Goal: Task Accomplishment & Management: Complete application form

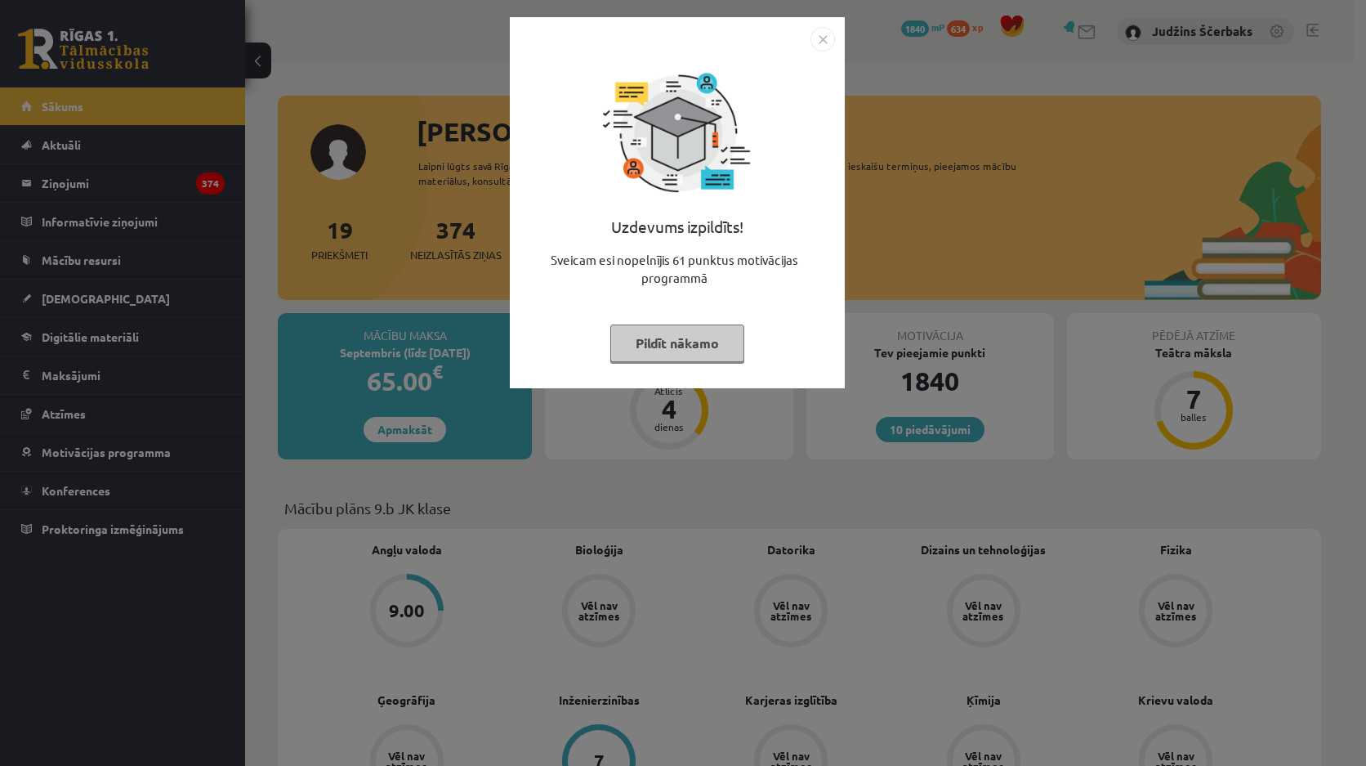
click at [614, 454] on div "Uzdevums izpildīts! Sveicam esi nopelnījis 61 punktus motivācijas programmā Pil…" at bounding box center [683, 383] width 1366 height 766
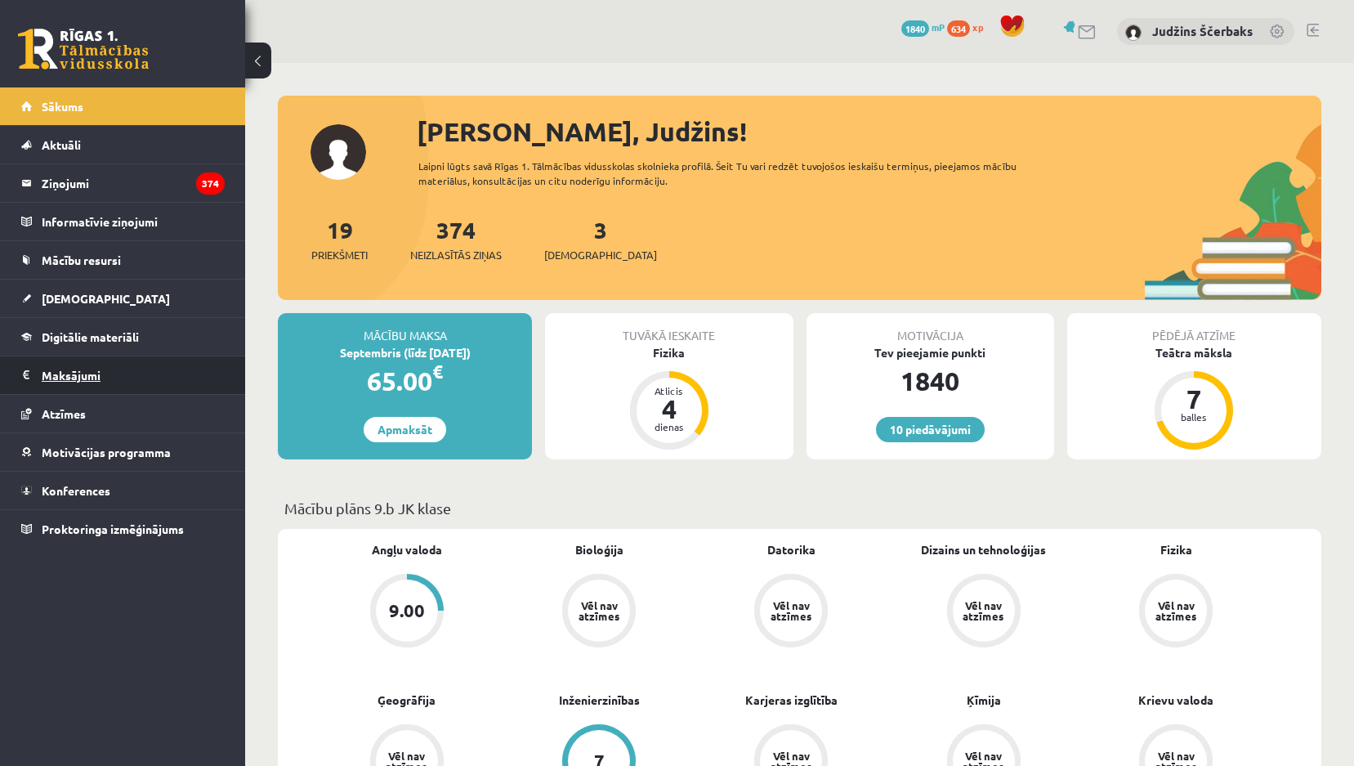
click at [74, 364] on legend "Maksājumi 0" at bounding box center [133, 375] width 183 height 38
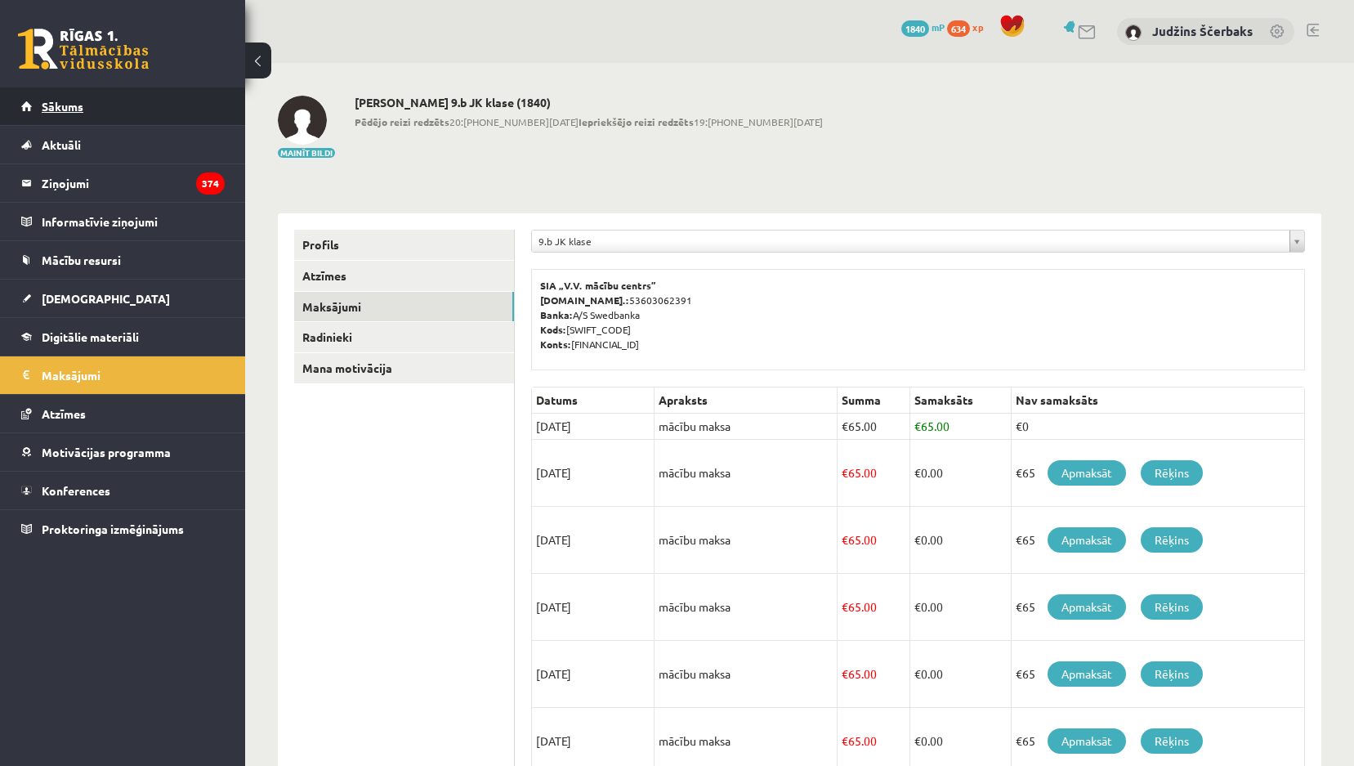
click at [87, 104] on link "Sākums" at bounding box center [122, 106] width 203 height 38
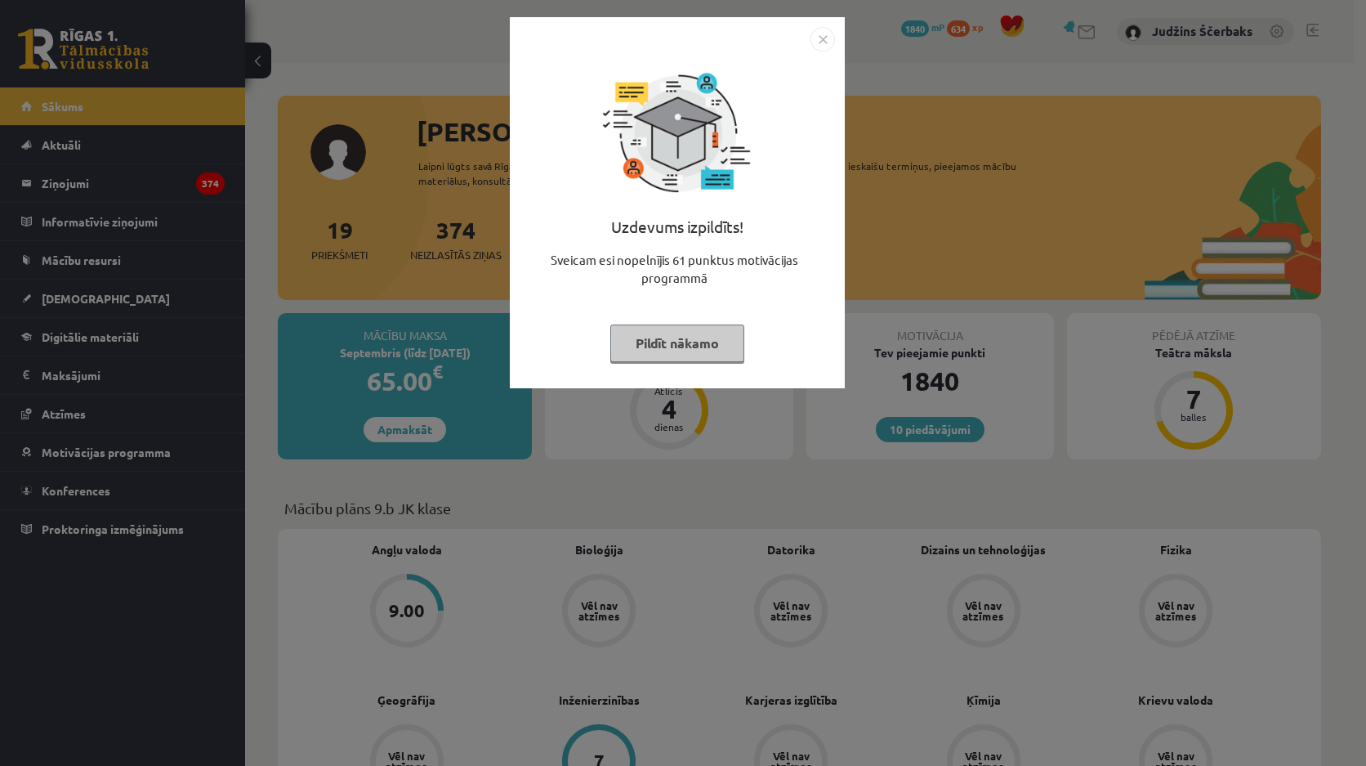
click at [820, 41] on img "Close" at bounding box center [823, 39] width 25 height 25
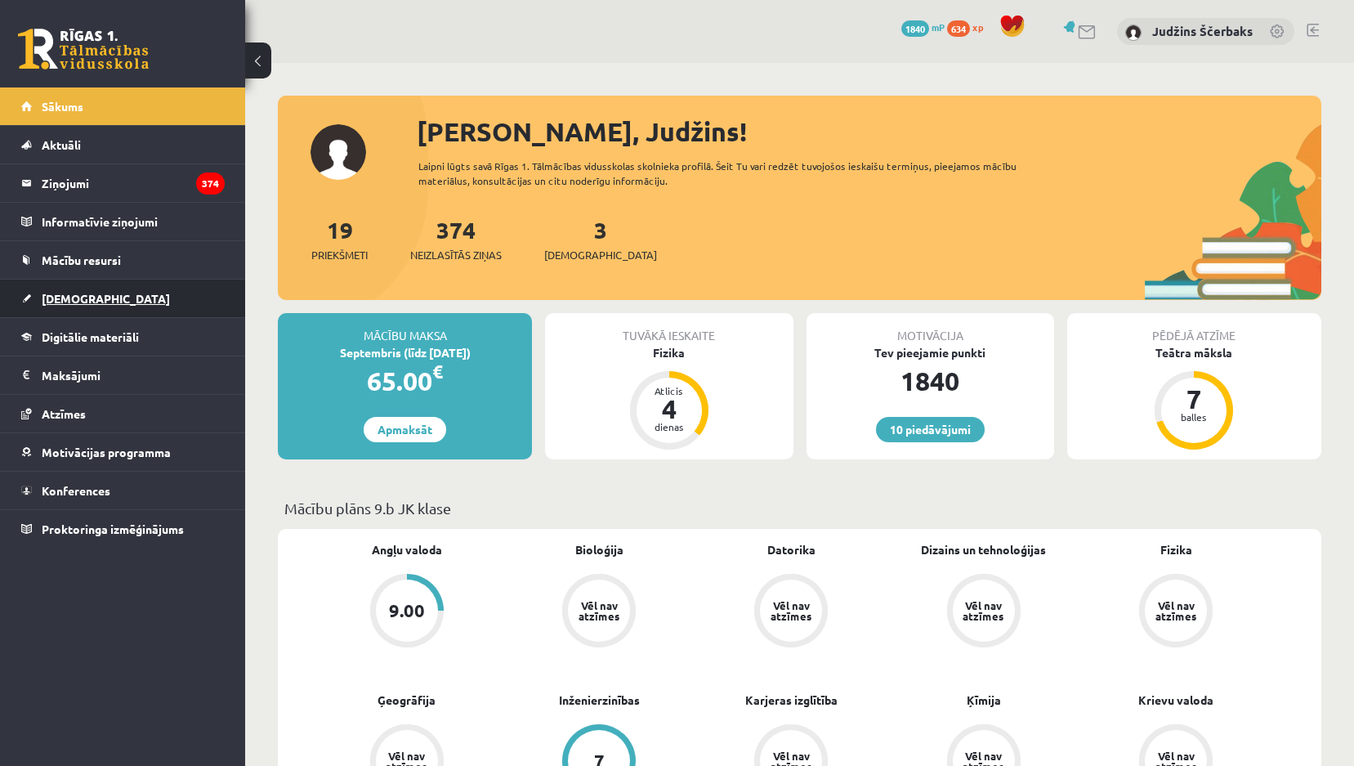
click at [67, 305] on link "[DEMOGRAPHIC_DATA]" at bounding box center [122, 298] width 203 height 38
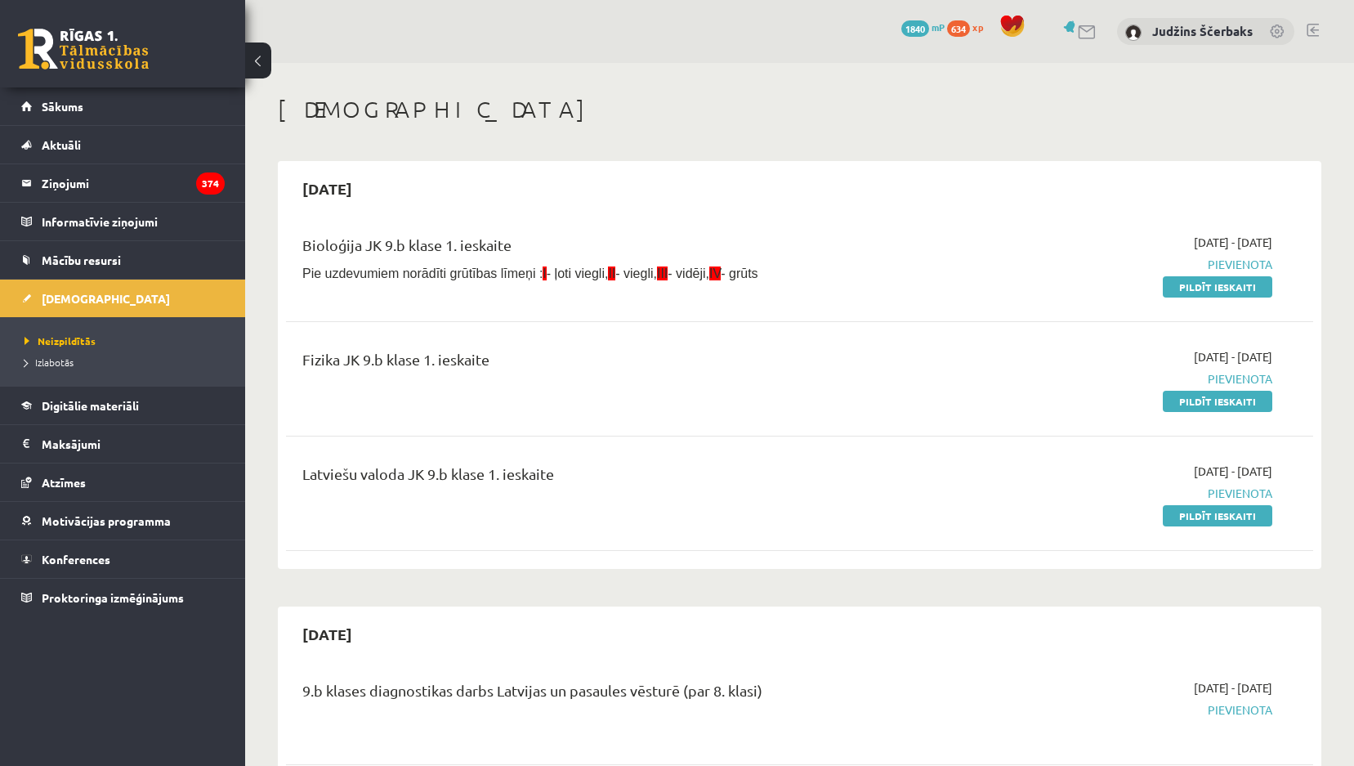
drag, startPoint x: 1210, startPoint y: 518, endPoint x: 745, endPoint y: 77, distance: 641.0
click at [1210, 518] on link "Pildīt ieskaiti" at bounding box center [1217, 515] width 109 height 21
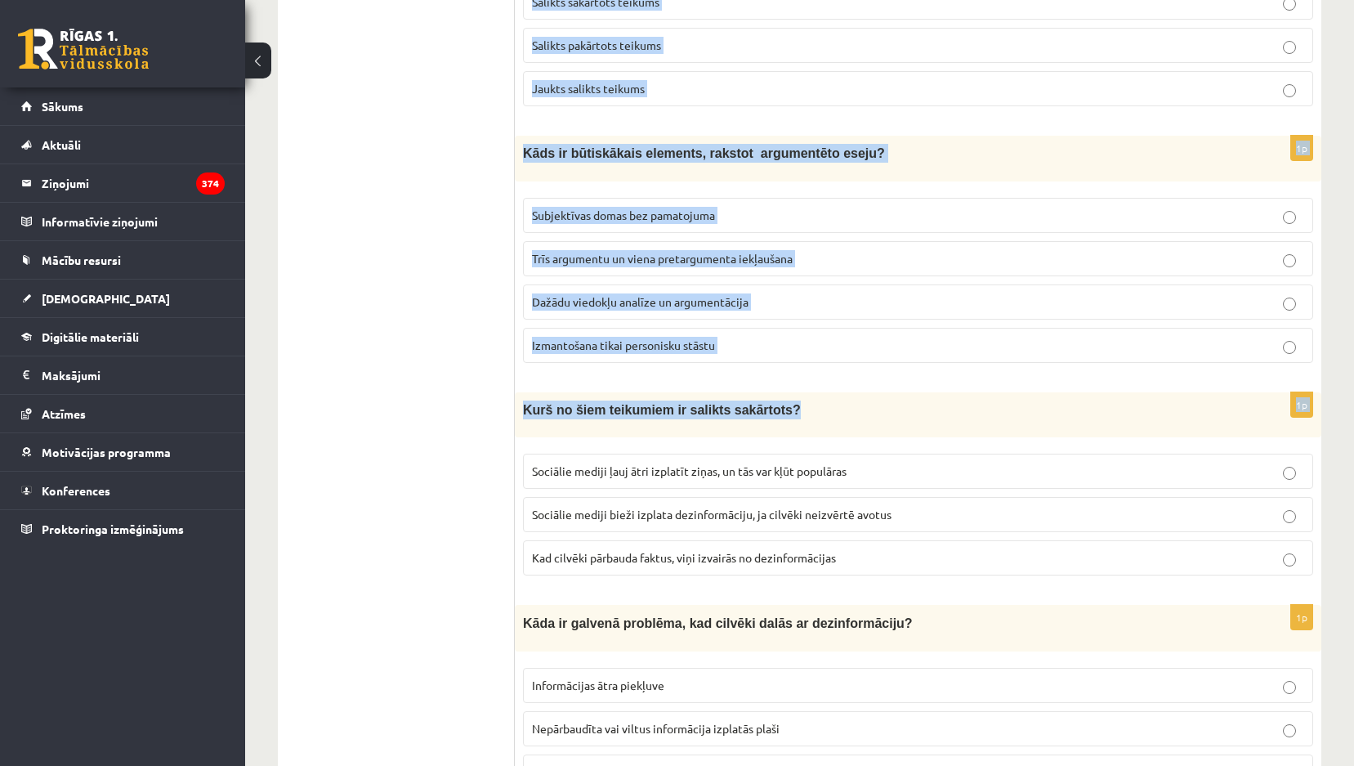
scroll to position [4223, 0]
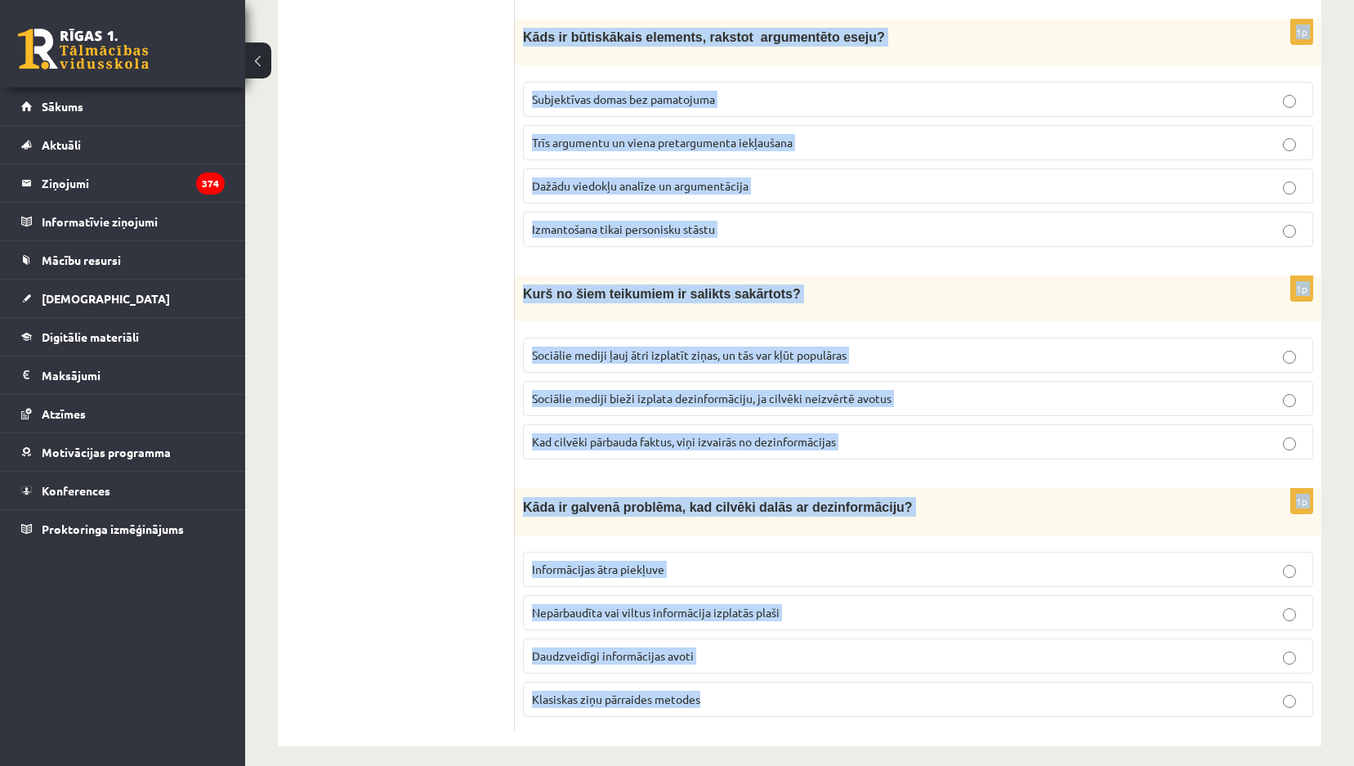
drag, startPoint x: 525, startPoint y: 157, endPoint x: 1013, endPoint y: 676, distance: 712.7
copy form "Loremips dolorsitamet consecte adipi elits doeius Temporincid ! Utlaboree dolor…"
click at [924, 497] on p "Kāda ir galvenā problēma, kad cilvēki dalās ar dezinformāciju?" at bounding box center [877, 507] width 708 height 20
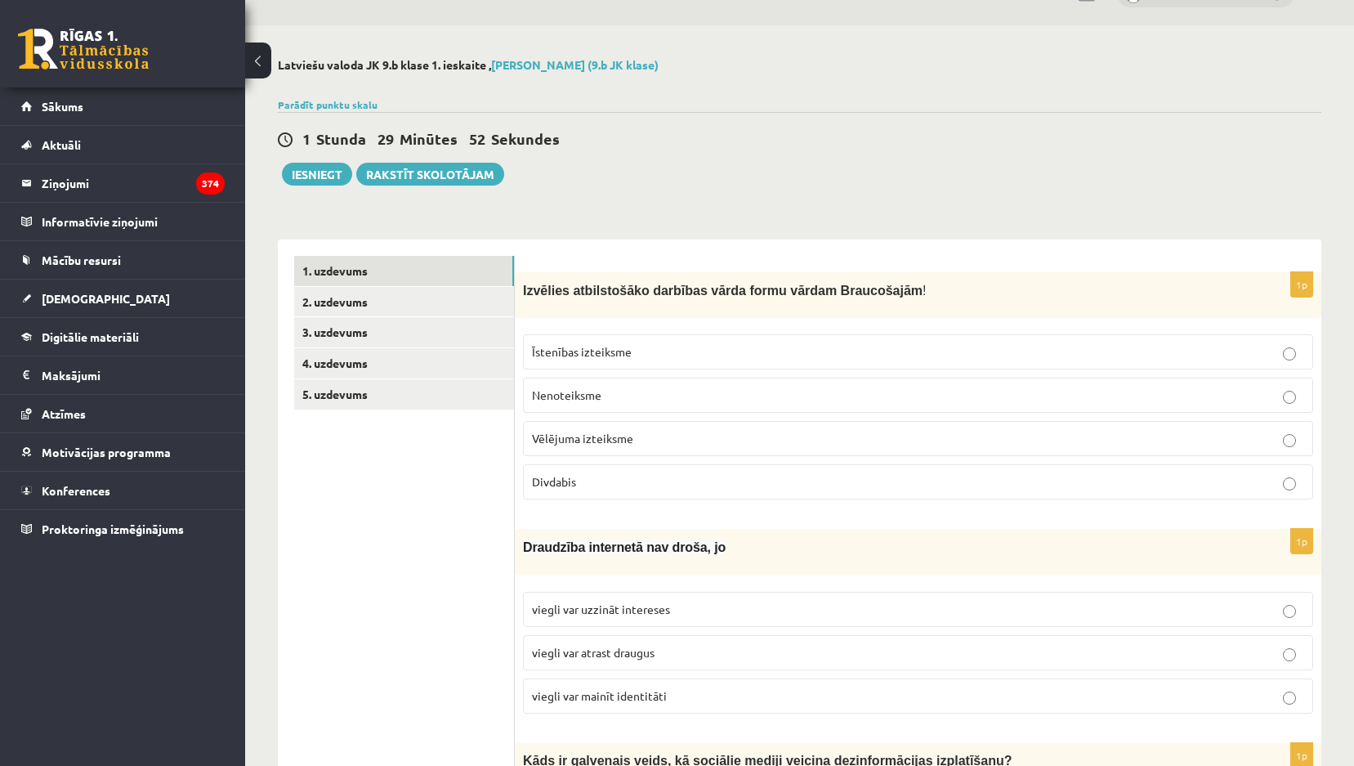
scroll to position [0, 0]
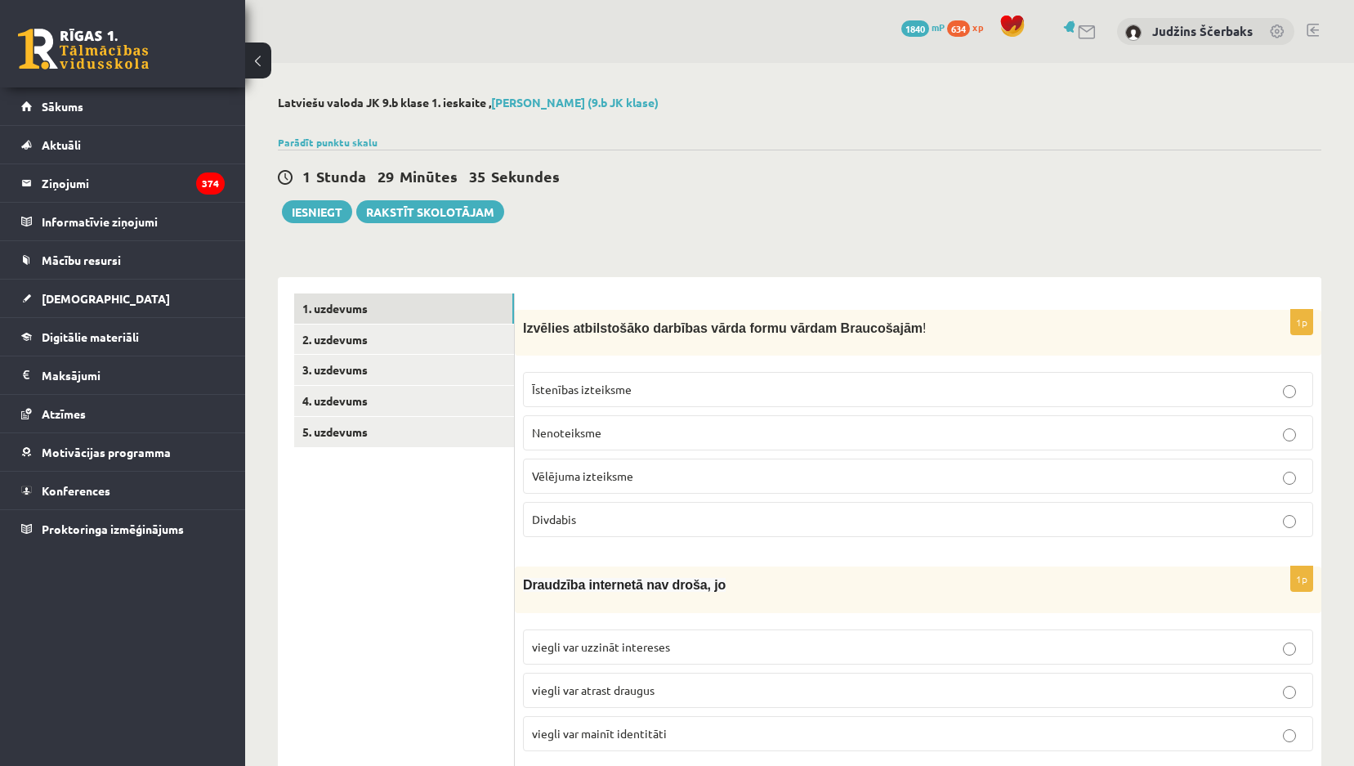
click at [590, 532] on label "Divdabis" at bounding box center [918, 519] width 790 height 35
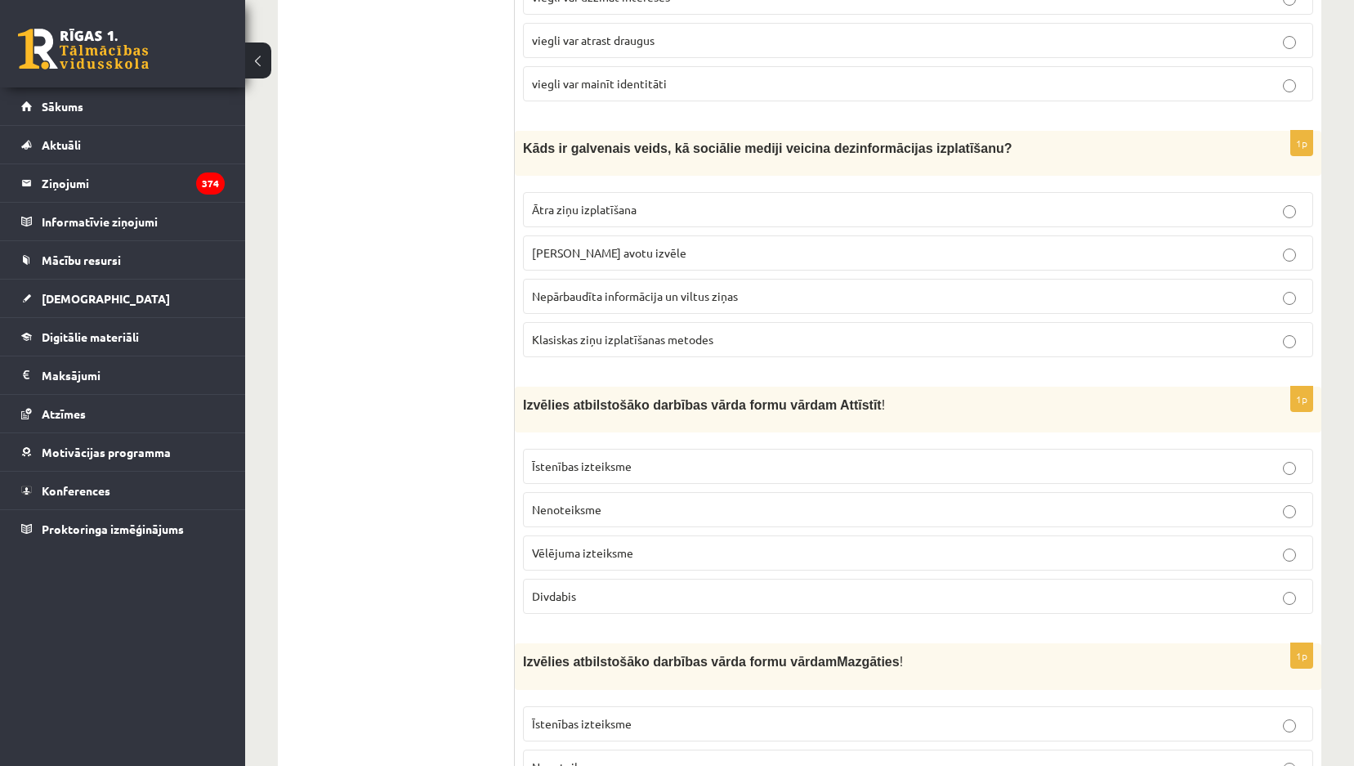
scroll to position [735, 0]
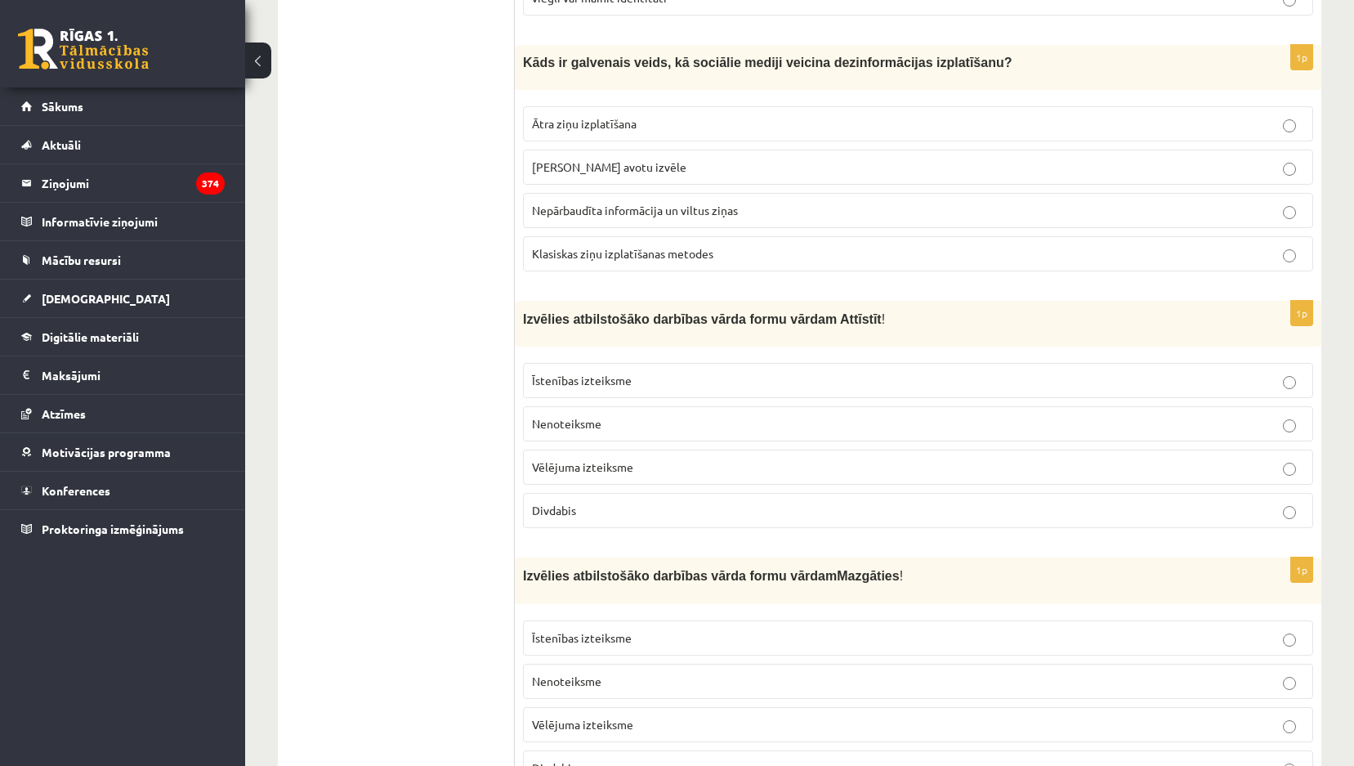
click at [702, 421] on p "Nenoteiksme" at bounding box center [918, 423] width 772 height 17
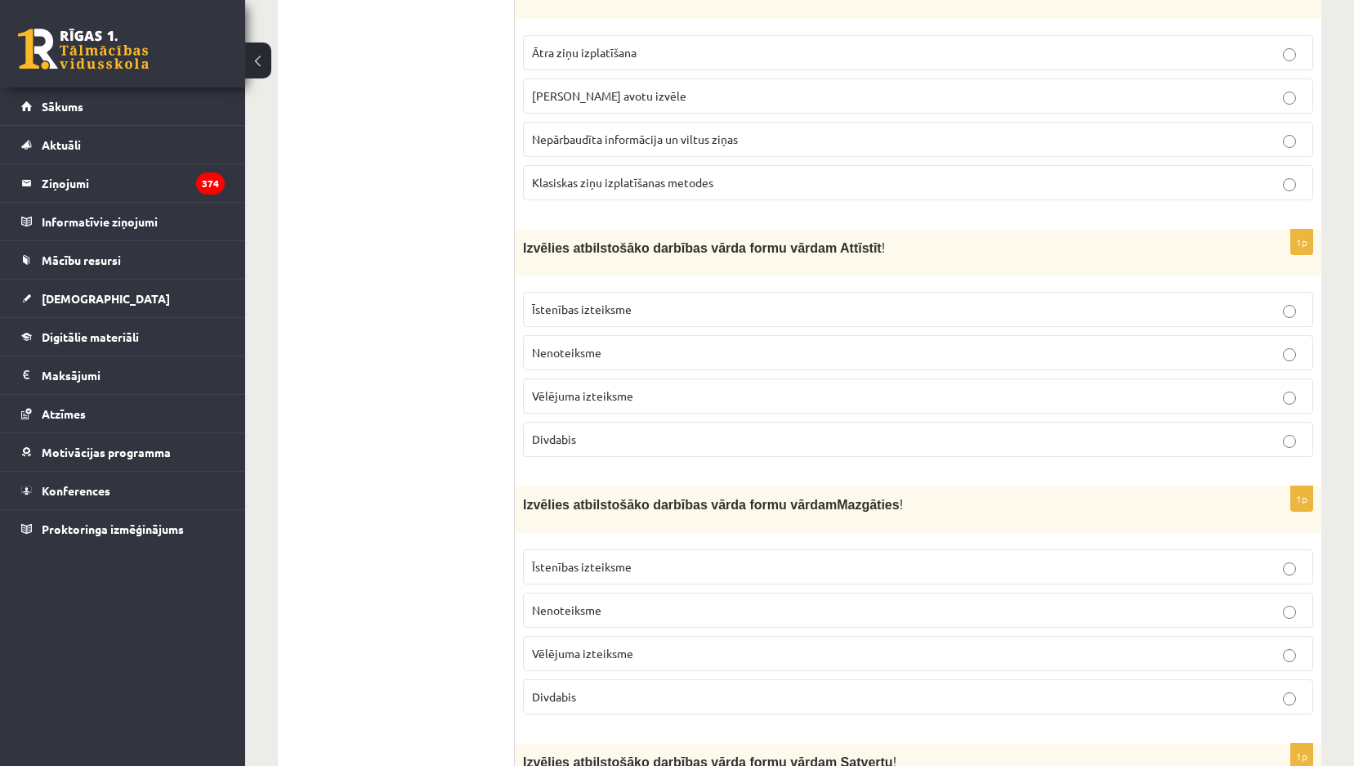
scroll to position [899, 0]
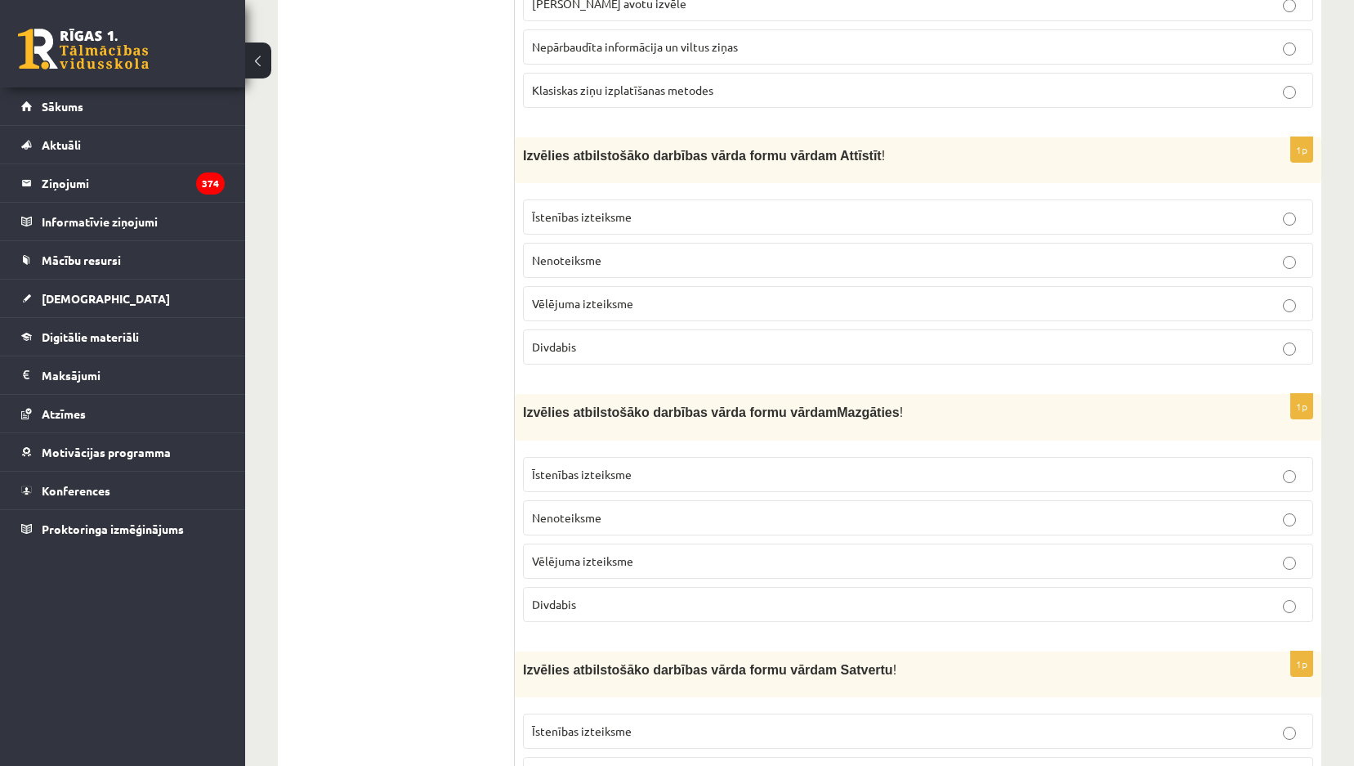
click at [617, 502] on label "Nenoteiksme" at bounding box center [918, 517] width 790 height 35
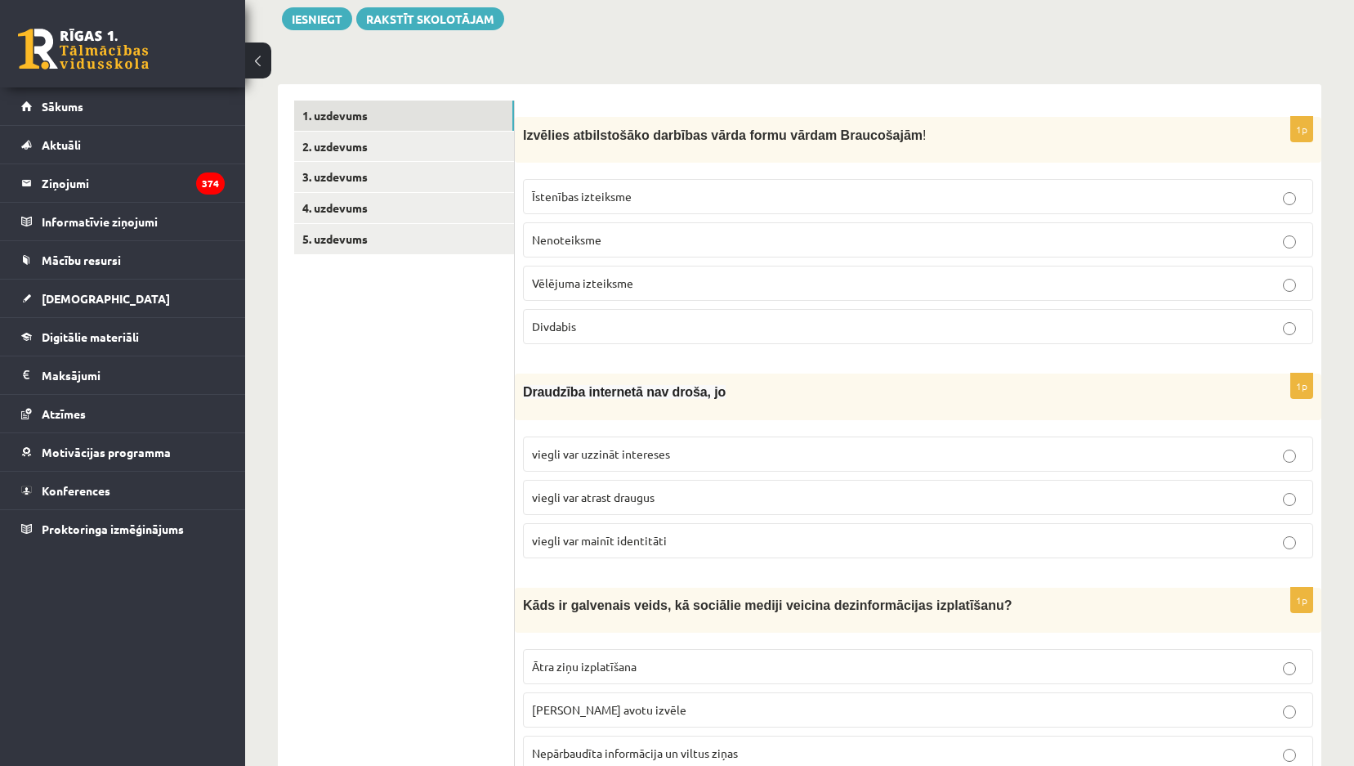
scroll to position [245, 0]
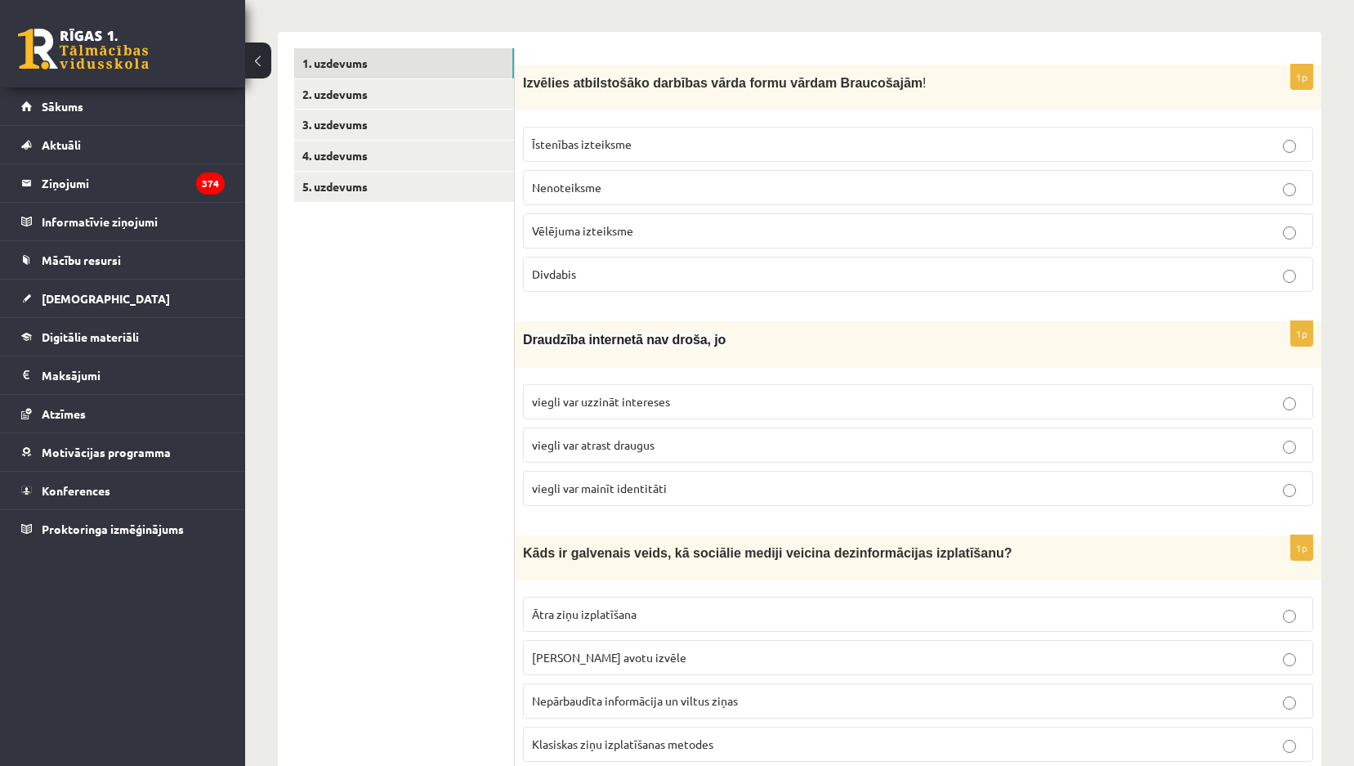
click at [623, 487] on span "viegli var mainīt identitāti" at bounding box center [599, 487] width 135 height 15
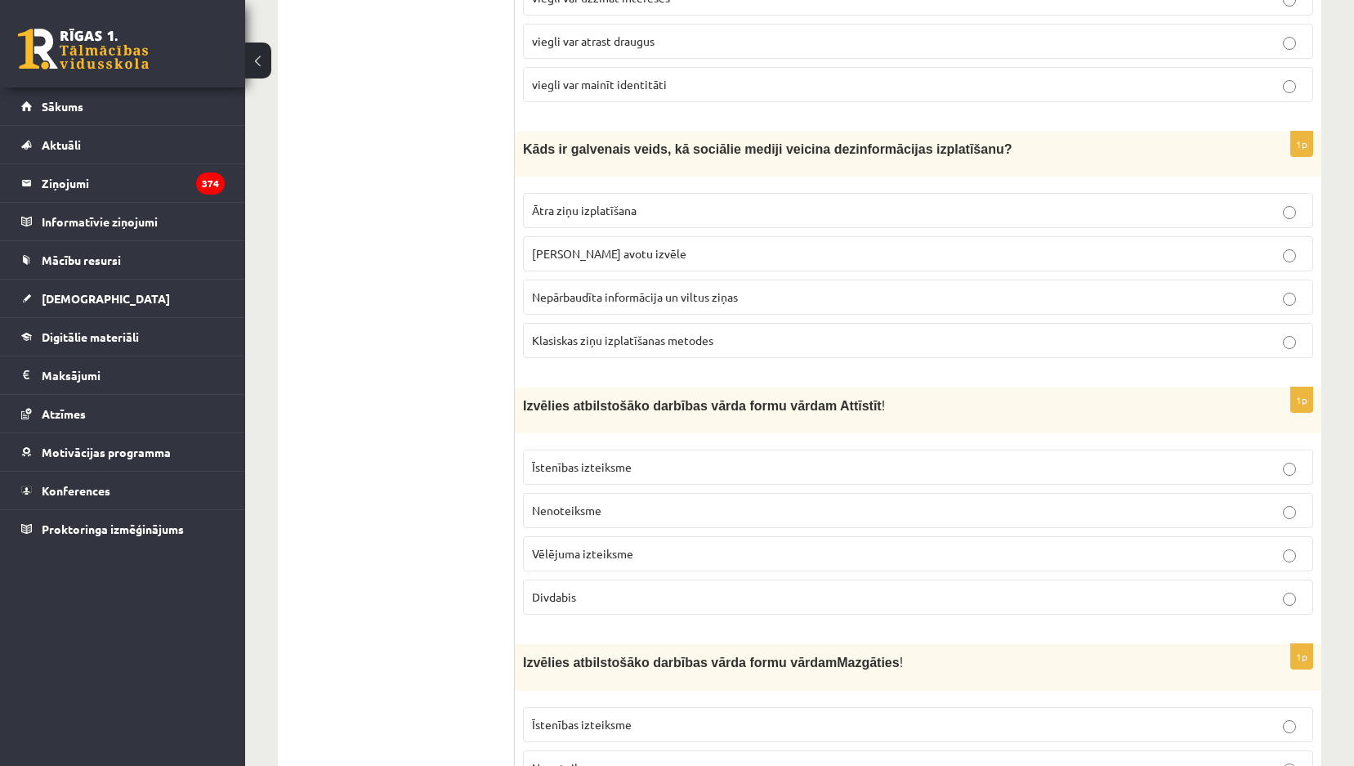
scroll to position [654, 0]
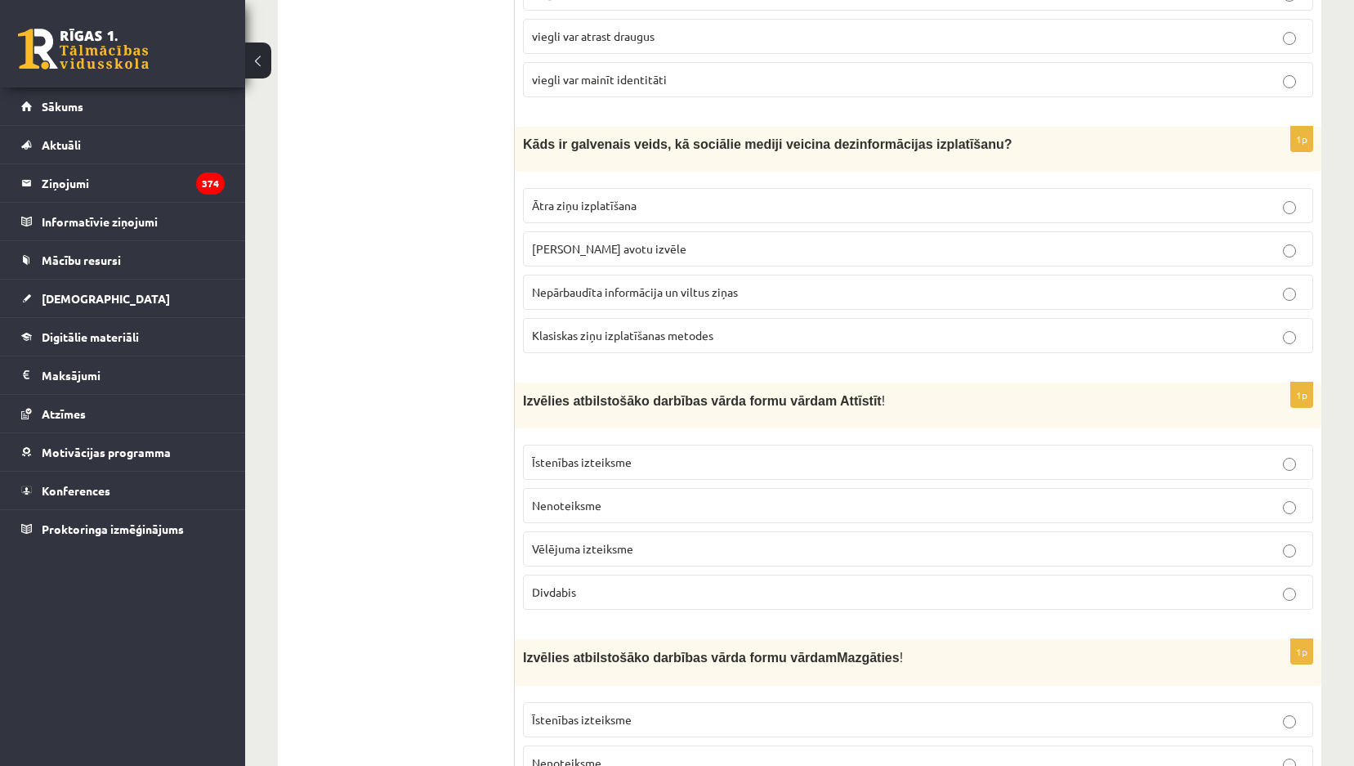
click at [654, 293] on span "Nepārbaudīta informācija un viltus ziņas" at bounding box center [635, 291] width 206 height 15
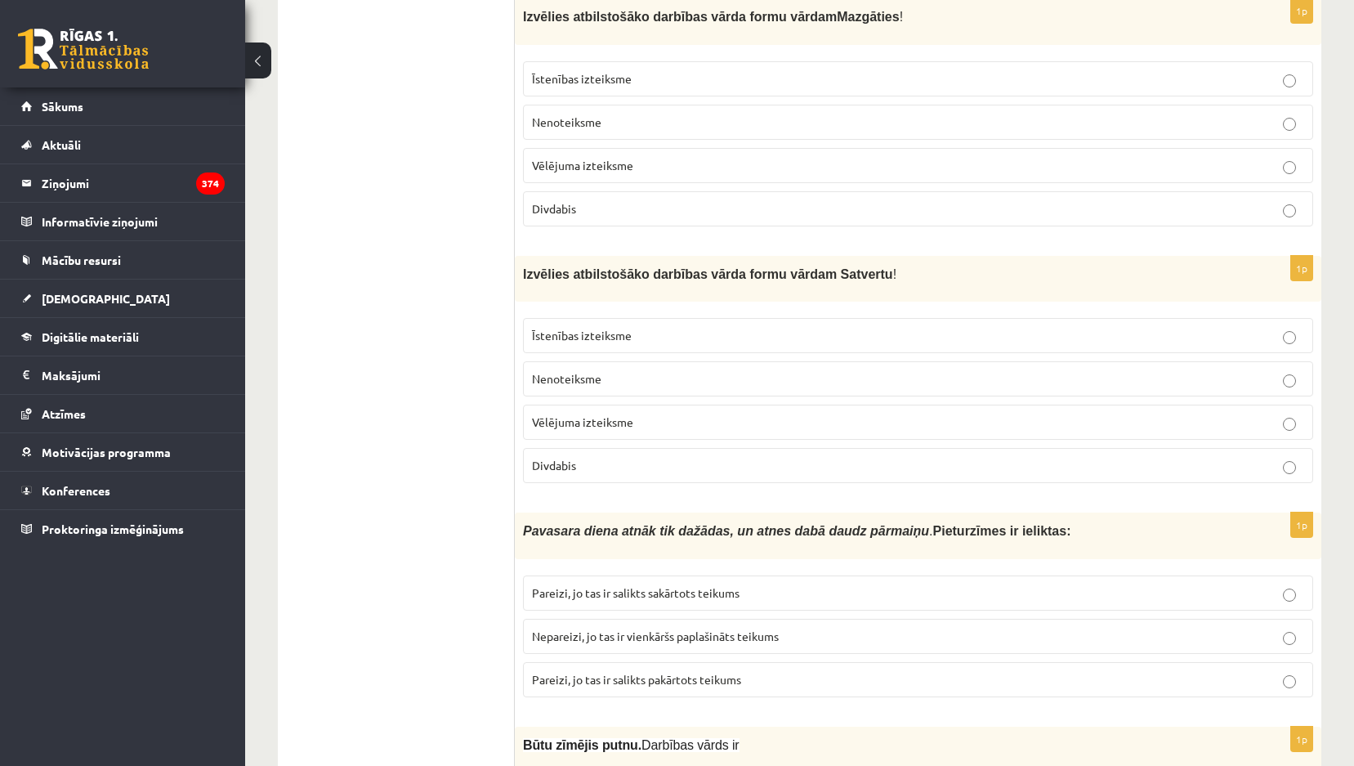
scroll to position [1389, 0]
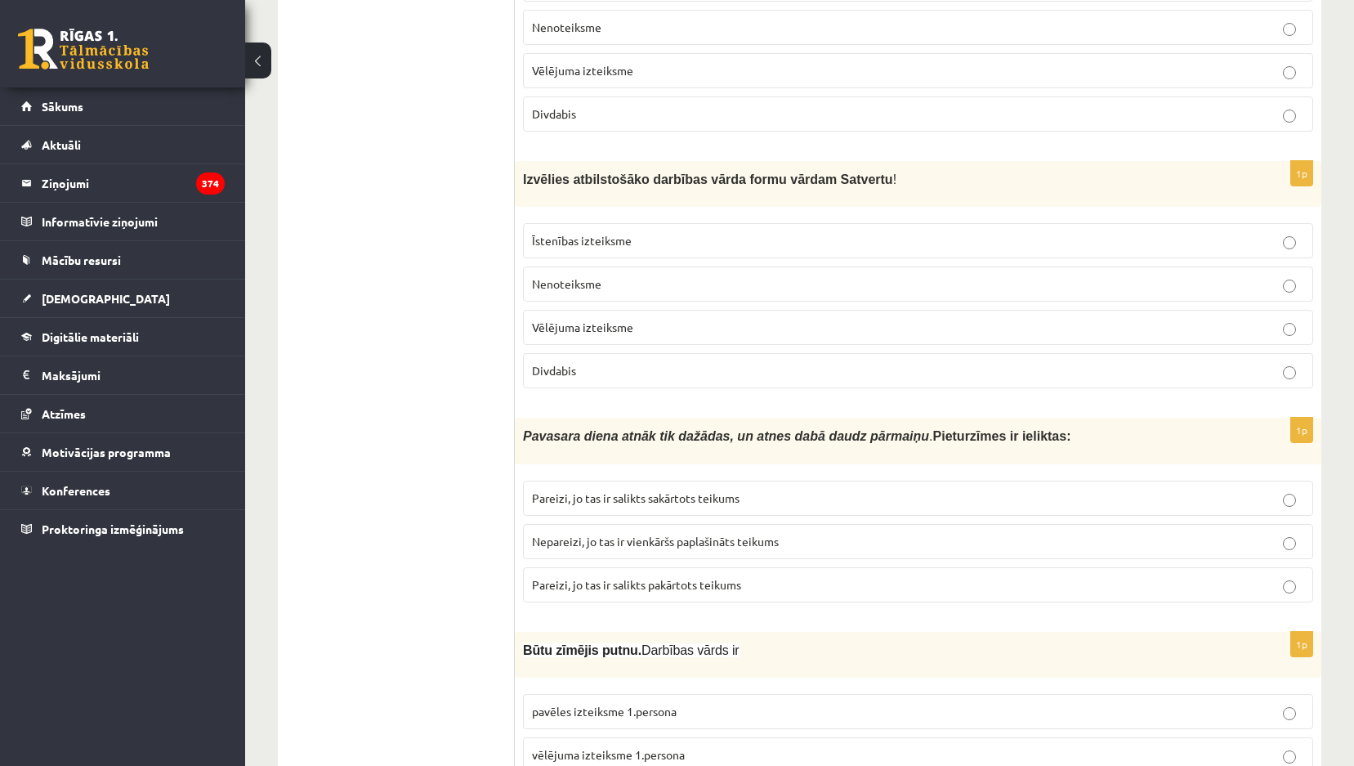
click at [651, 324] on p "Vēlējuma izteiksme" at bounding box center [918, 327] width 772 height 17
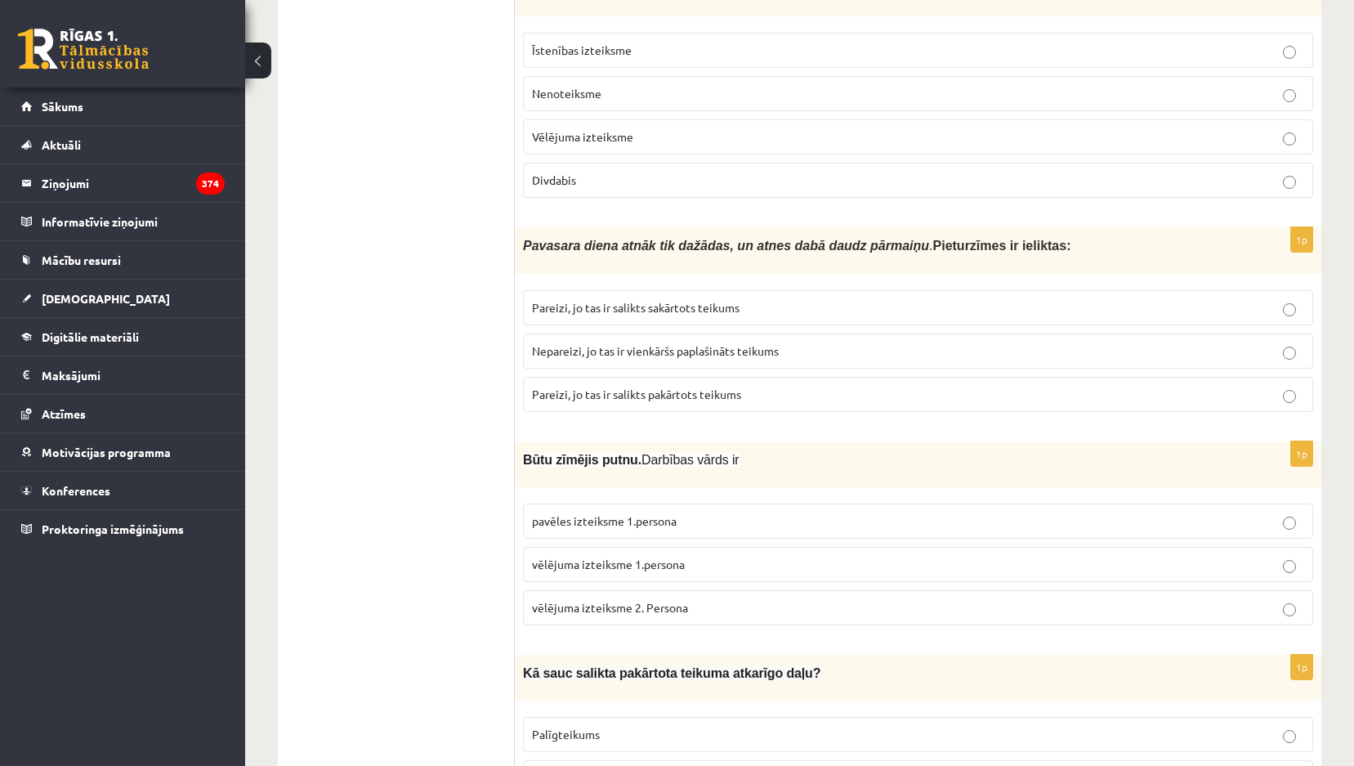
scroll to position [1634, 0]
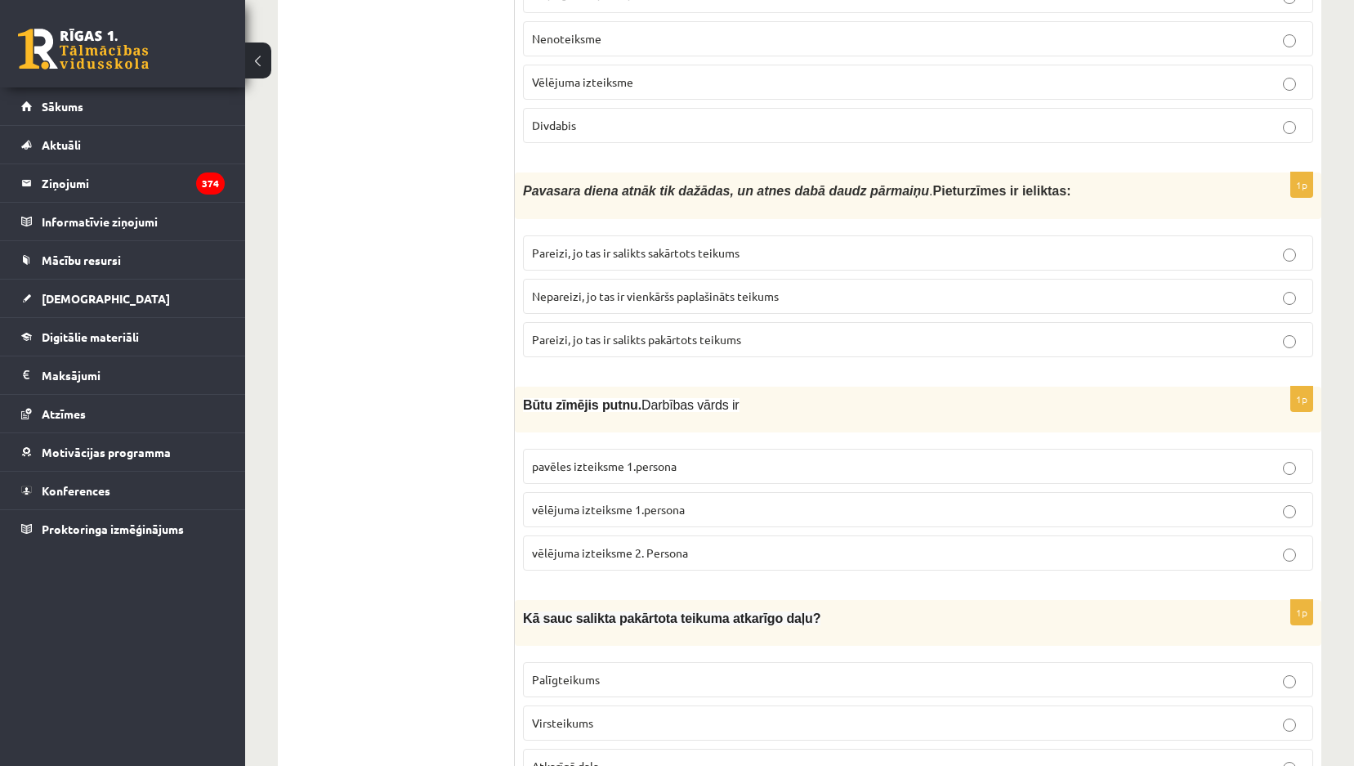
drag, startPoint x: 694, startPoint y: 295, endPoint x: 706, endPoint y: 283, distance: 17.3
click at [695, 295] on span "Nepareizi, jo tas ir vienkāršs paplašināts teikums" at bounding box center [655, 295] width 247 height 15
click at [744, 288] on span "Nepareizi, jo tas ir vienkāršs paplašināts teikums" at bounding box center [655, 295] width 247 height 15
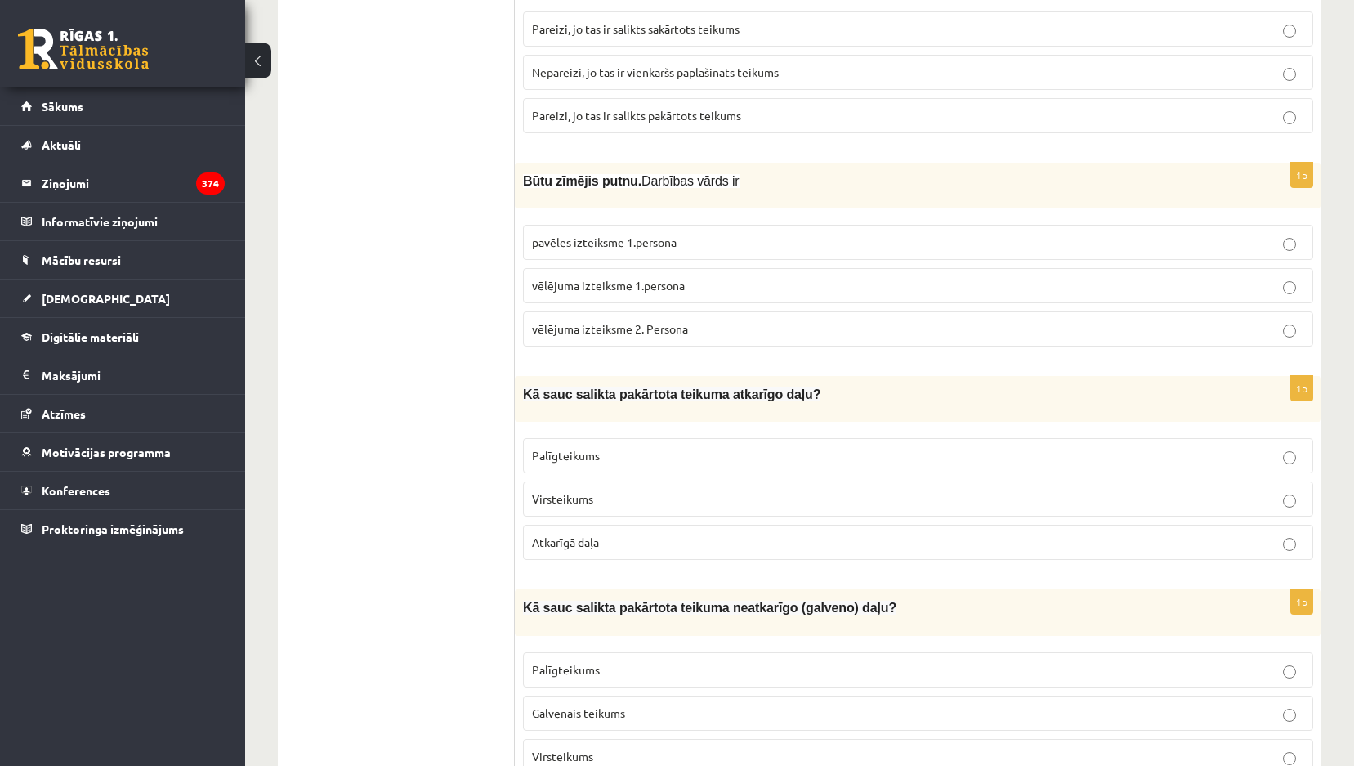
scroll to position [1879, 0]
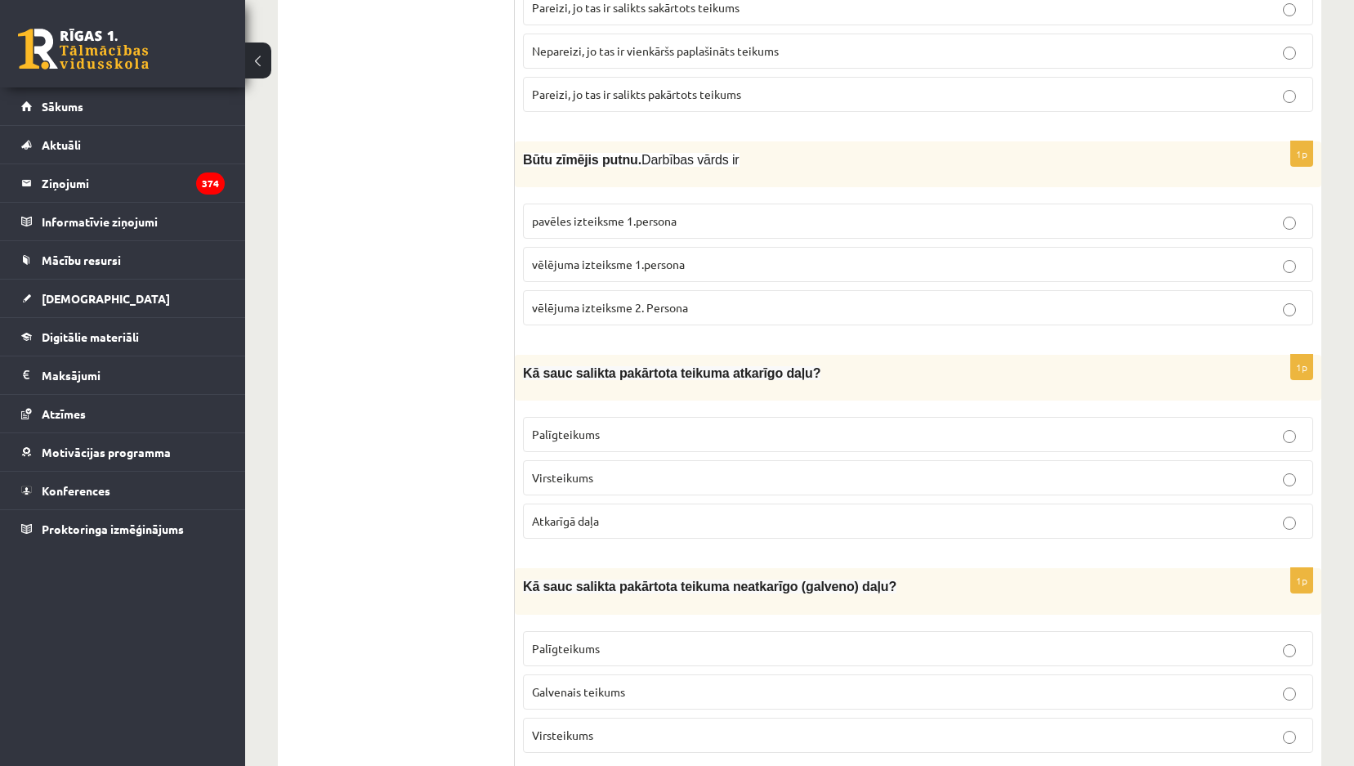
click at [664, 249] on label "vēlējuma izteiksme 1.persona" at bounding box center [918, 264] width 790 height 35
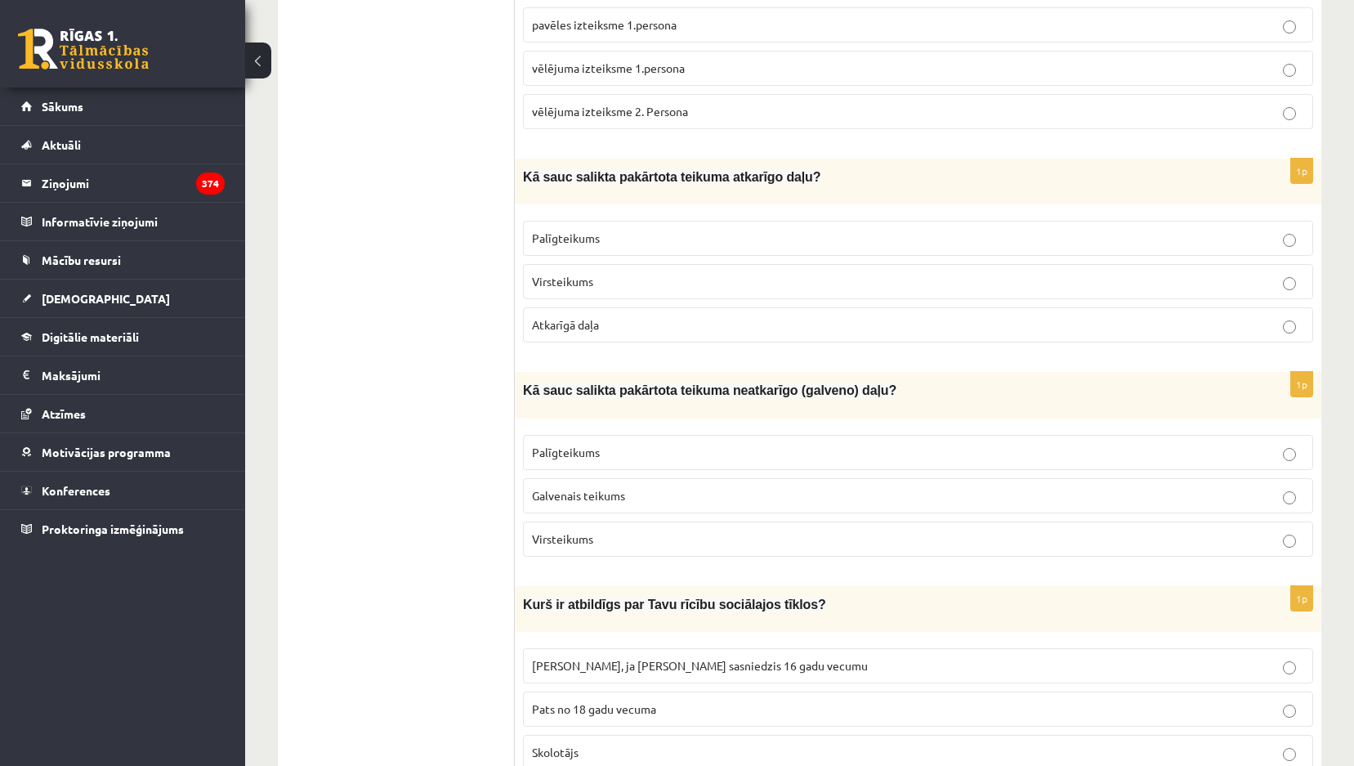
scroll to position [2124, 0]
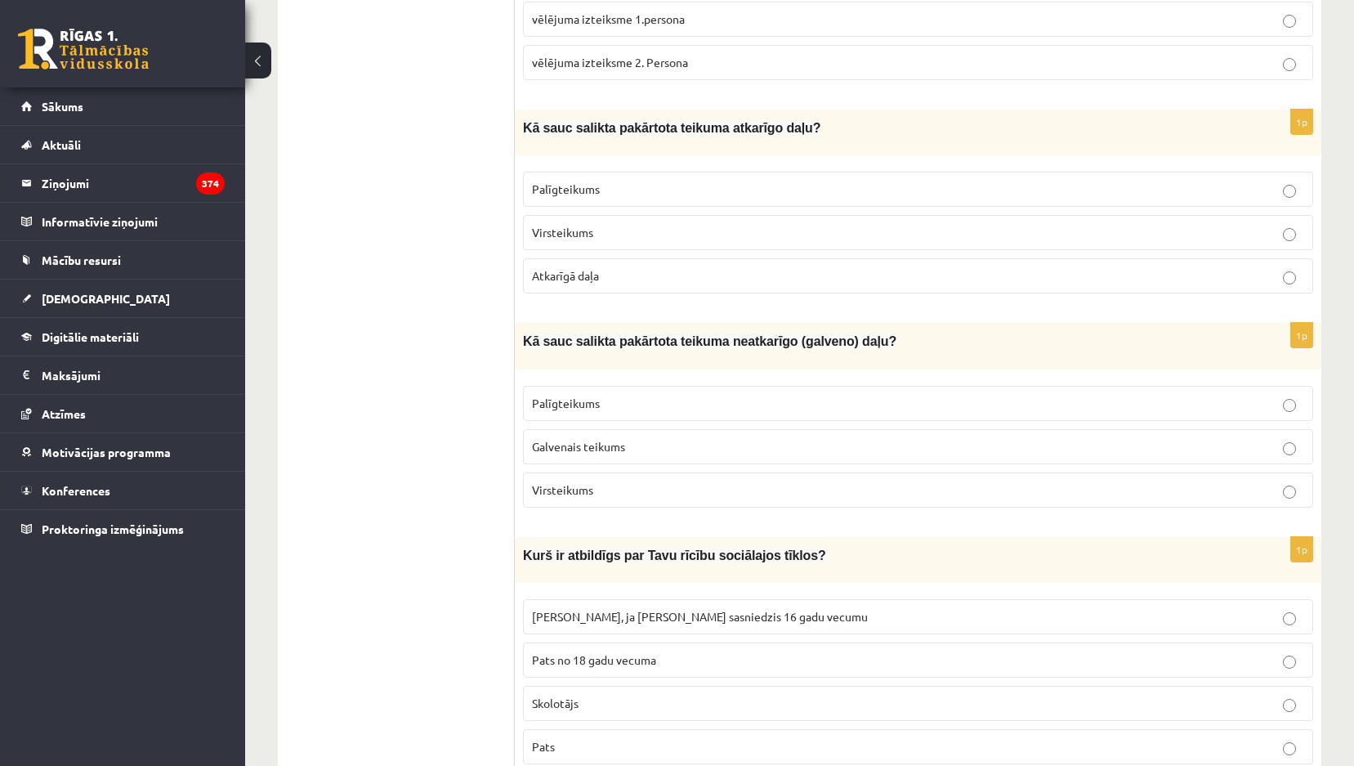
click at [601, 172] on label "Palīgteikums" at bounding box center [918, 189] width 790 height 35
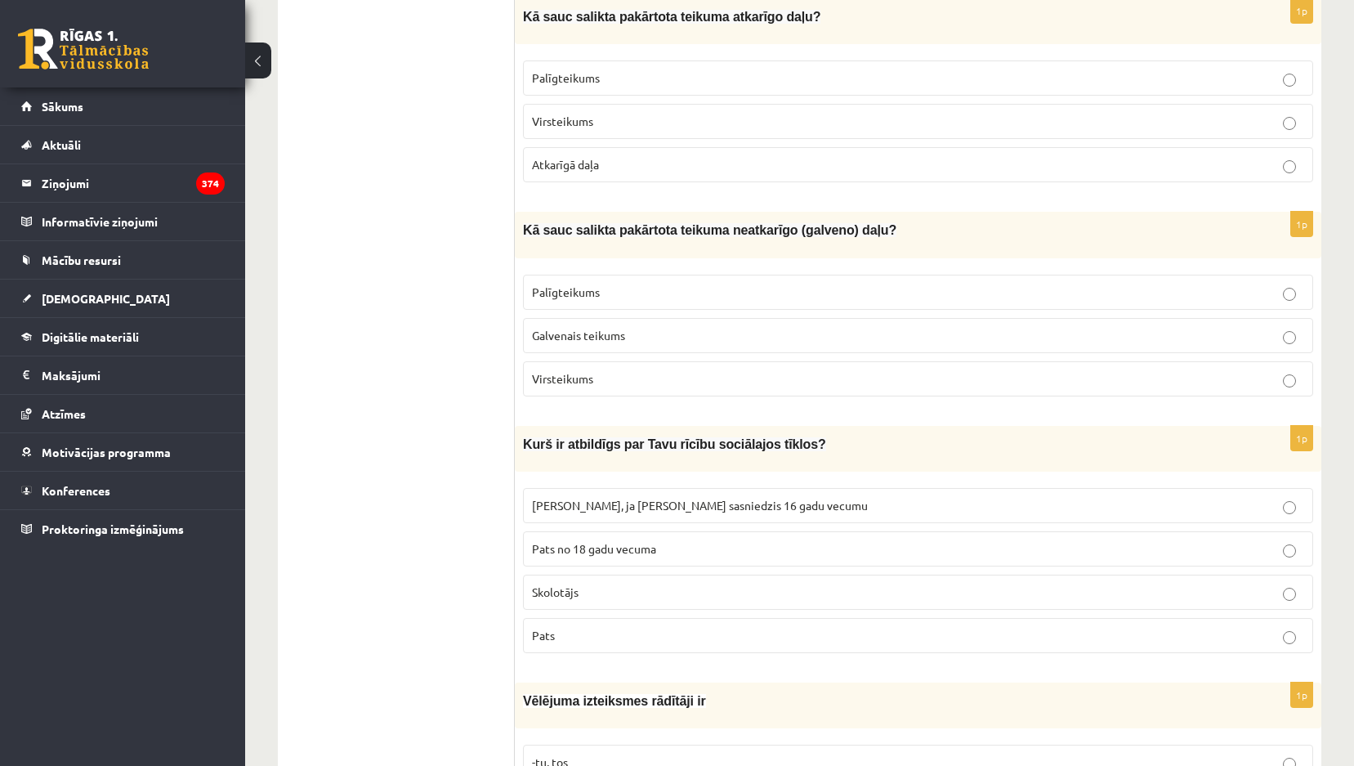
scroll to position [2288, 0]
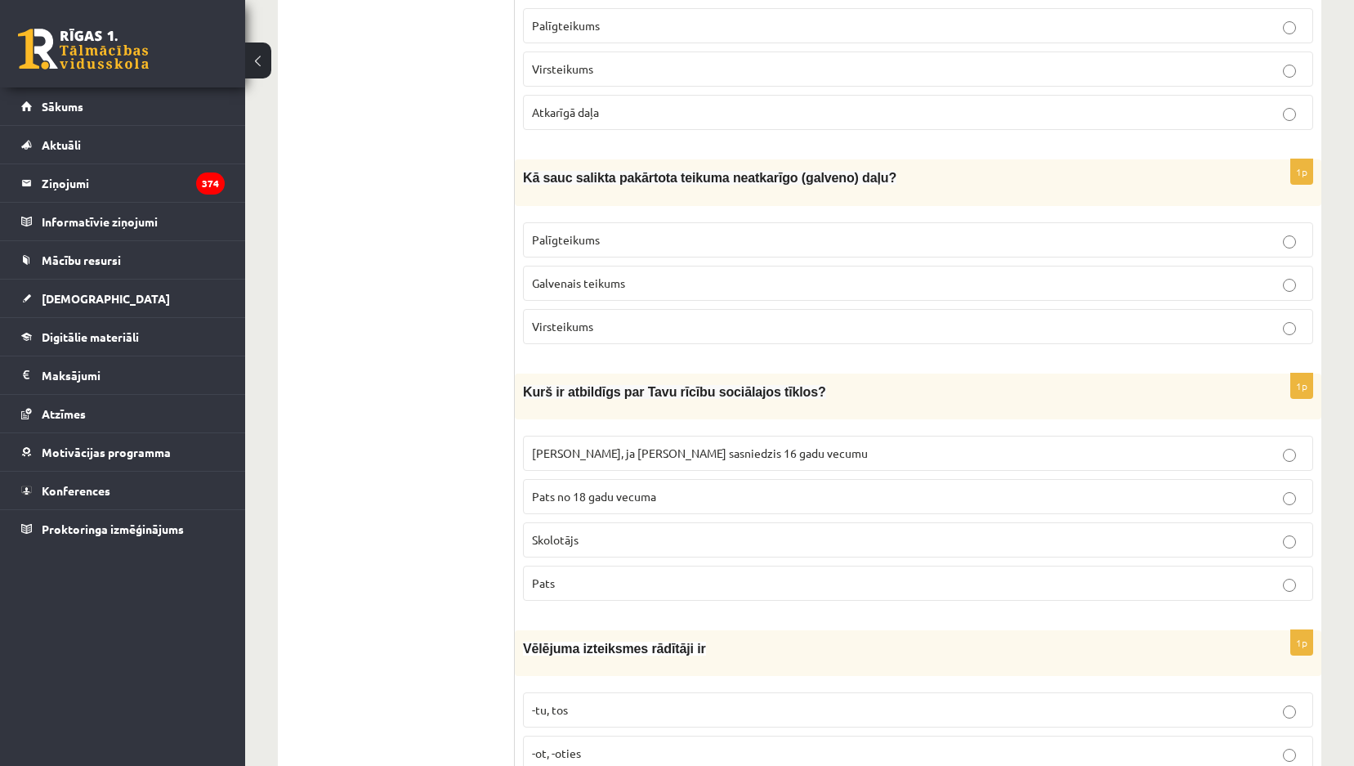
click at [674, 275] on p "Galvenais teikums" at bounding box center [918, 283] width 772 height 17
click at [646, 318] on p "Virsteikums" at bounding box center [918, 326] width 772 height 17
click at [659, 266] on label "Galvenais teikums" at bounding box center [918, 283] width 790 height 35
click at [623, 319] on p "Virsteikums" at bounding box center [918, 326] width 772 height 17
click at [651, 285] on label "Galvenais teikums" at bounding box center [918, 283] width 790 height 35
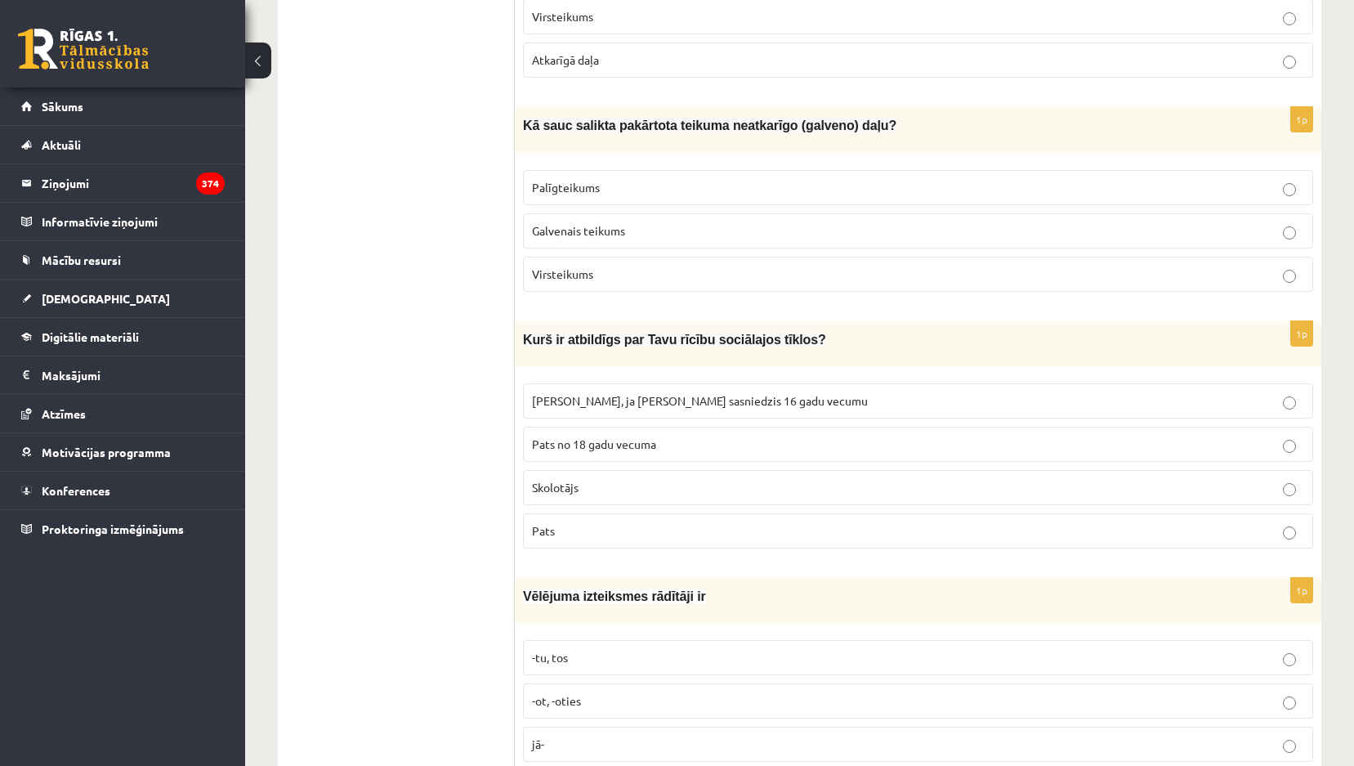
scroll to position [2370, 0]
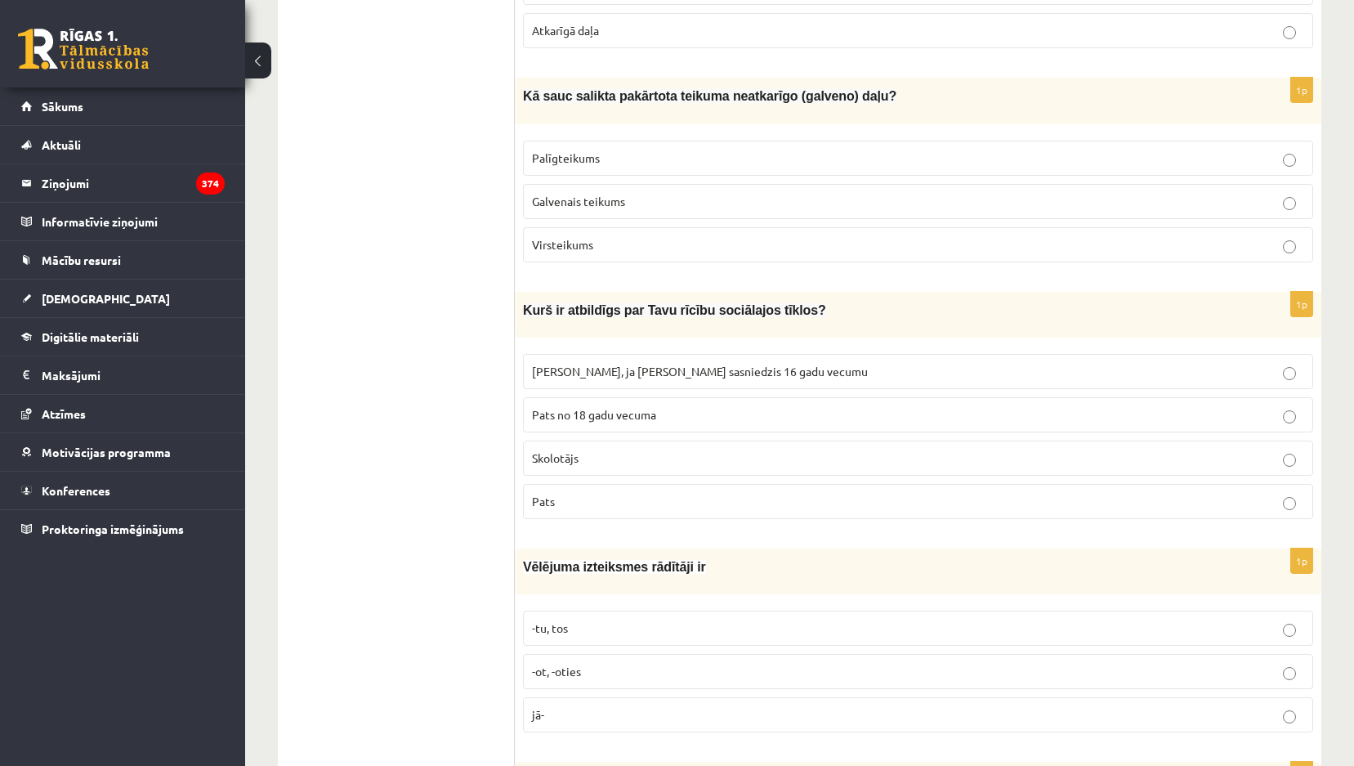
click at [657, 244] on p "Virsteikums" at bounding box center [918, 244] width 772 height 17
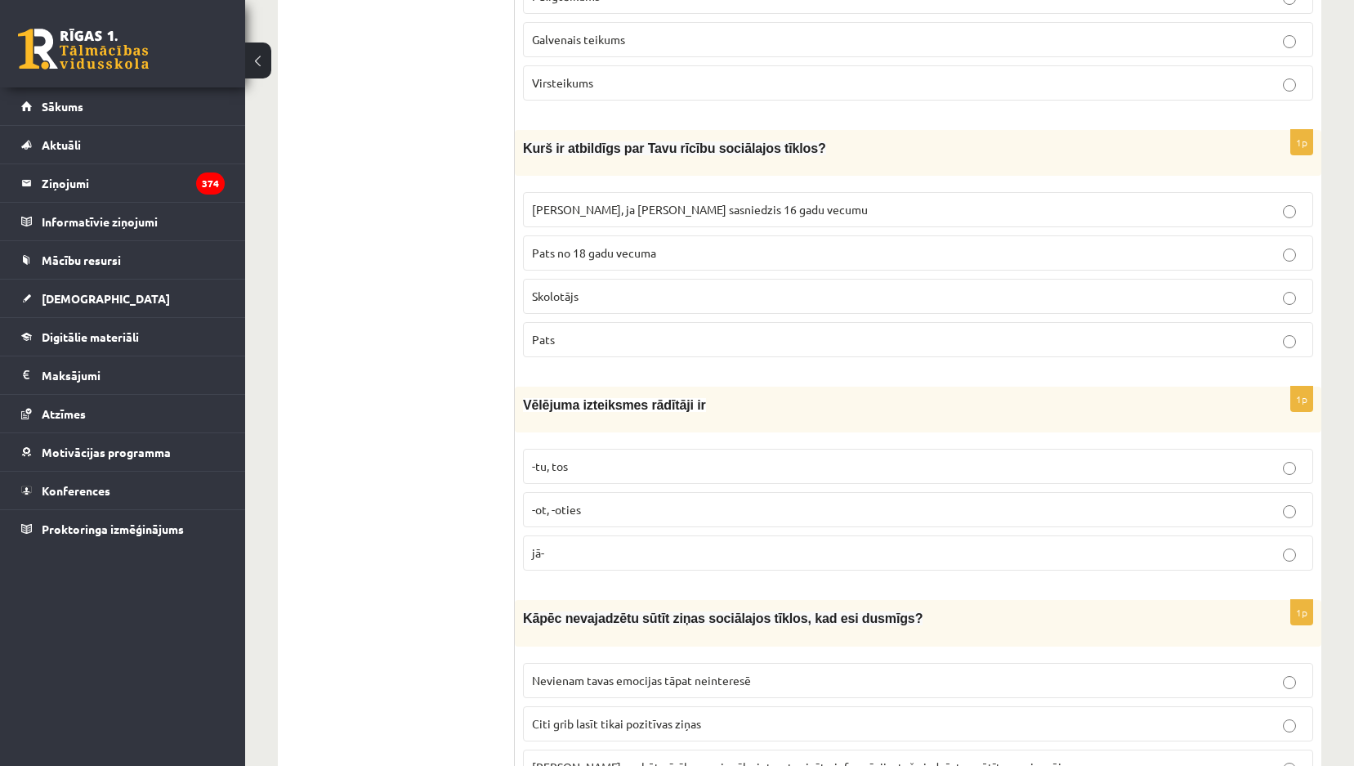
scroll to position [2533, 0]
click at [643, 342] on label "Pats" at bounding box center [918, 337] width 790 height 35
click at [976, 136] on p "Kurš ir atbildīgs par Tavu rīcību sociālajos tīklos?" at bounding box center [877, 146] width 708 height 20
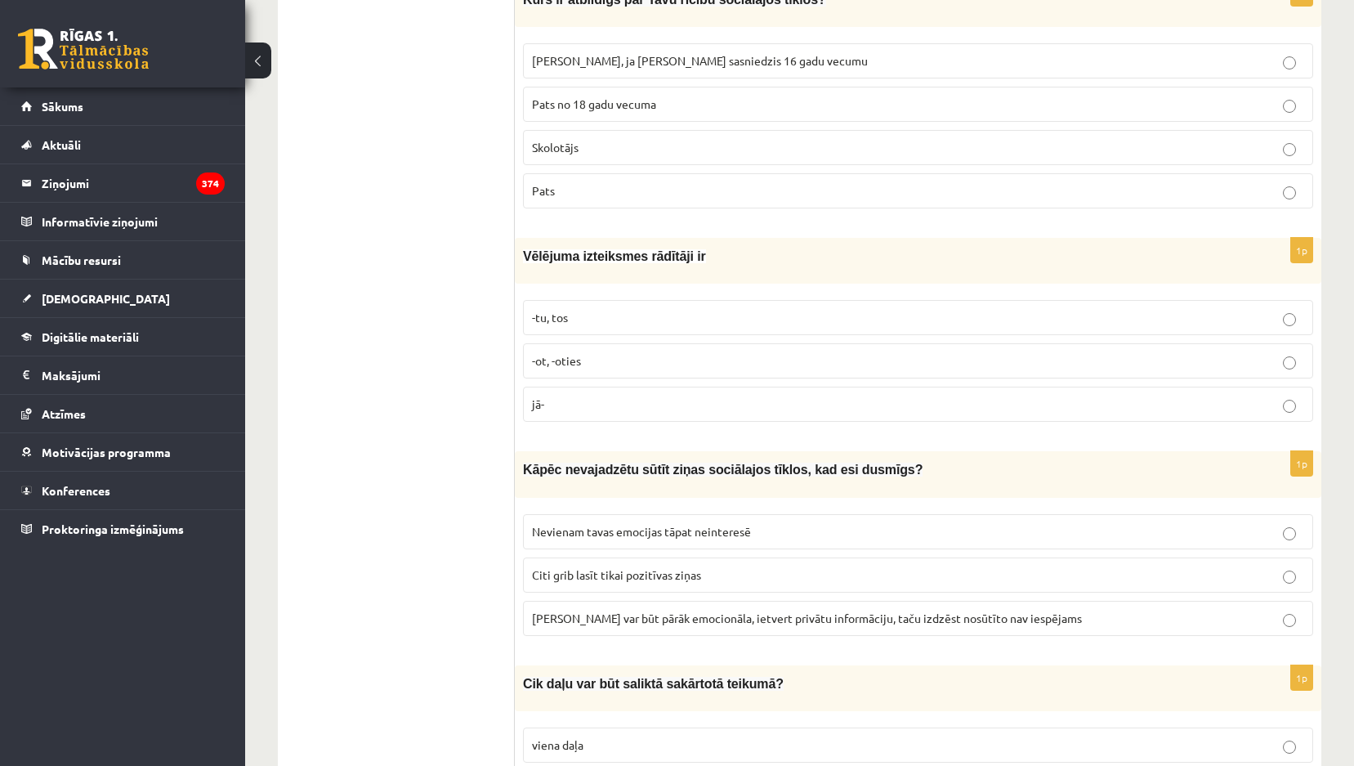
scroll to position [2696, 0]
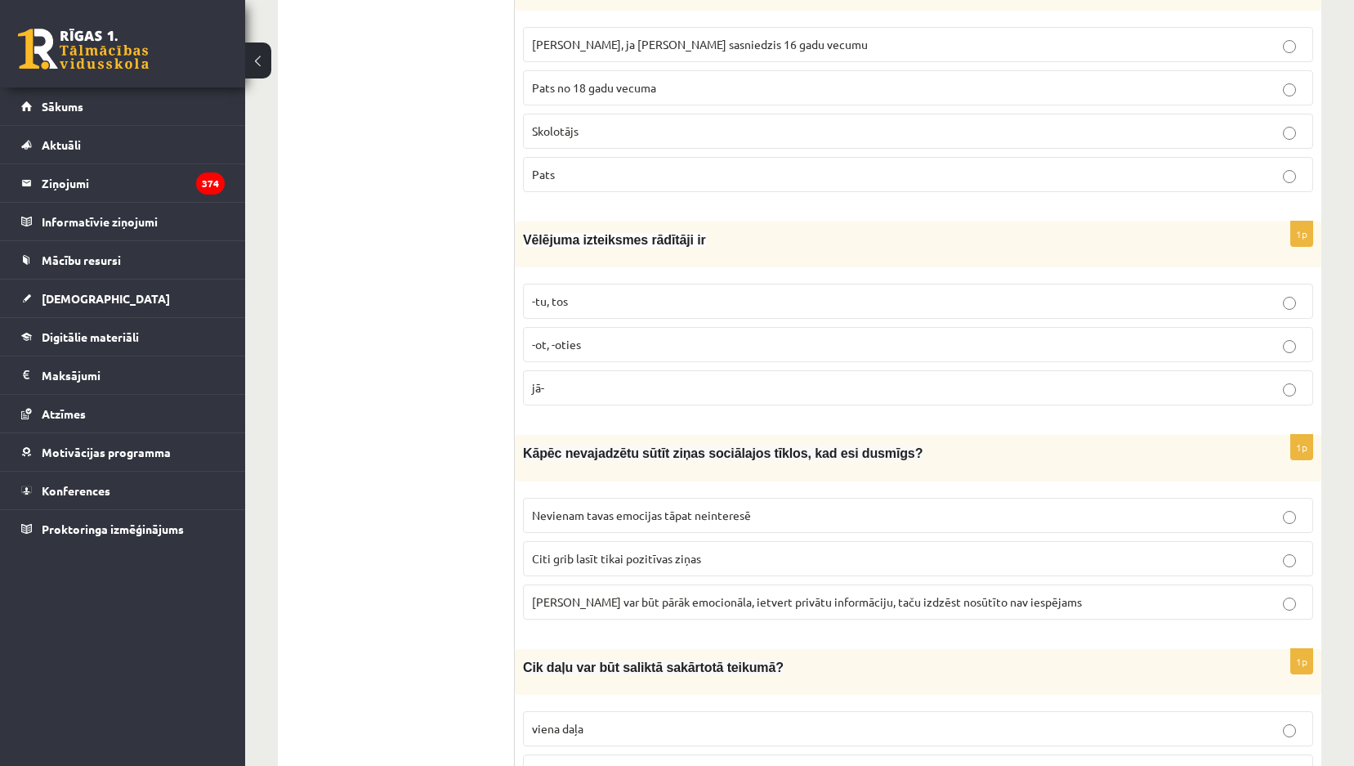
click at [564, 379] on p "jā-" at bounding box center [918, 387] width 772 height 17
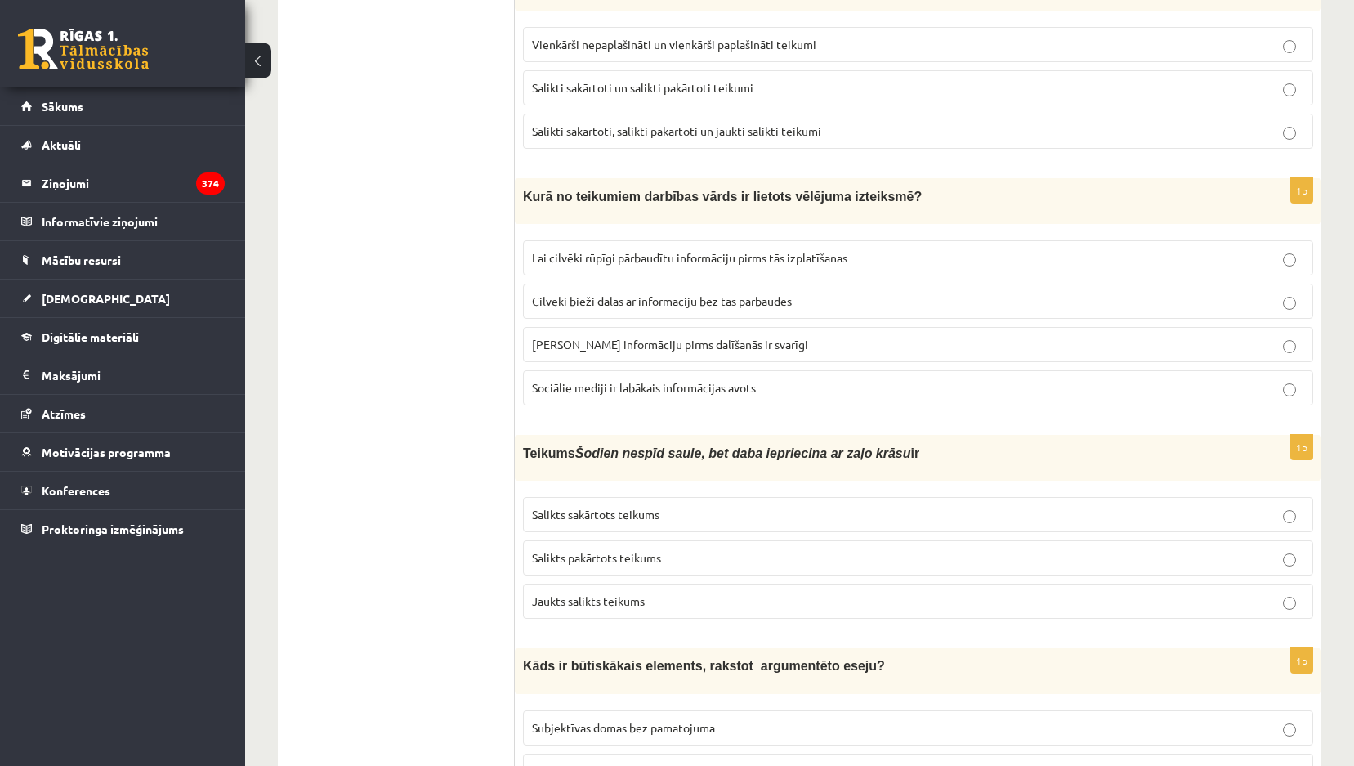
scroll to position [3595, 0]
click at [690, 249] on span "Lai cilvēki rūpīgi pārbaudītu informāciju pirms tās izplatīšanas" at bounding box center [689, 256] width 315 height 15
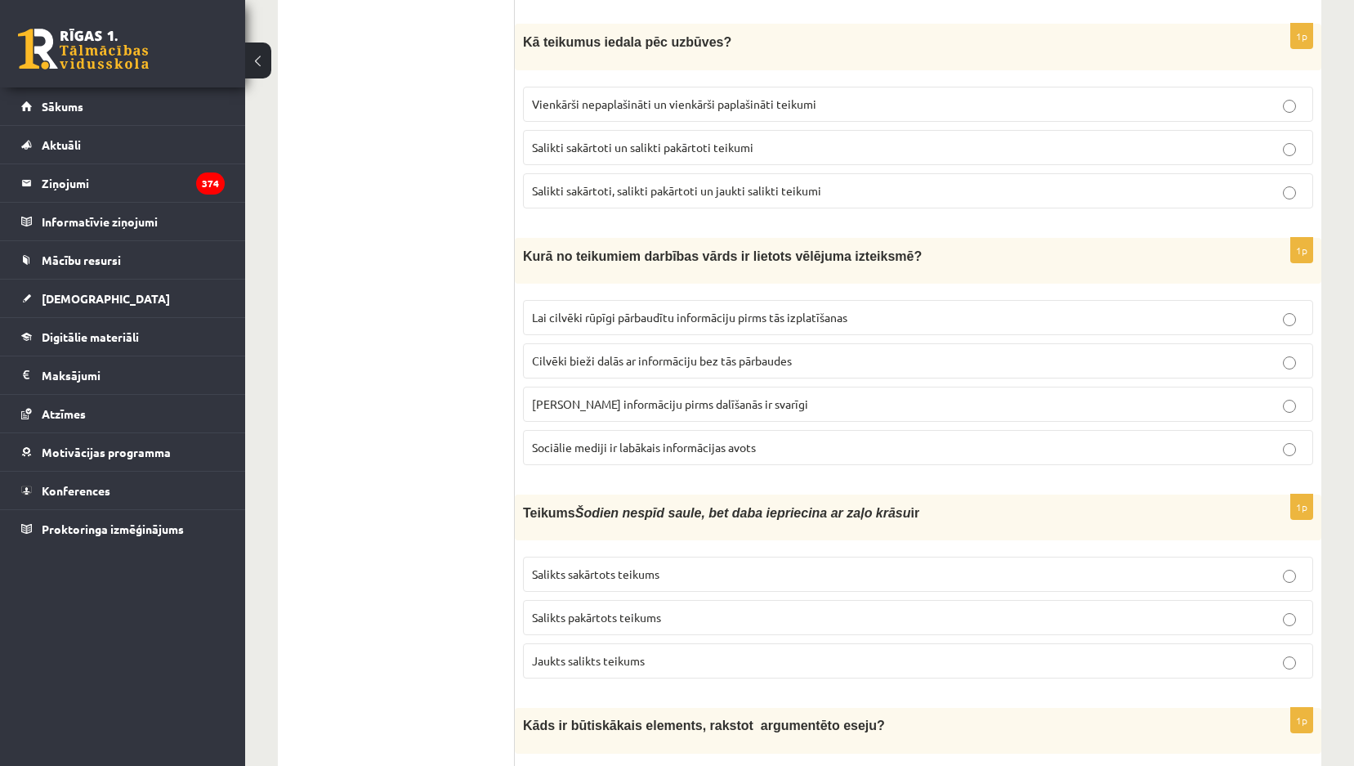
scroll to position [3432, 0]
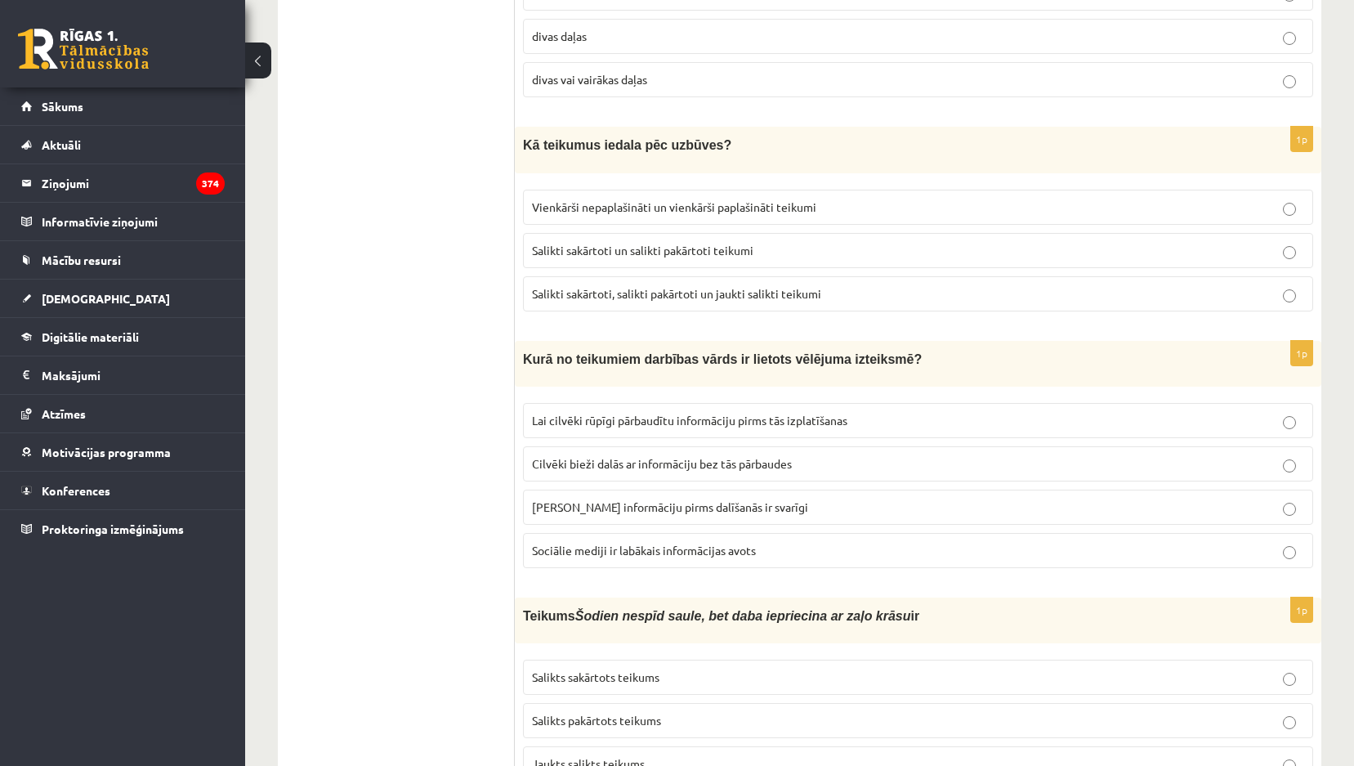
click at [690, 250] on label "Salikti sakārtoti un salikti pakārtoti teikumi" at bounding box center [918, 250] width 790 height 35
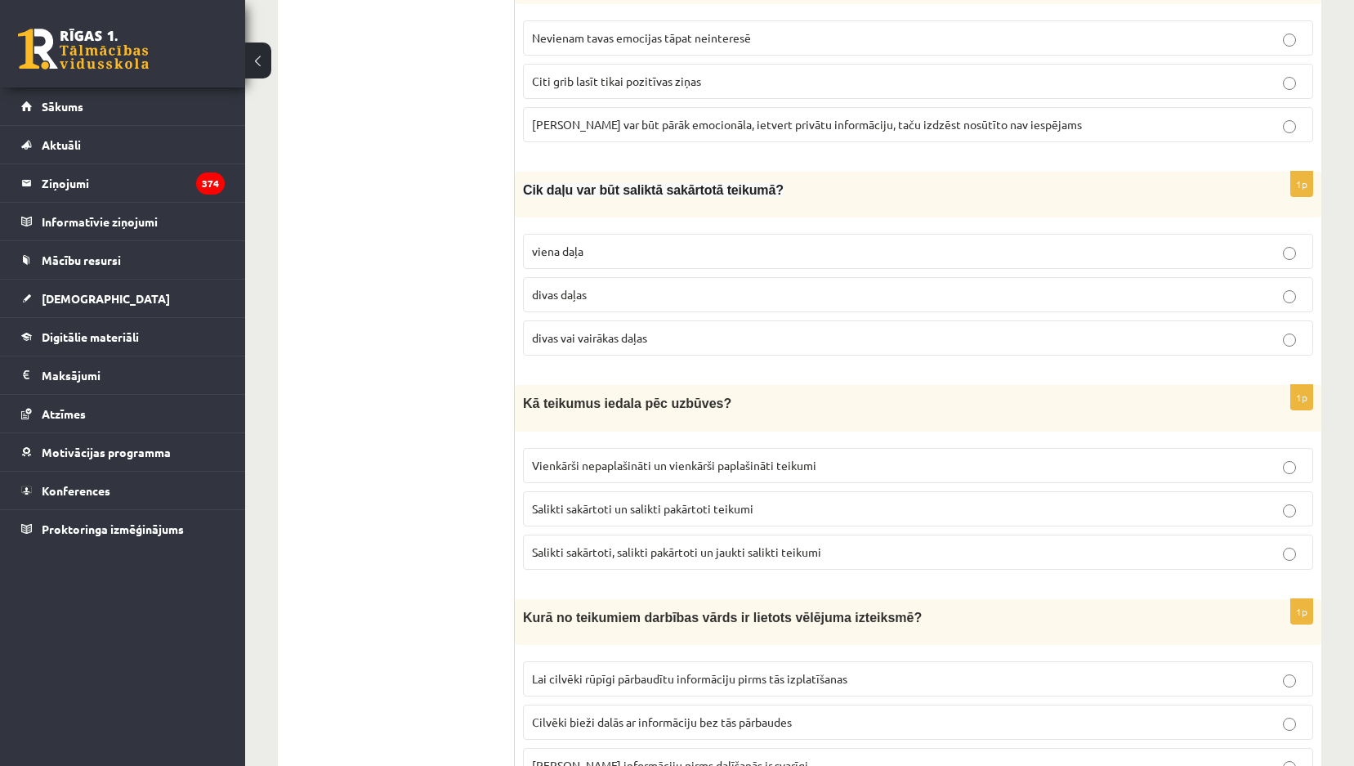
scroll to position [3268, 0]
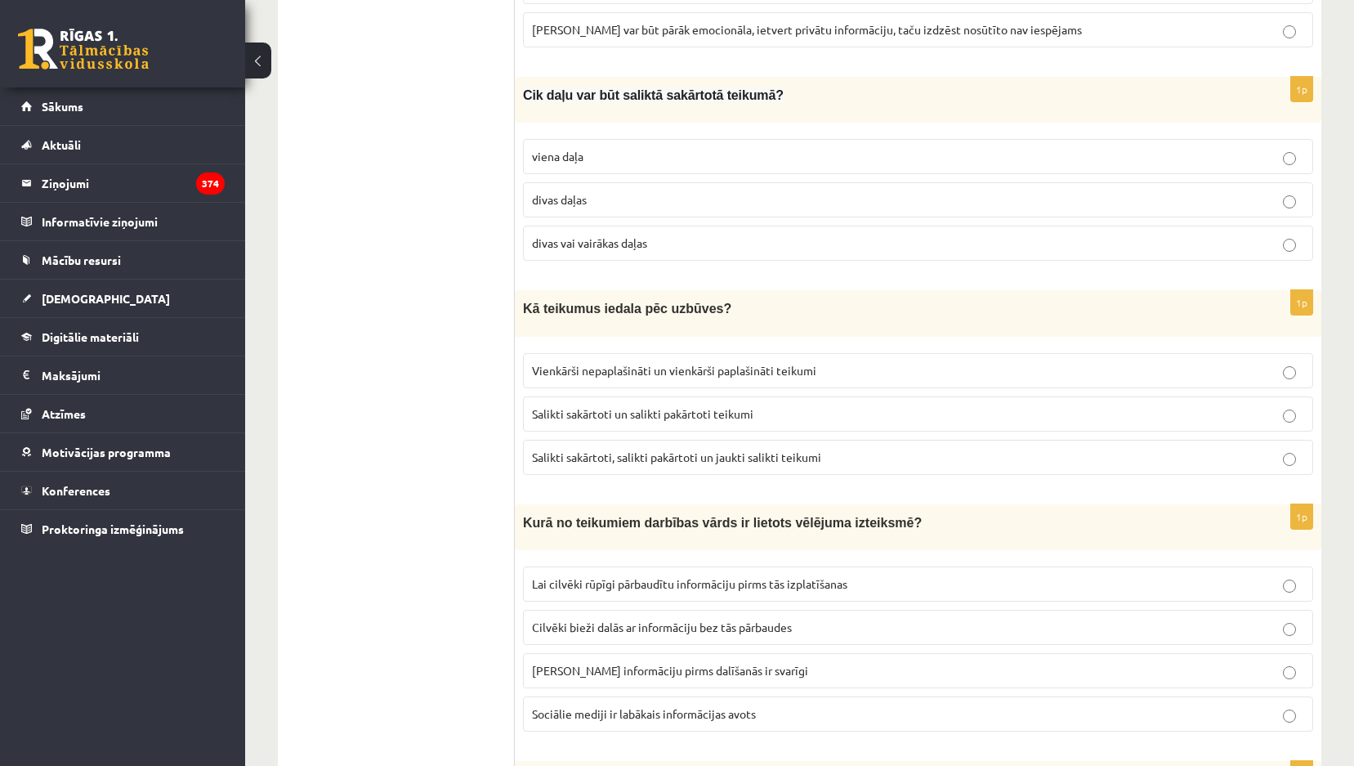
click at [773, 449] on span "Salikti sakārtoti, salikti pakārtoti un jaukti salikti teikumi" at bounding box center [676, 456] width 289 height 15
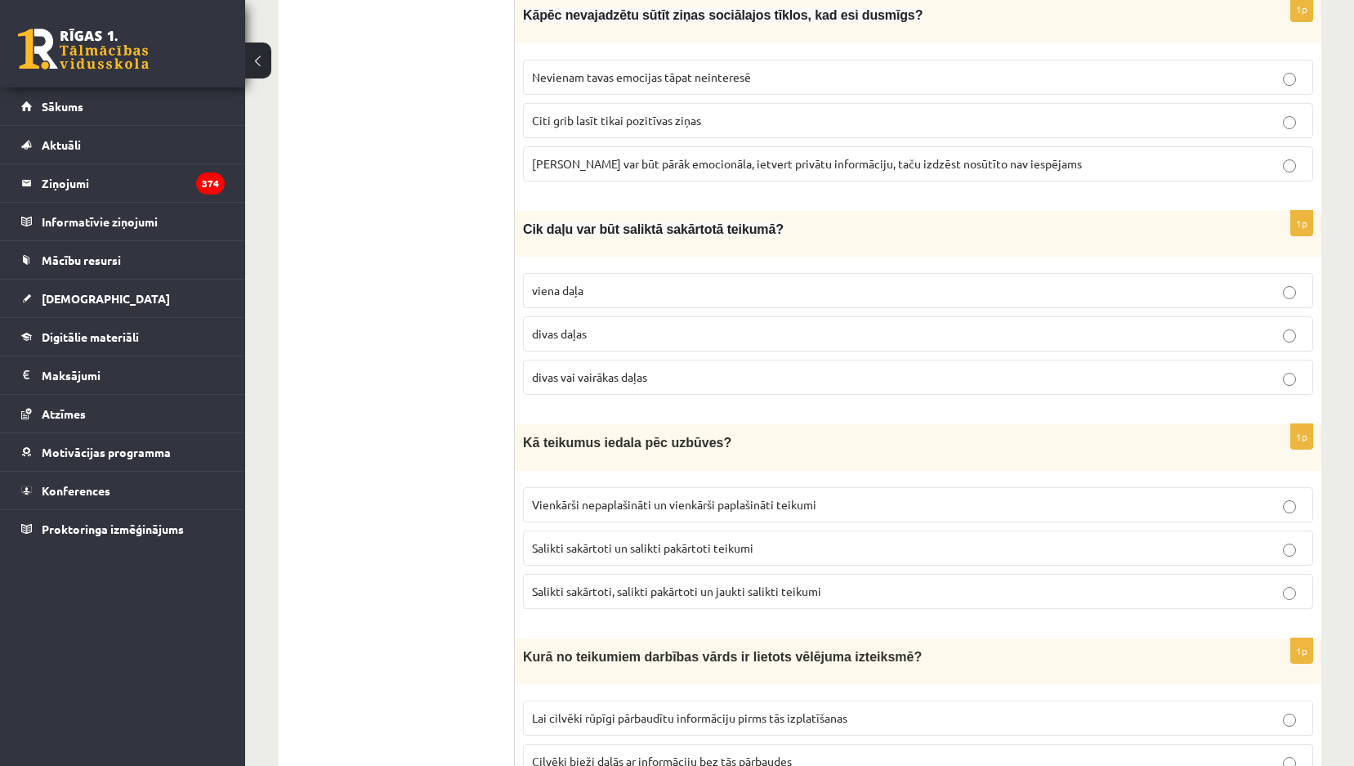
scroll to position [3105, 0]
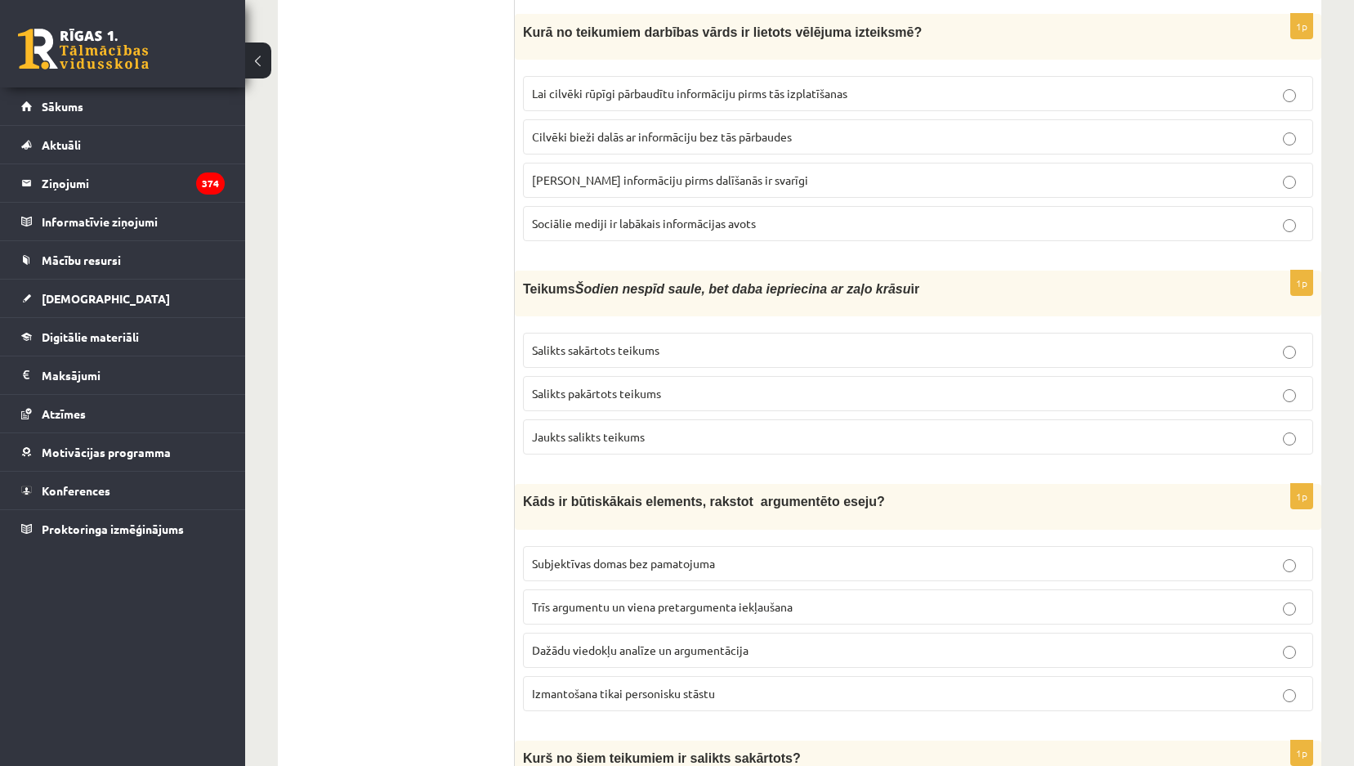
click at [650, 347] on label "Salikts sakārtots teikums" at bounding box center [918, 350] width 790 height 35
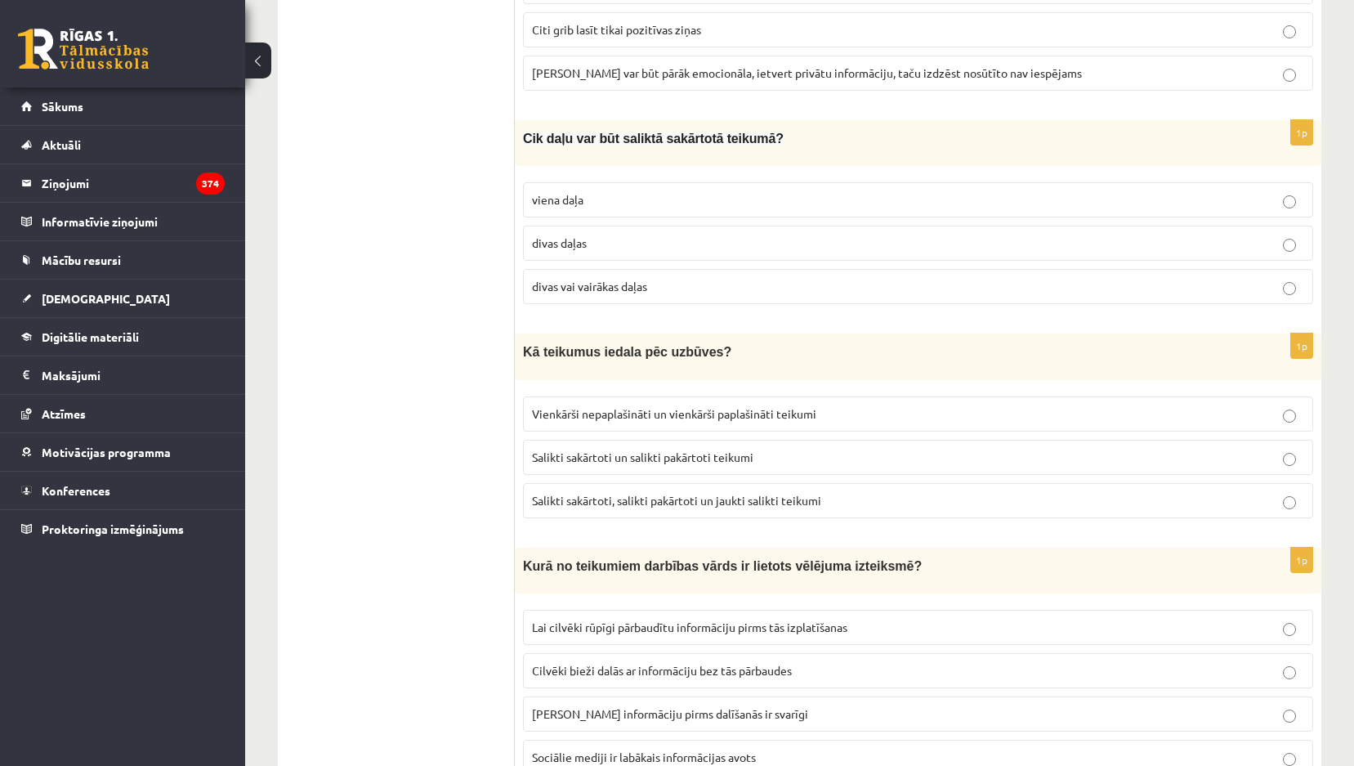
scroll to position [3187, 0]
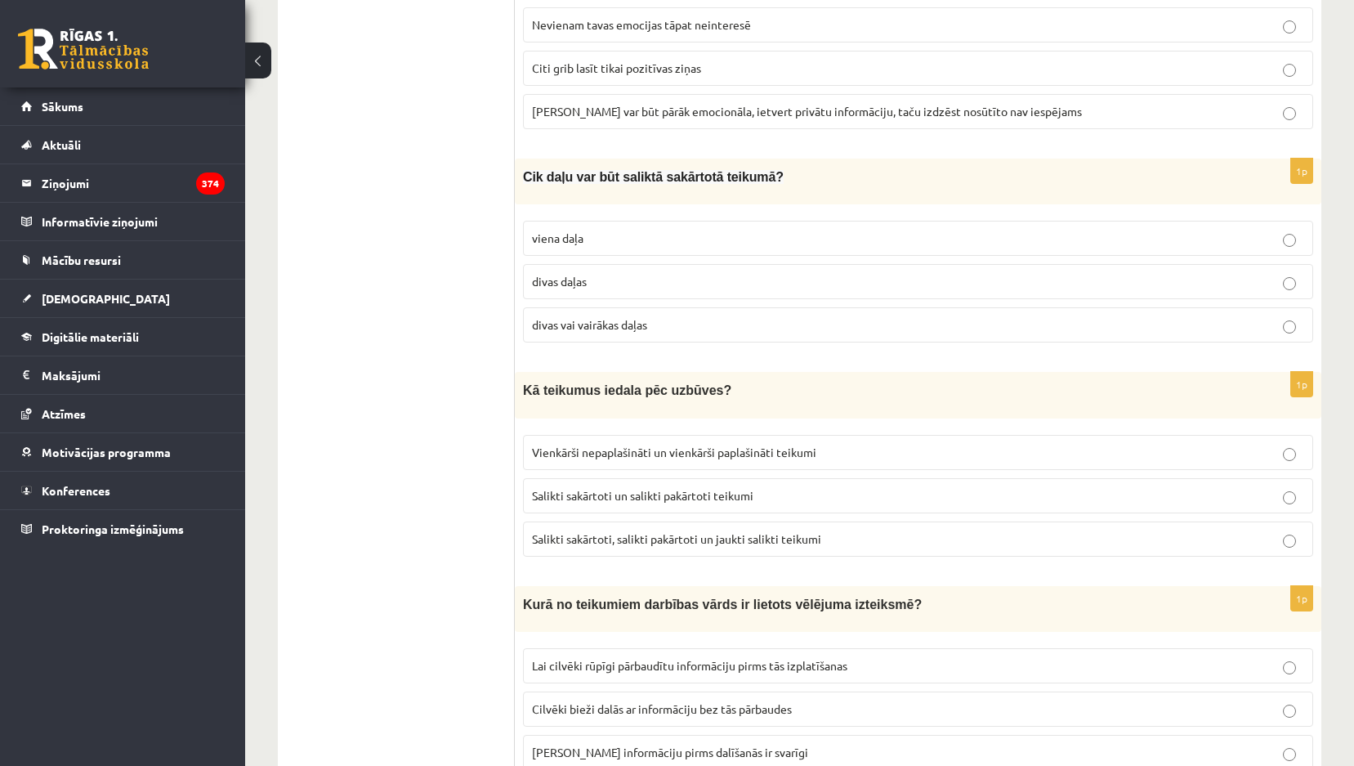
click at [683, 322] on p "divas vai vairākas daļas" at bounding box center [918, 324] width 772 height 17
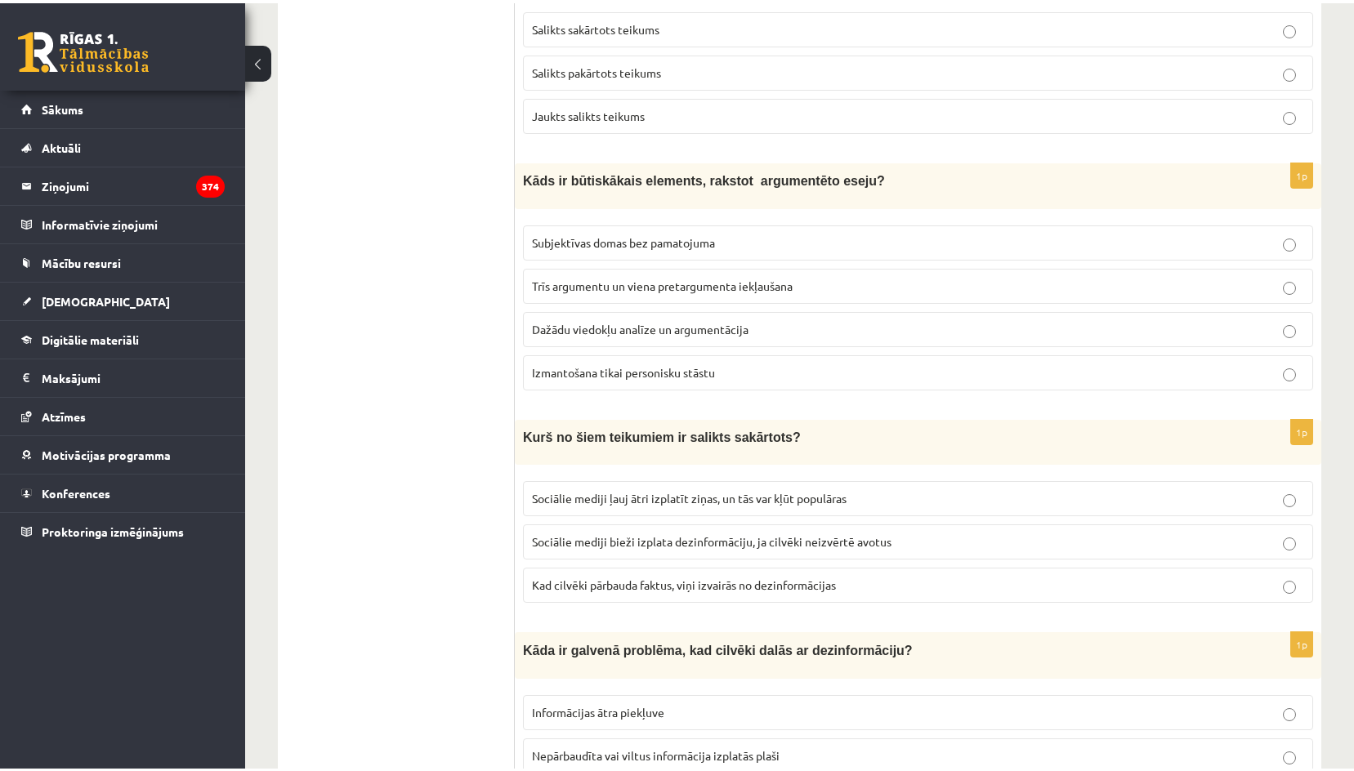
scroll to position [4085, 0]
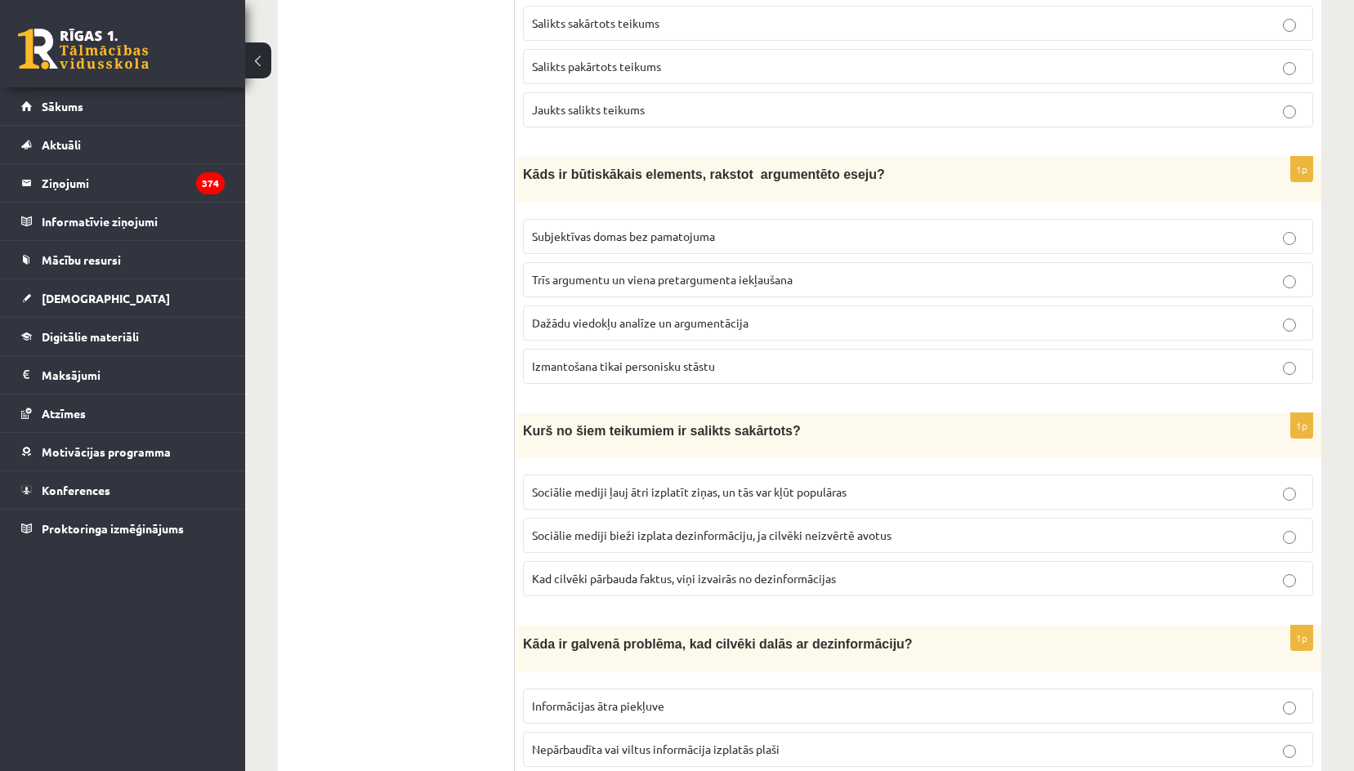
click at [660, 315] on span "Dažādu viedokļu analīze un argumentācija" at bounding box center [640, 322] width 217 height 15
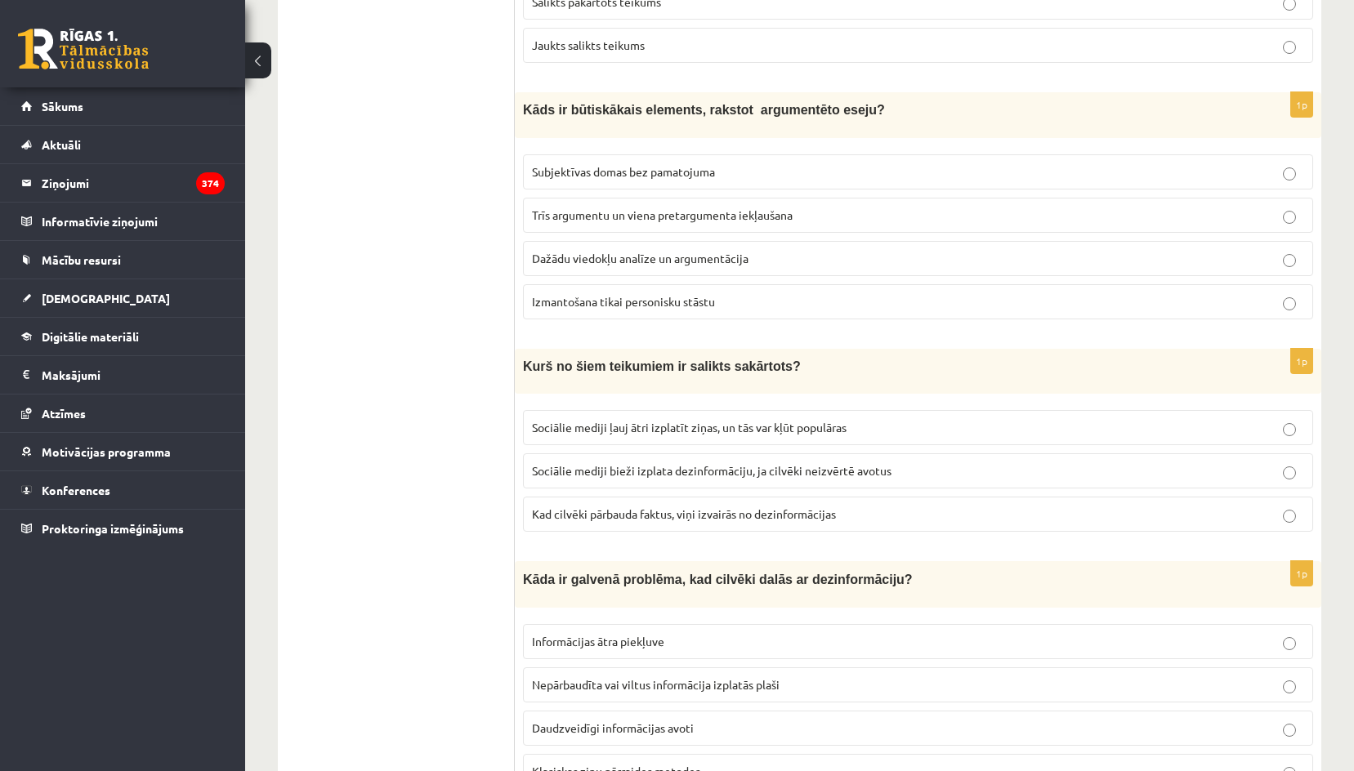
scroll to position [4217, 0]
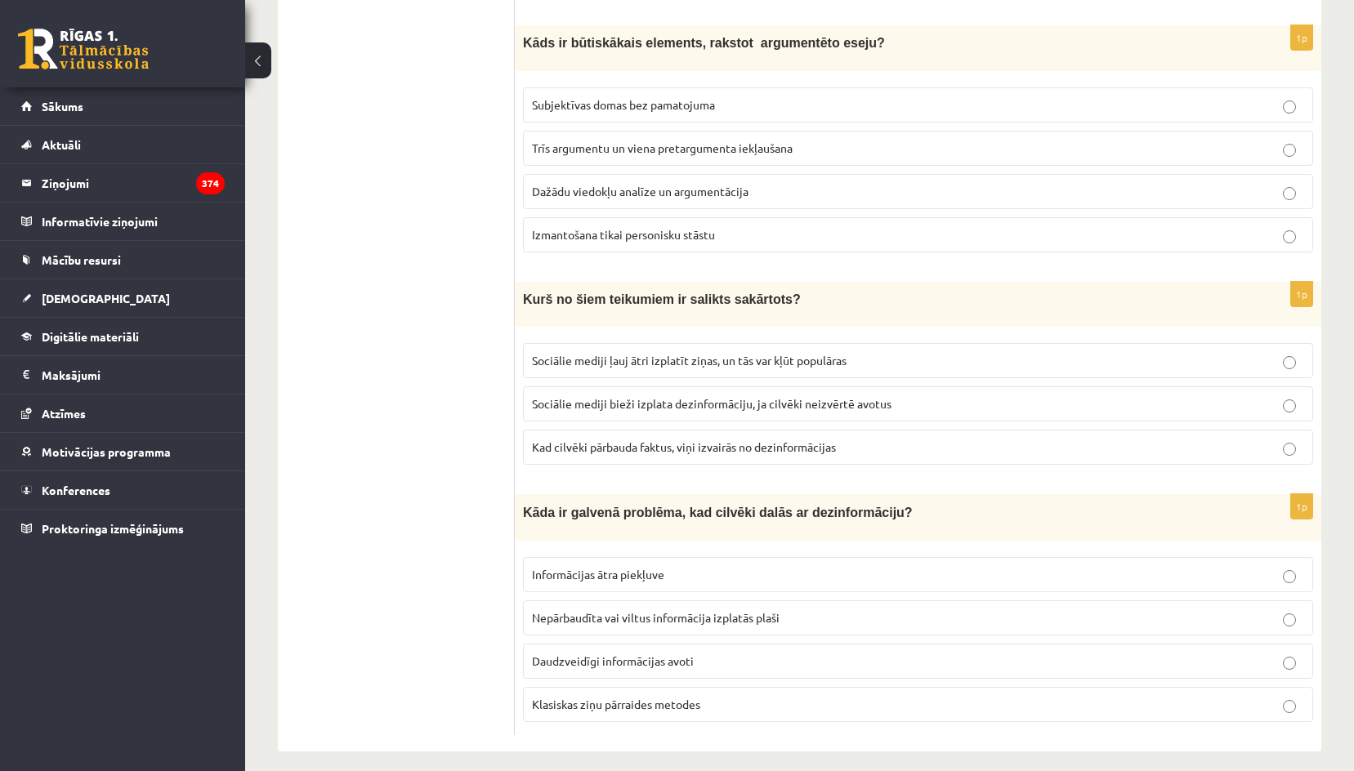
click at [720, 353] on span "Sociālie mediji ļauj ātri izplatīt ziņas, un tās var kļūt populāras" at bounding box center [689, 360] width 315 height 15
click at [641, 610] on span "Nepārbaudīta vai viltus informācija izplatās plaši" at bounding box center [656, 617] width 248 height 15
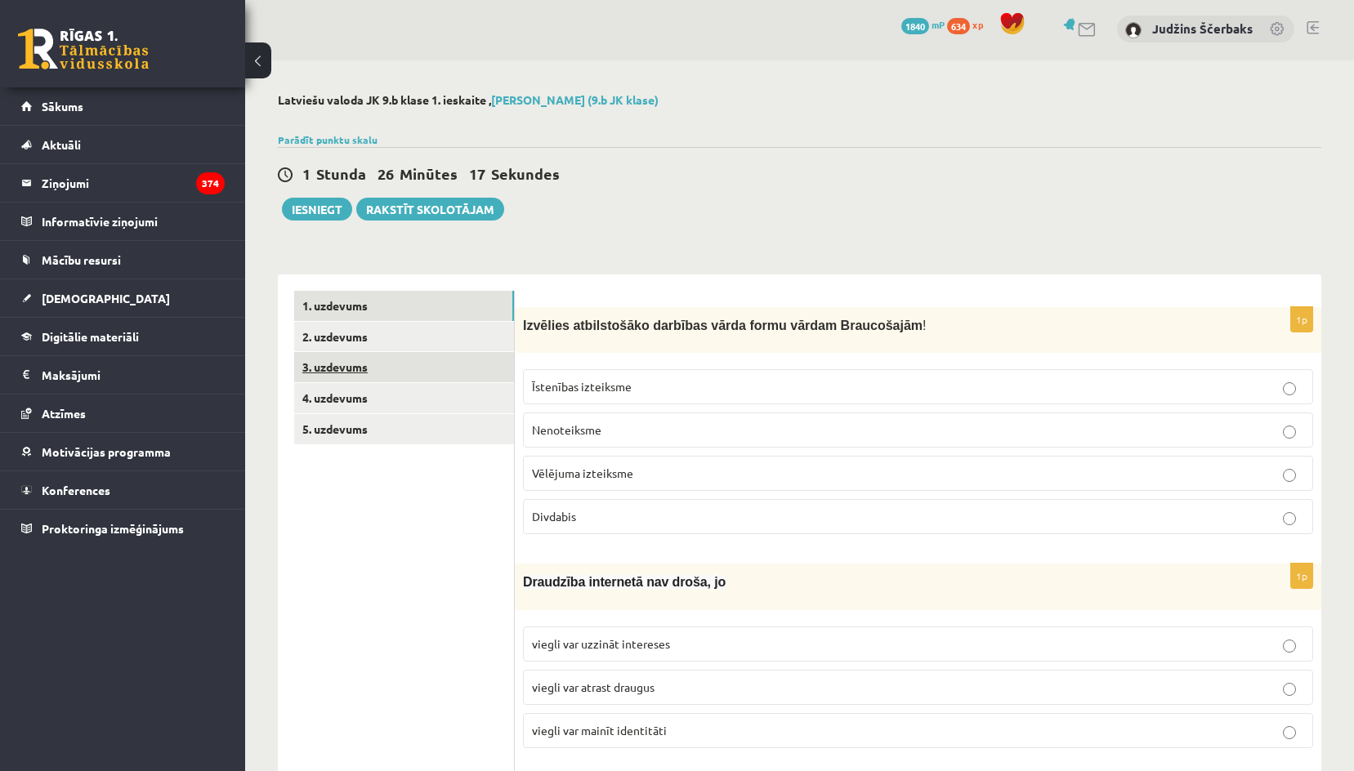
scroll to position [0, 0]
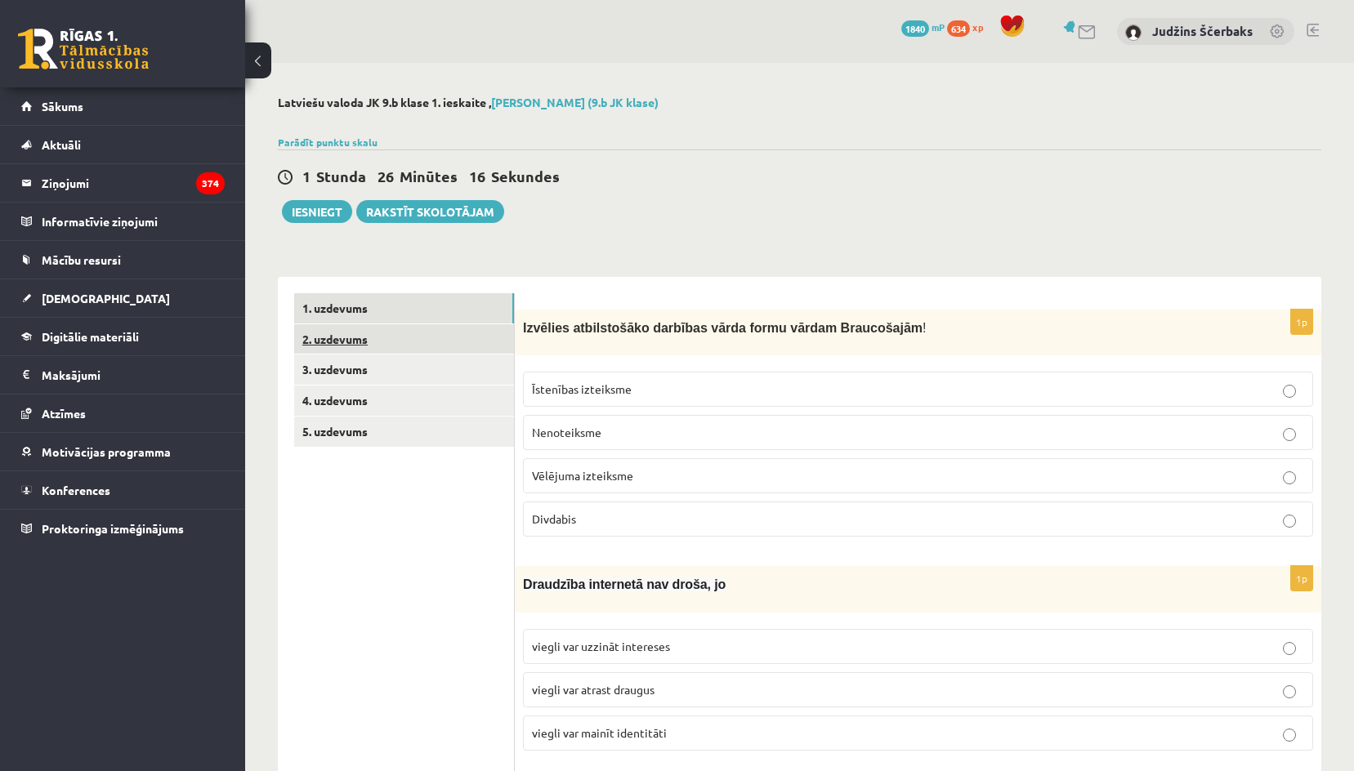
click at [352, 347] on link "2. uzdevums" at bounding box center [404, 339] width 220 height 30
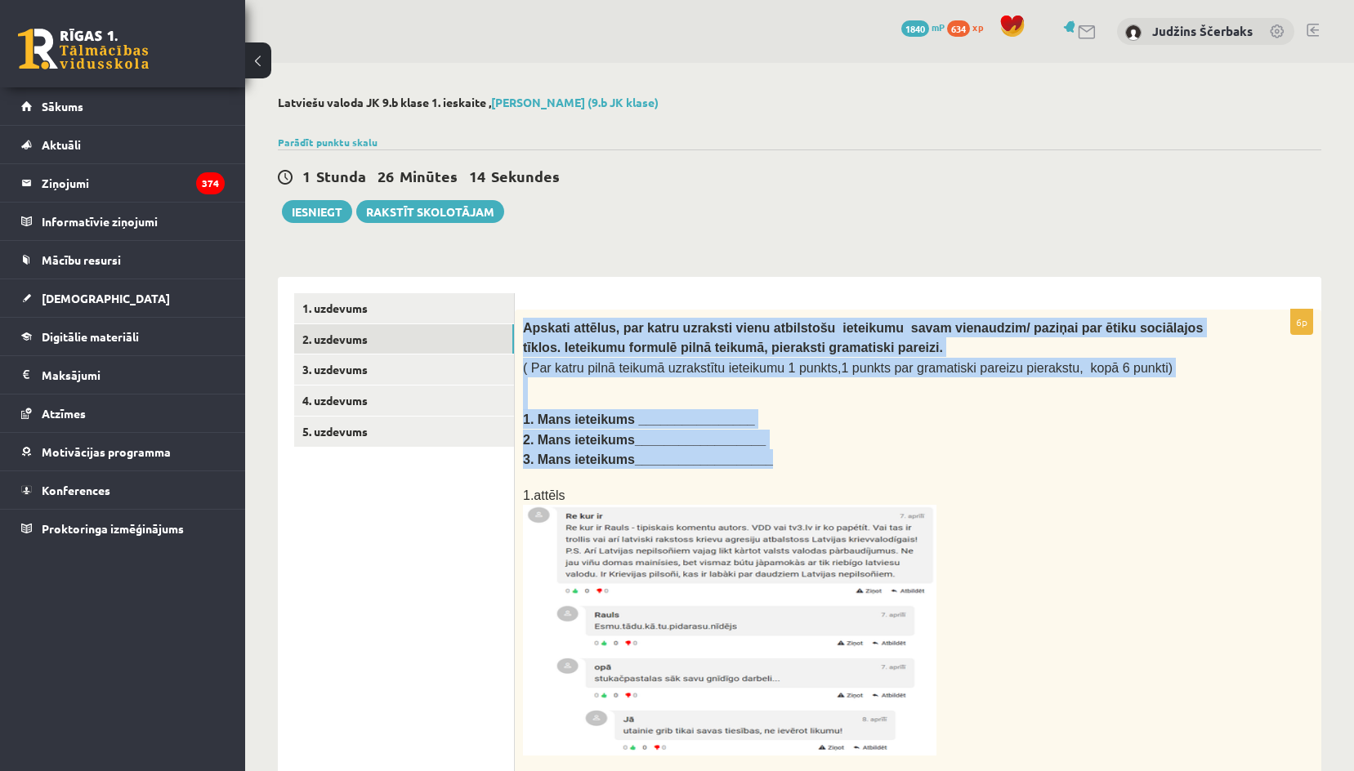
drag, startPoint x: 521, startPoint y: 325, endPoint x: 829, endPoint y: 463, distance: 337.6
click at [829, 463] on div "Apskati attēlus, par katru uzraksti vienu atbilstošu ieteikumu savam vienaudzim…" at bounding box center [918, 731] width 806 height 842
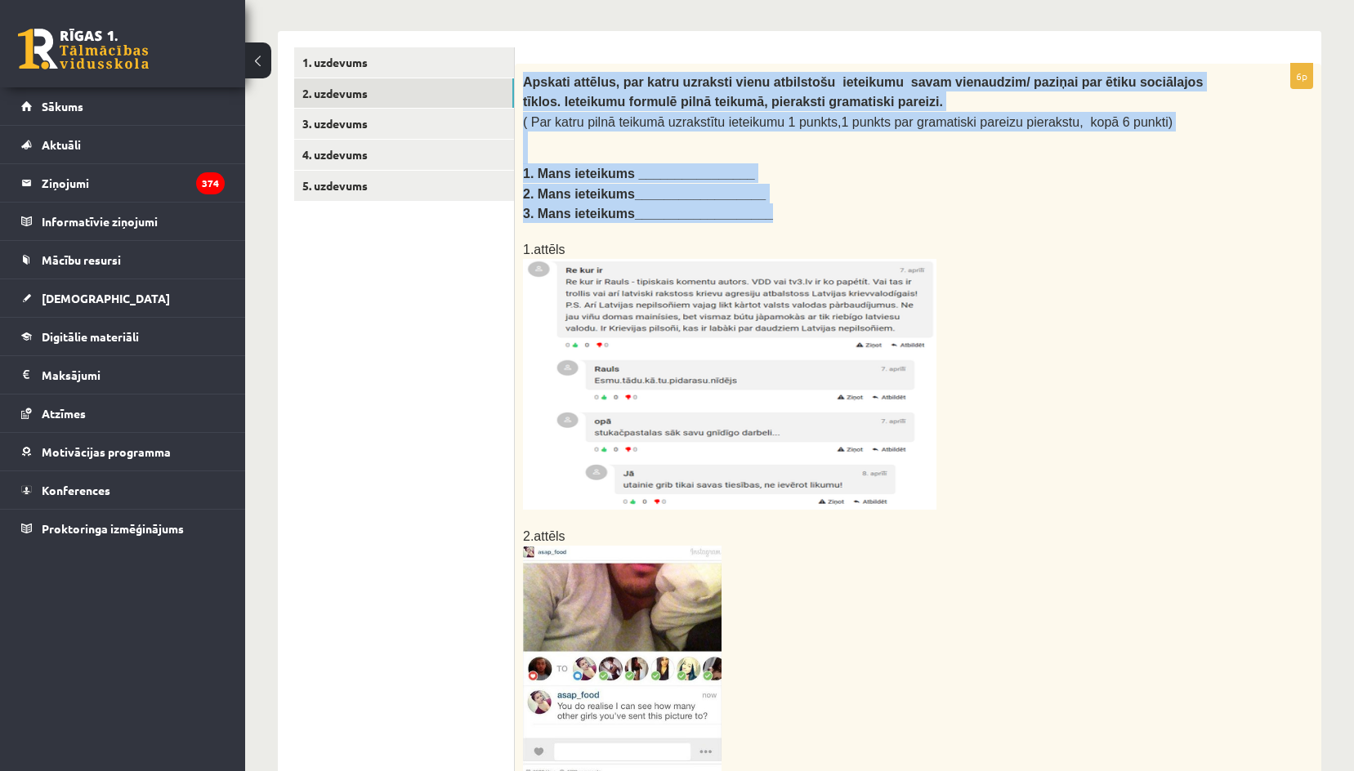
scroll to position [245, 0]
copy div "Apskati attēlus, par katru uzraksti vienu atbilstošu ieteikumu savam vienaudzim…"
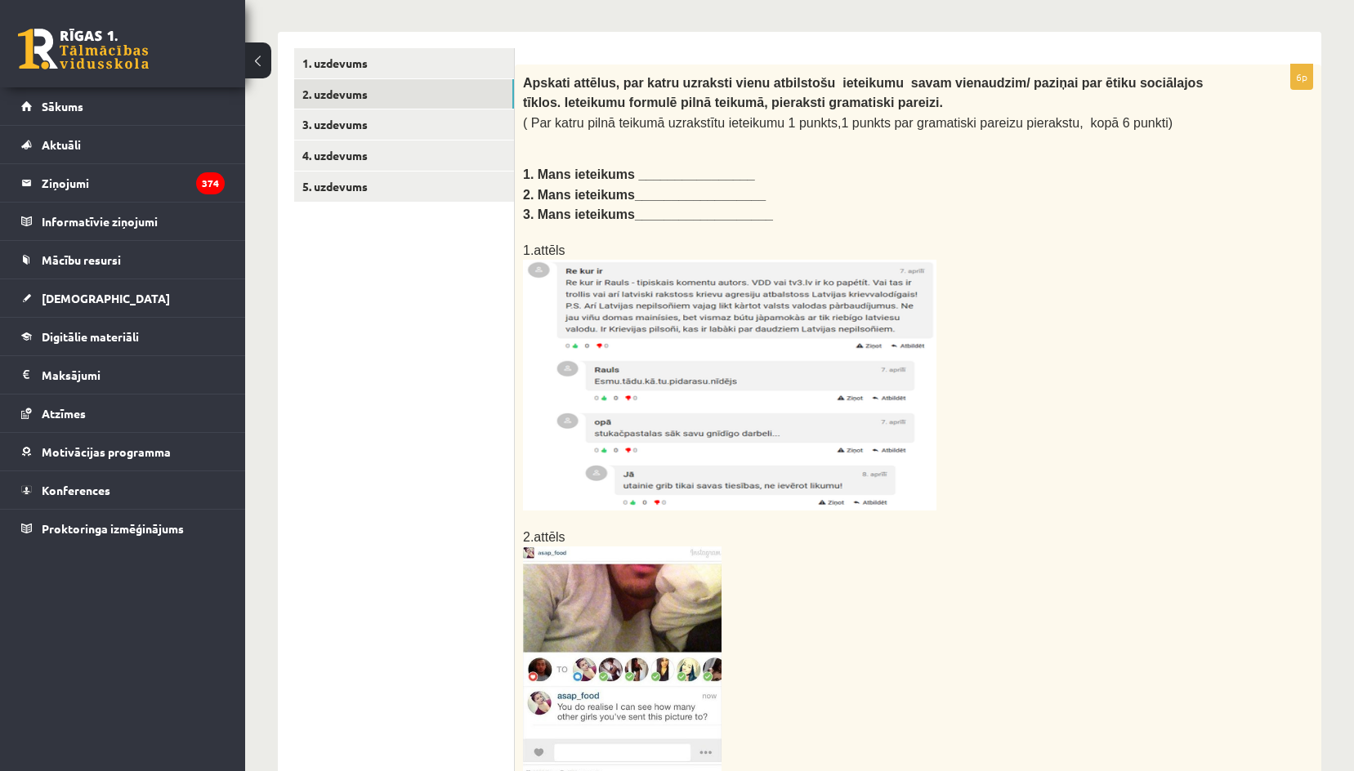
click at [1116, 355] on p at bounding box center [877, 385] width 708 height 251
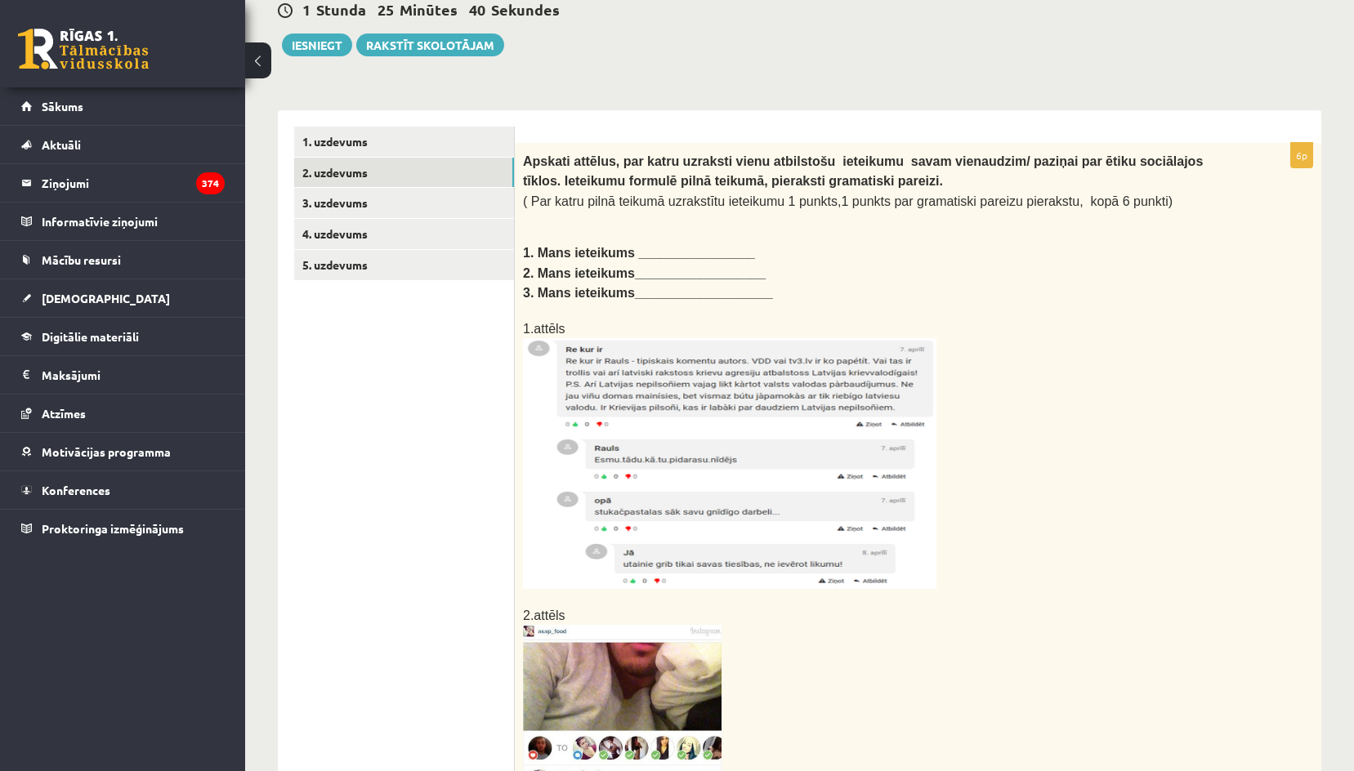
scroll to position [163, 0]
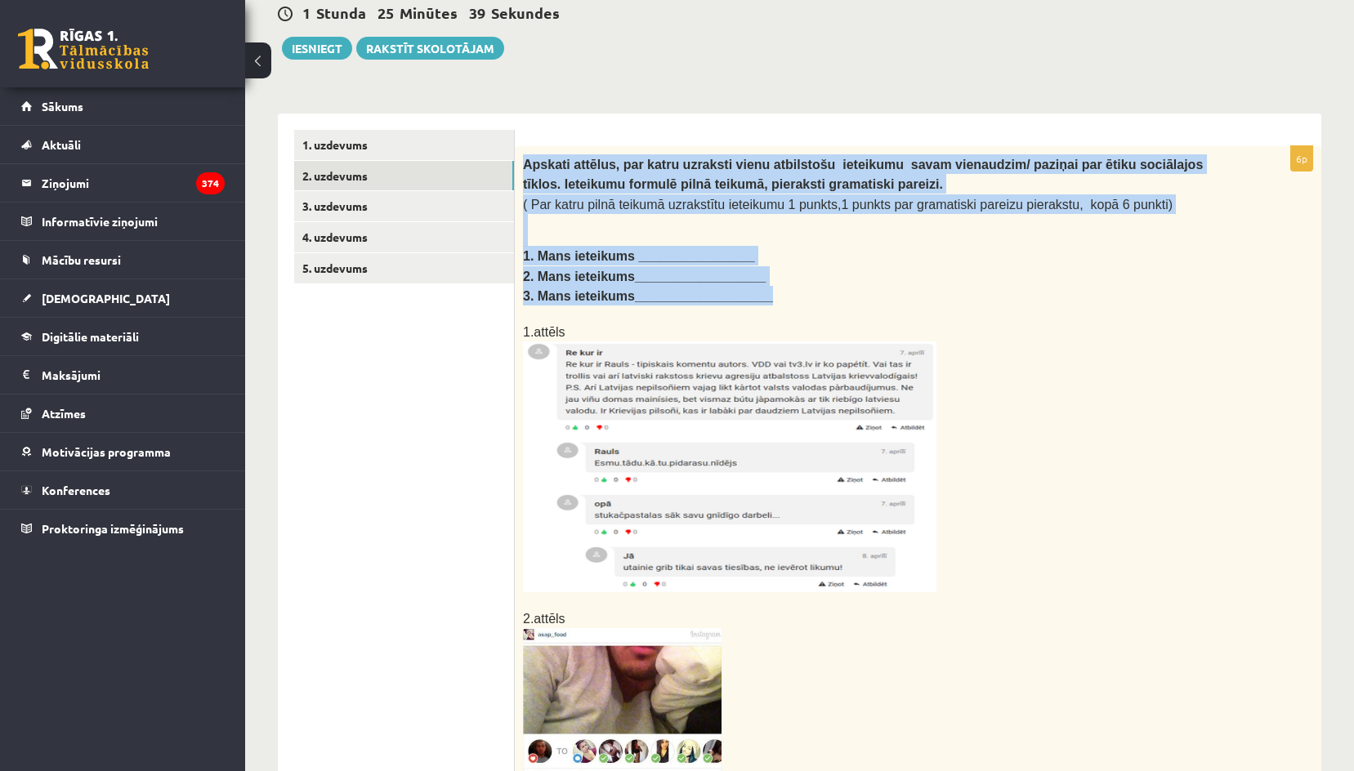
drag, startPoint x: 522, startPoint y: 162, endPoint x: 759, endPoint y: 302, distance: 275.1
click at [759, 302] on div "Apskati attēlus, par katru uzraksti vienu atbilstošu ieteikumu savam vienaudzim…" at bounding box center [918, 567] width 806 height 842
copy div "Apskati attēlus, par katru uzraksti vienu atbilstošu ieteikumu savam vienaudzim…"
click at [909, 286] on p "3. Mans ieteikums___________________" at bounding box center [877, 296] width 708 height 20
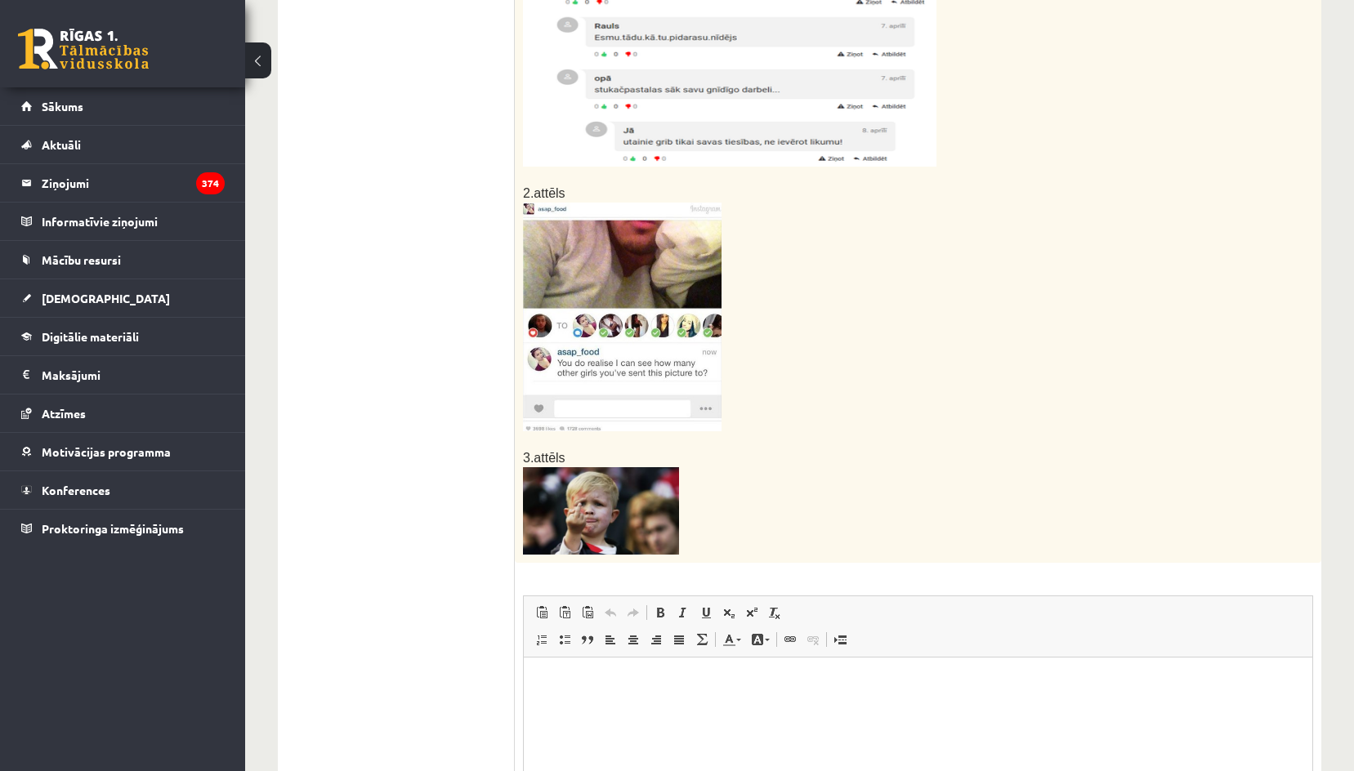
scroll to position [797, 0]
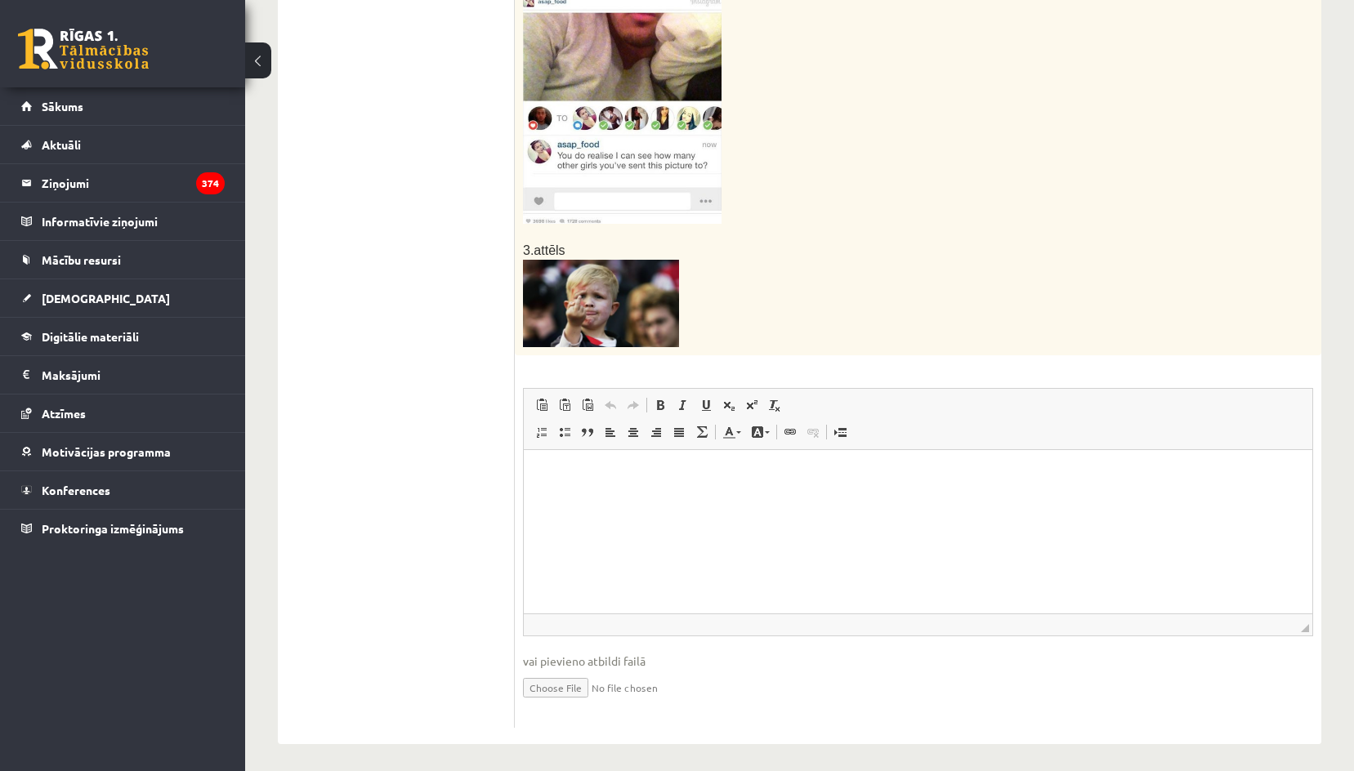
click at [596, 476] on p "Визуальный текстовый редактор, wiswyg-editor-user-answer-47024856118580" at bounding box center [918, 475] width 756 height 17
paste body "Визуальный текстовый редактор, wiswyg-editor-user-answer-47024856118580"
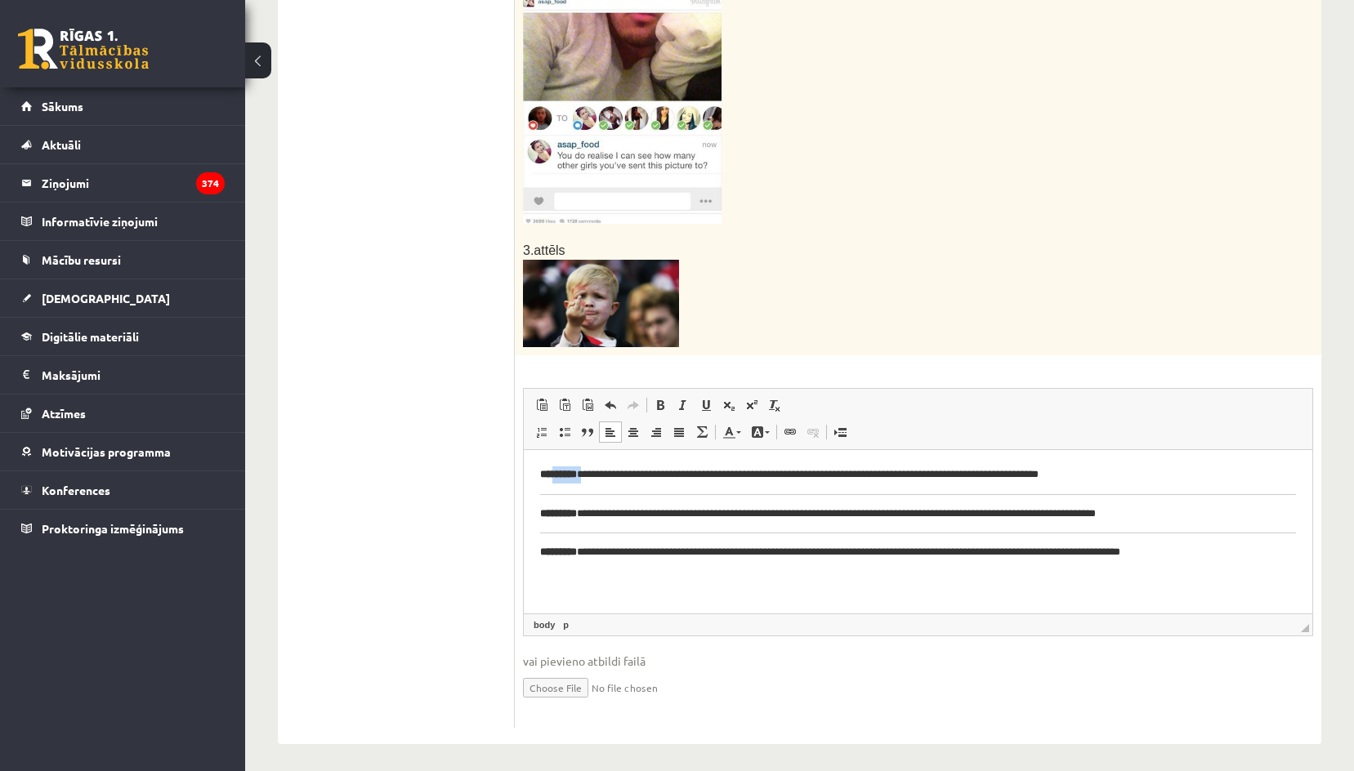
drag, startPoint x: 582, startPoint y: 474, endPoint x: 551, endPoint y: 479, distance: 31.4
click at [551, 479] on p "**********" at bounding box center [918, 475] width 756 height 17
drag, startPoint x: 579, startPoint y: 512, endPoint x: 551, endPoint y: 513, distance: 27.8
click at [551, 513] on p "**********" at bounding box center [918, 514] width 756 height 17
drag, startPoint x: 579, startPoint y: 559, endPoint x: 550, endPoint y: 556, distance: 28.8
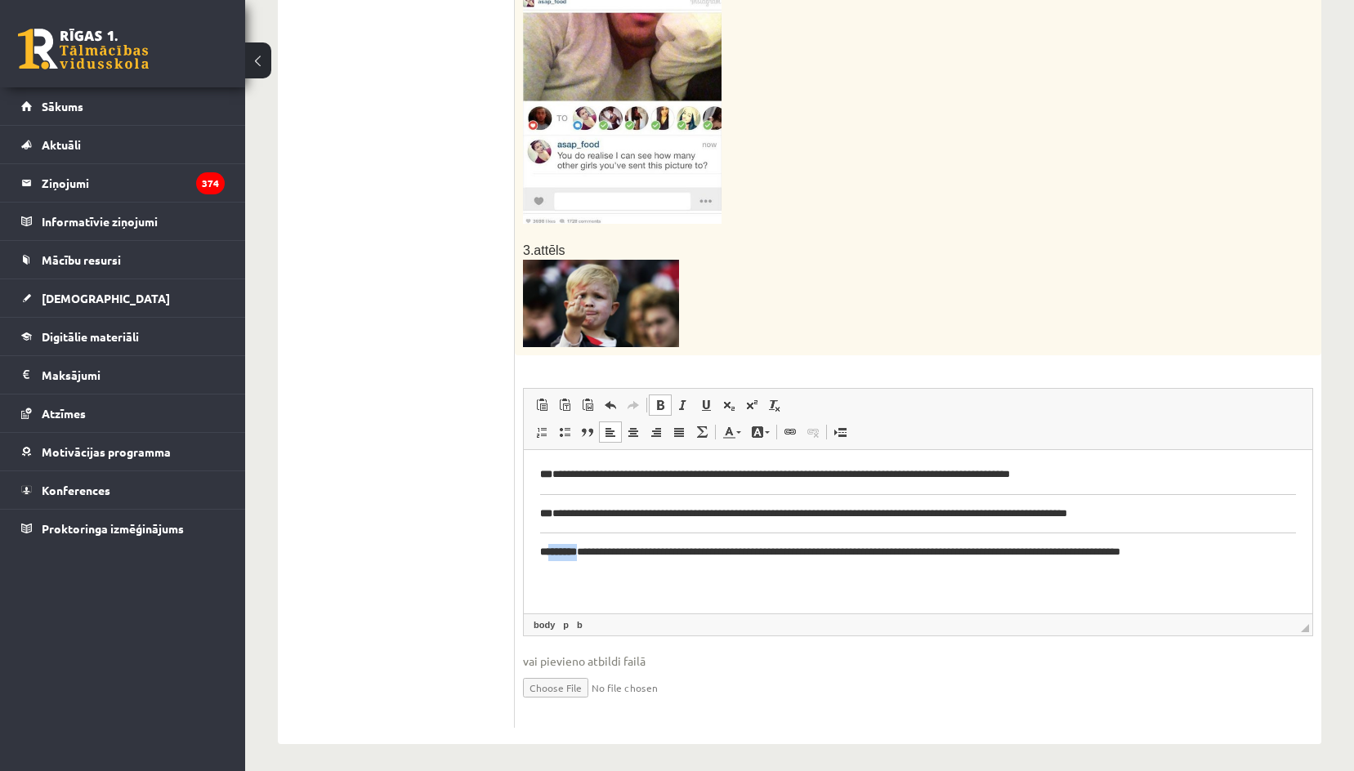
click at [550, 556] on p "**********" at bounding box center [918, 552] width 756 height 17
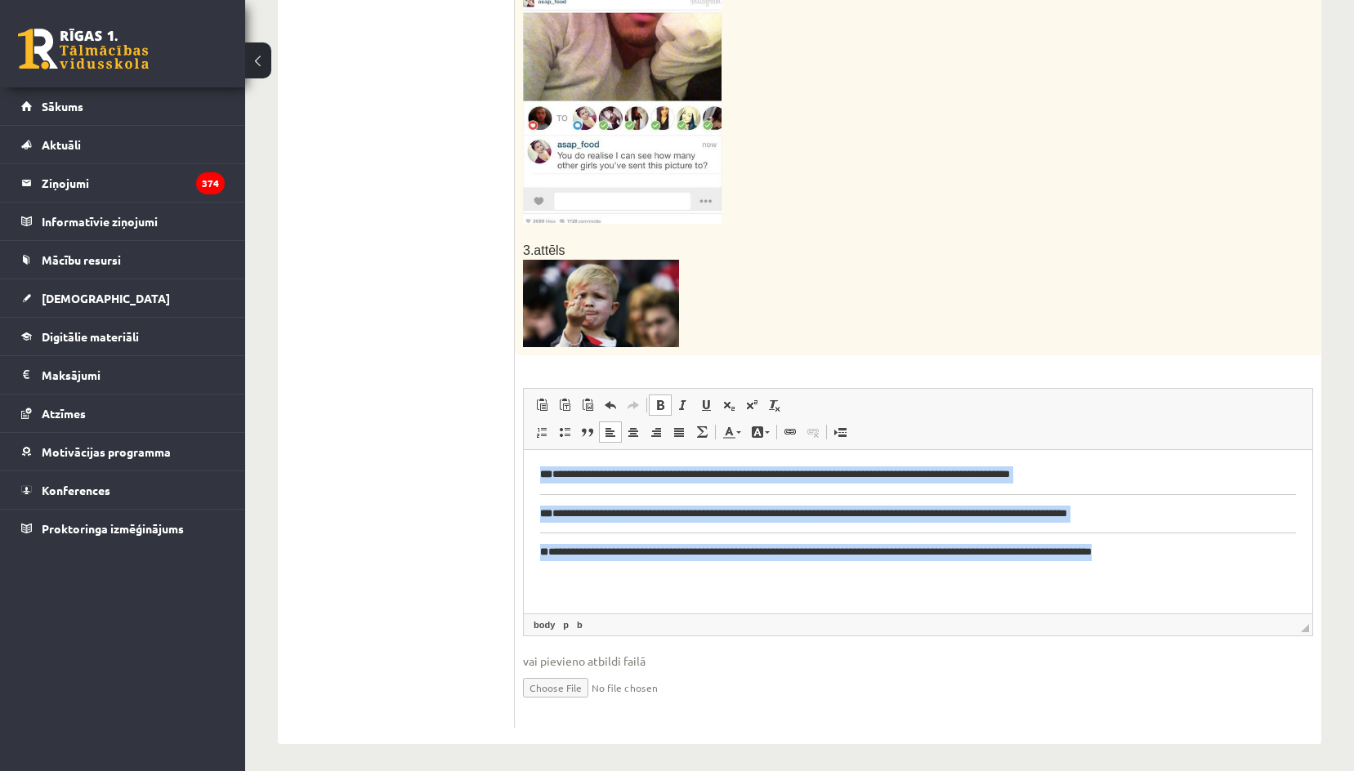
drag, startPoint x: 1171, startPoint y: 556, endPoint x: 1039, endPoint y: 912, distance: 379.0
click at [524, 467] on html "**********" at bounding box center [918, 513] width 788 height 127
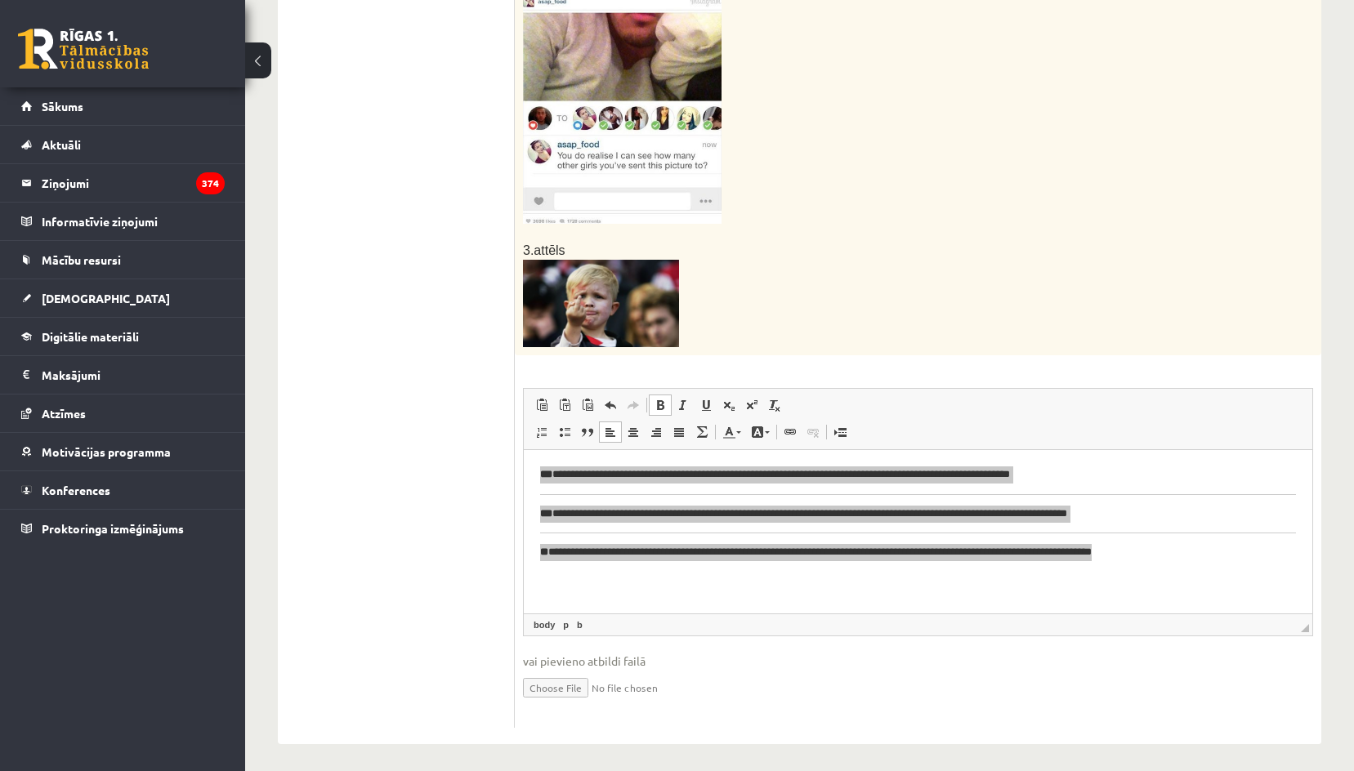
click at [1041, 421] on span "Панели инструментов редактора Вставить Комбинация клавиш Ctrl+V Вставить только…" at bounding box center [918, 419] width 788 height 61
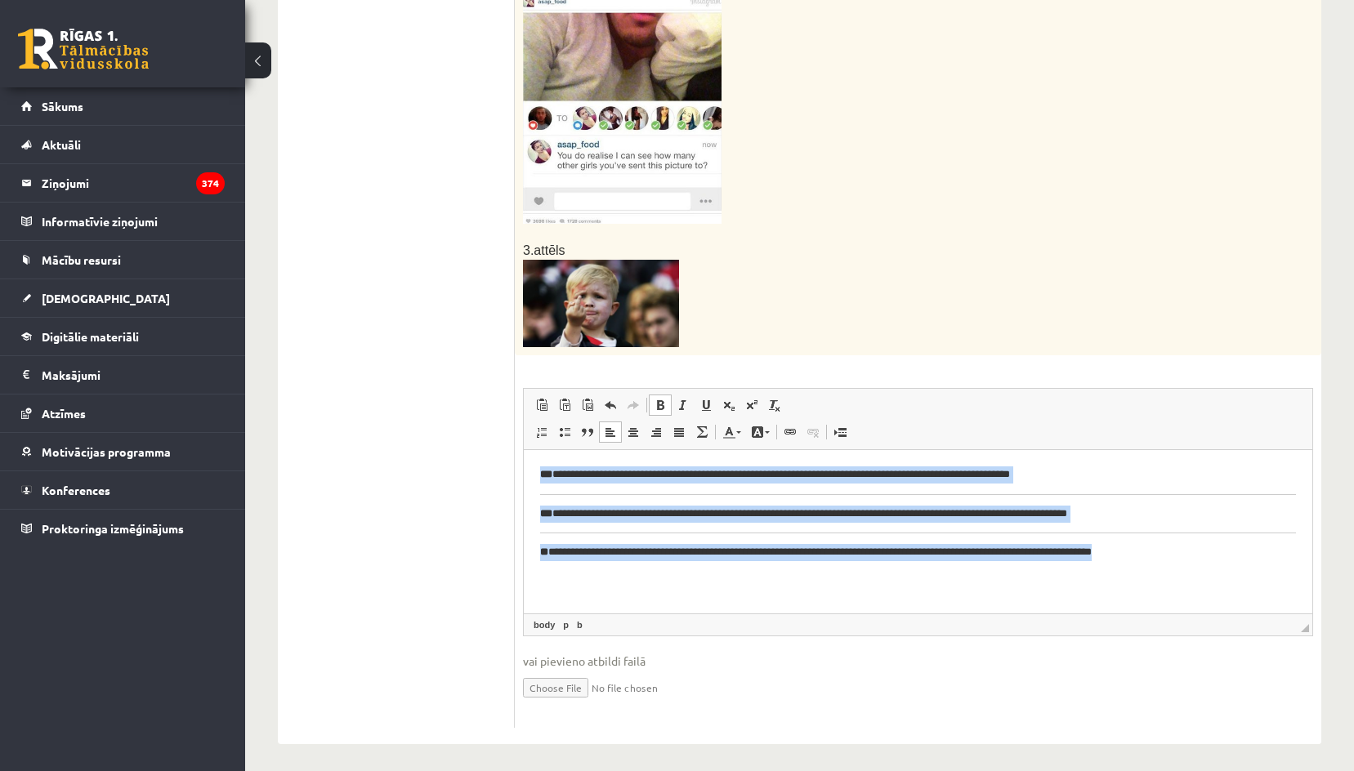
click at [960, 554] on p "**********" at bounding box center [918, 552] width 756 height 17
drag, startPoint x: 1186, startPoint y: 572, endPoint x: 423, endPoint y: 406, distance: 781.0
click at [524, 450] on html "**********" at bounding box center [918, 513] width 788 height 127
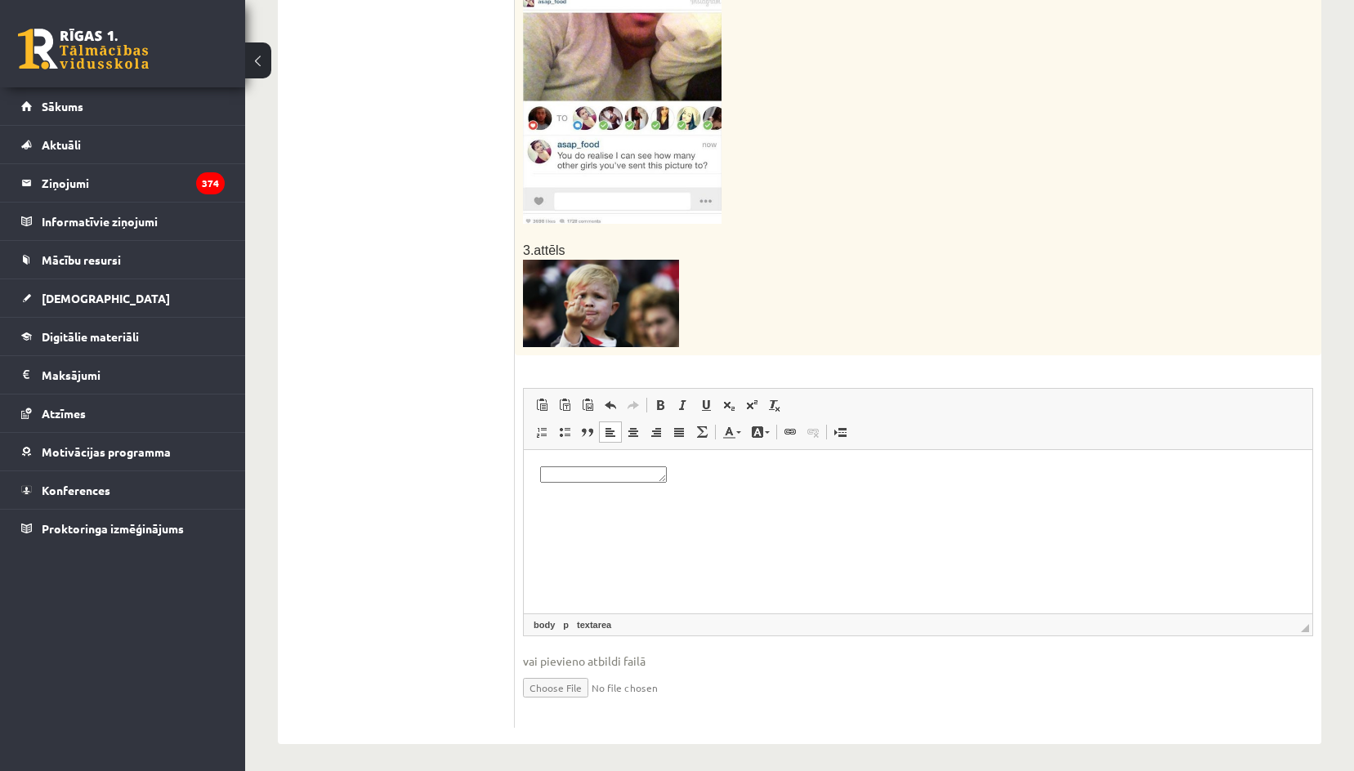
drag, startPoint x: 672, startPoint y: 480, endPoint x: 744, endPoint y: 498, distance: 74.7
click at [851, 506] on html "**********" at bounding box center [918, 478] width 788 height 56
click at [665, 476] on textarea "Исходный текст" at bounding box center [603, 475] width 127 height 16
click at [667, 478] on textarea "Исходный текст" at bounding box center [603, 475] width 127 height 16
click at [602, 395] on link "Отменить Комбинация клавиш Ctrl+Z" at bounding box center [610, 405] width 23 height 21
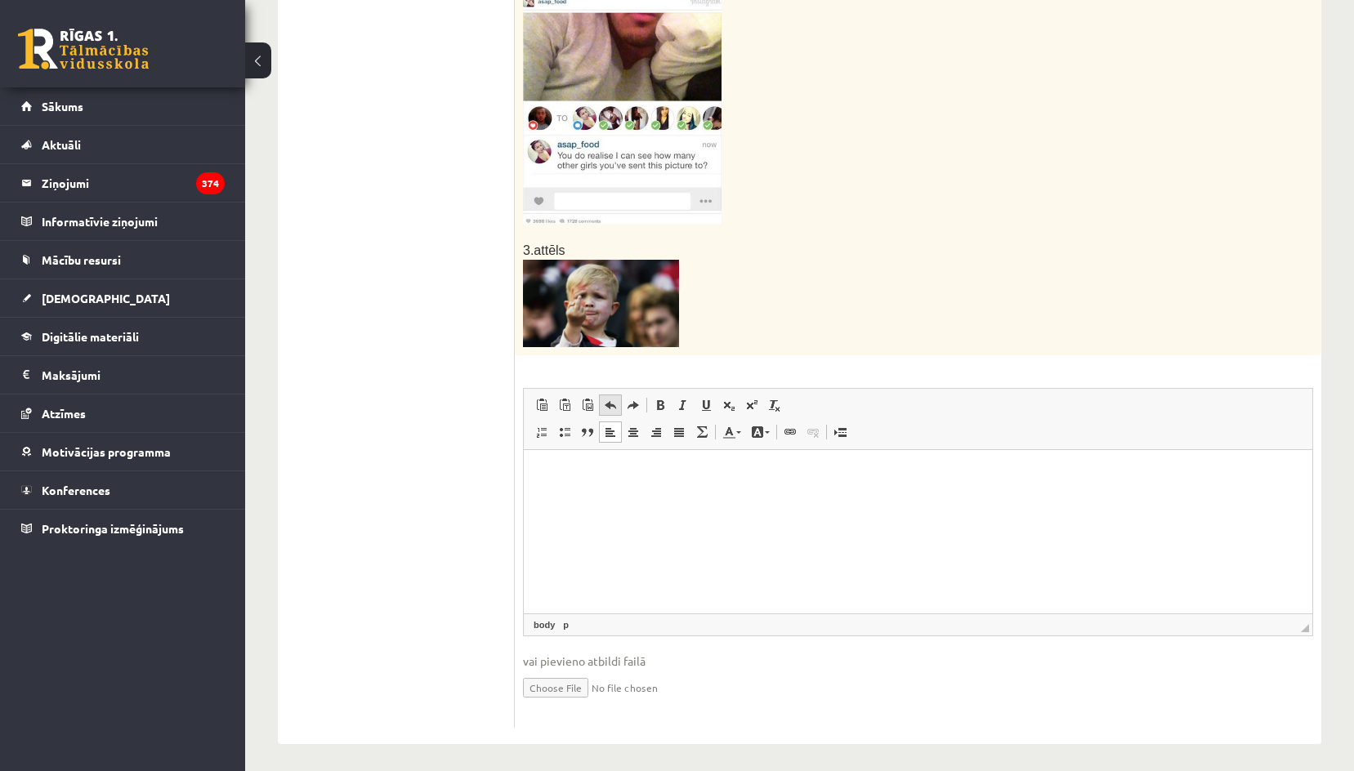
click at [602, 395] on link "Отменить Комбинация клавиш Ctrl+Z" at bounding box center [610, 405] width 23 height 21
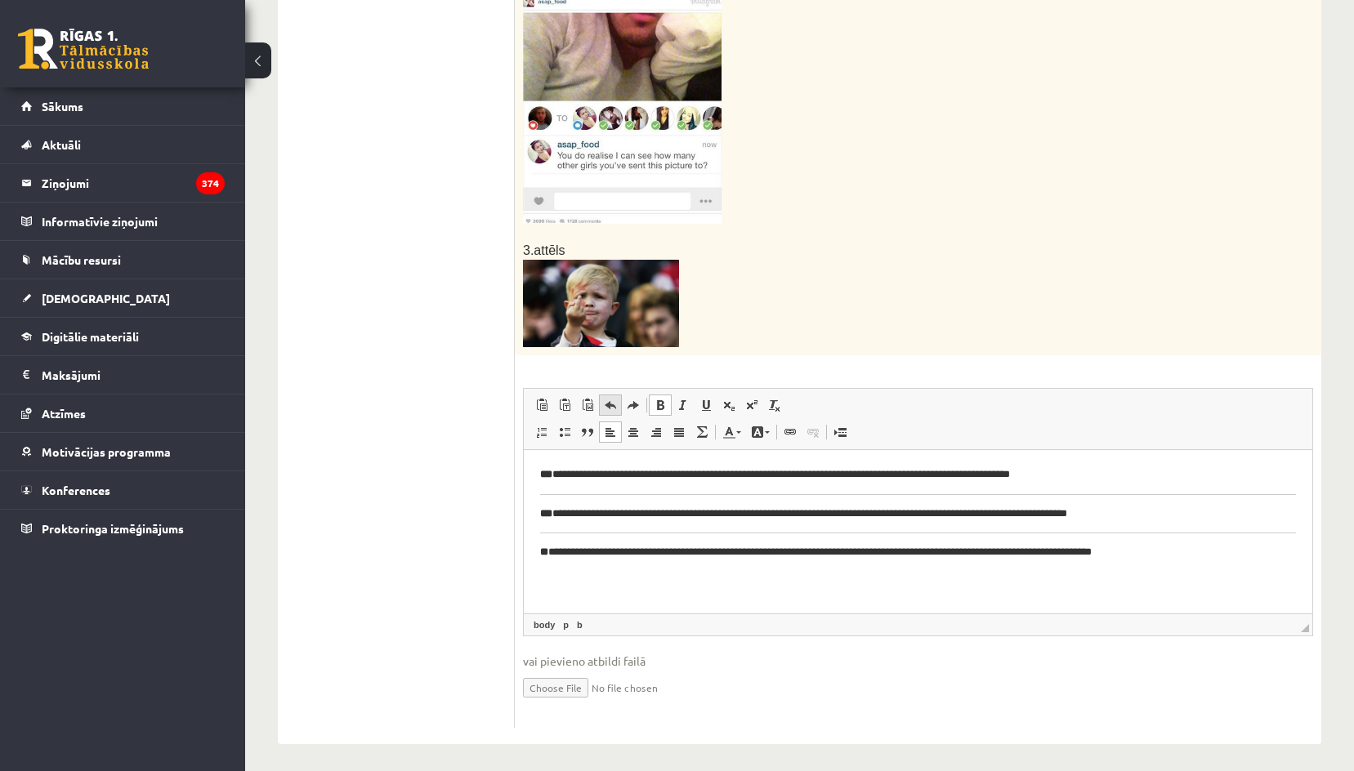
click at [605, 400] on span at bounding box center [610, 405] width 13 height 13
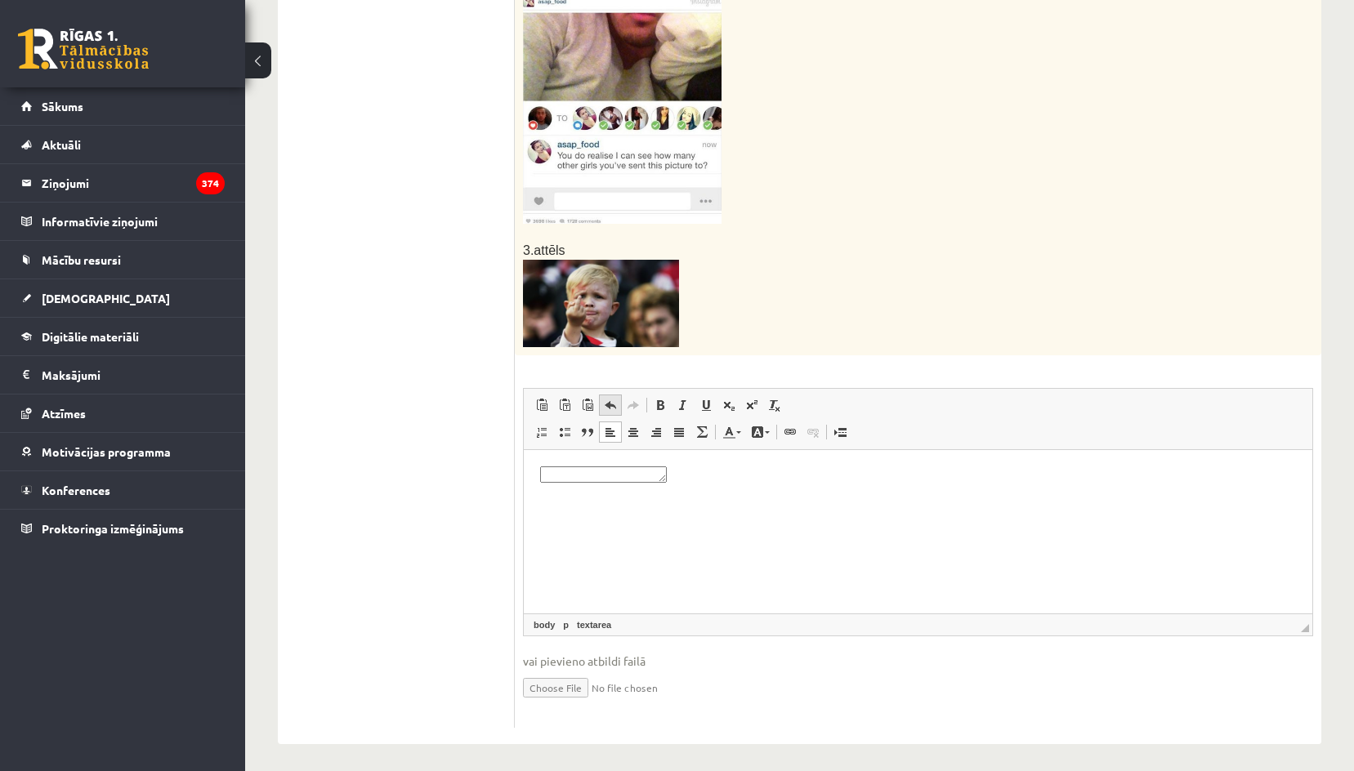
click at [617, 395] on link "Отменить Комбинация клавиш Ctrl+Z" at bounding box center [610, 405] width 23 height 21
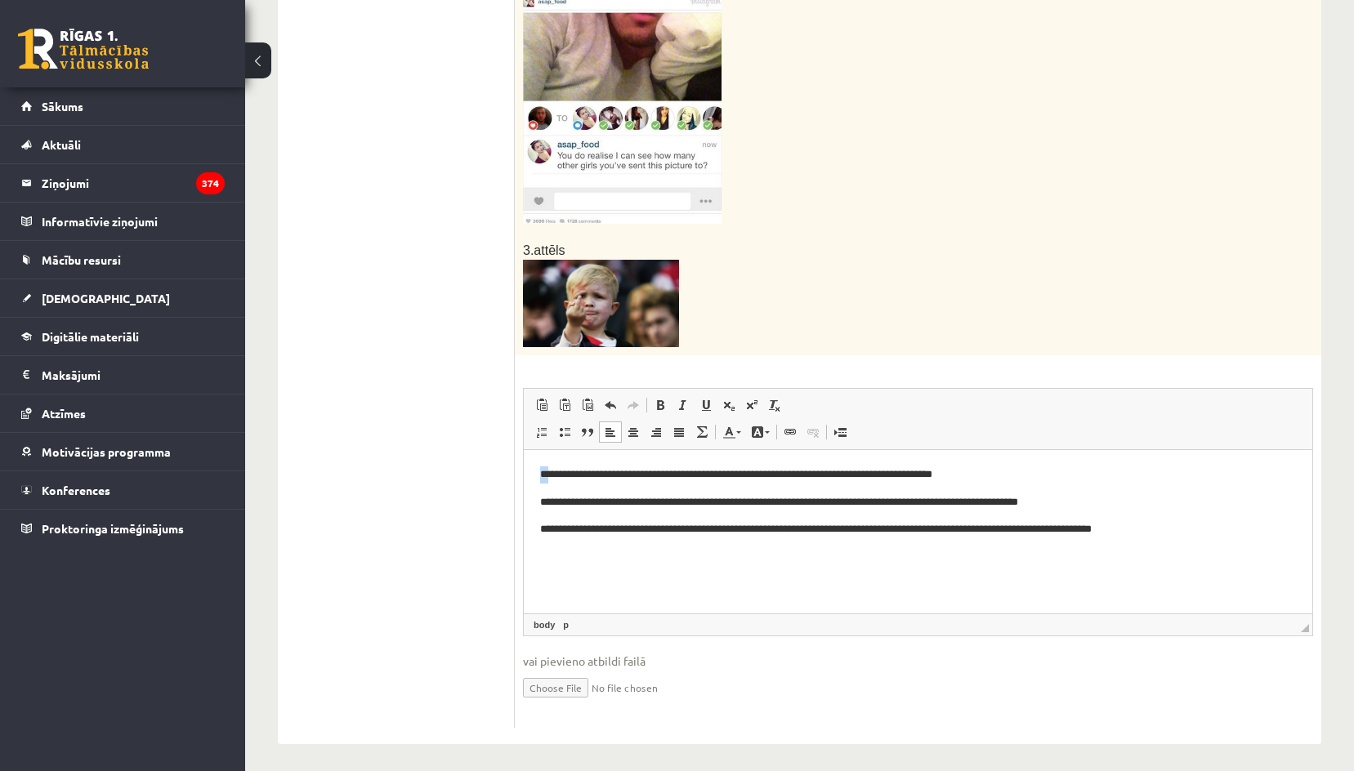
drag, startPoint x: 550, startPoint y: 470, endPoint x: 538, endPoint y: 474, distance: 12.9
click at [538, 474] on html "**********" at bounding box center [918, 502] width 788 height 105
click at [655, 394] on span "Полужирный Комбинация клавиш Ctrl+B Курсив Комбинация клавиш Ctrl+I Подчеркнуты…" at bounding box center [719, 407] width 141 height 27
drag, startPoint x: 549, startPoint y: 500, endPoint x: 537, endPoint y: 500, distance: 12.3
click at [537, 500] on html "**********" at bounding box center [918, 502] width 788 height 105
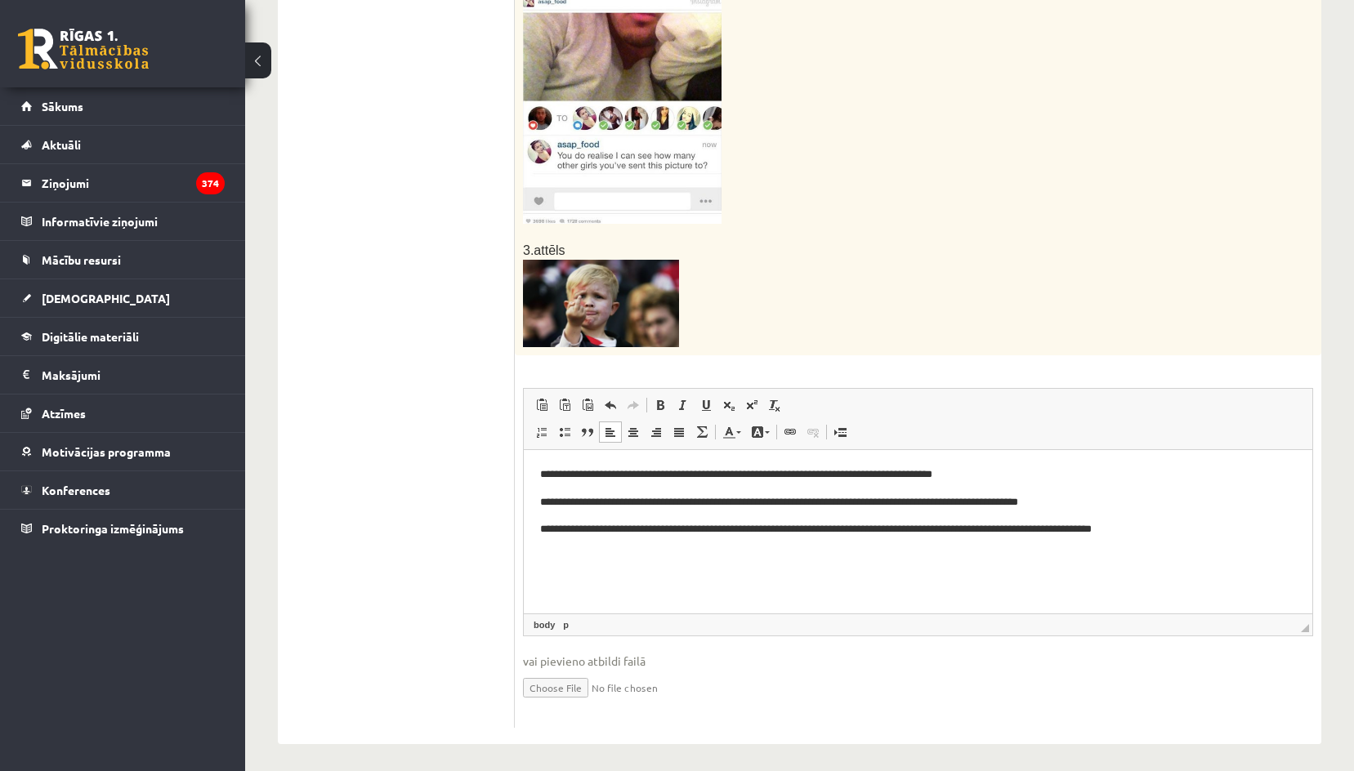
click at [556, 500] on p "**********" at bounding box center [918, 502] width 756 height 17
click at [1098, 528] on p "**********" at bounding box center [918, 529] width 756 height 17
click at [1004, 501] on p "**********" at bounding box center [918, 502] width 756 height 17
drag, startPoint x: 771, startPoint y: 529, endPoint x: 699, endPoint y: 531, distance: 71.9
click at [699, 531] on p "**********" at bounding box center [918, 529] width 756 height 17
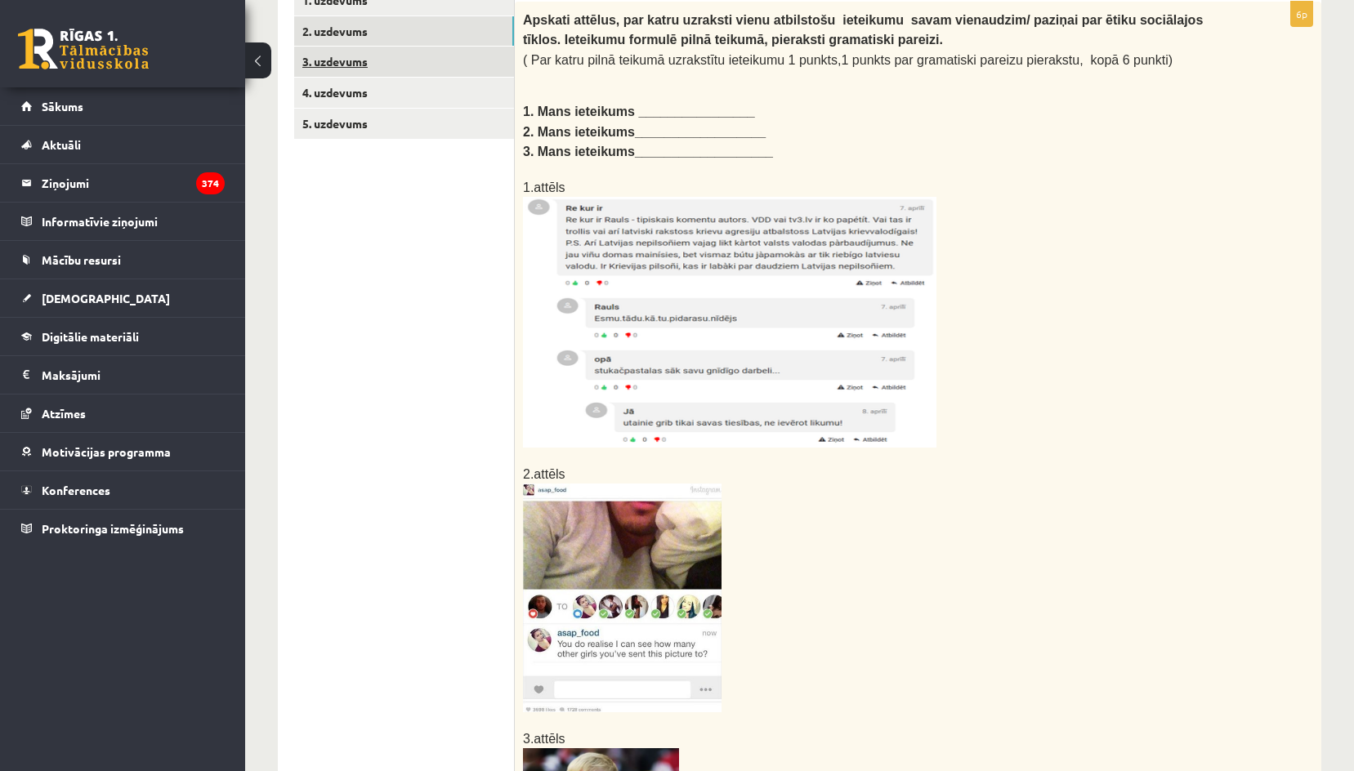
scroll to position [0, 0]
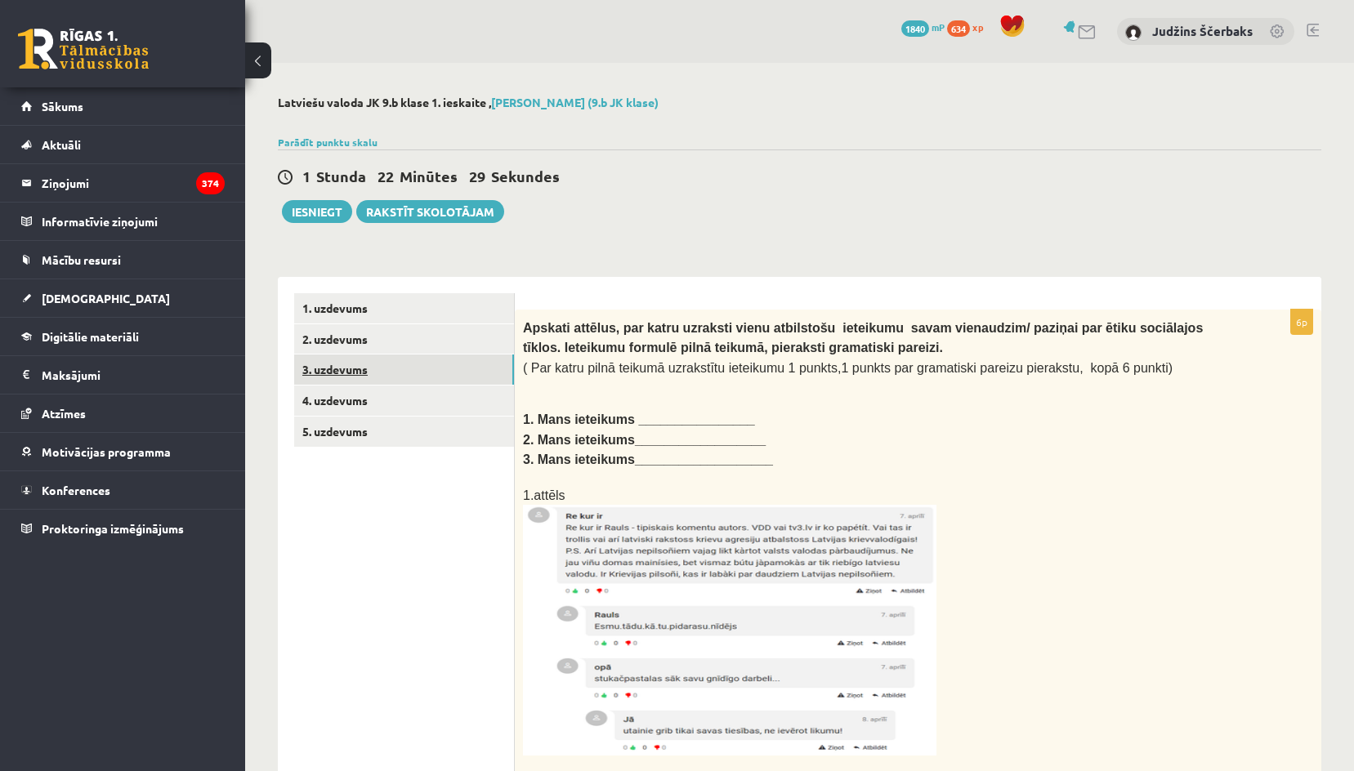
click at [369, 369] on link "3. uzdevums" at bounding box center [404, 370] width 220 height 30
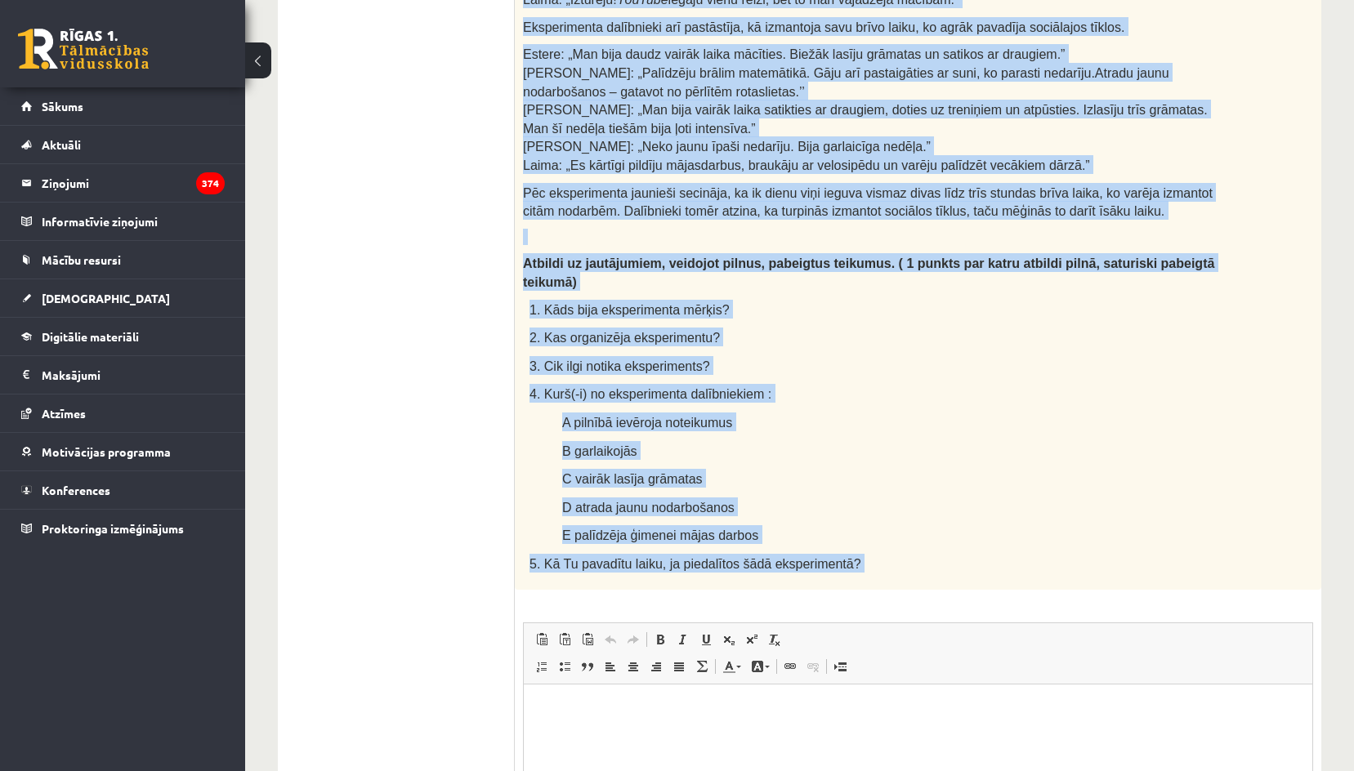
scroll to position [899, 0]
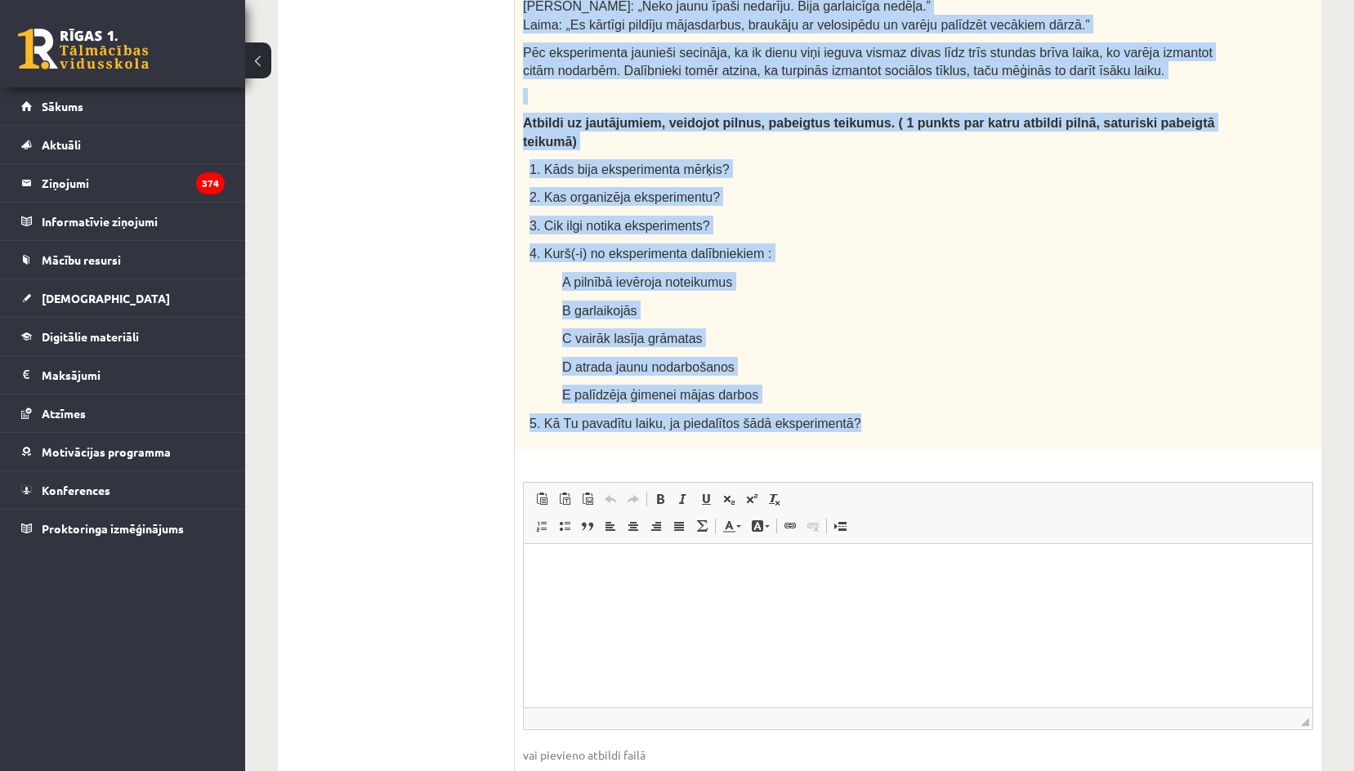
drag, startPoint x: 523, startPoint y: 324, endPoint x: 886, endPoint y: 372, distance: 365.9
copy div "Lasi tekstu un veic uzdevumus! Cik grūta ir dzīve bez sociālajiem tīkliem? Daud…"
click at [899, 357] on p "D atrada jaunu nodarbošanos" at bounding box center [896, 366] width 669 height 19
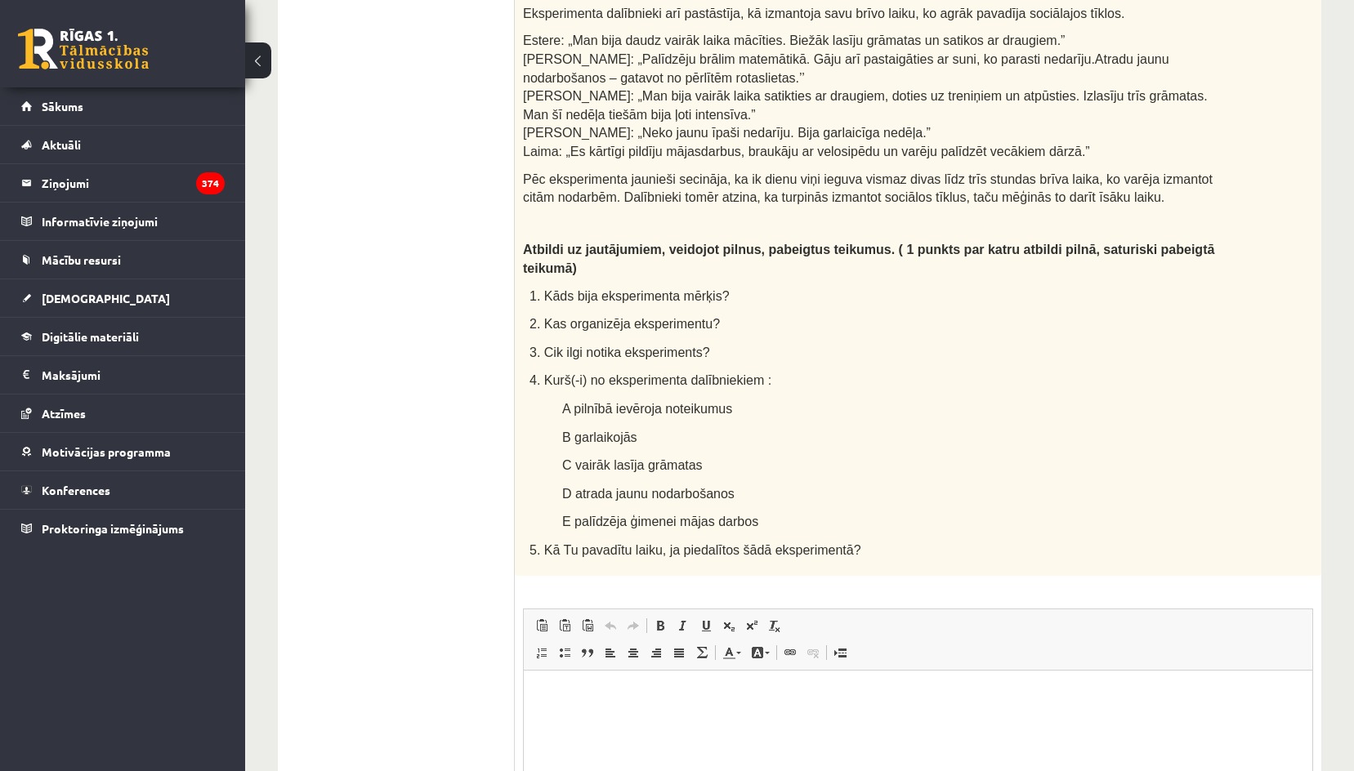
scroll to position [945, 0]
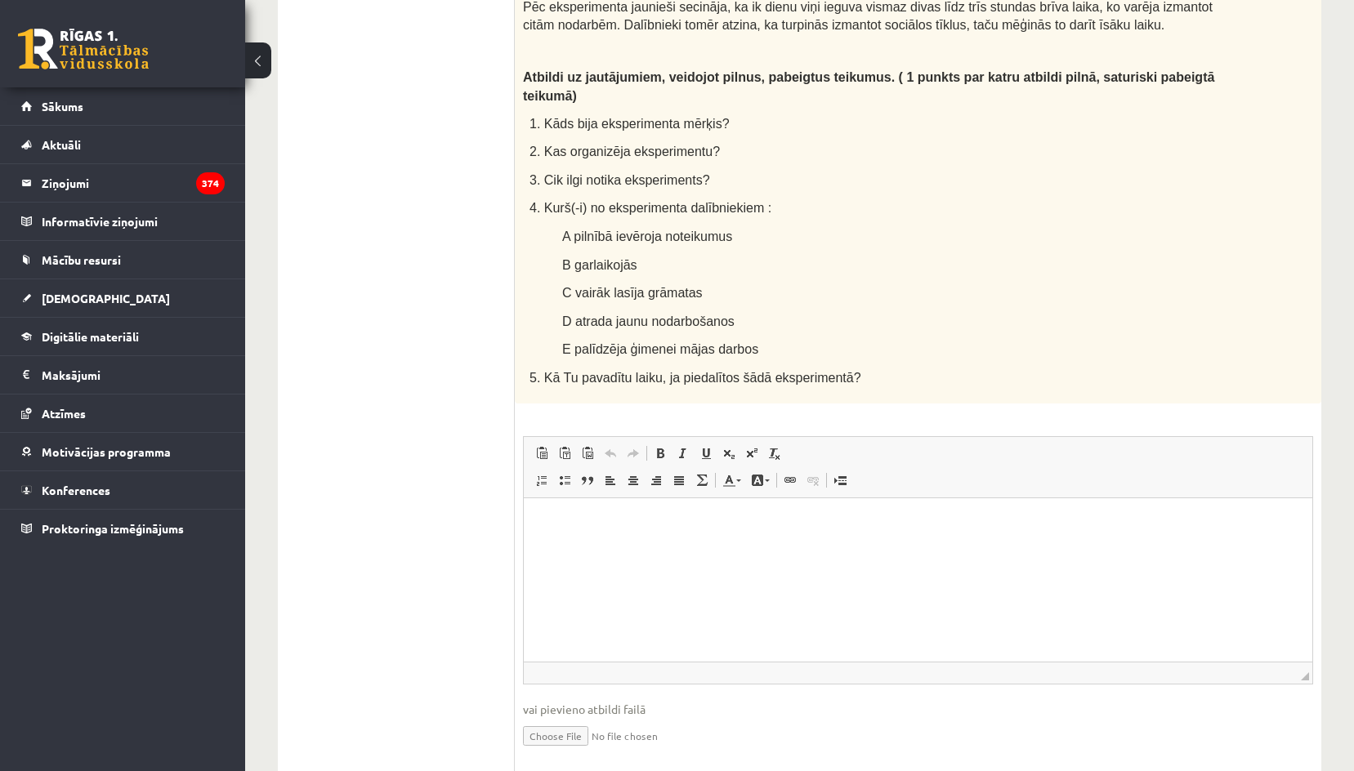
click at [606, 547] on html at bounding box center [918, 523] width 788 height 50
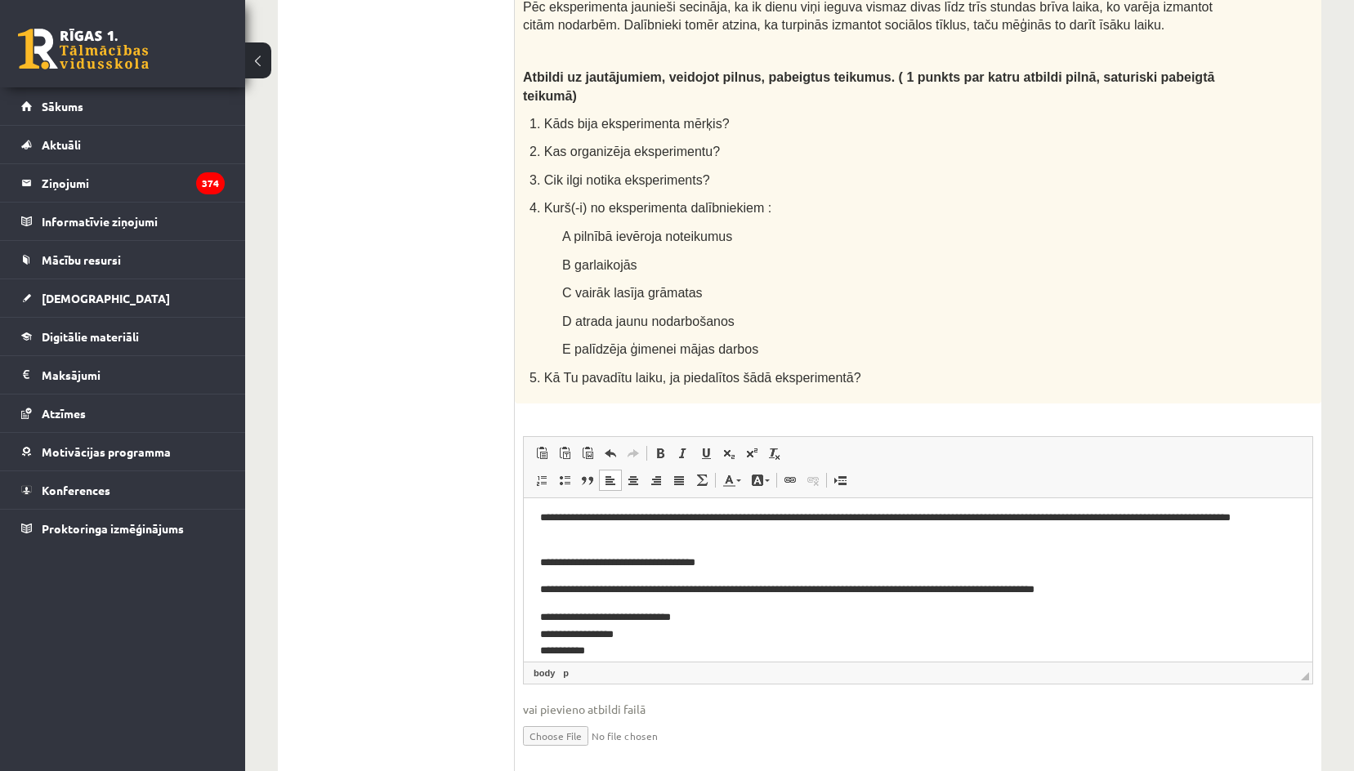
scroll to position [82, 0]
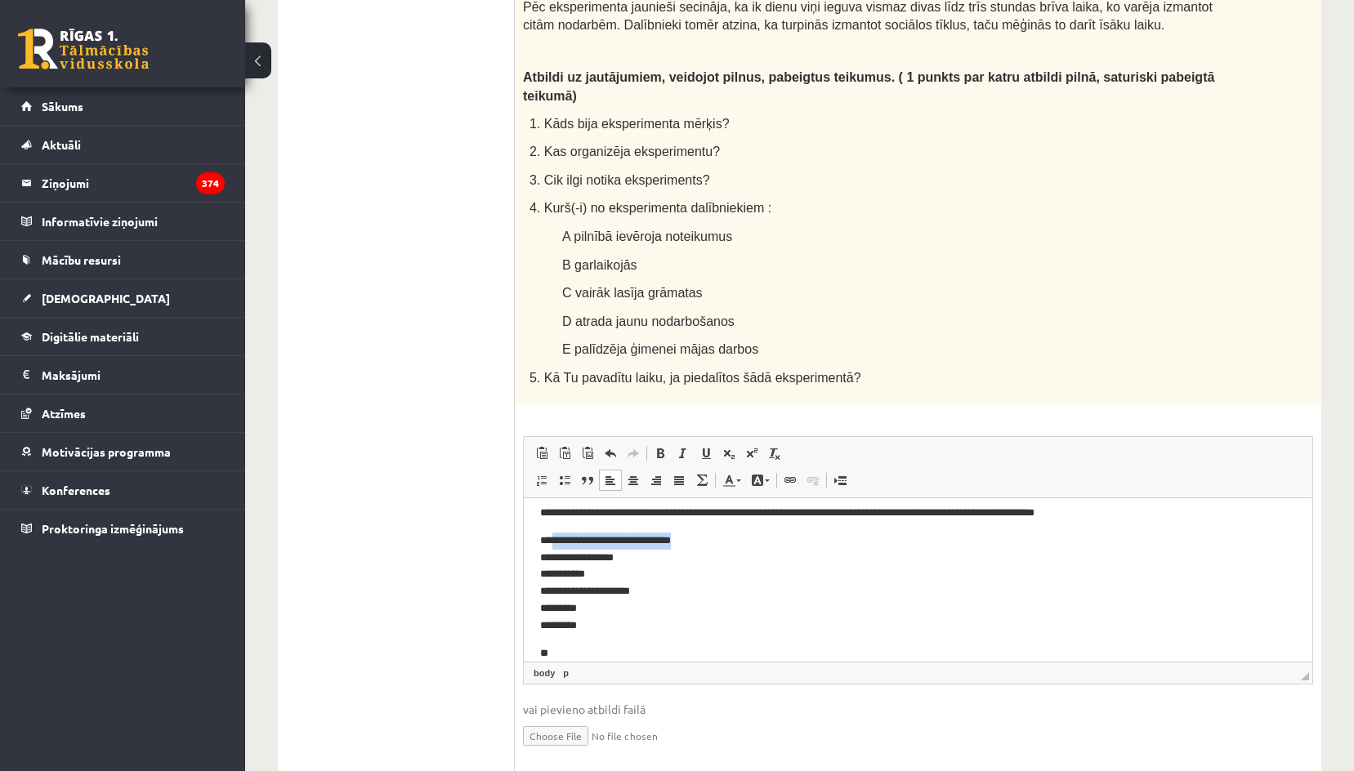
drag, startPoint x: 703, startPoint y: 543, endPoint x: 552, endPoint y: 536, distance: 150.5
click at [552, 536] on p "**********" at bounding box center [912, 583] width 744 height 102
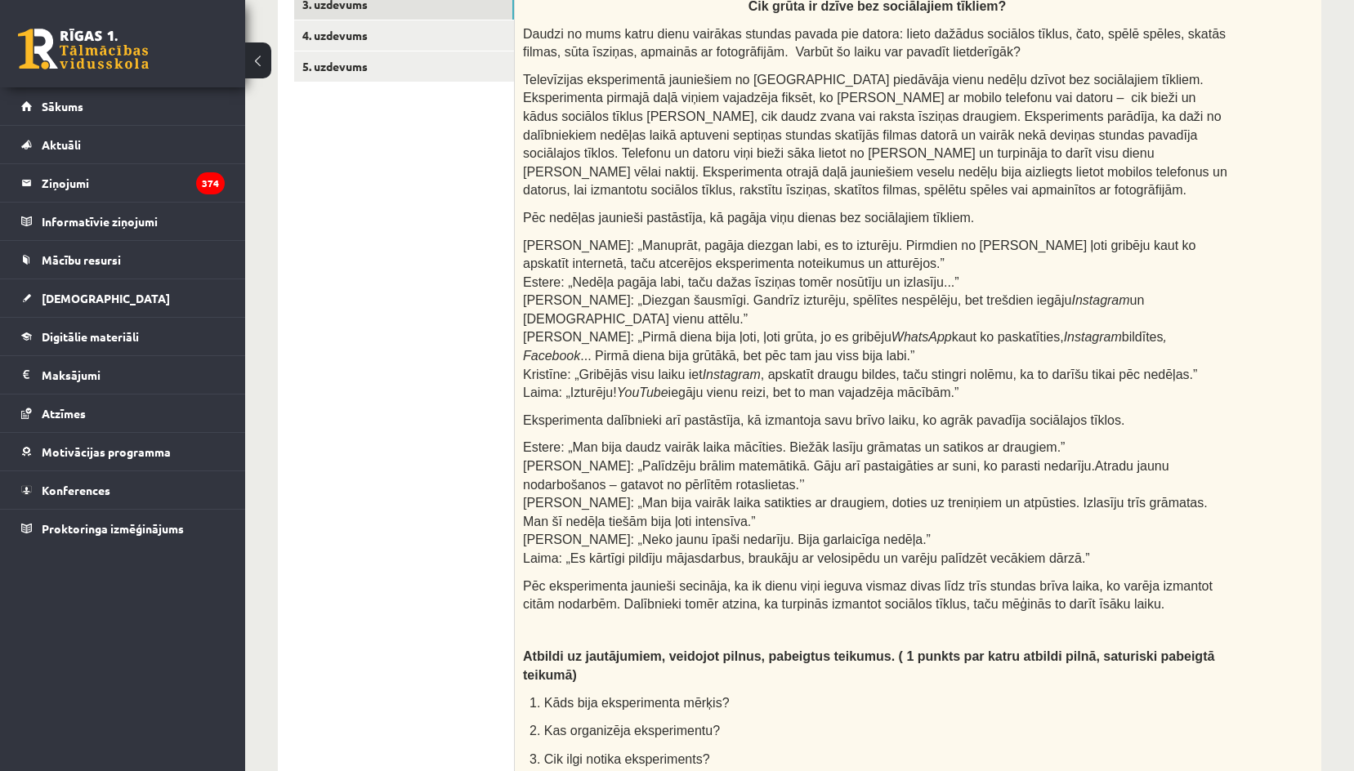
scroll to position [209, 0]
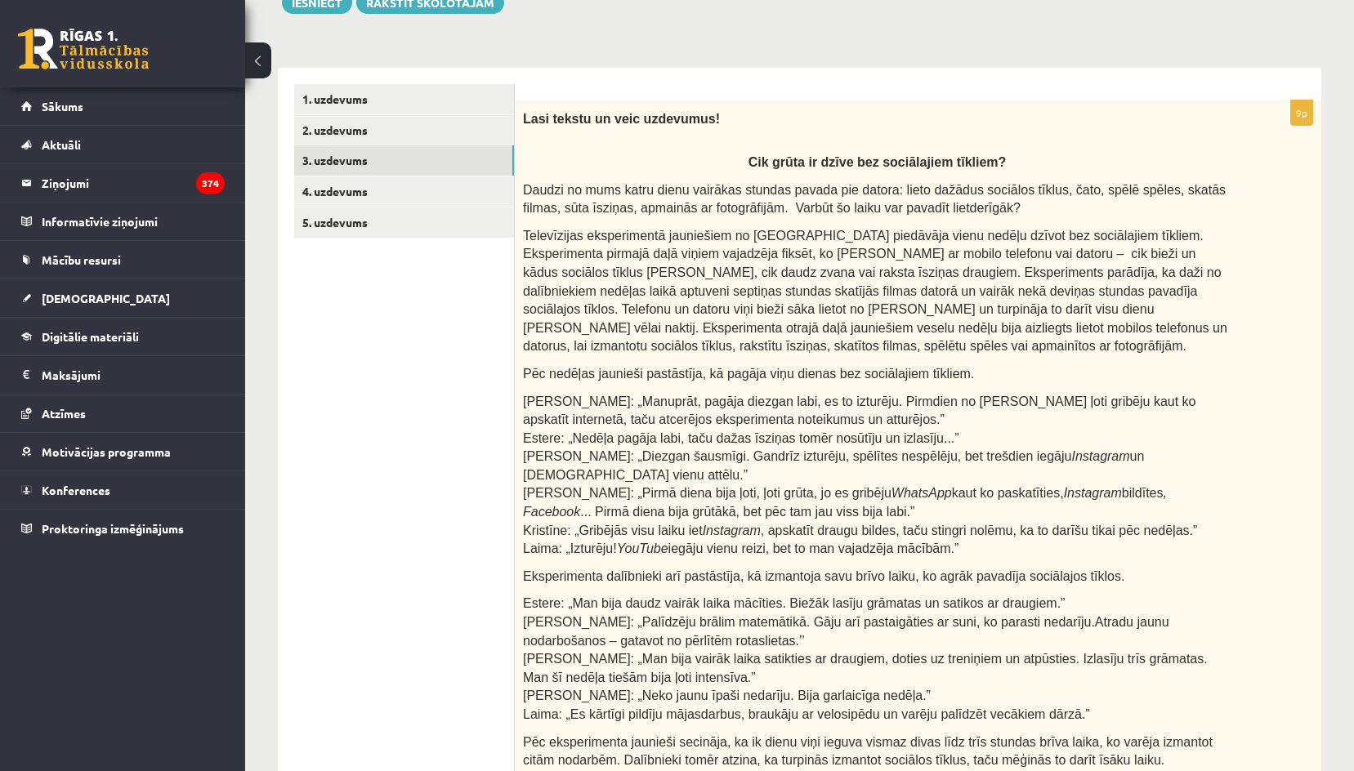
click at [361, 194] on link "4. uzdevums" at bounding box center [404, 191] width 220 height 30
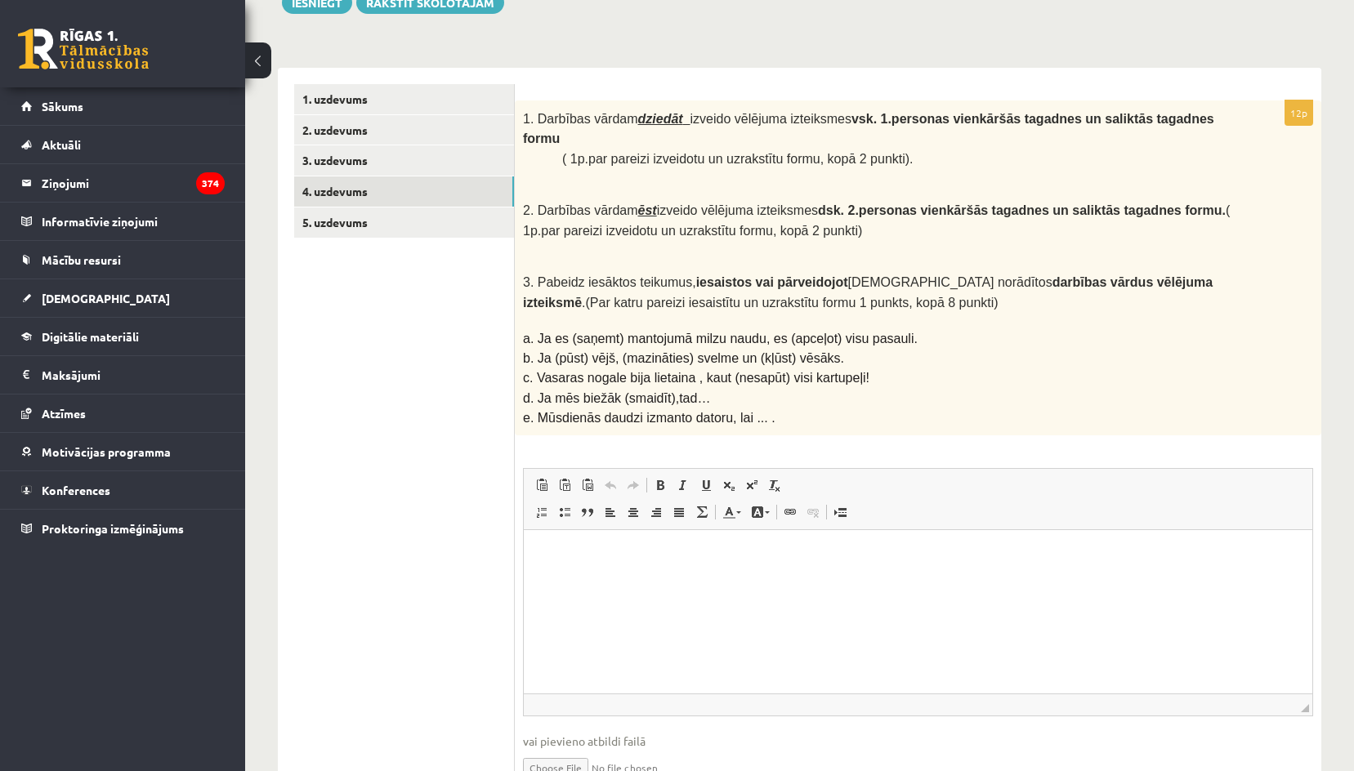
scroll to position [0, 0]
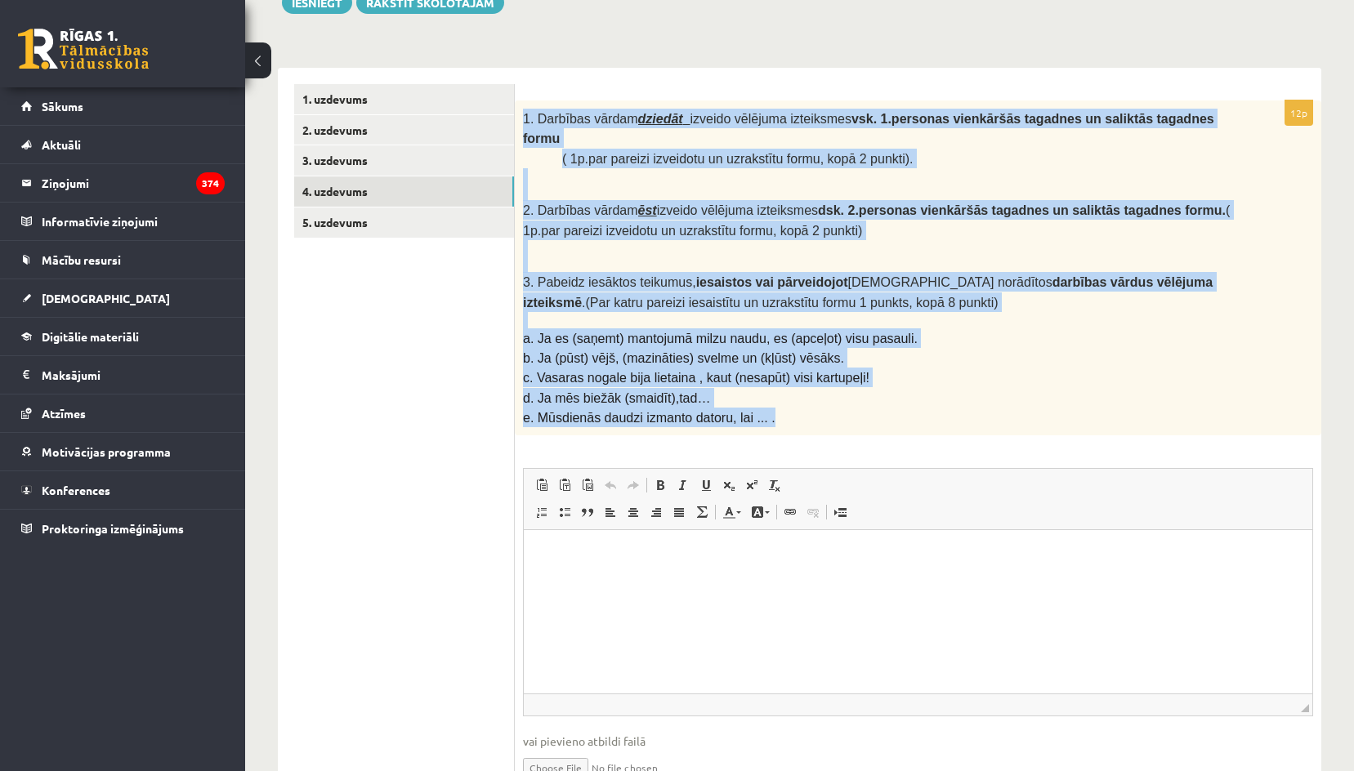
drag, startPoint x: 524, startPoint y: 120, endPoint x: 792, endPoint y: 395, distance: 384.3
click at [792, 395] on div "1. Darbības vārdam dziedāt izveido vēlējuma izteiksmes vsk. 1.personas vienkārš…" at bounding box center [918, 269] width 806 height 336
copy div "1. Darbības vārdam dziedāt izveido vēlējuma izteiksmes vsk. 1.personas vienkārš…"
click at [886, 348] on p "b. Ja (pūst) vējš, (mazināties) svelme un (kļūst) vēsāks." at bounding box center [877, 358] width 708 height 20
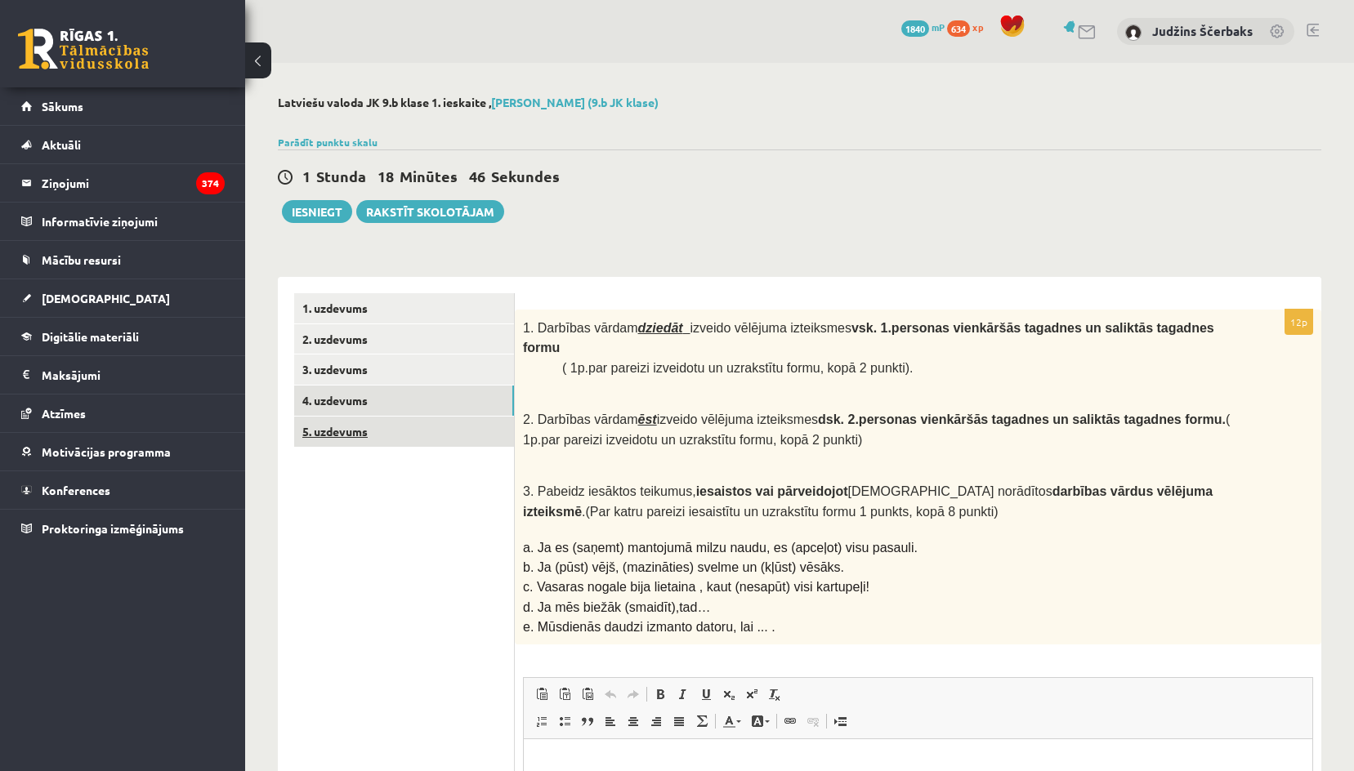
click at [354, 443] on link "5. uzdevums" at bounding box center [404, 432] width 220 height 30
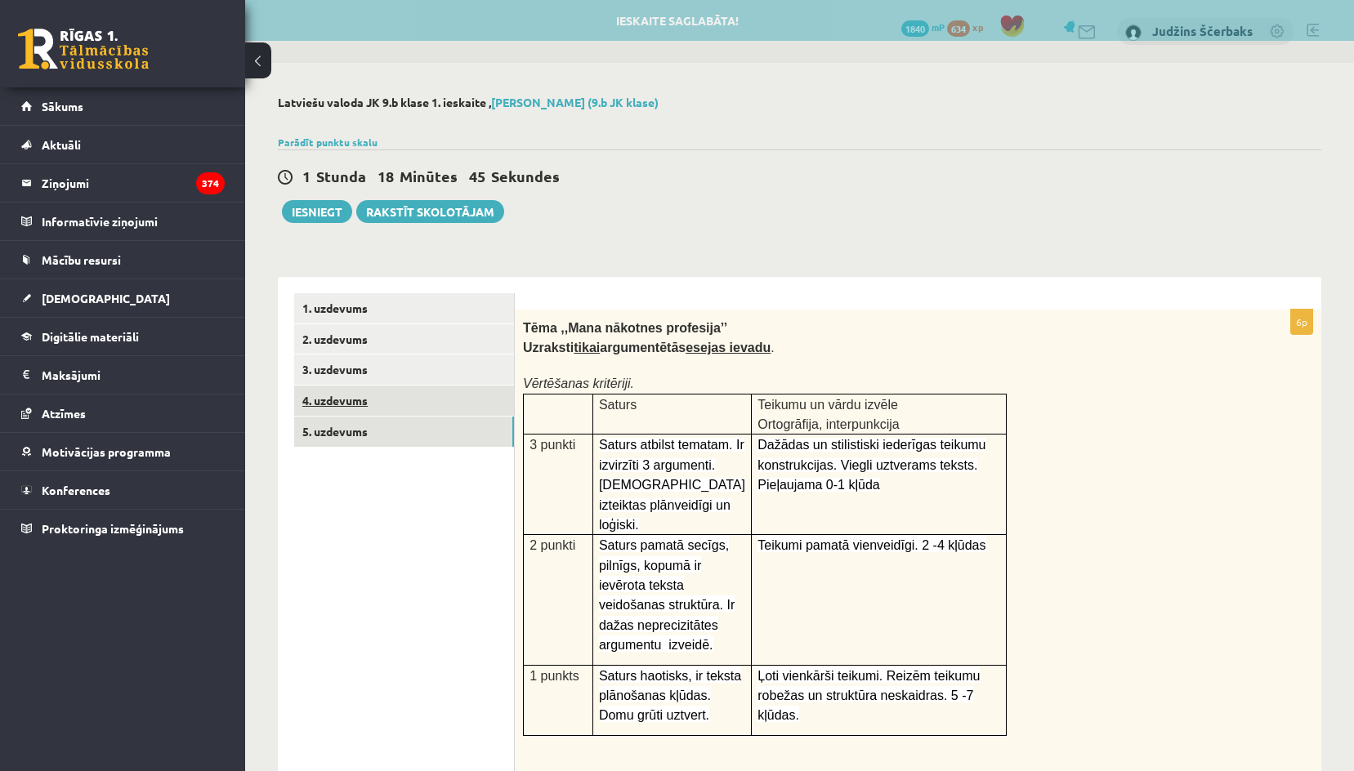
click at [328, 407] on link "4. uzdevums" at bounding box center [404, 401] width 220 height 30
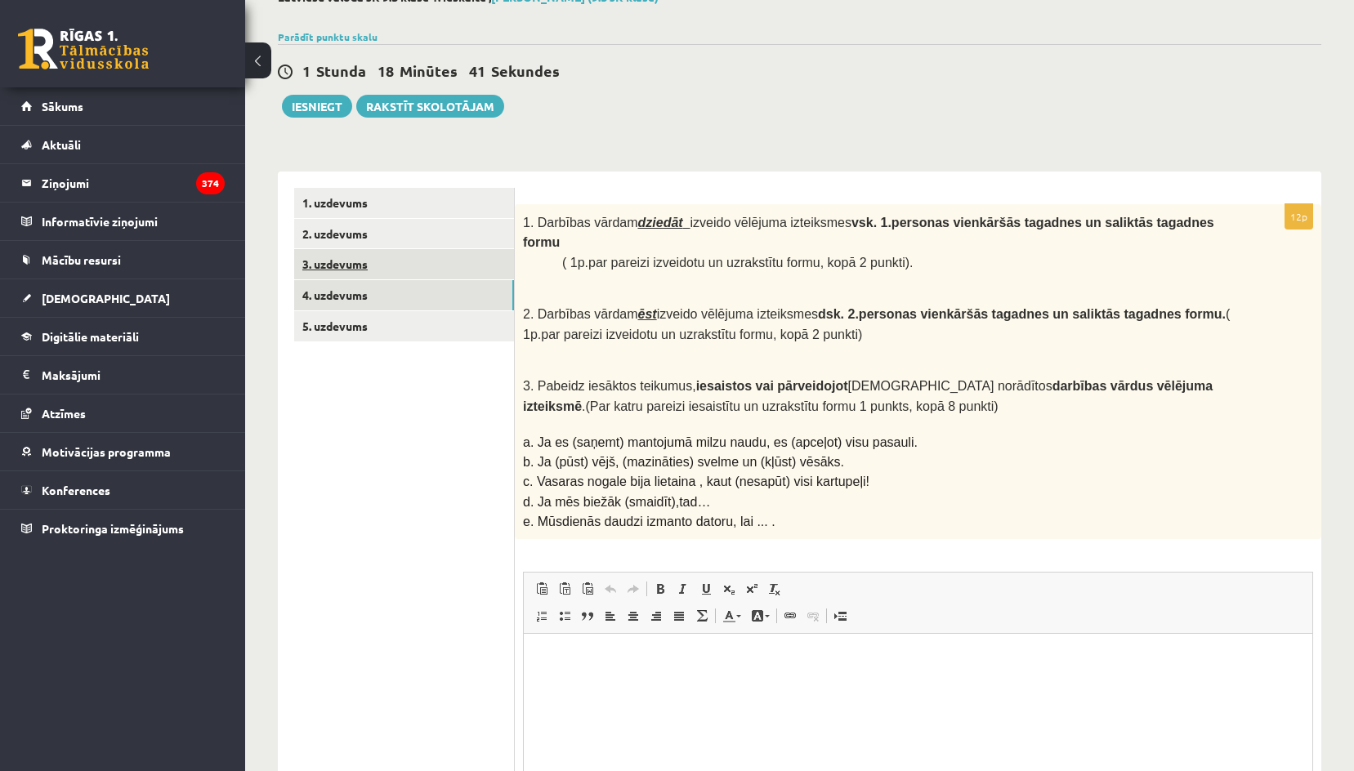
click at [369, 264] on link "3. uzdevums" at bounding box center [404, 264] width 220 height 30
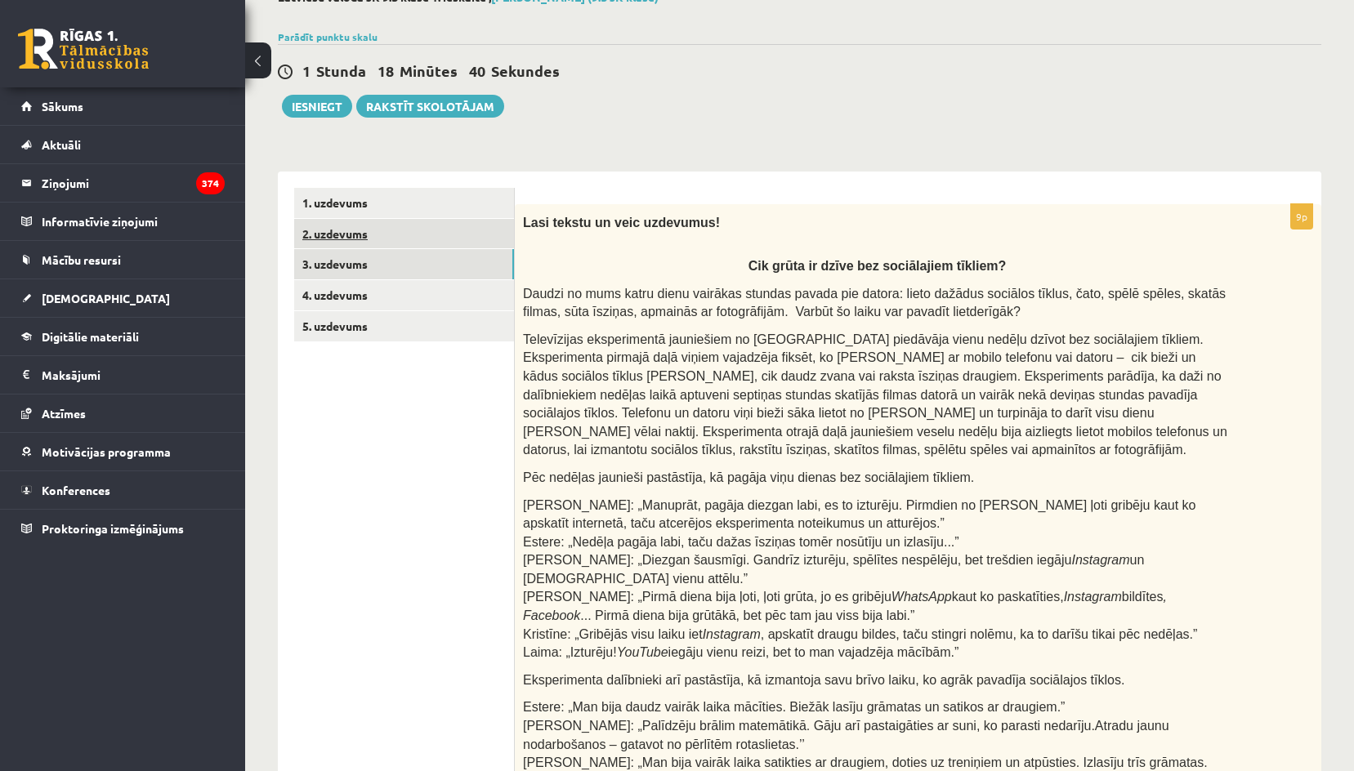
click at [348, 241] on link "2. uzdevums" at bounding box center [404, 234] width 220 height 30
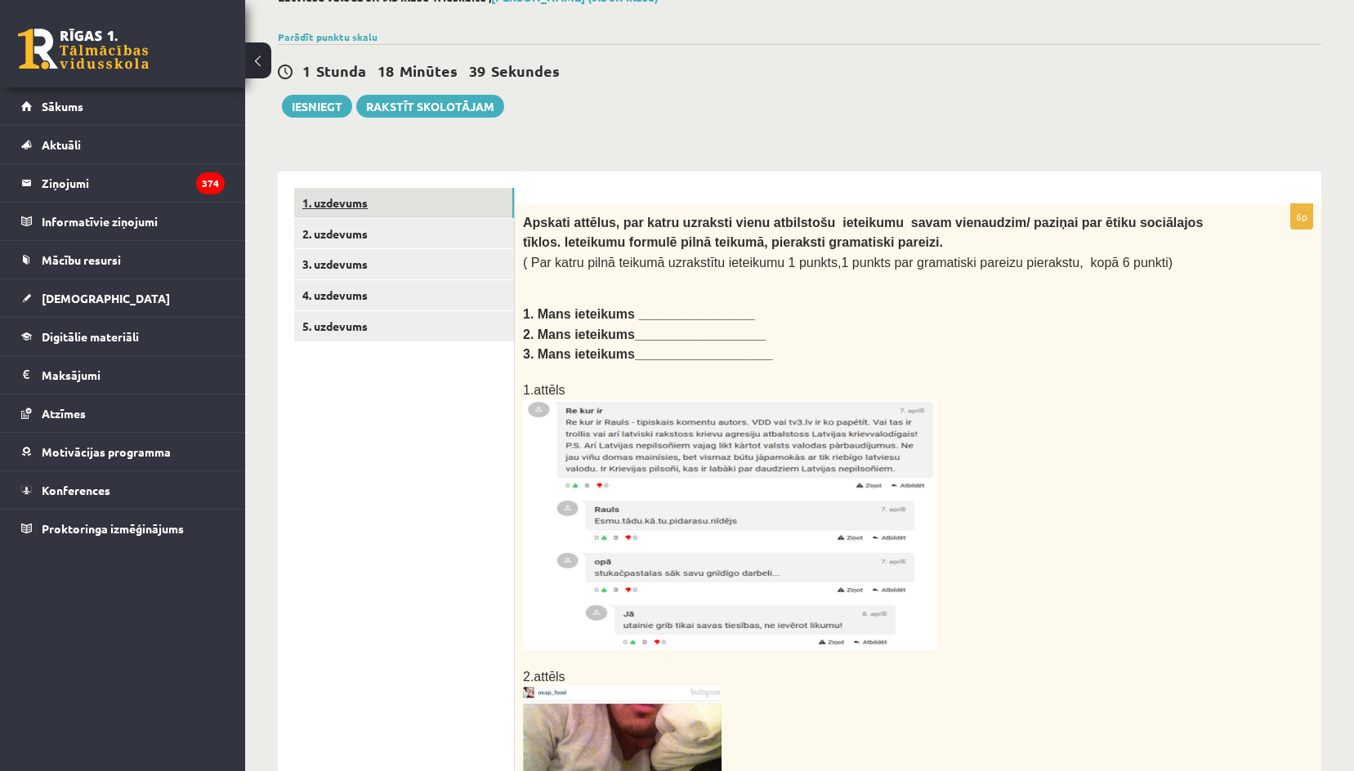
click at [352, 199] on link "1. uzdevums" at bounding box center [404, 203] width 220 height 30
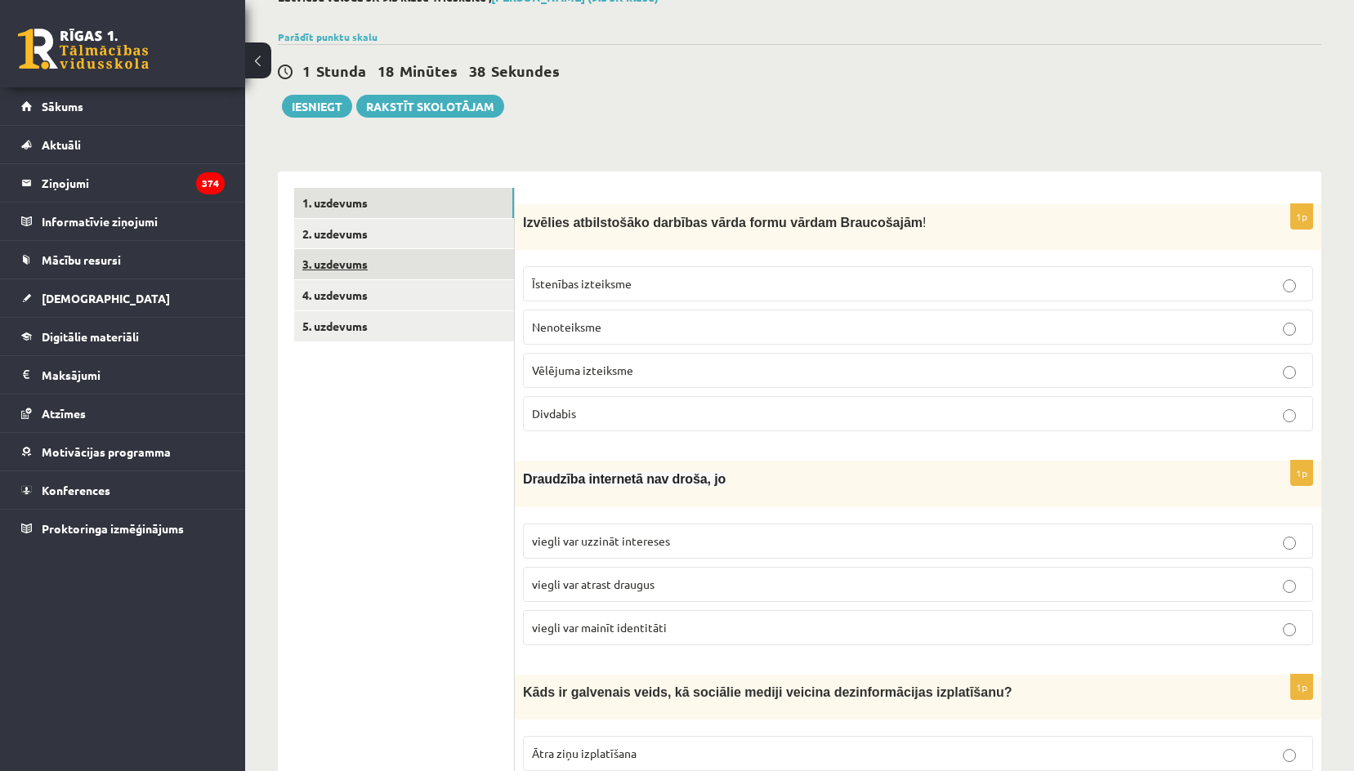
click at [341, 261] on link "3. uzdevums" at bounding box center [404, 264] width 220 height 30
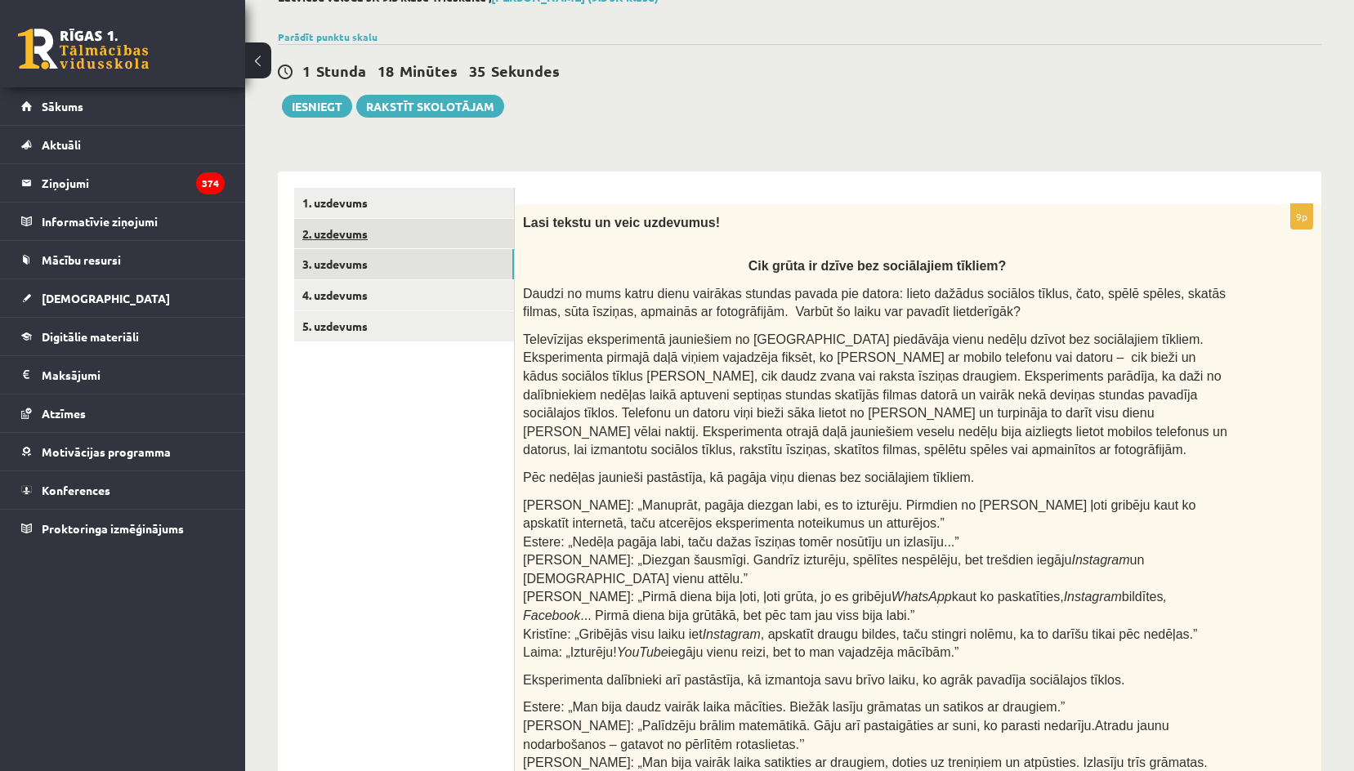
click at [344, 229] on link "2. uzdevums" at bounding box center [404, 234] width 220 height 30
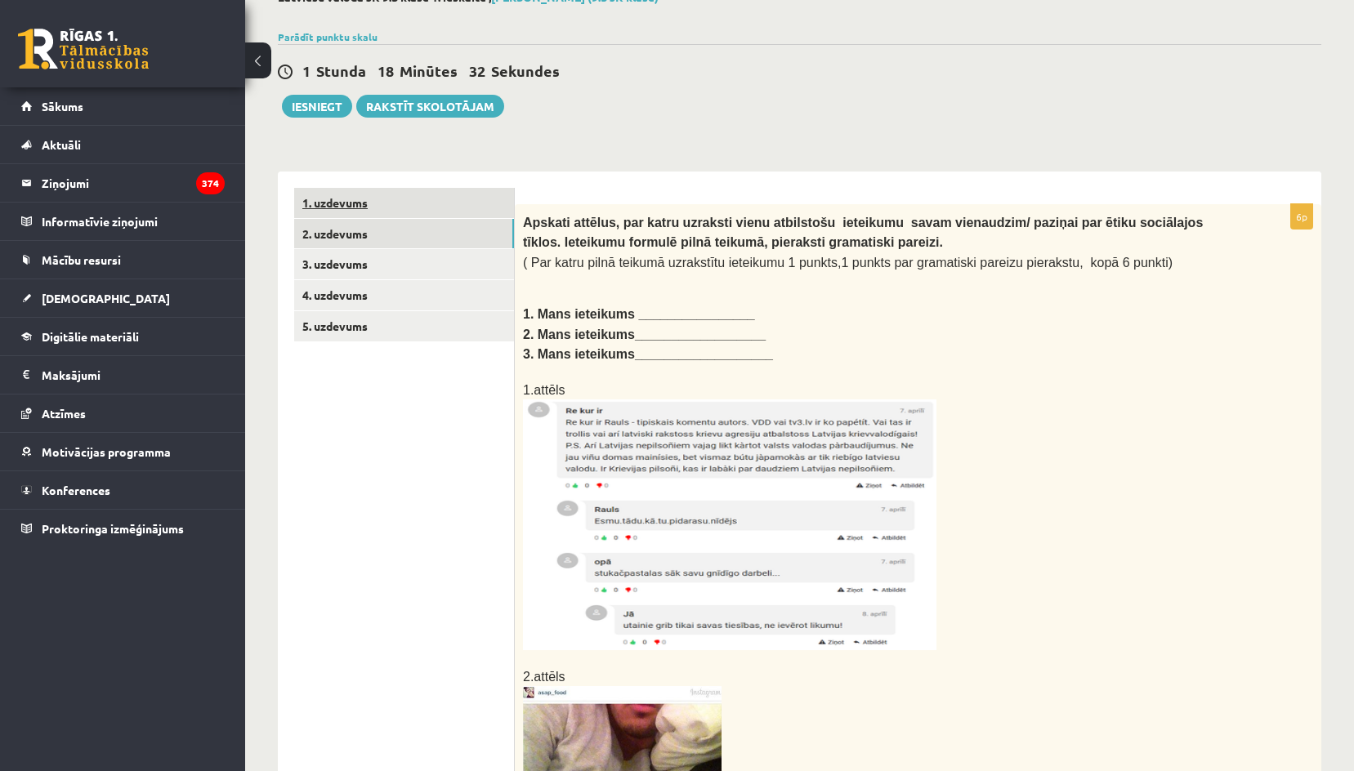
click at [351, 208] on link "1. uzdevums" at bounding box center [404, 203] width 220 height 30
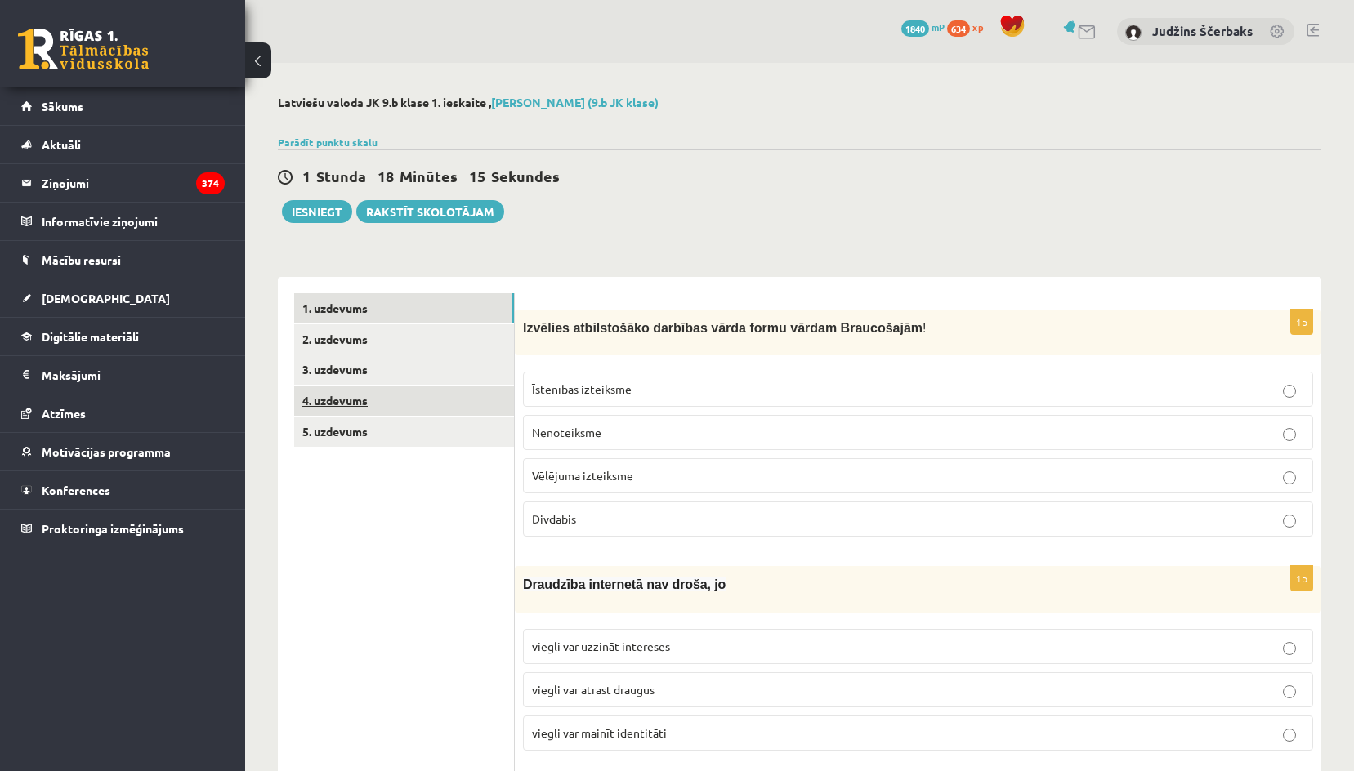
click at [346, 397] on link "4. uzdevums" at bounding box center [404, 401] width 220 height 30
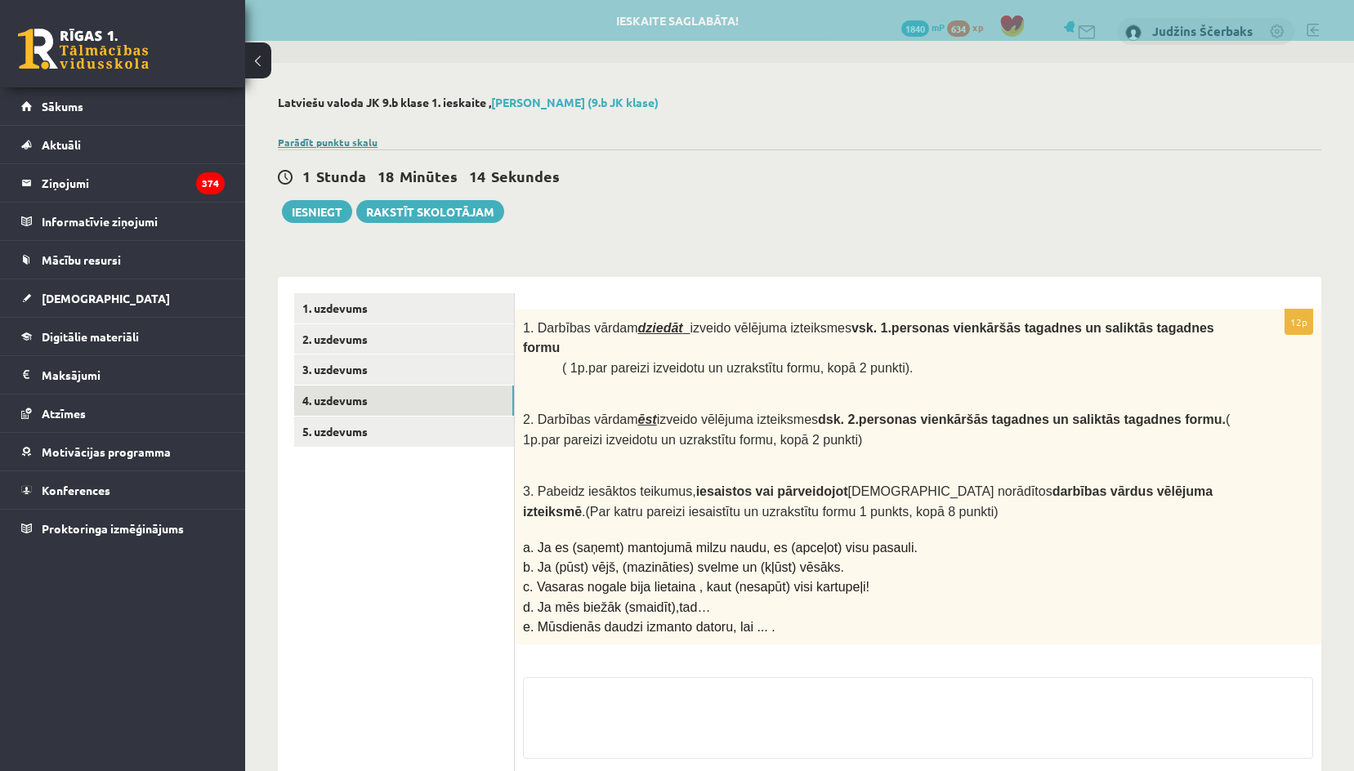
click at [333, 145] on link "Parādīt punktu skalu" at bounding box center [328, 142] width 100 height 13
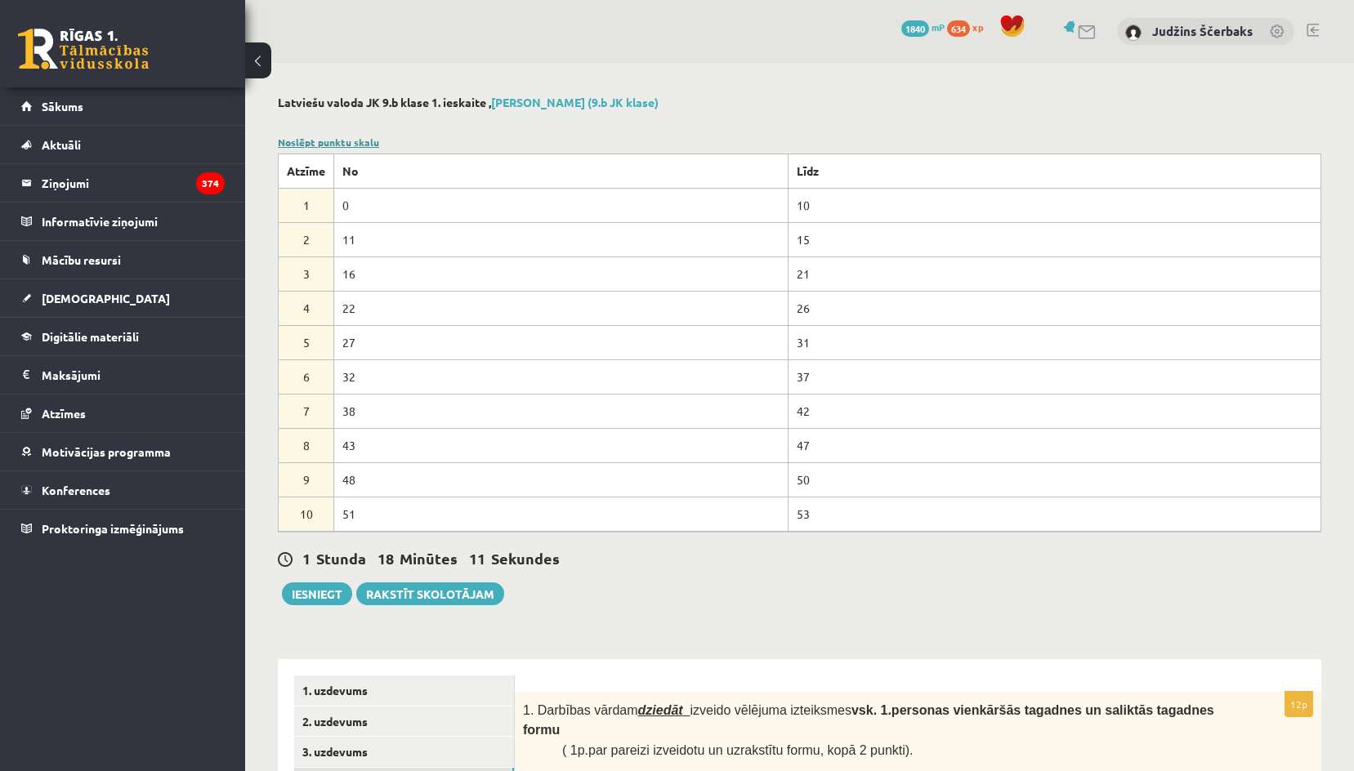
click at [333, 145] on link "Noslēpt punktu skalu" at bounding box center [328, 142] width 101 height 13
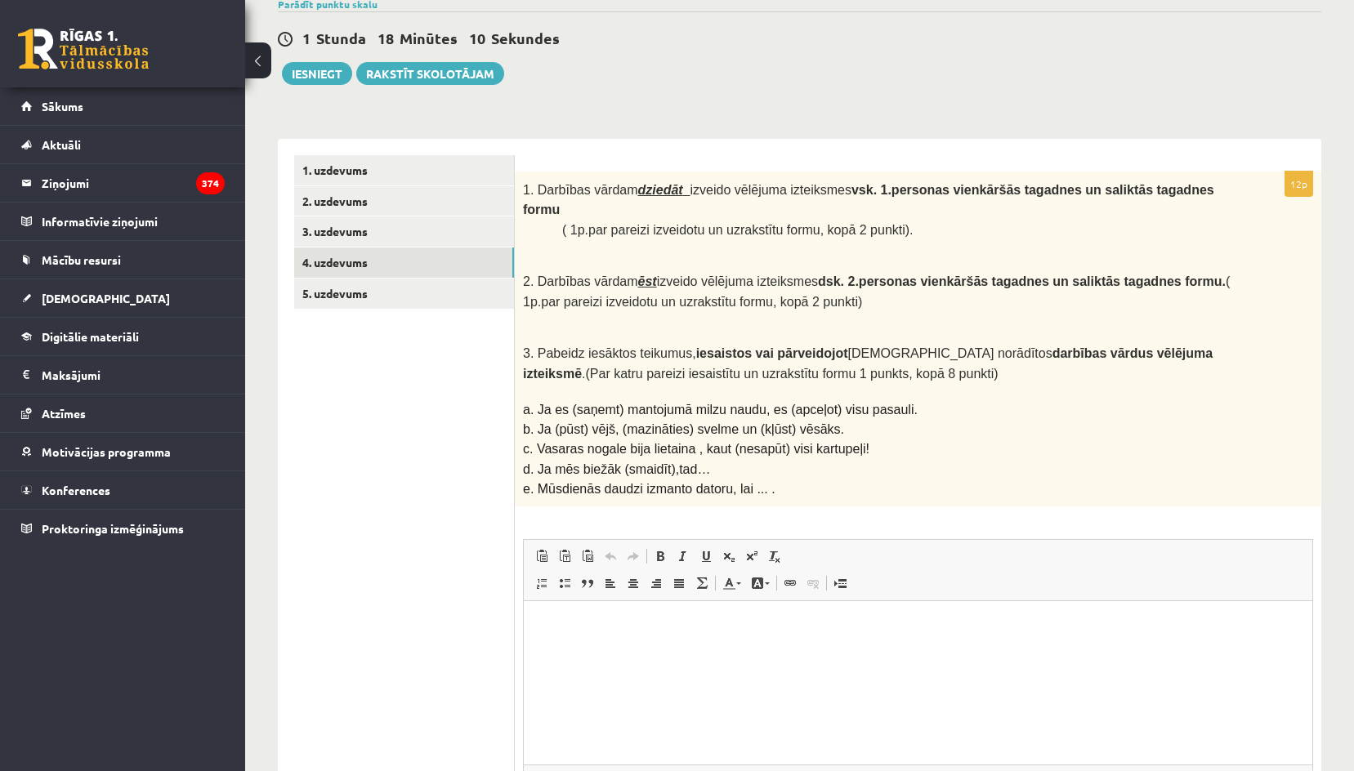
scroll to position [163, 0]
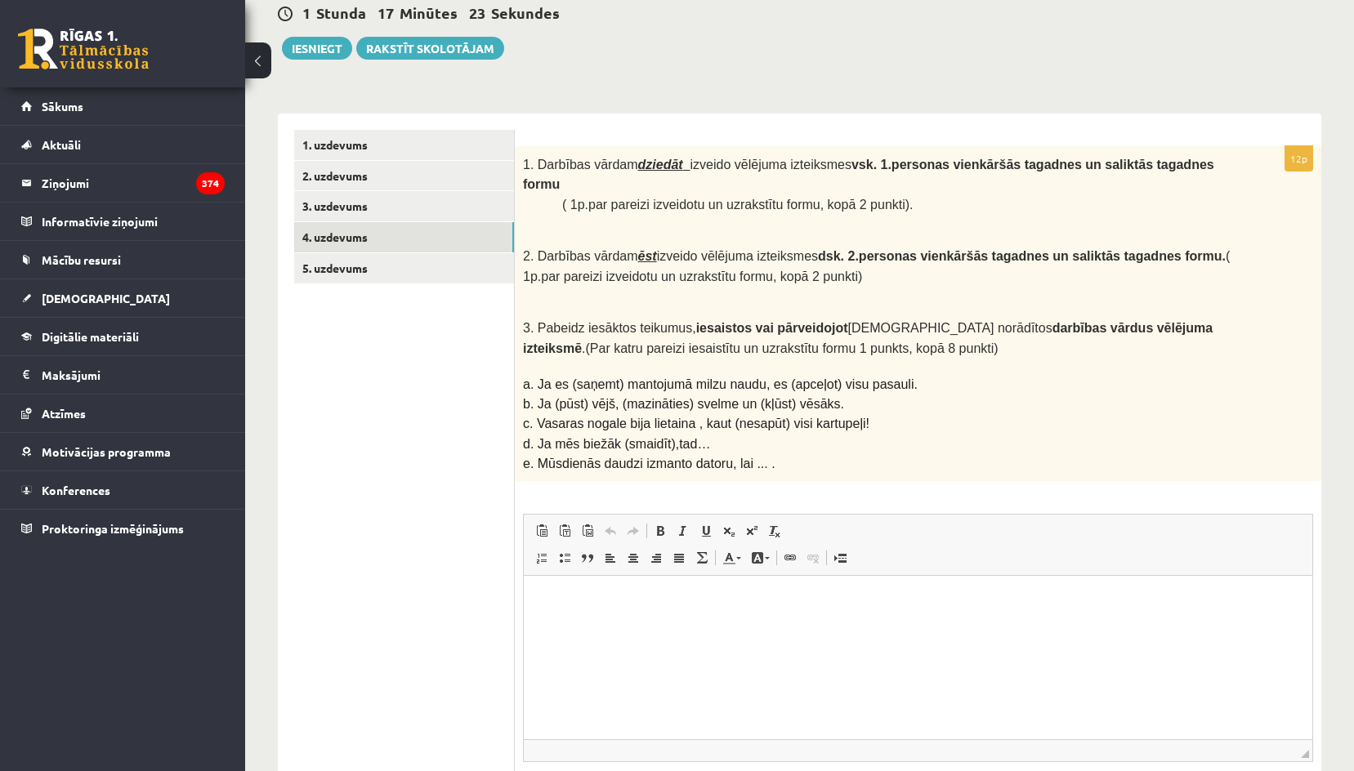
click at [621, 626] on html at bounding box center [918, 601] width 788 height 50
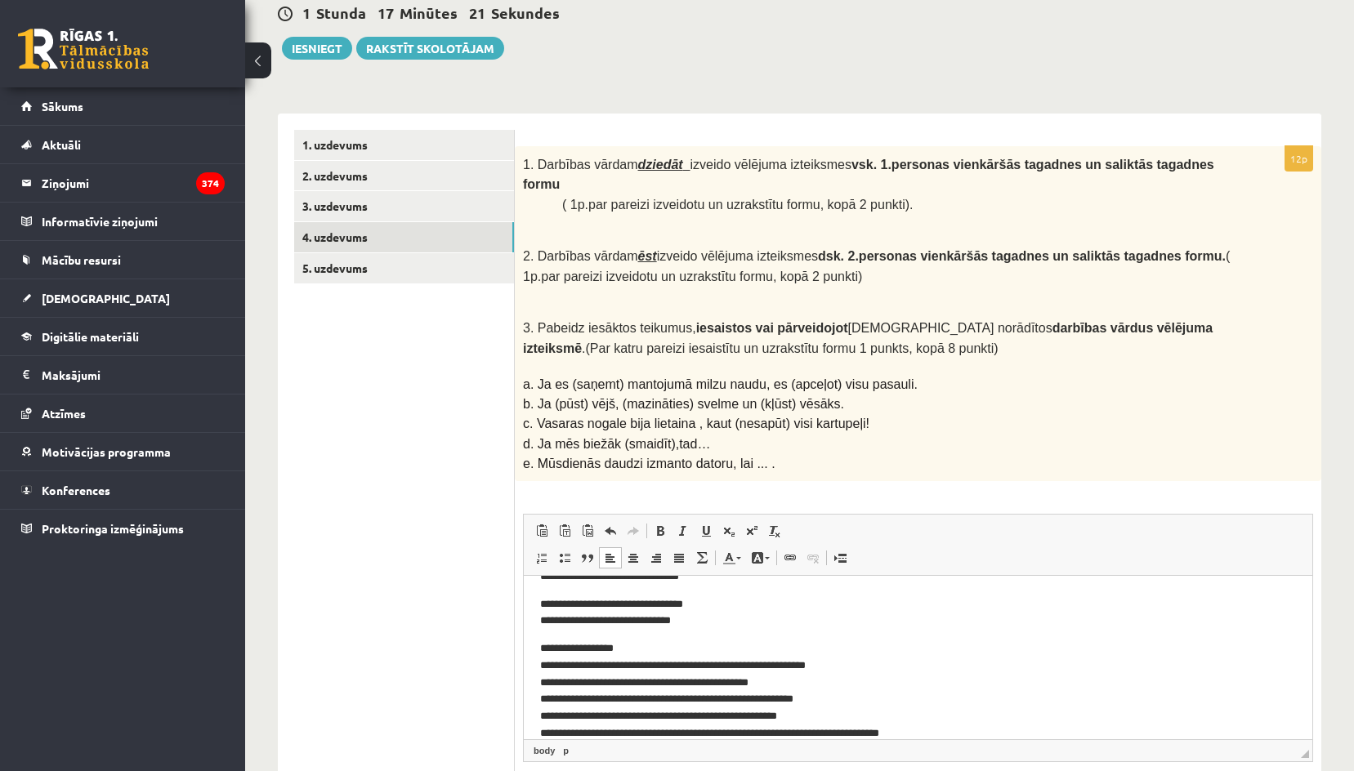
scroll to position [60, 0]
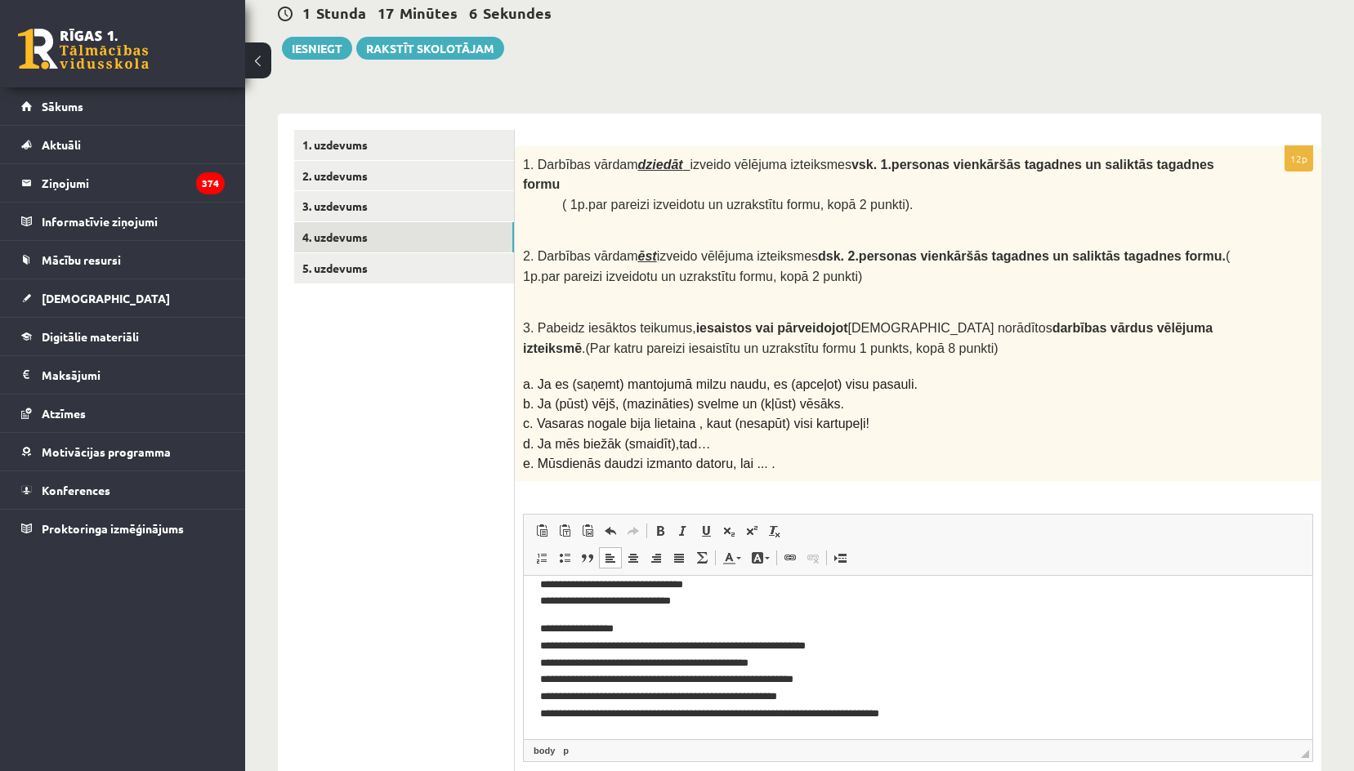
click at [831, 714] on p "**********" at bounding box center [912, 672] width 744 height 102
click at [829, 714] on p "**********" at bounding box center [912, 672] width 744 height 102
click at [825, 712] on p "**********" at bounding box center [912, 672] width 744 height 102
click at [440, 426] on ul "1. uzdevums 2. uzdevums 3. uzdevums 4. uzdevums 5. uzdevums" at bounding box center [404, 492] width 221 height 725
drag, startPoint x: 774, startPoint y: 712, endPoint x: 730, endPoint y: 712, distance: 44.1
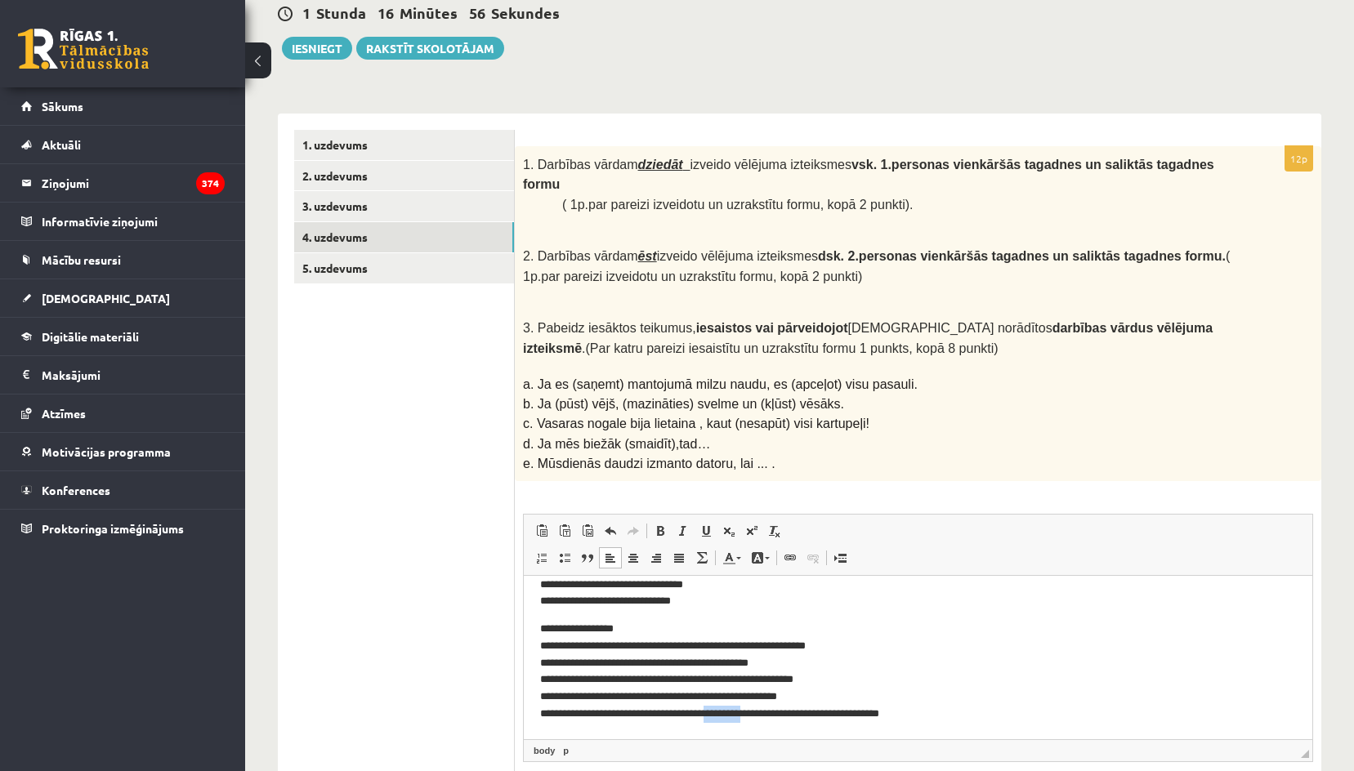
click at [730, 712] on p "**********" at bounding box center [912, 672] width 744 height 102
click at [336, 409] on ul "1. uzdevums 2. uzdevums 3. uzdevums 4. uzdevums 5. uzdevums" at bounding box center [404, 492] width 221 height 725
click at [340, 270] on link "5. uzdevums" at bounding box center [404, 268] width 220 height 30
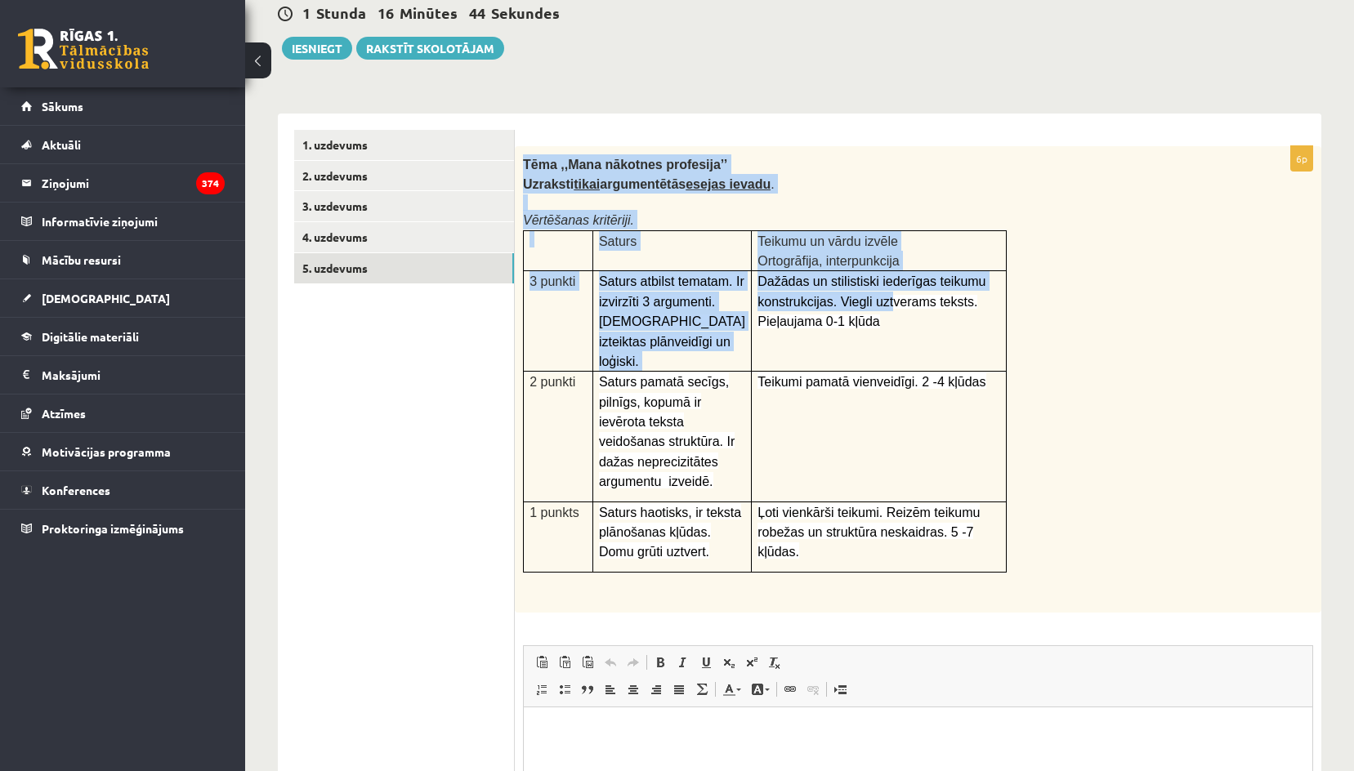
scroll to position [0, 0]
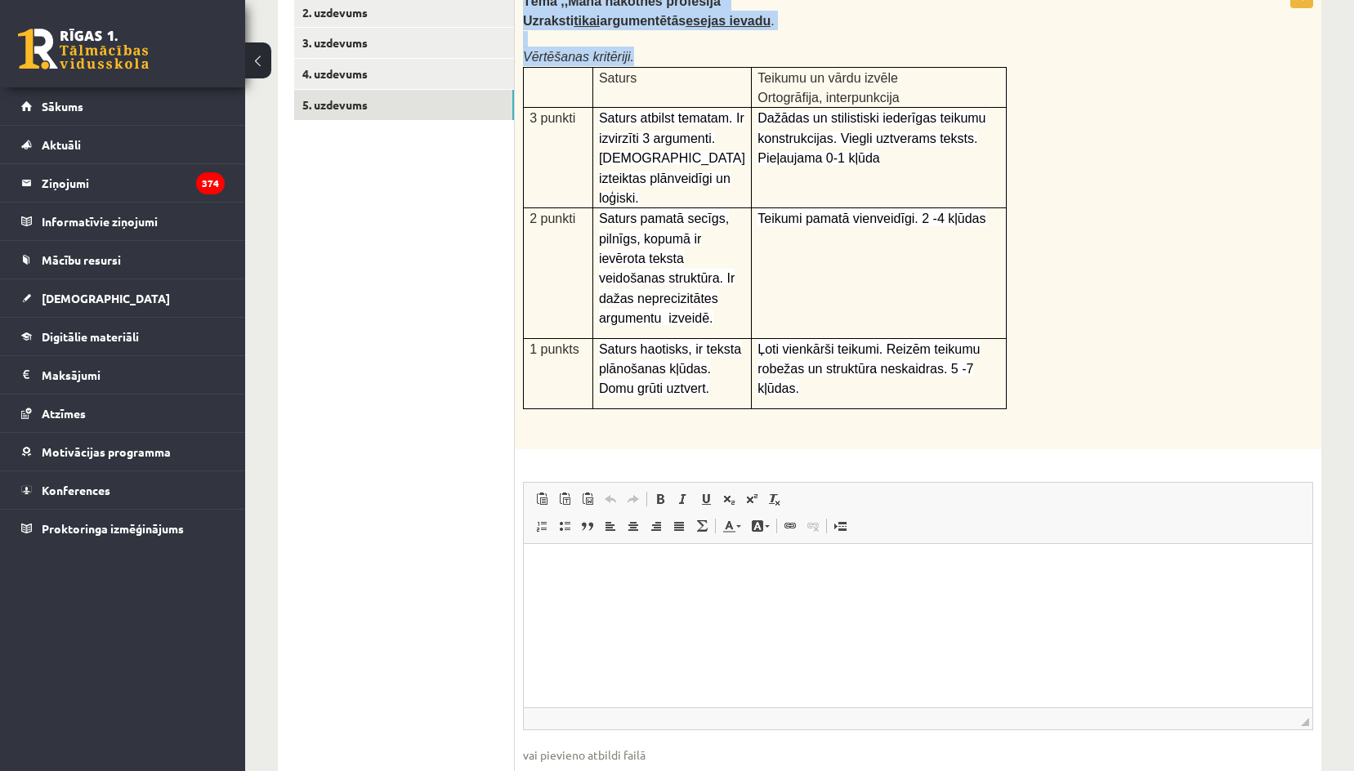
drag, startPoint x: 522, startPoint y: 159, endPoint x: 1028, endPoint y: 360, distance: 544.3
click at [1028, 360] on div "Tēma ,,Mana nākotnes profesija’’ Uzraksti tikai argumentētās esejas ievadu . Vē…" at bounding box center [918, 216] width 806 height 467
click at [1040, 353] on div "Tēma ,,Mana nākotnes profesija’’ Uzraksti tikai argumentētās esejas ievadu . Vē…" at bounding box center [918, 216] width 806 height 467
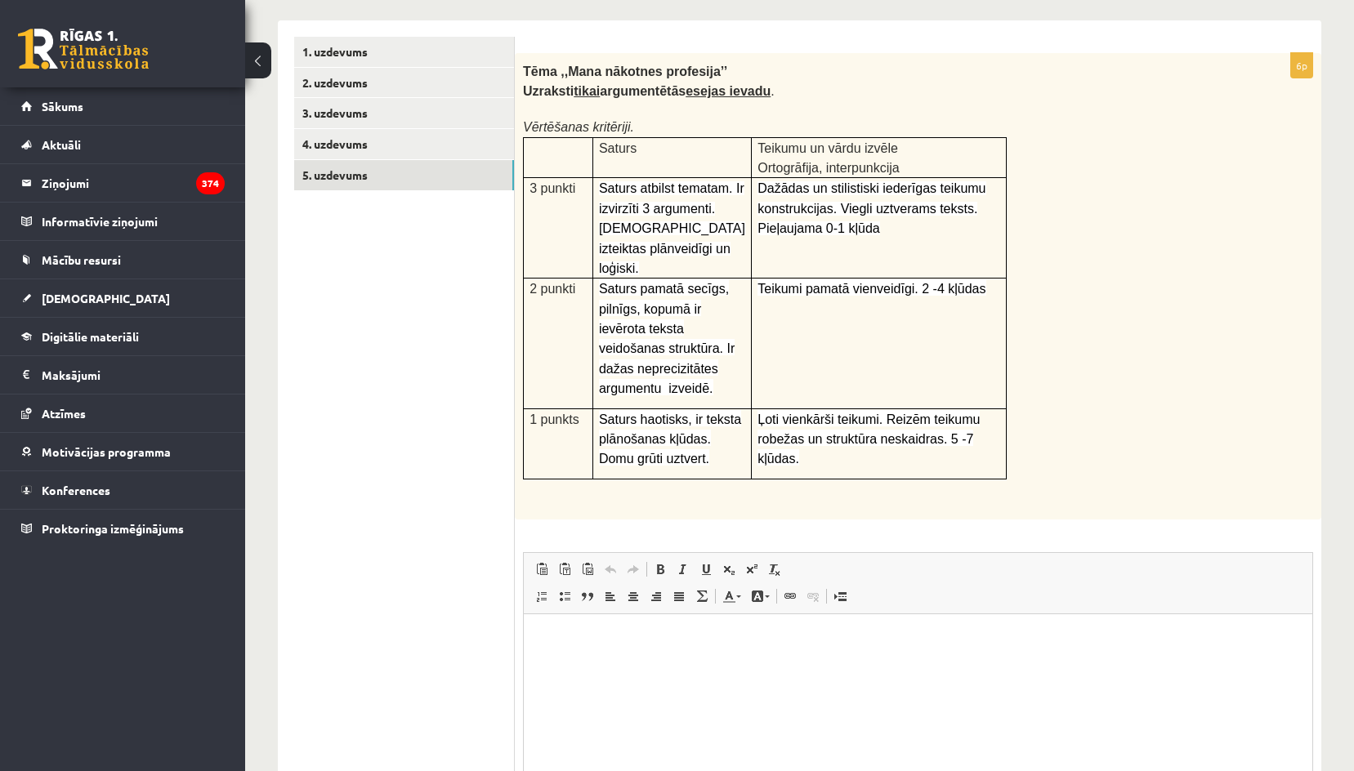
scroll to position [413, 0]
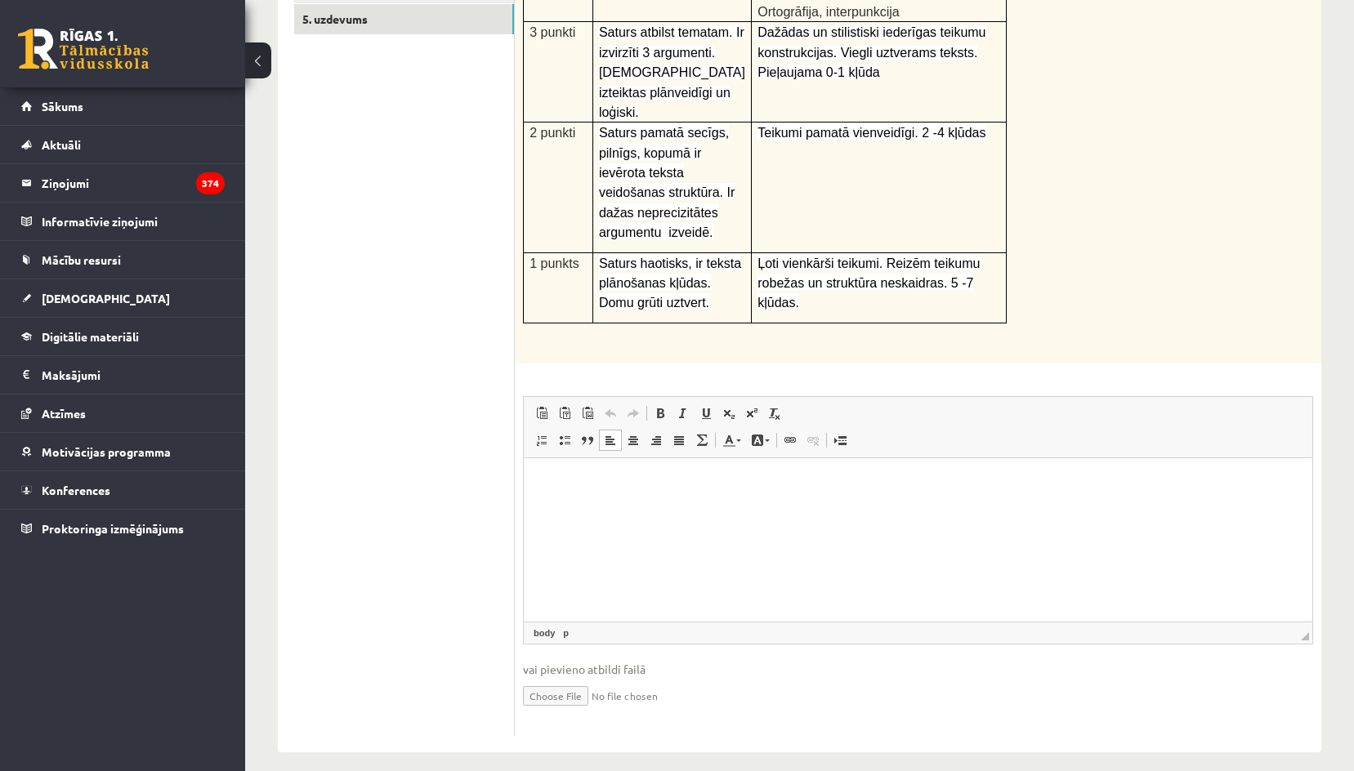
click at [623, 508] on html at bounding box center [918, 483] width 788 height 50
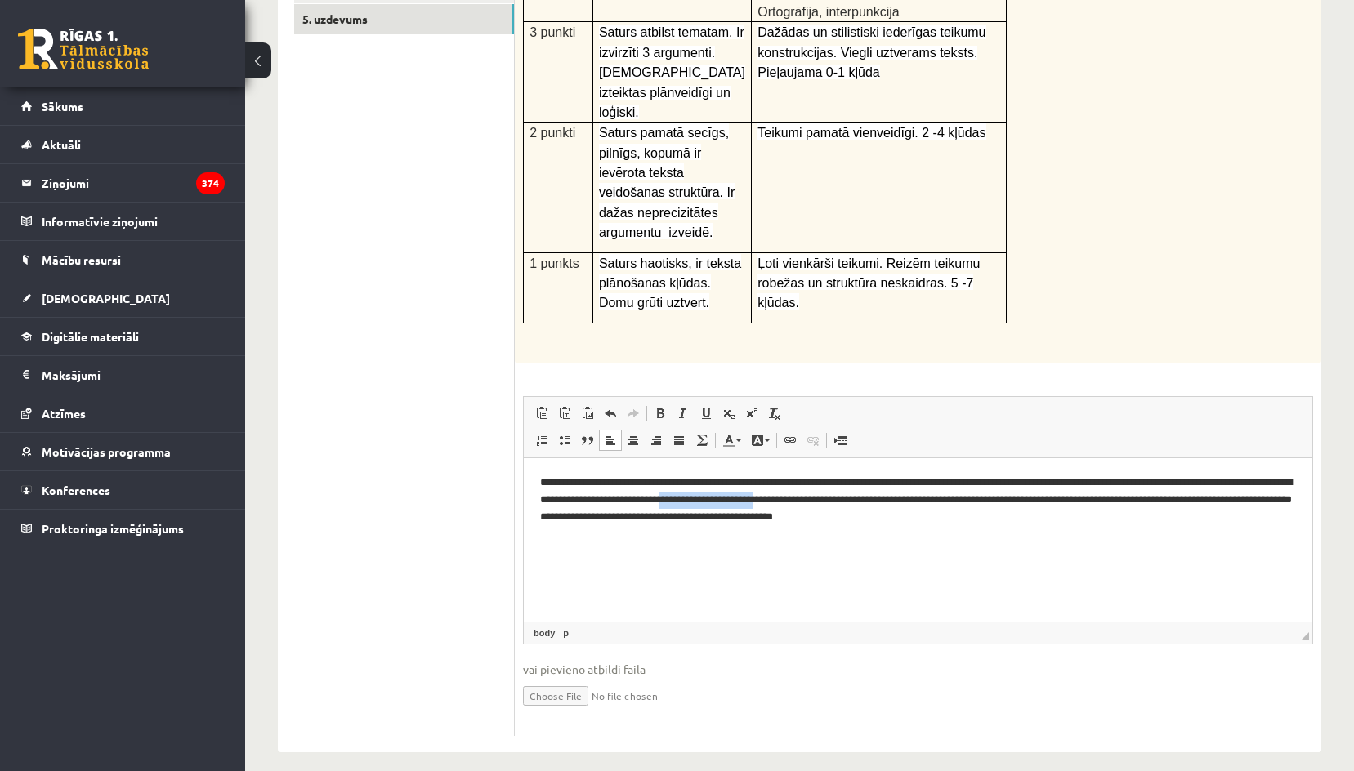
drag, startPoint x: 804, startPoint y: 497, endPoint x: 915, endPoint y: 500, distance: 111.2
click at [915, 500] on p "**********" at bounding box center [918, 500] width 756 height 51
click at [681, 407] on span at bounding box center [683, 413] width 13 height 13
click at [659, 407] on span at bounding box center [660, 413] width 13 height 13
click at [753, 496] on em "**********" at bounding box center [706, 499] width 94 height 11
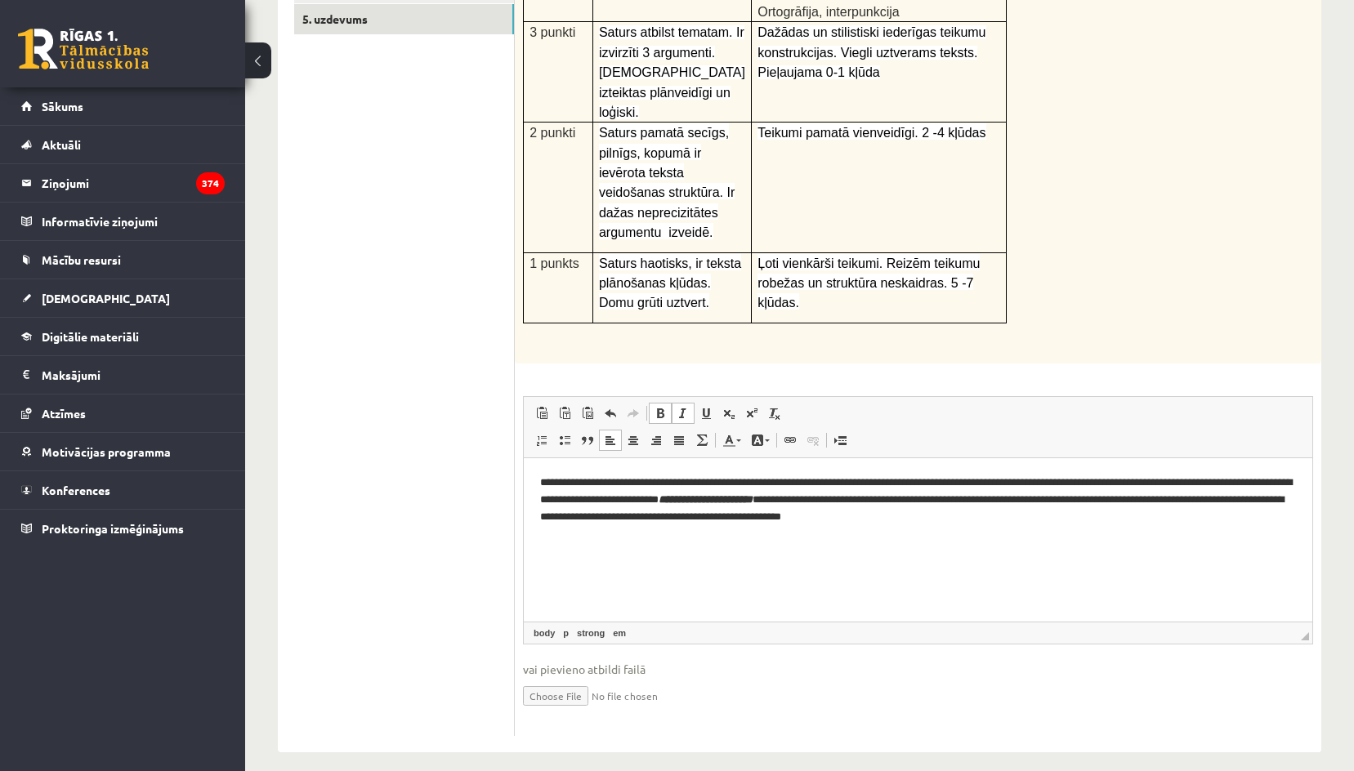
click at [928, 501] on p "**********" at bounding box center [918, 500] width 756 height 51
click at [753, 501] on em "**********" at bounding box center [706, 499] width 94 height 11
drag, startPoint x: 918, startPoint y: 502, endPoint x: 803, endPoint y: 498, distance: 114.5
click at [753, 498] on em "**********" at bounding box center [706, 499] width 94 height 11
click at [699, 407] on span at bounding box center [705, 413] width 13 height 13
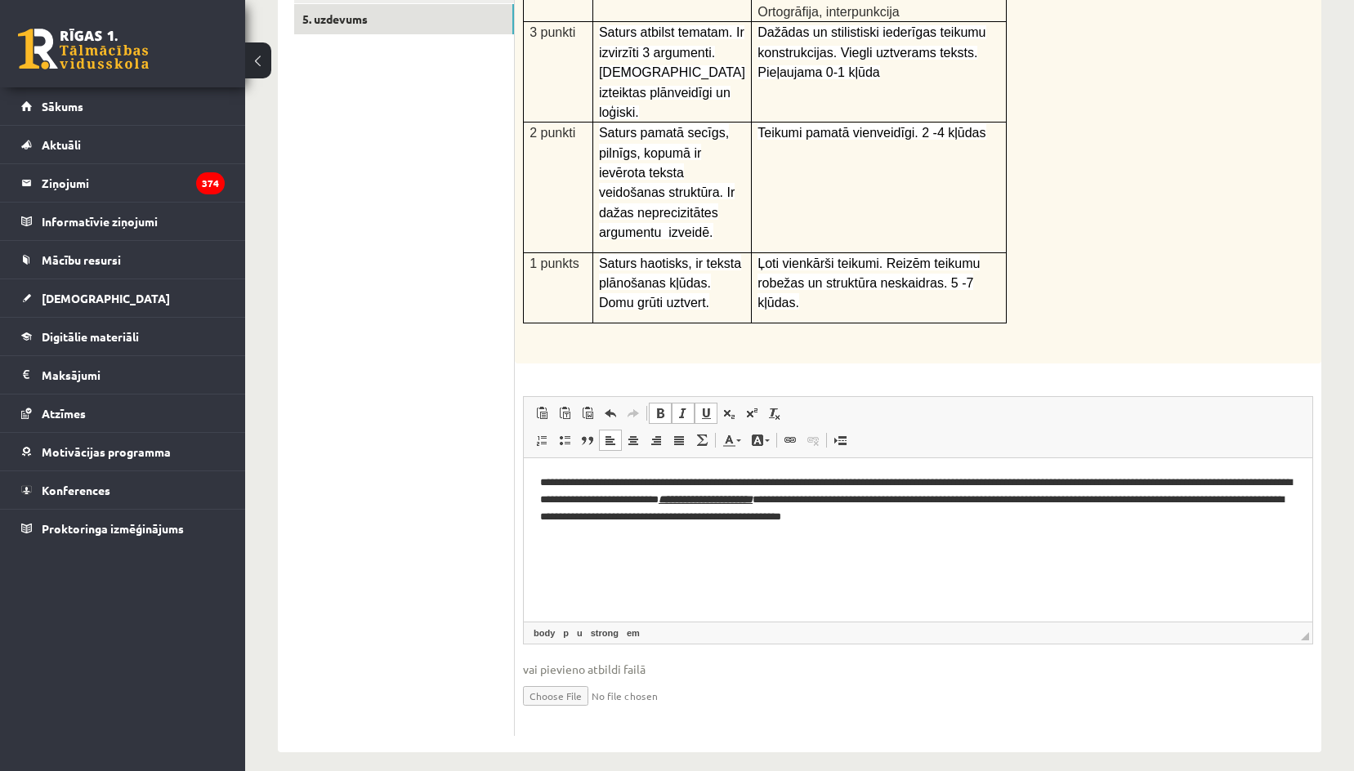
click at [957, 506] on p "**********" at bounding box center [918, 500] width 756 height 51
click at [1080, 522] on p "**********" at bounding box center [918, 500] width 756 height 51
click at [582, 517] on p "**********" at bounding box center [918, 500] width 756 height 51
click at [630, 500] on p "**********" at bounding box center [918, 500] width 756 height 51
click at [833, 542] on html "**********" at bounding box center [918, 499] width 788 height 83
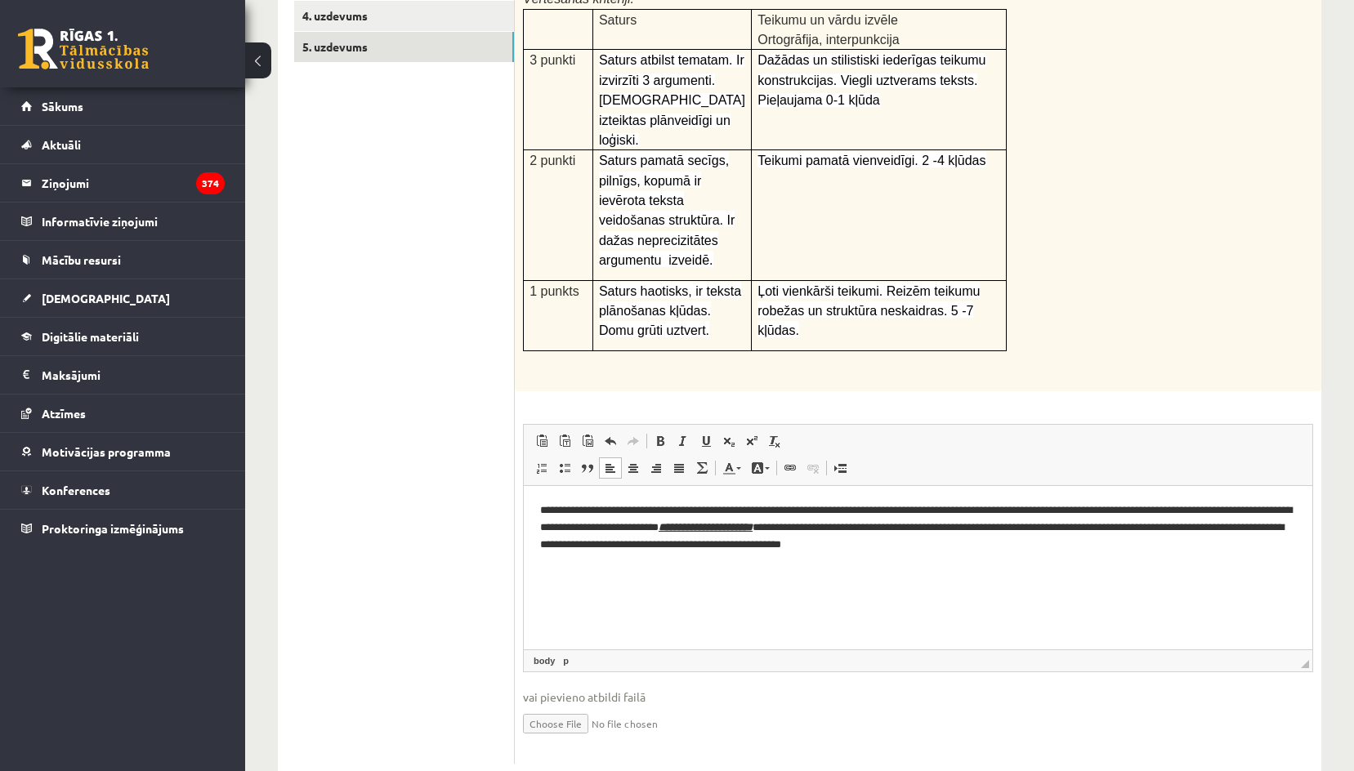
scroll to position [409, 0]
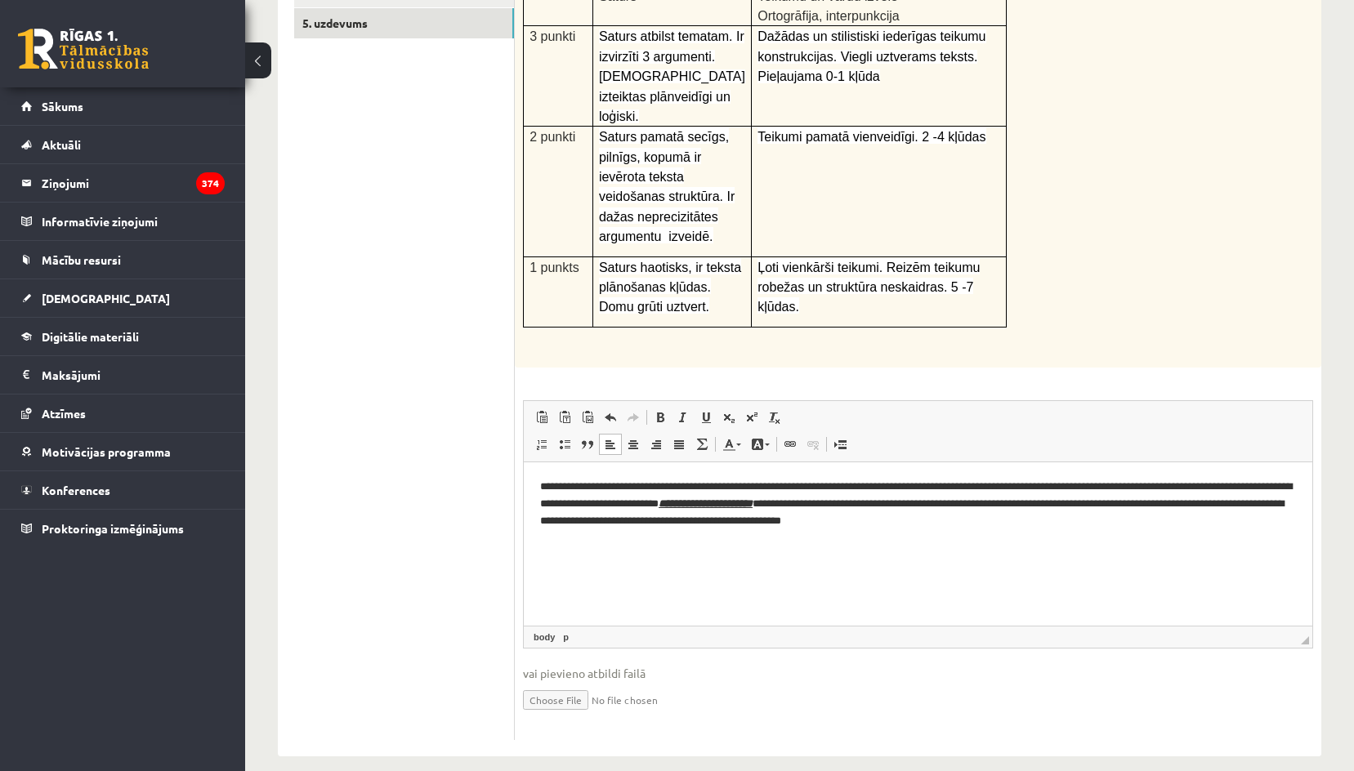
click at [346, 296] on ul "1. uzdevums 2. uzdevums 3. uzdevums 4. uzdevums 5. uzdevums" at bounding box center [404, 313] width 221 height 856
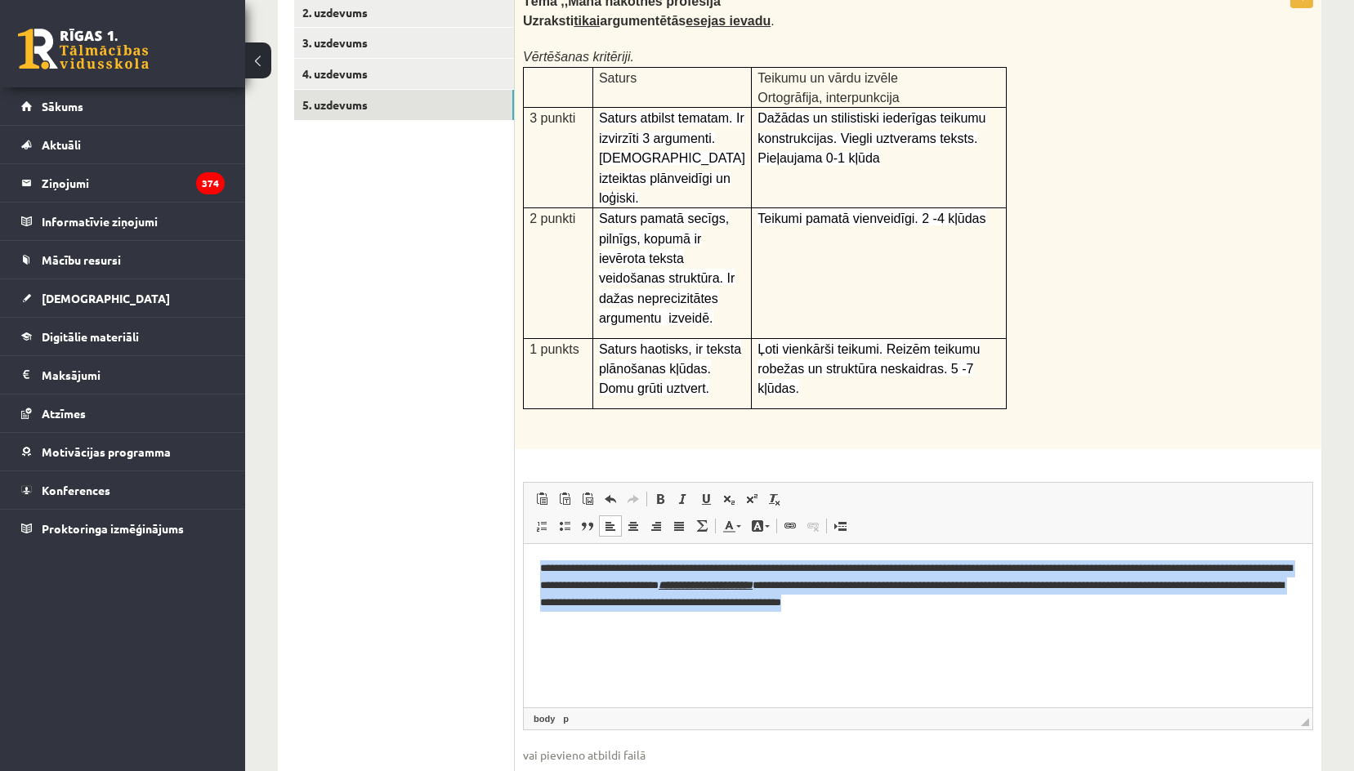
drag, startPoint x: 1068, startPoint y: 606, endPoint x: 262, endPoint y: 506, distance: 811.9
click at [524, 544] on html "**********" at bounding box center [918, 585] width 788 height 83
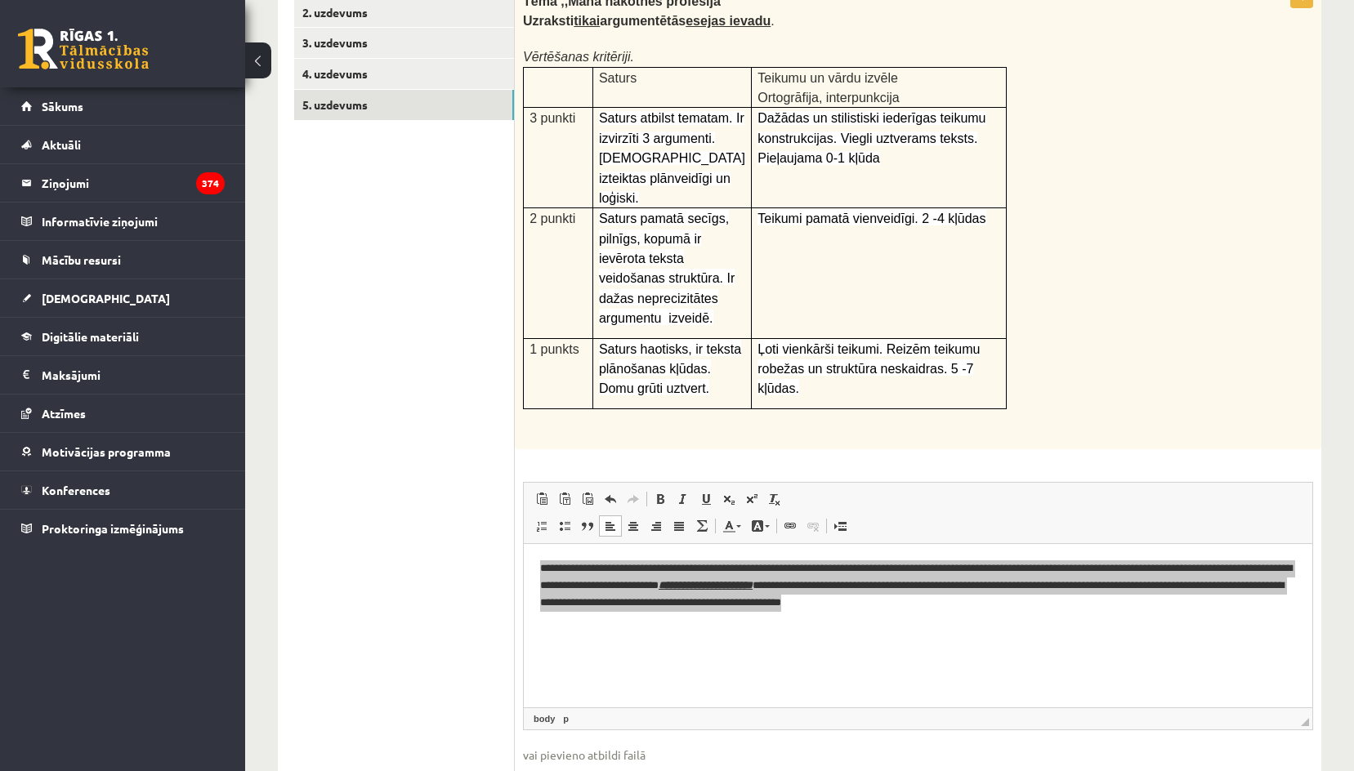
click at [1058, 511] on span "Панели инструментов редактора Вставить Комбинация клавиш Ctrl+V Вставить только…" at bounding box center [918, 513] width 788 height 61
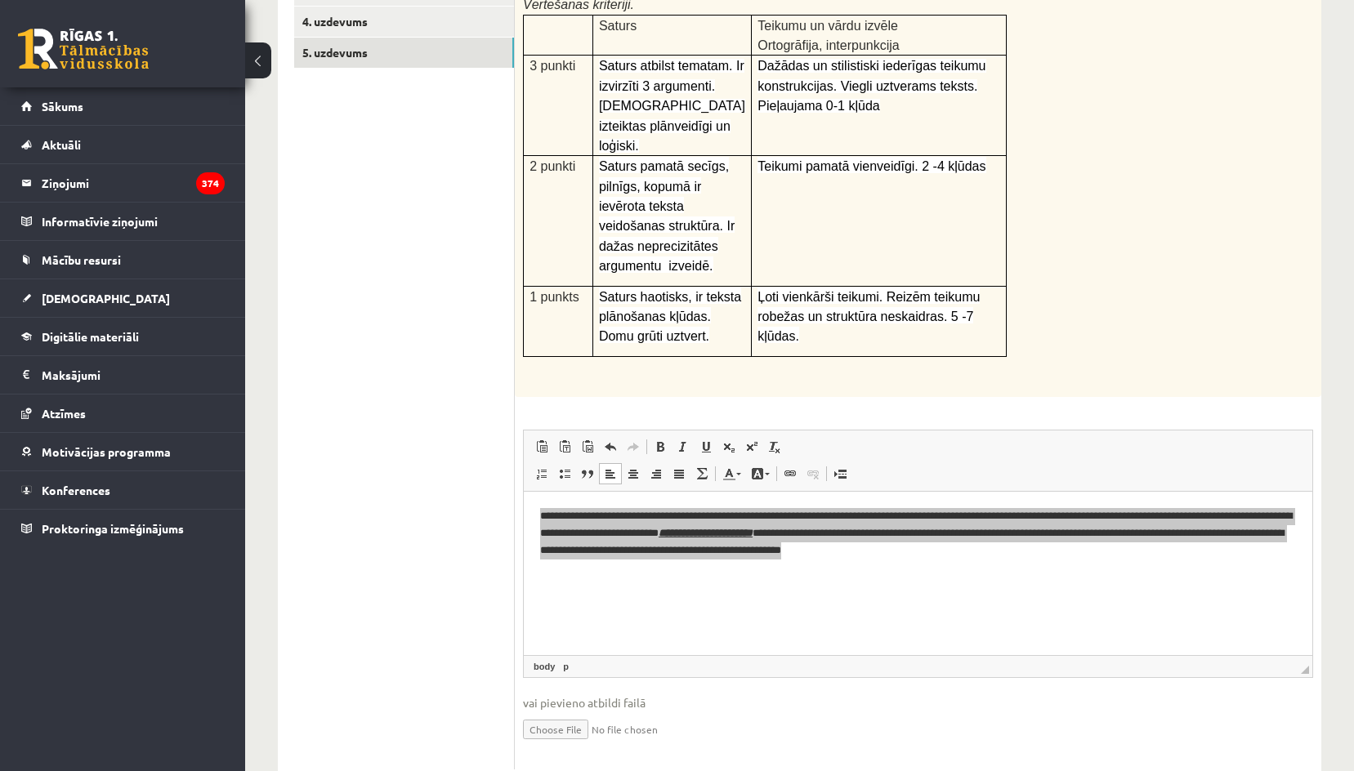
scroll to position [409, 0]
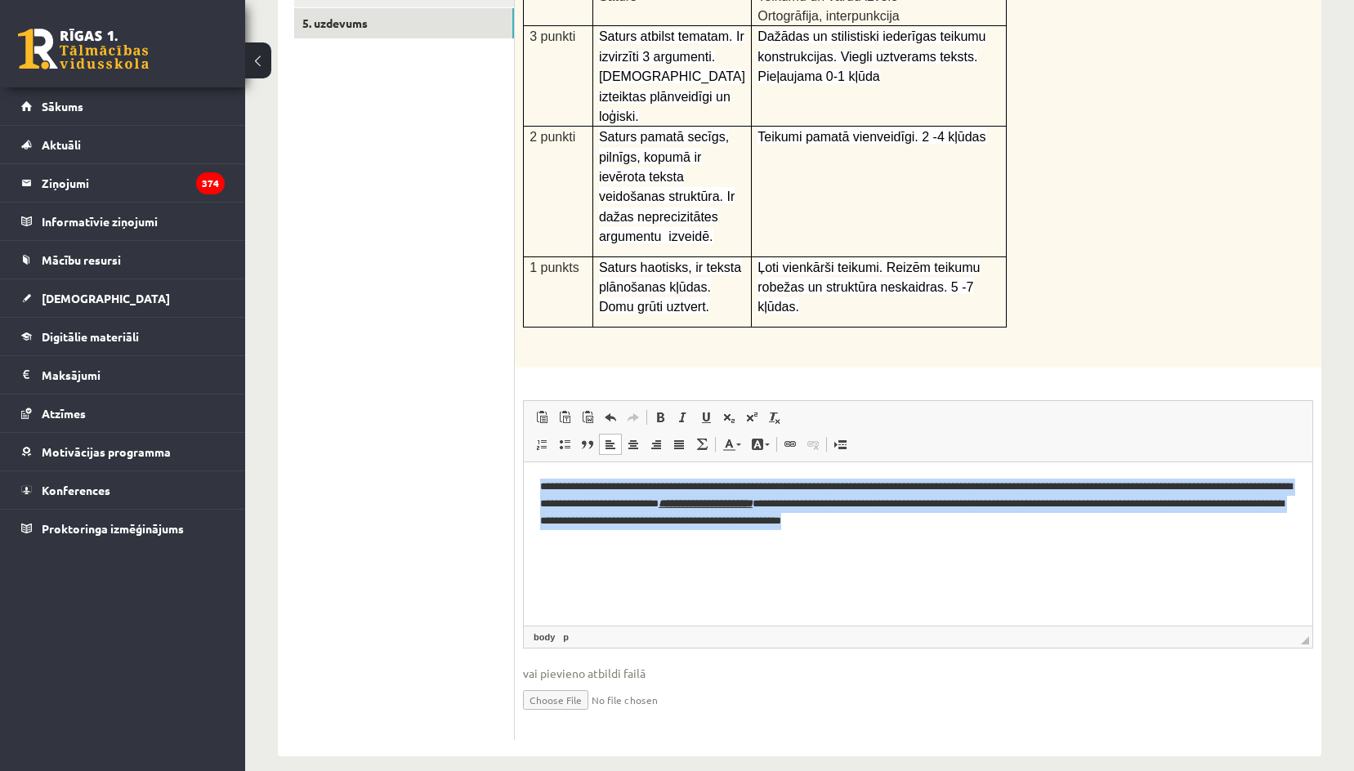
click at [831, 542] on html "**********" at bounding box center [918, 503] width 788 height 83
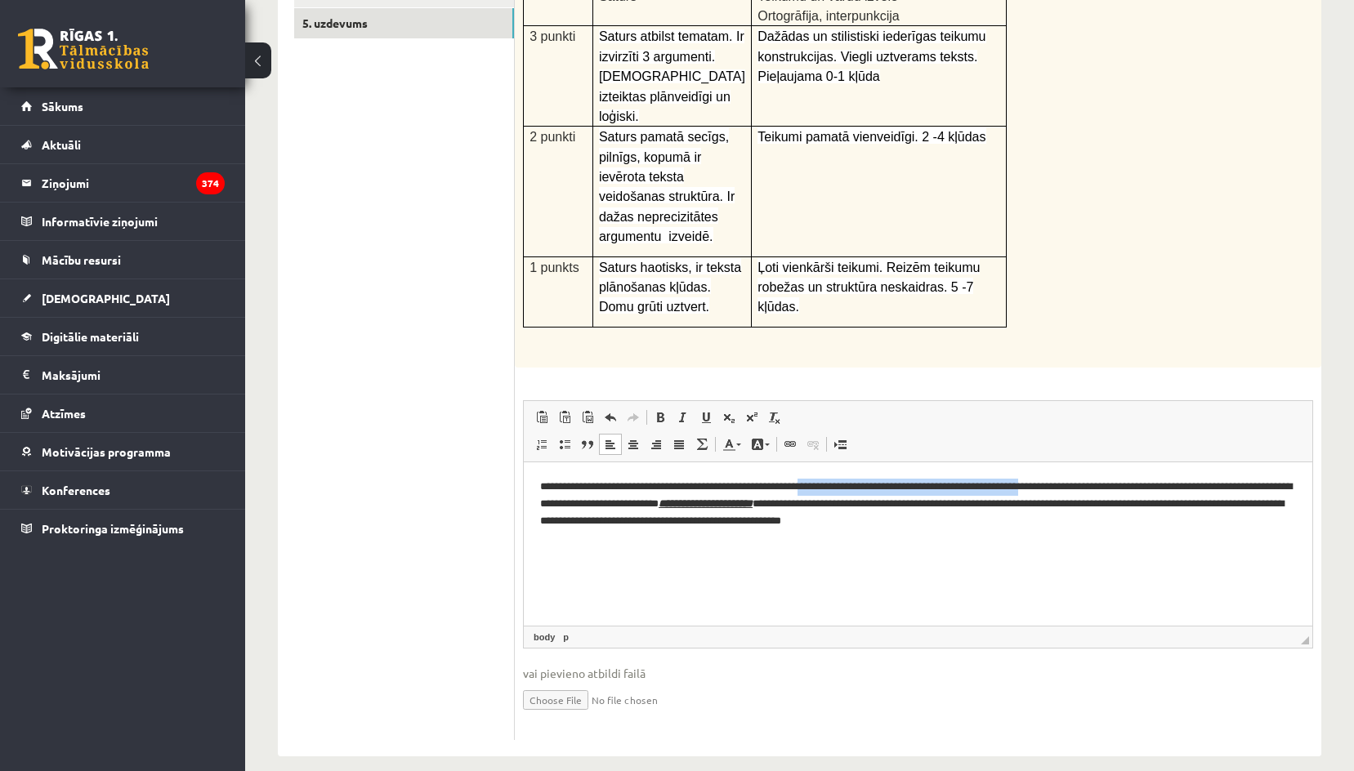
drag, startPoint x: 1074, startPoint y: 489, endPoint x: 841, endPoint y: 489, distance: 232.9
click at [841, 489] on p "**********" at bounding box center [918, 504] width 756 height 51
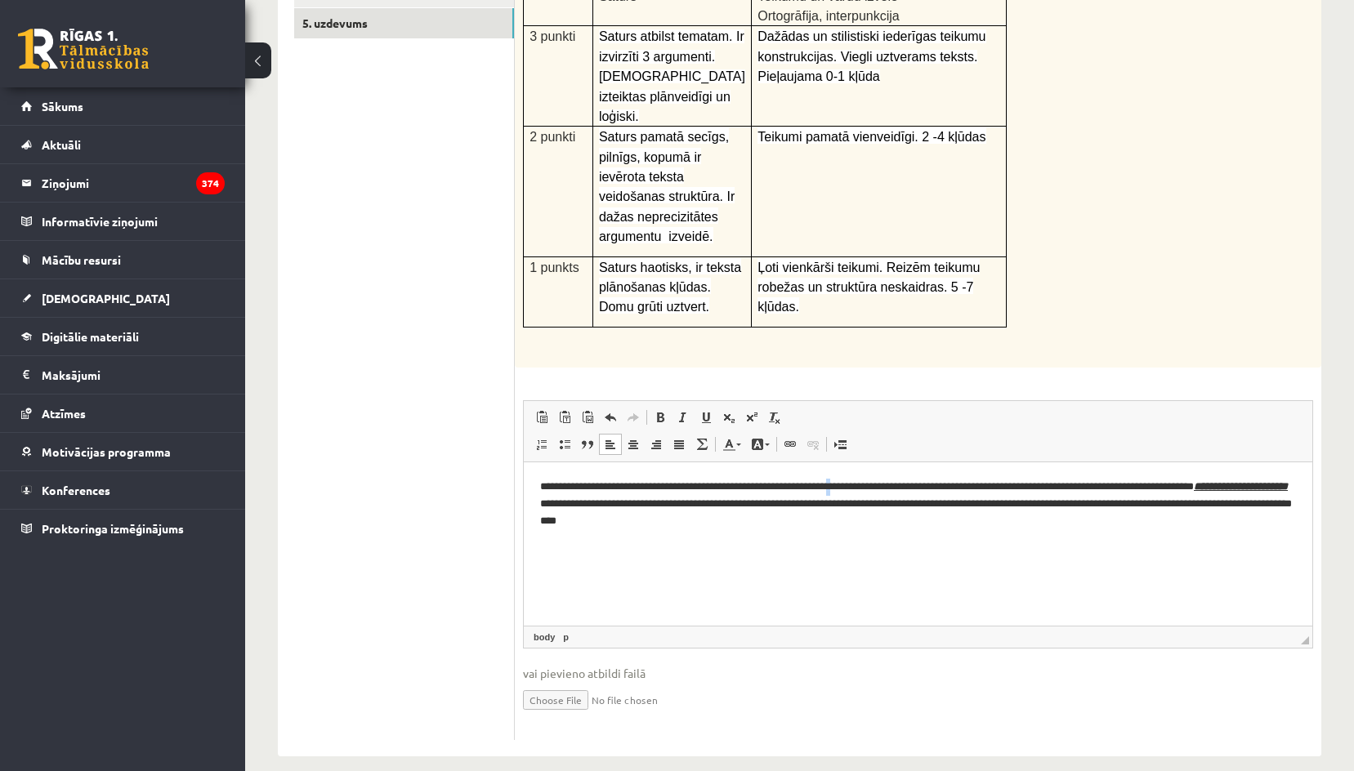
click at [873, 491] on p "**********" at bounding box center [918, 504] width 756 height 51
drag, startPoint x: 1151, startPoint y: 489, endPoint x: 847, endPoint y: 485, distance: 304.8
click at [847, 485] on p "**********" at bounding box center [918, 504] width 756 height 51
click at [1003, 515] on html "**********" at bounding box center [918, 495] width 788 height 67
click at [455, 422] on ul "1. uzdevums 2. uzdevums 3. uzdevums 4. uzdevums 5. uzdevums" at bounding box center [404, 313] width 221 height 856
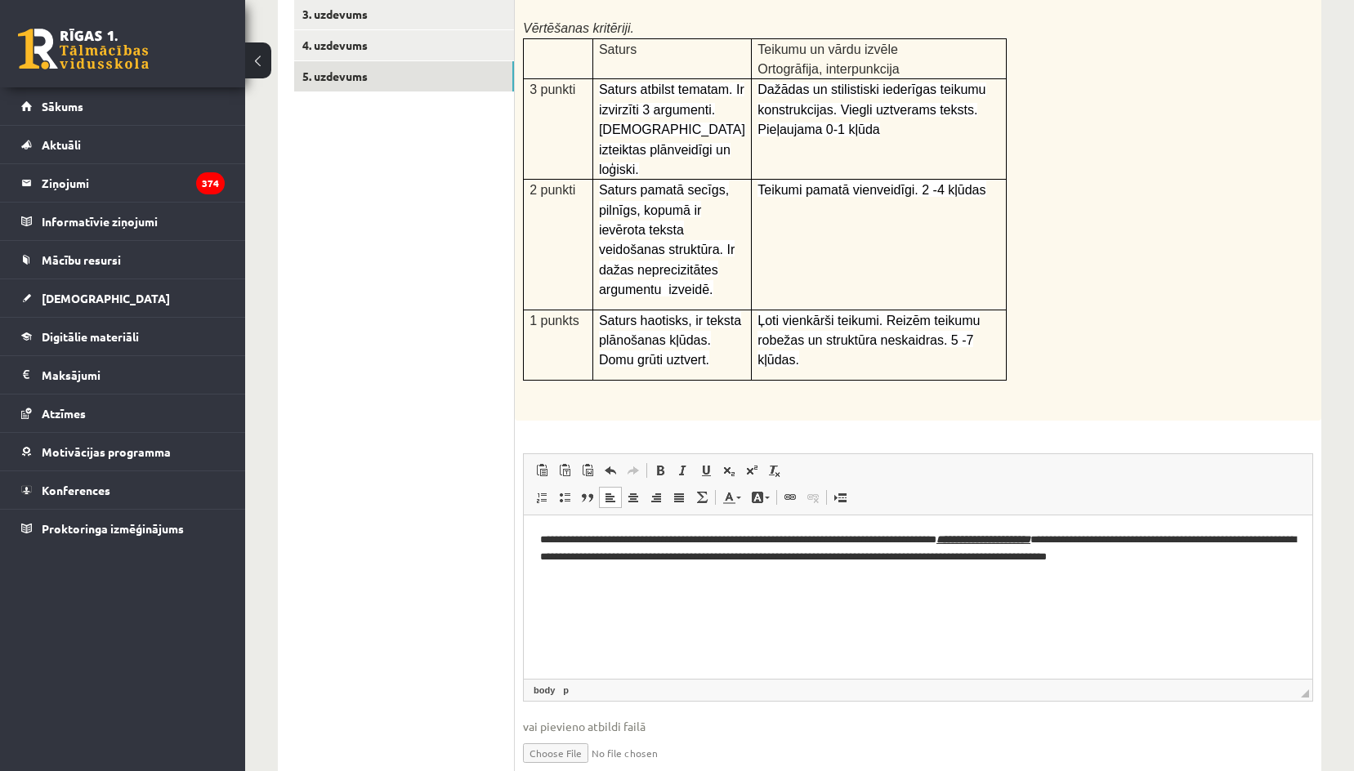
scroll to position [82, 0]
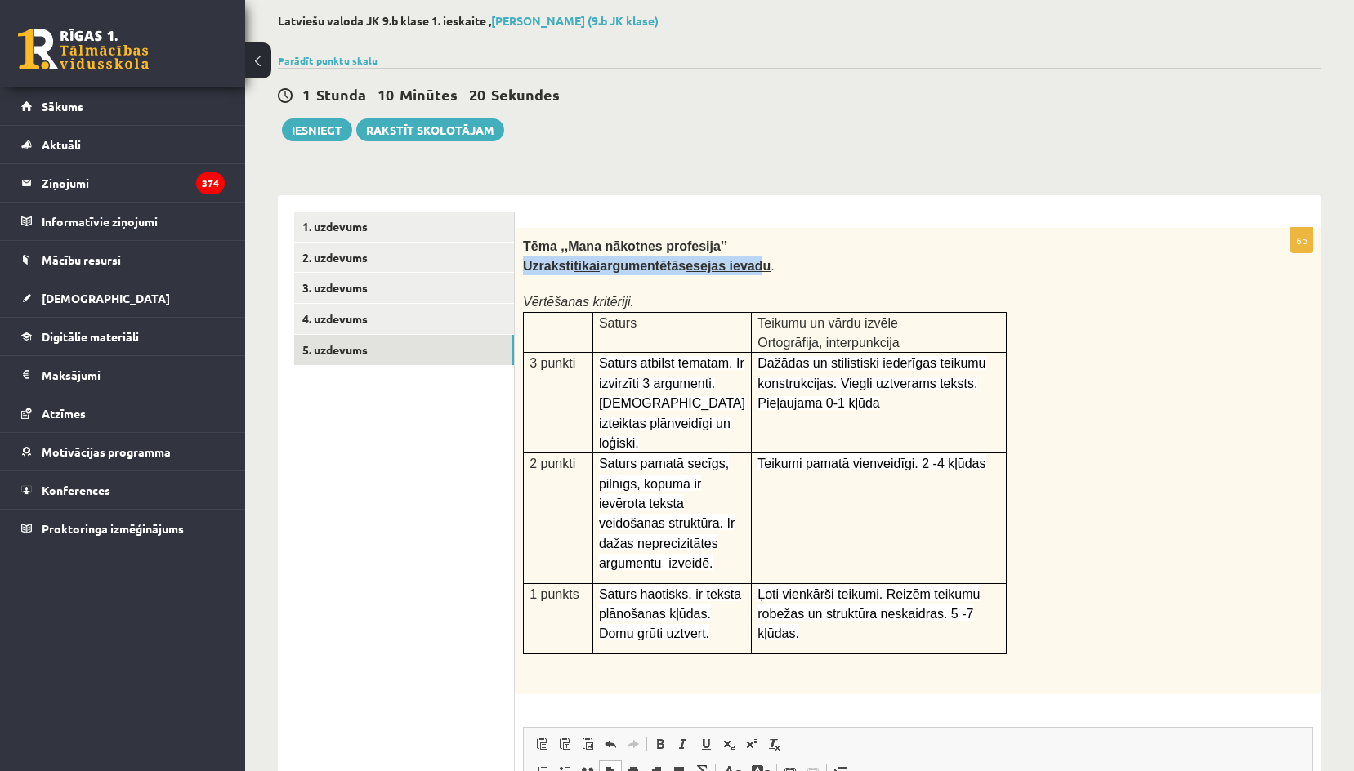
drag, startPoint x: 741, startPoint y: 266, endPoint x: 517, endPoint y: 270, distance: 223.9
click at [517, 270] on div "Tēma ,,Mana nākotnes profesija’’ Uzraksti tikai argumentētās esejas ievadu . Vē…" at bounding box center [918, 461] width 806 height 467
copy b "Uzraksti tikai argumentētās esejas ievad"
click at [1003, 270] on p "Uzraksti tikai argumentētās esejas ievadu ." at bounding box center [877, 266] width 708 height 20
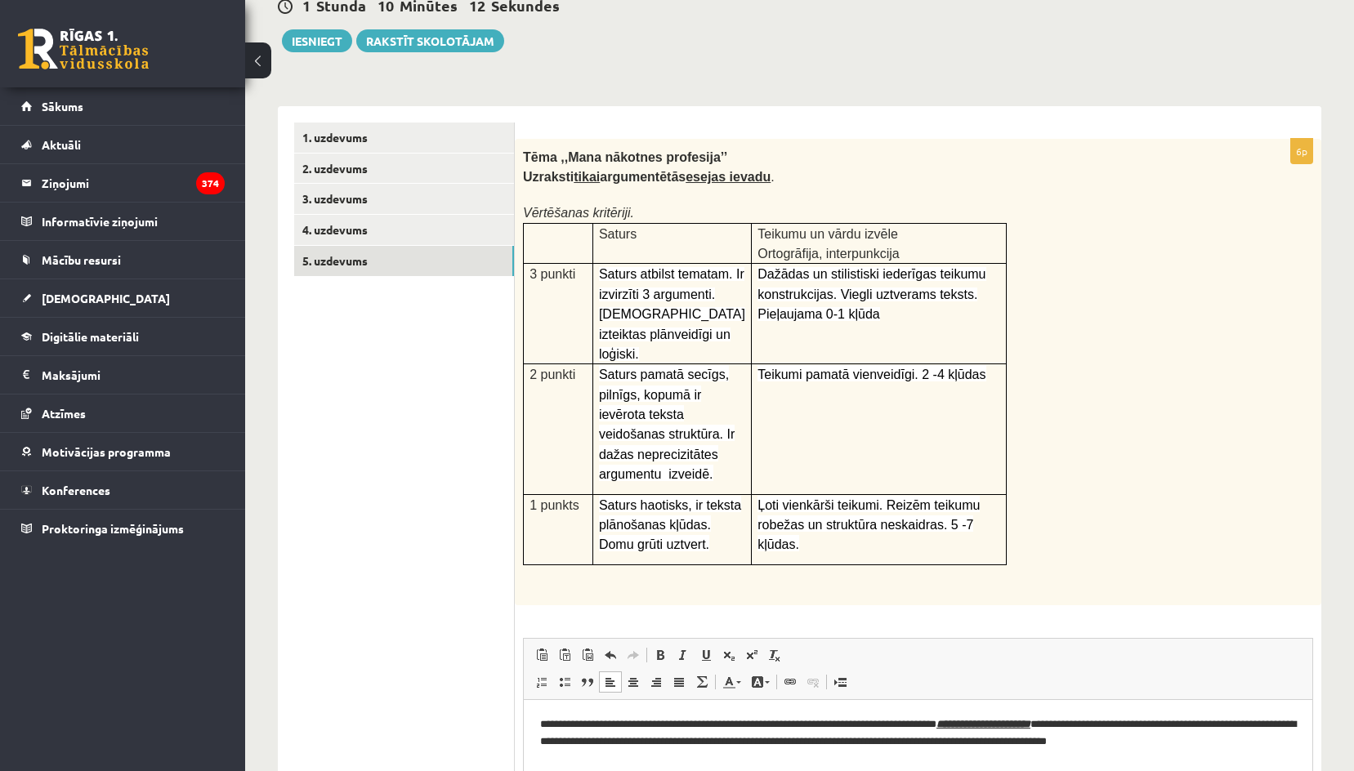
scroll to position [409, 0]
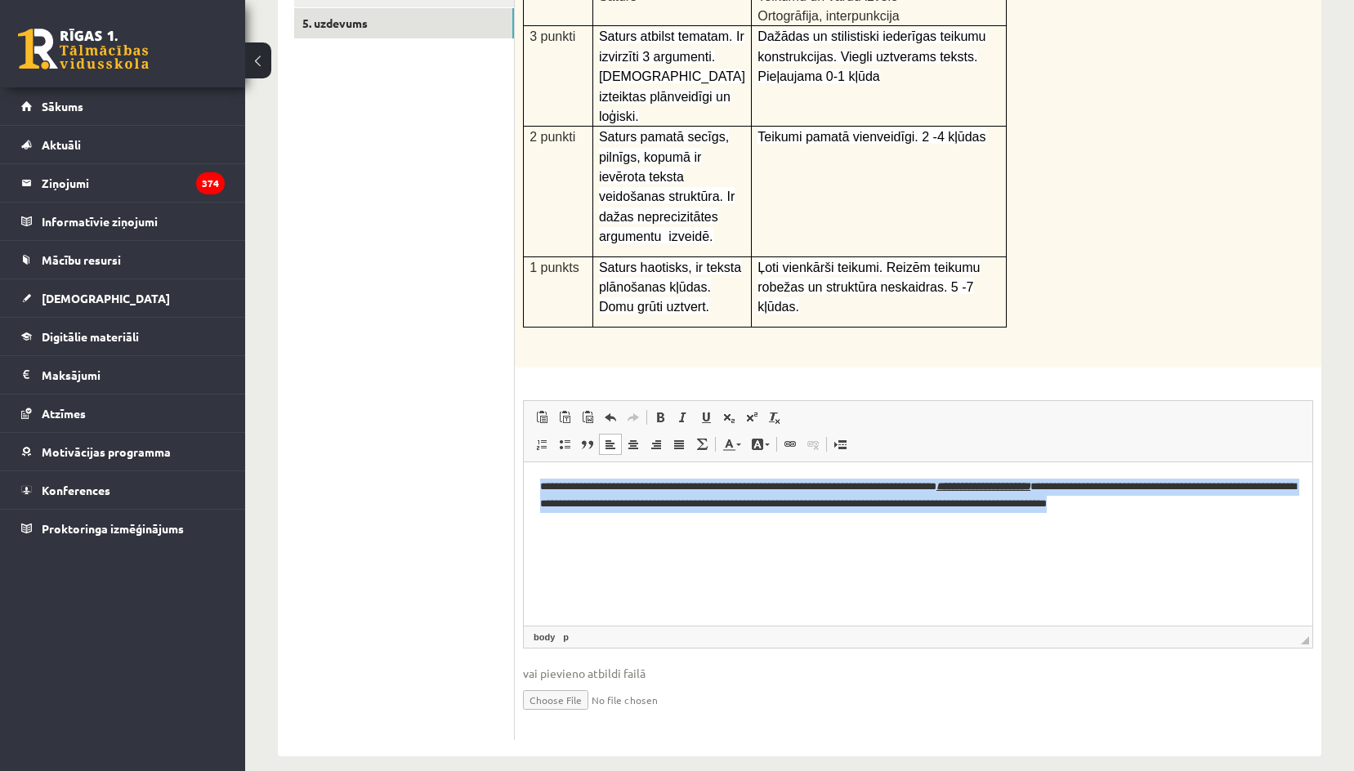
drag, startPoint x: 1286, startPoint y: 516, endPoint x: 477, endPoint y: 475, distance: 810.0
click at [524, 475] on html "**********" at bounding box center [918, 495] width 788 height 67
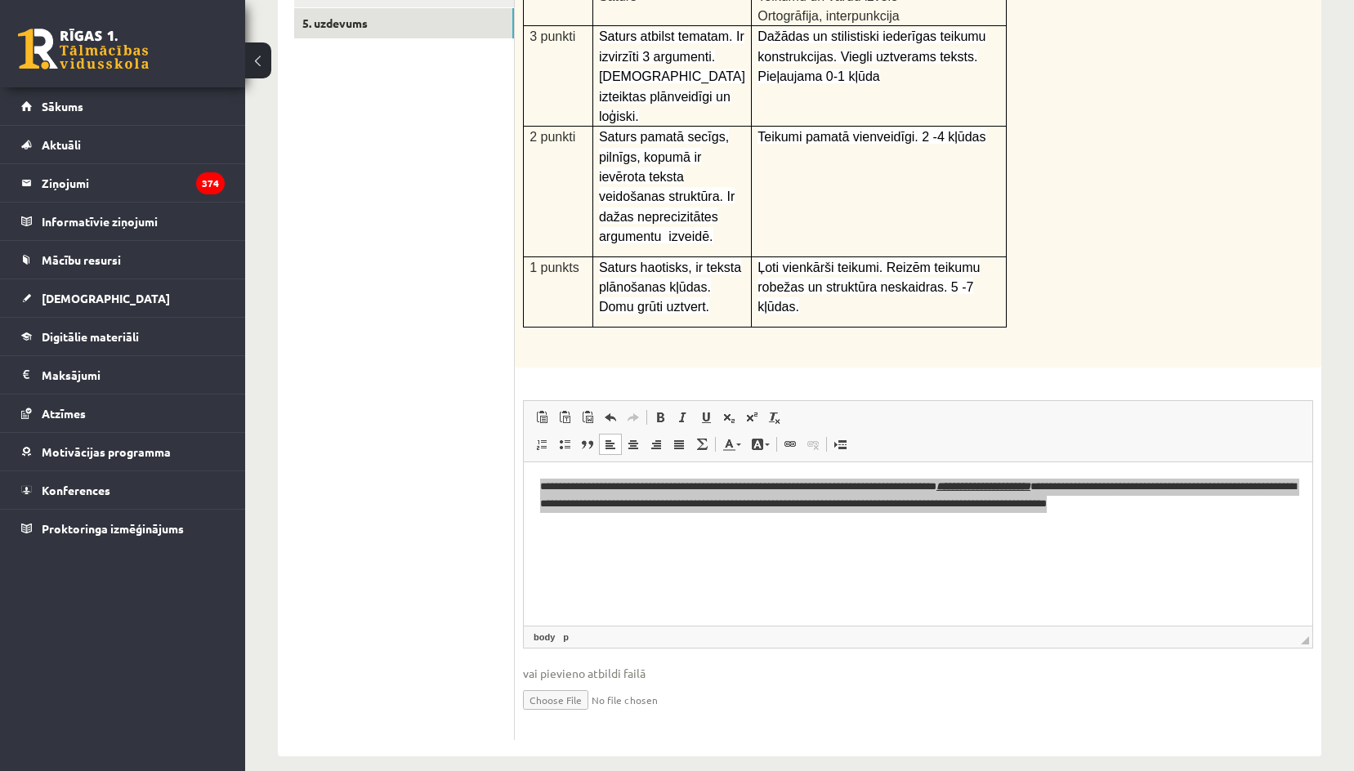
click at [1117, 430] on span "Панели инструментов редактора Вставить Комбинация клавиш Ctrl+V Вставить только…" at bounding box center [918, 431] width 788 height 61
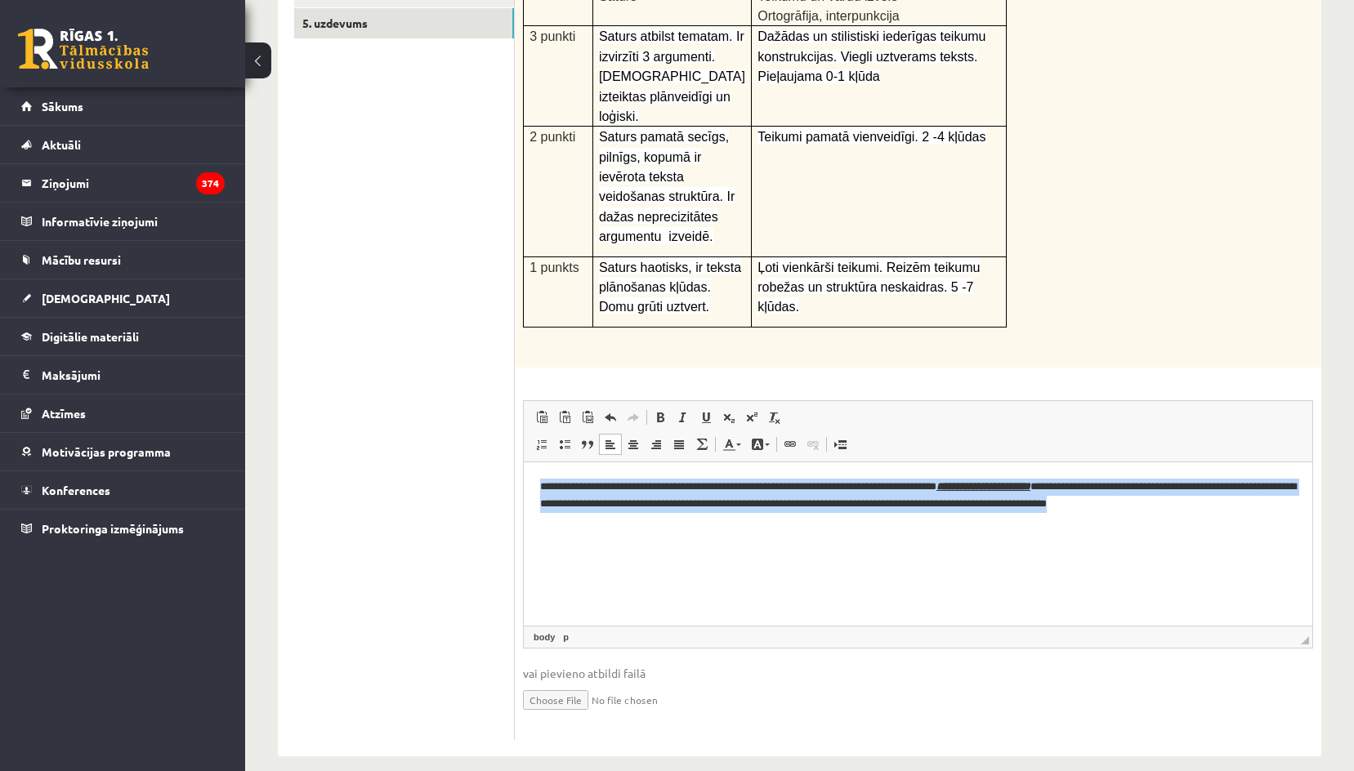
click at [771, 507] on p "**********" at bounding box center [918, 496] width 756 height 34
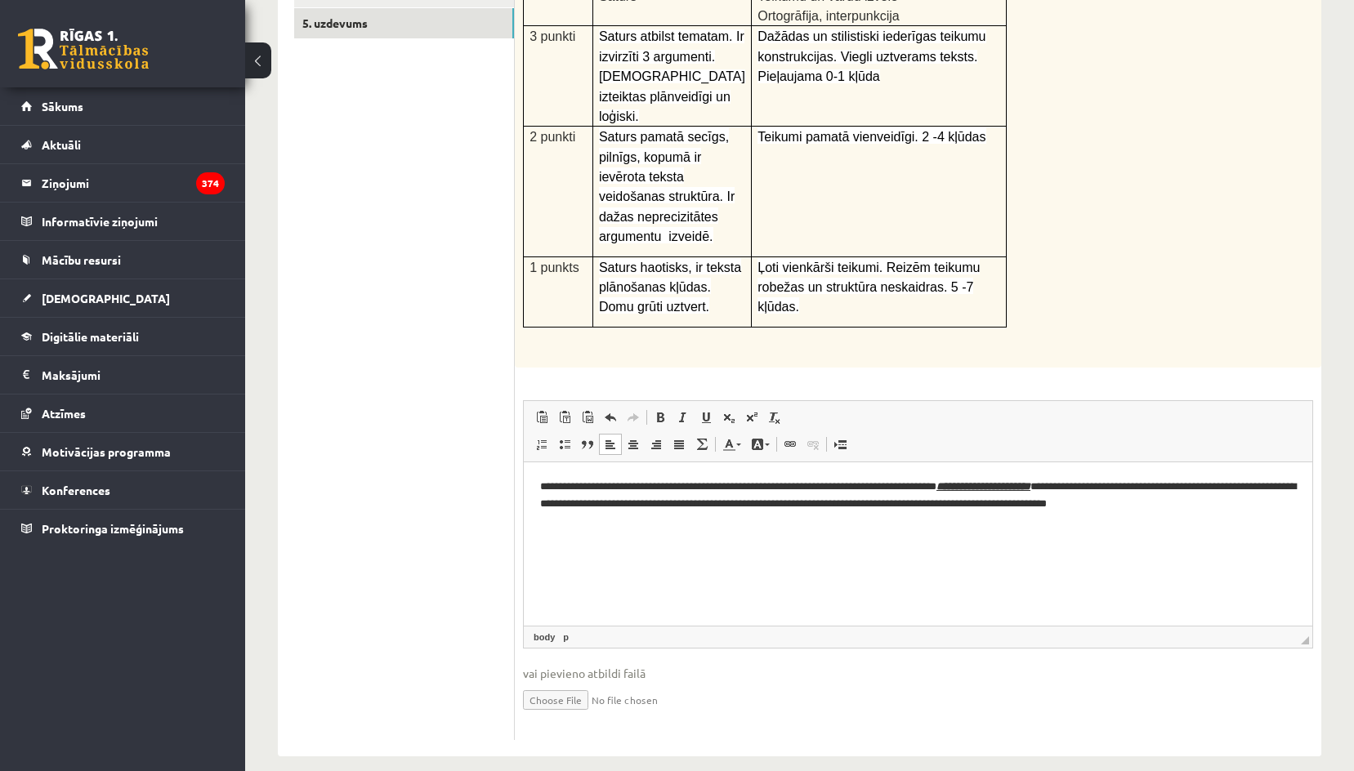
click at [1084, 516] on html "**********" at bounding box center [918, 495] width 788 height 67
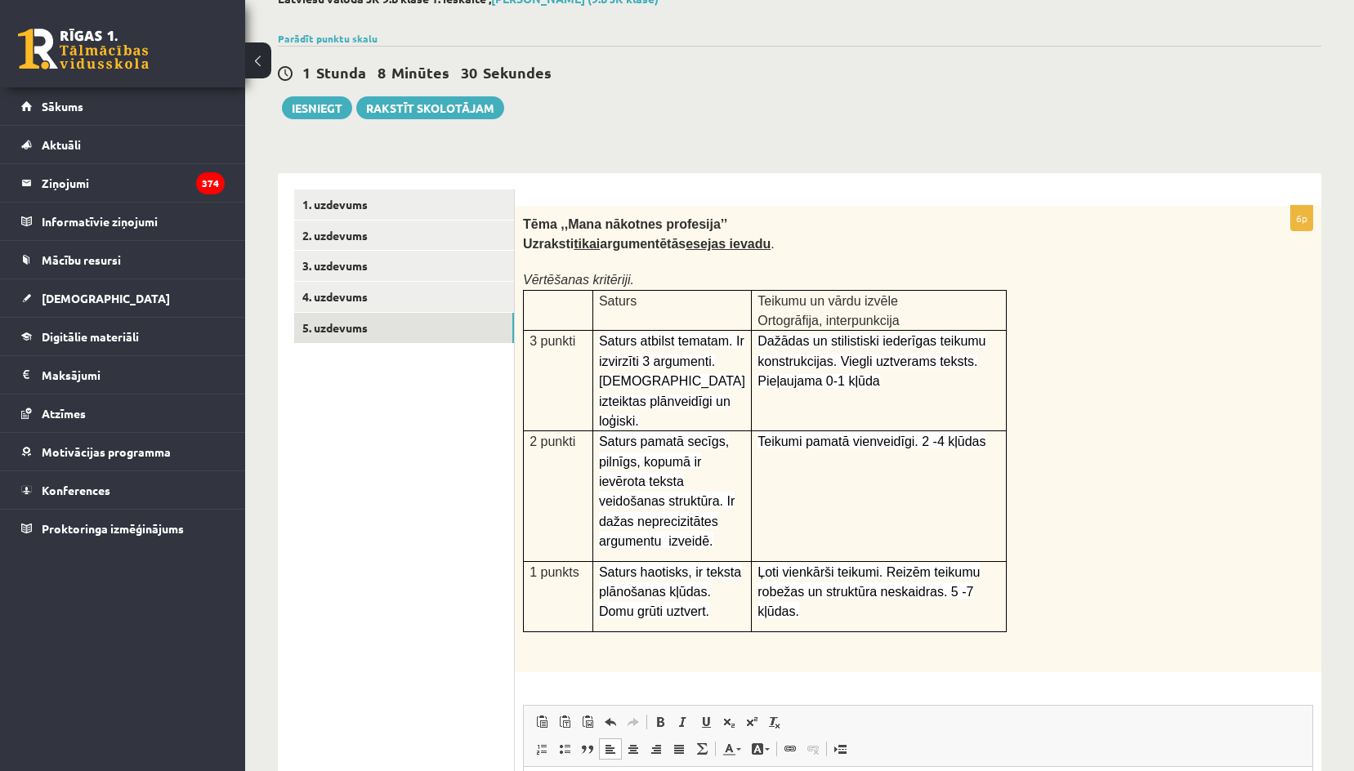
scroll to position [82, 0]
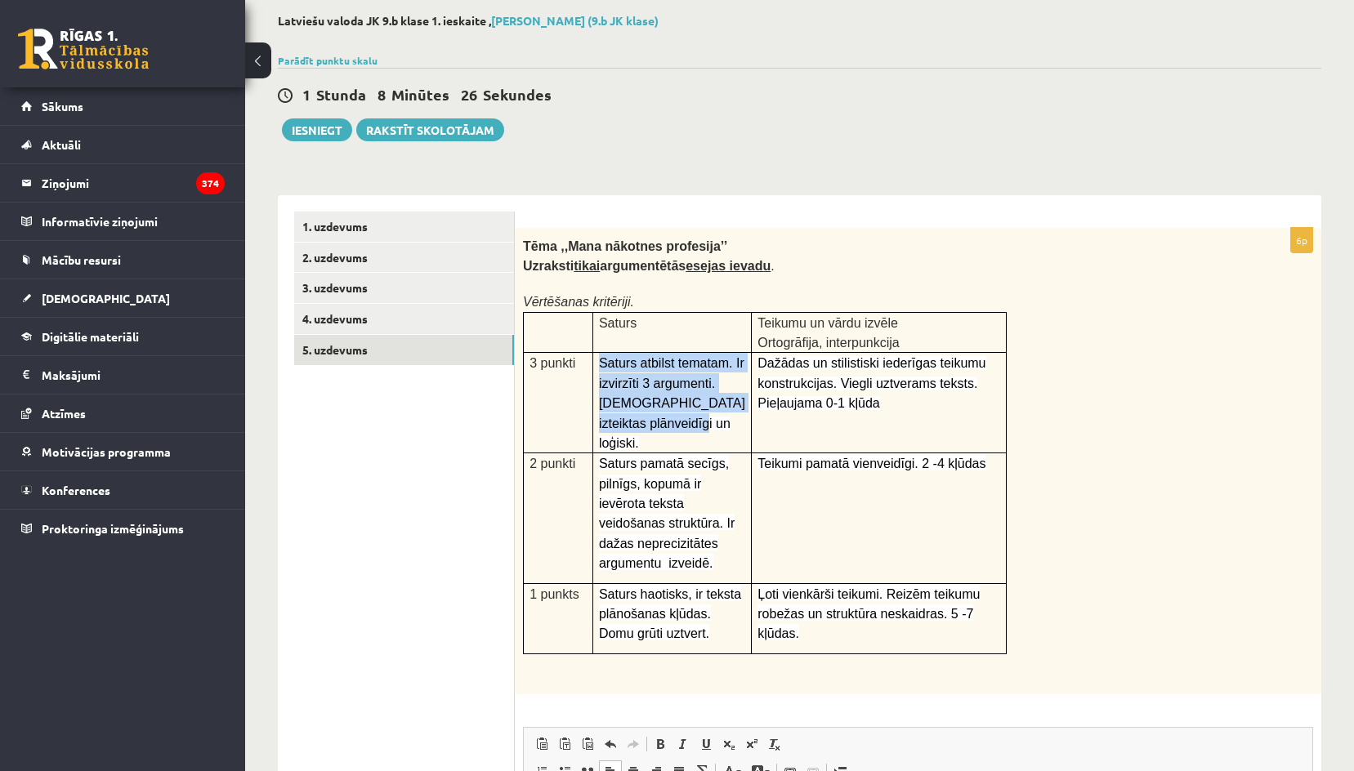
drag, startPoint x: 640, startPoint y: 436, endPoint x: 592, endPoint y: 355, distance: 94.2
click at [592, 355] on tr "3 punkti Saturs atbilst tematam. Ir izvirzīti 3 argumenti.Domas izteiktas plānv…" at bounding box center [765, 403] width 483 height 101
copy tr "Saturs atbilst tematam. Ir izvirzīti 3 argumenti.Domas izteiktas plānveidīgi un…"
click at [821, 359] on span "Dažādas un stilistiski iederīgas teikumu konstrukcijas. Viegli uztverams teksts…" at bounding box center [871, 383] width 228 height 54
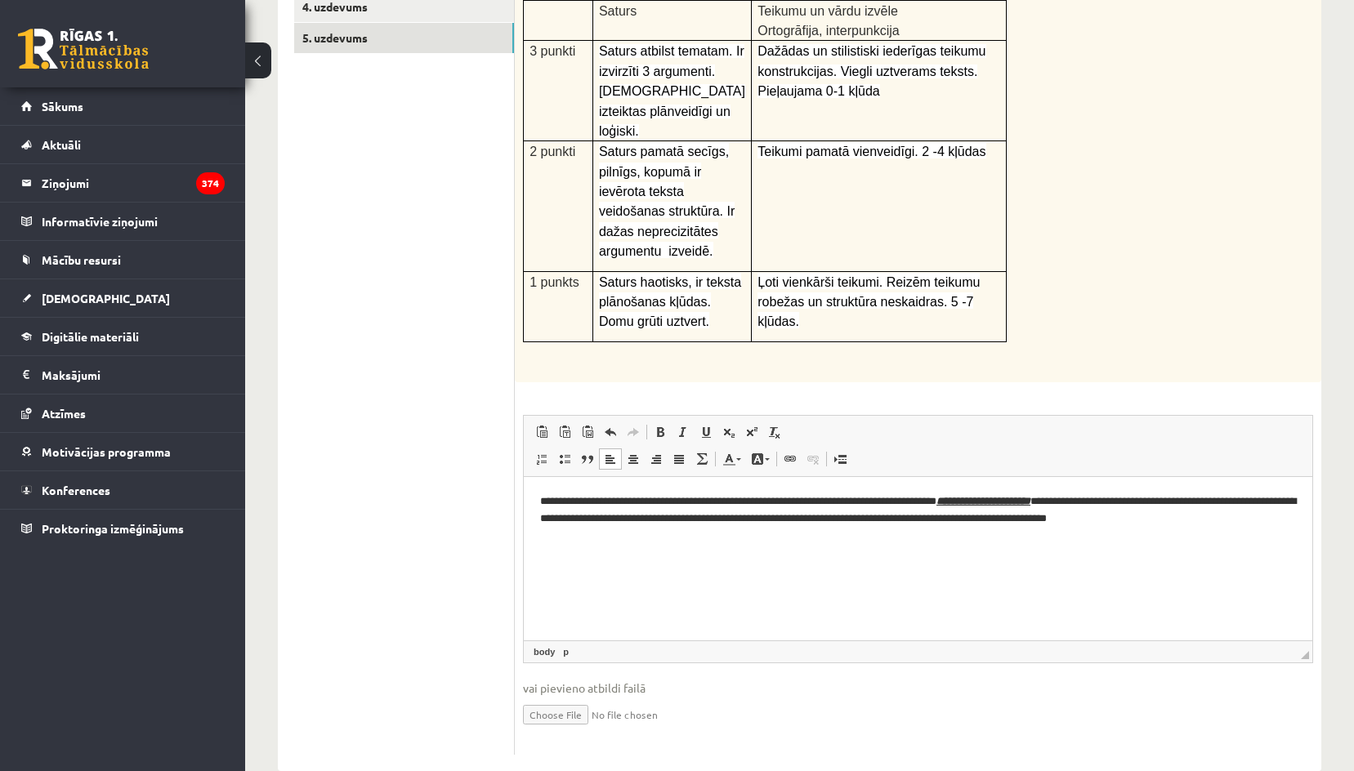
scroll to position [409, 0]
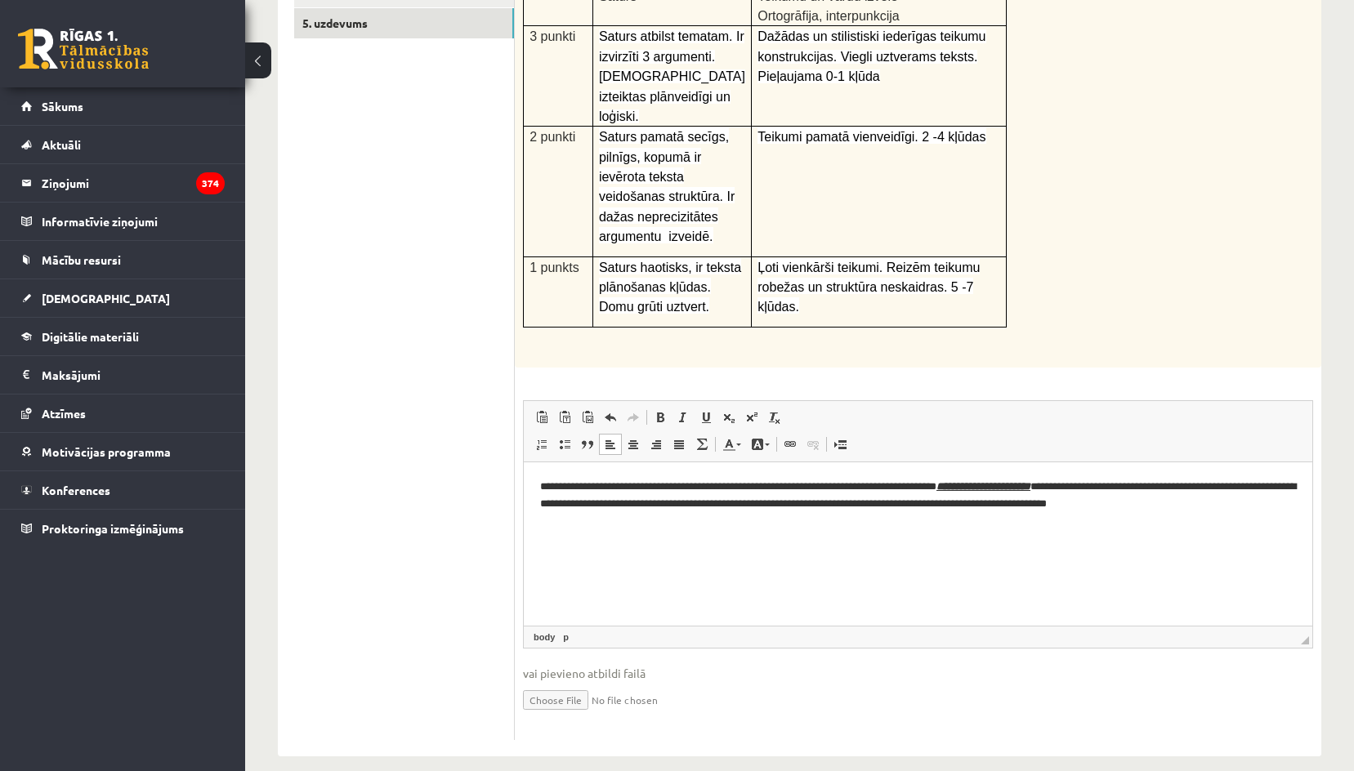
click at [1260, 509] on p "**********" at bounding box center [918, 496] width 756 height 34
click at [1159, 529] on html "**********" at bounding box center [918, 495] width 788 height 67
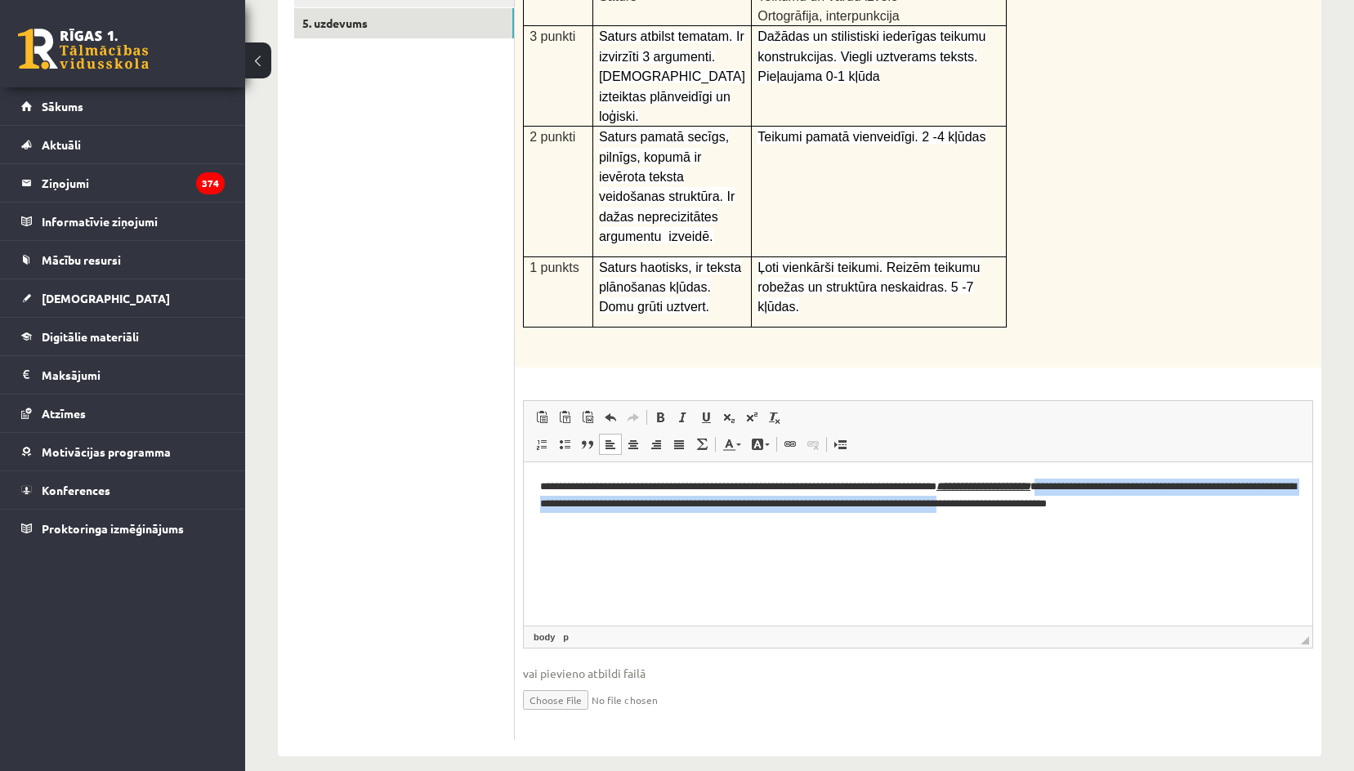
click at [1128, 529] on html "**********" at bounding box center [918, 495] width 788 height 67
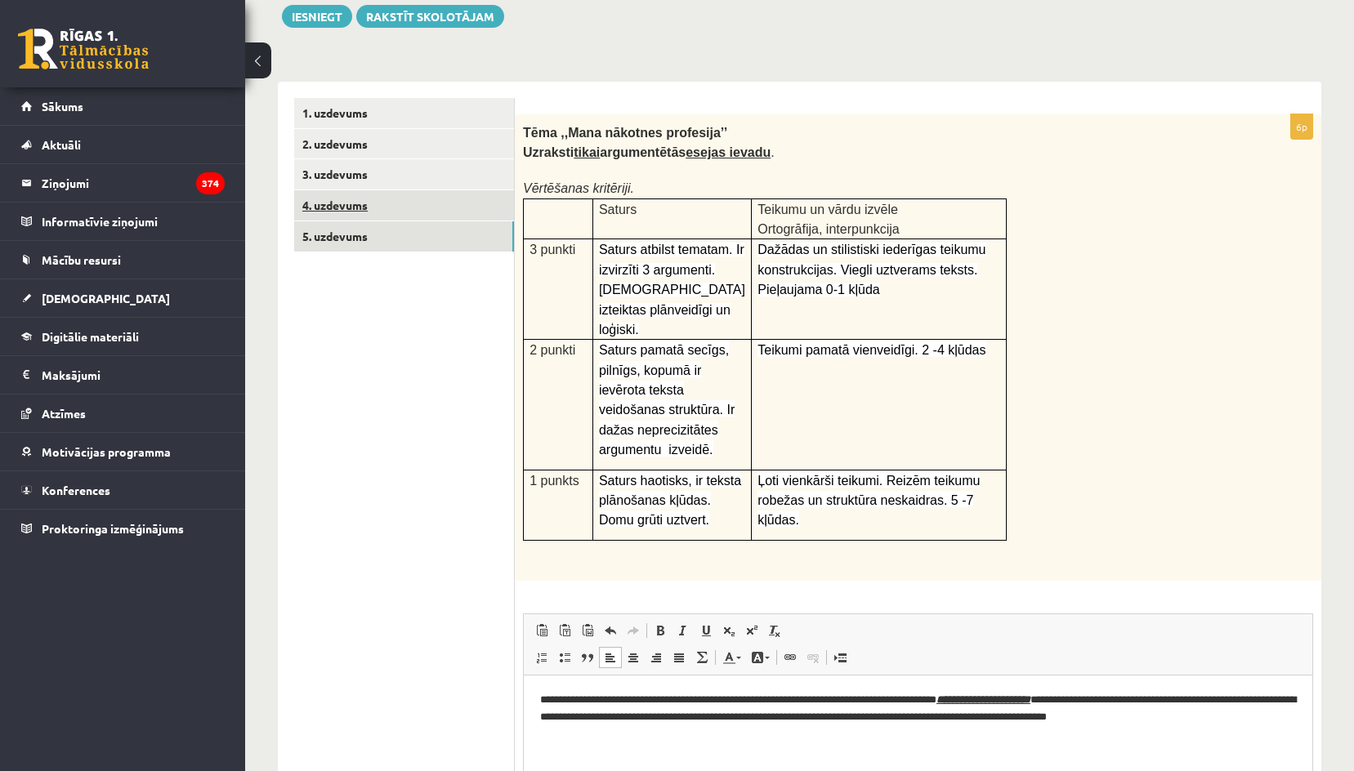
scroll to position [163, 0]
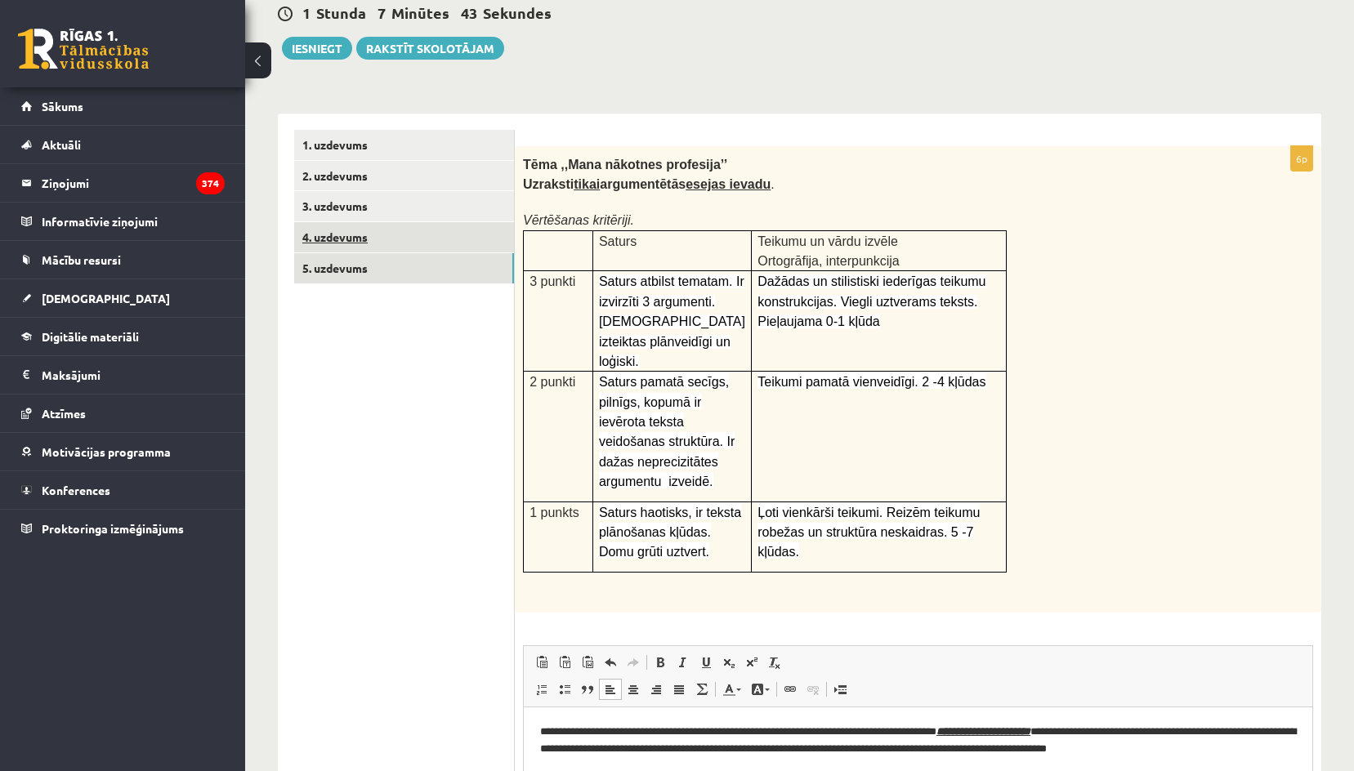
click at [345, 233] on link "4. uzdevums" at bounding box center [404, 237] width 220 height 30
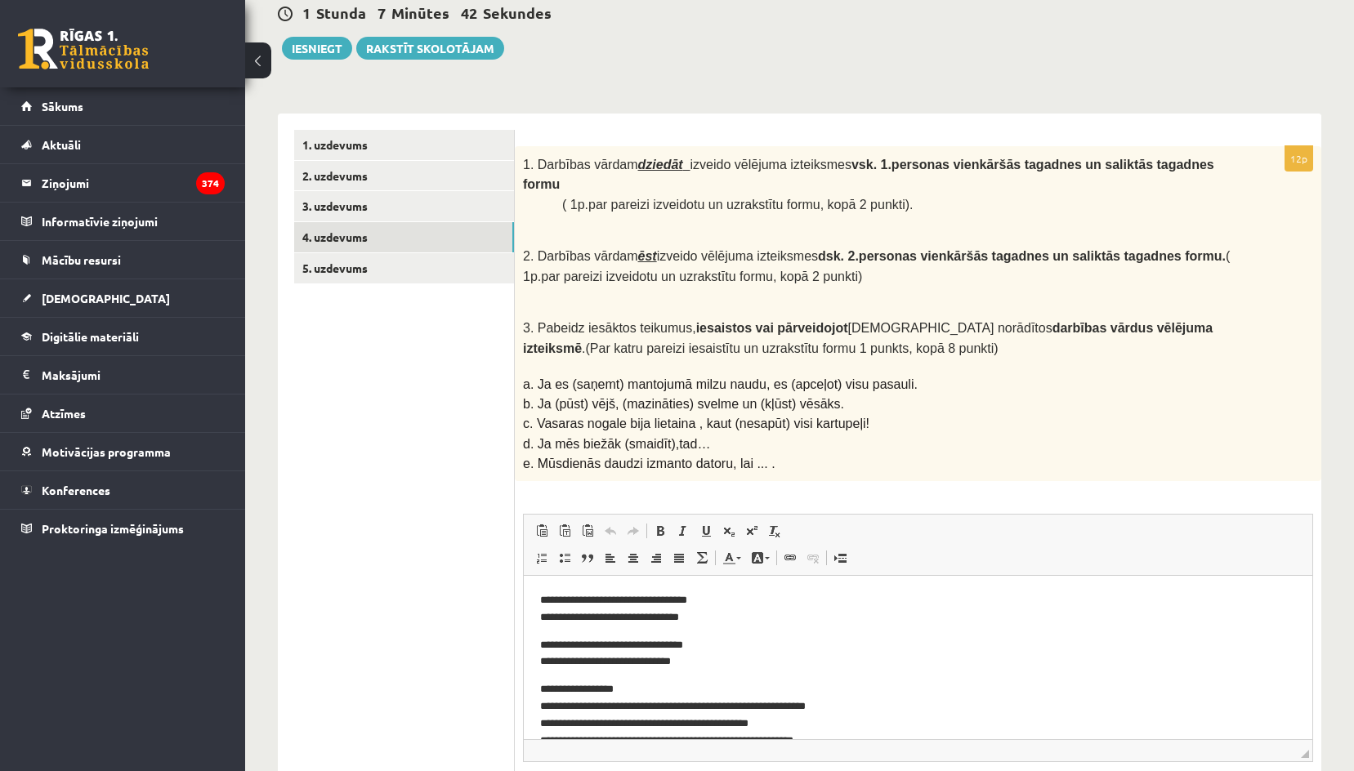
scroll to position [0, 0]
click at [344, 209] on link "3. uzdevums" at bounding box center [404, 206] width 220 height 30
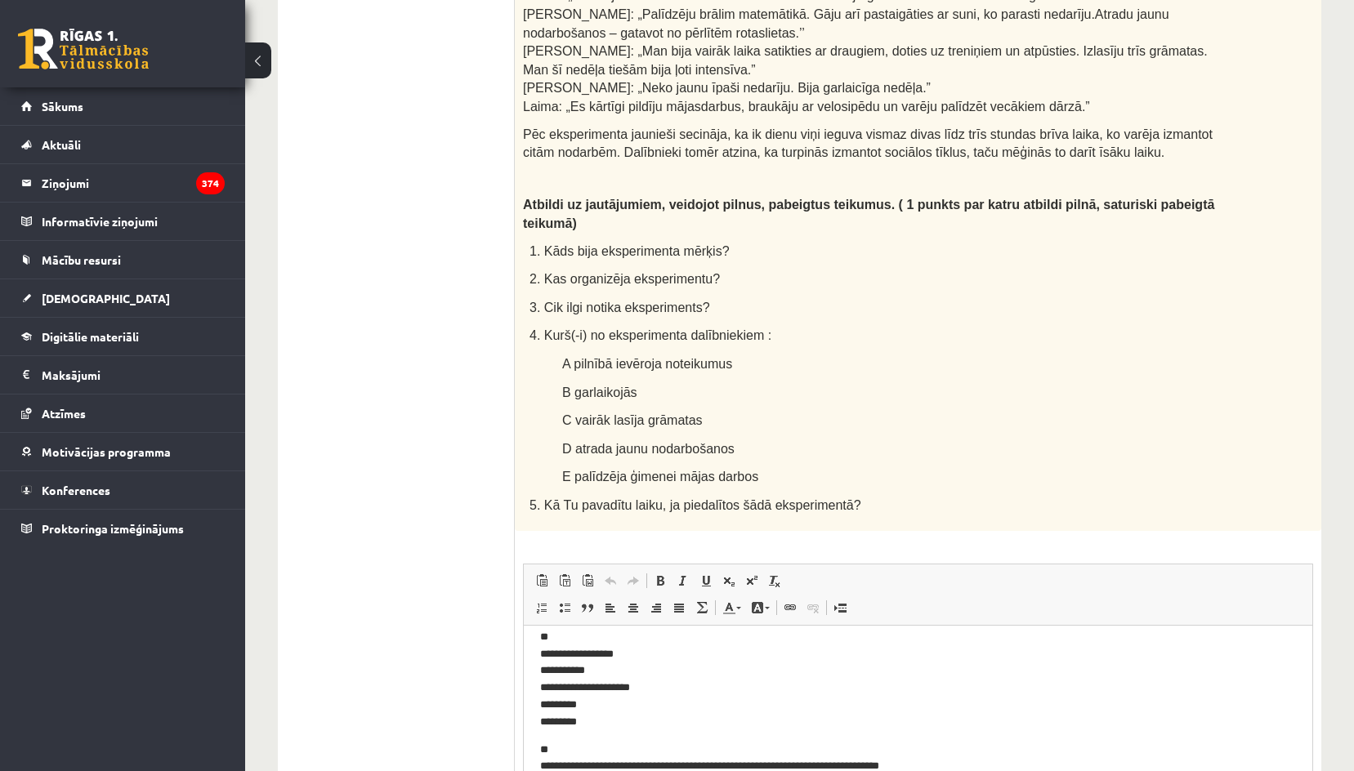
scroll to position [116, 0]
drag, startPoint x: 846, startPoint y: 762, endPoint x: 826, endPoint y: 763, distance: 19.6
click at [826, 763] on p "**********" at bounding box center [912, 756] width 744 height 34
drag, startPoint x: 914, startPoint y: 762, endPoint x: 542, endPoint y: 758, distance: 372.6
click at [542, 758] on p "**********" at bounding box center [912, 756] width 744 height 34
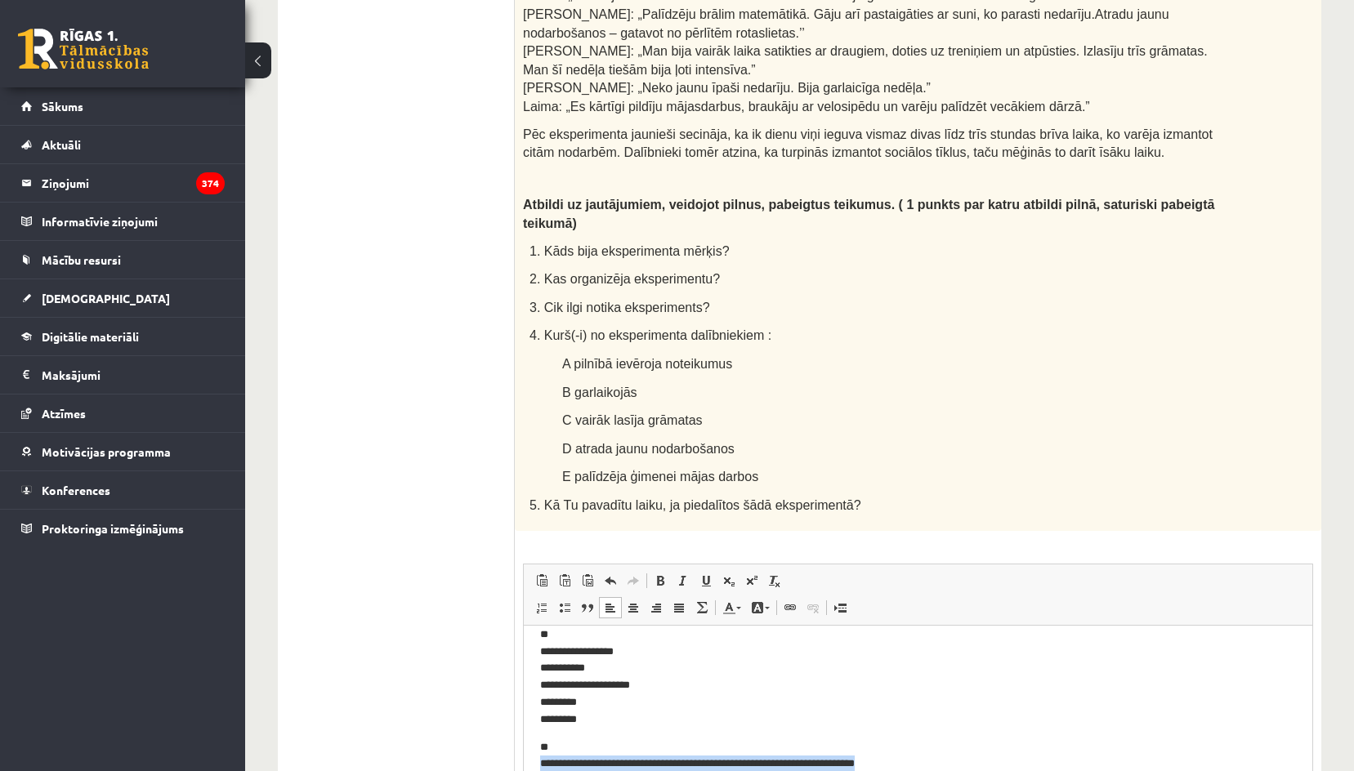
copy p "**********"
click at [949, 752] on p "**********" at bounding box center [912, 756] width 744 height 34
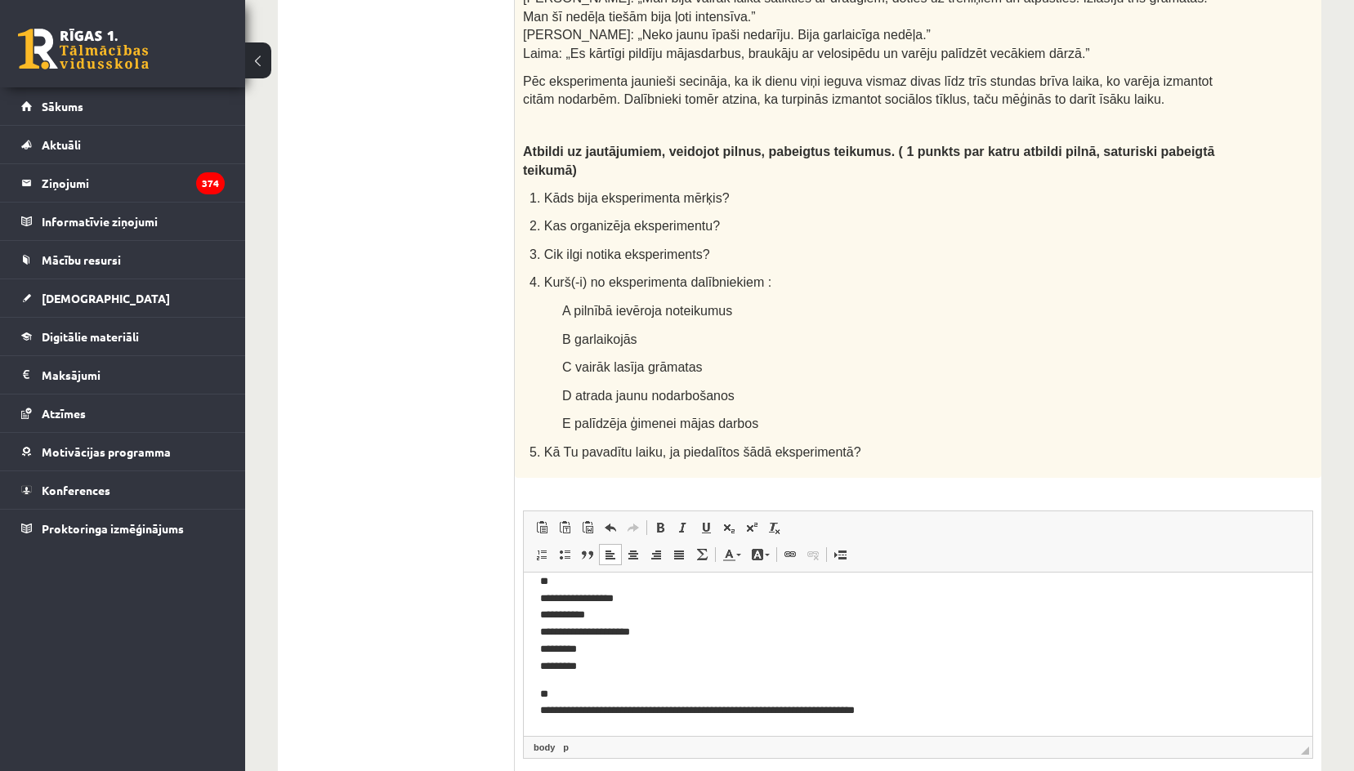
scroll to position [899, 0]
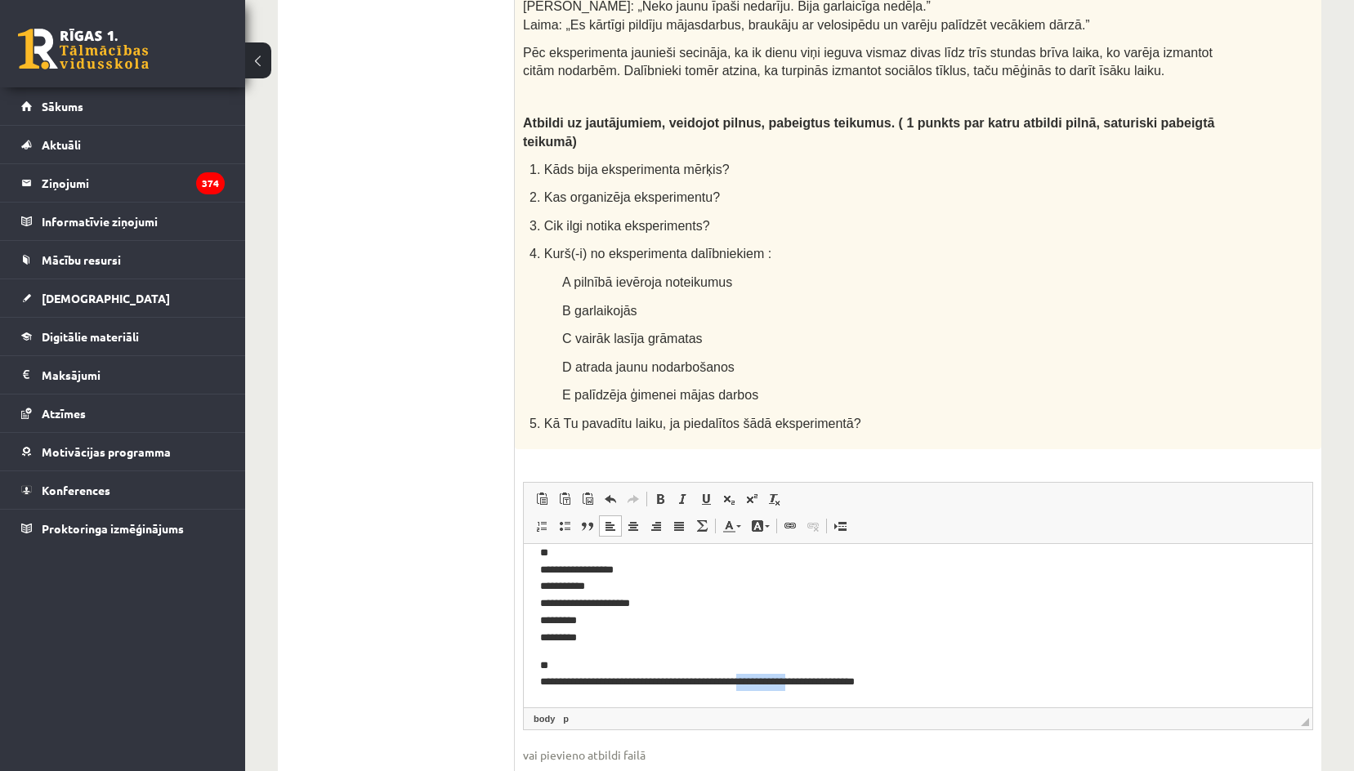
drag, startPoint x: 822, startPoint y: 685, endPoint x: 771, endPoint y: 679, distance: 51.0
click at [771, 679] on p "**********" at bounding box center [912, 674] width 744 height 34
click at [815, 689] on p "**********" at bounding box center [912, 674] width 744 height 34
drag, startPoint x: 822, startPoint y: 685, endPoint x: 796, endPoint y: 682, distance: 26.3
click at [796, 682] on p "**********" at bounding box center [912, 674] width 744 height 34
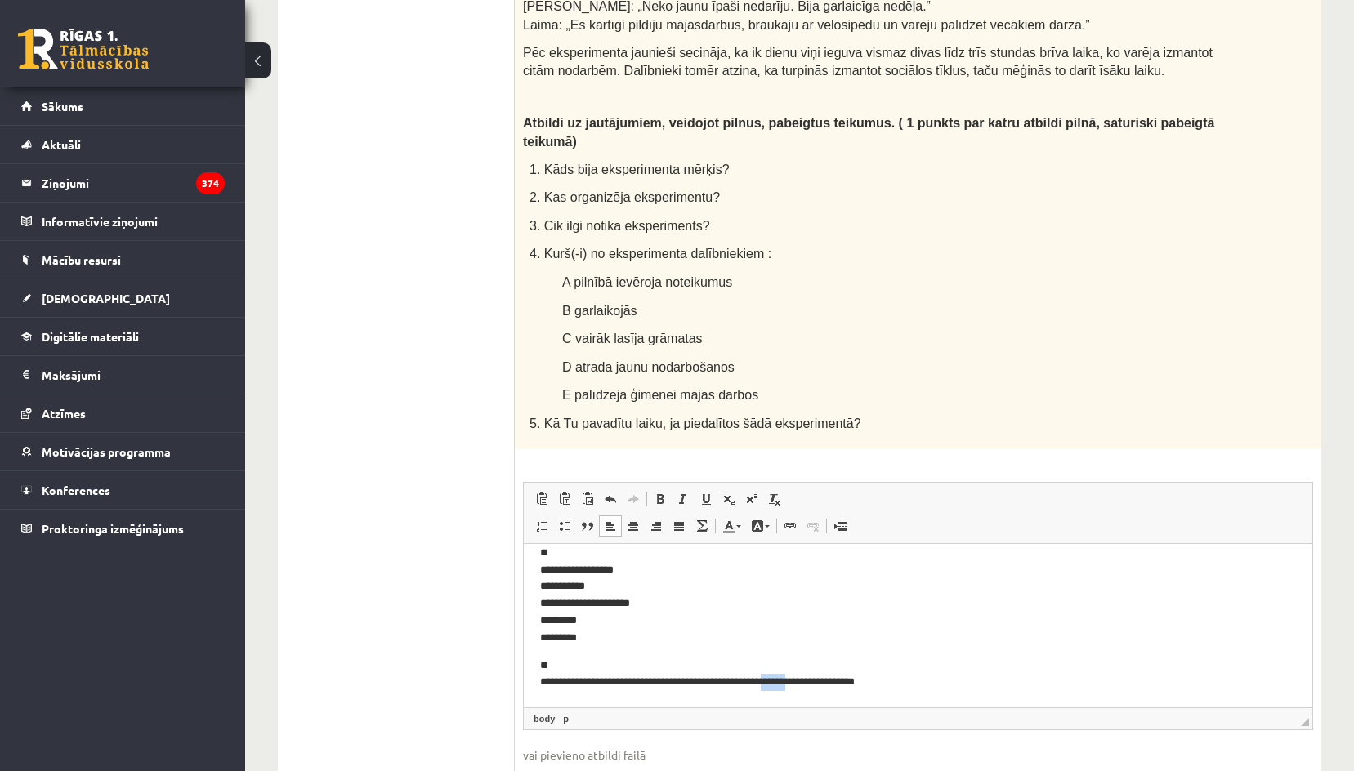
copy p "******"
click at [768, 681] on p "**********" at bounding box center [912, 674] width 744 height 34
click at [769, 683] on p "**********" at bounding box center [912, 674] width 744 height 34
click at [612, 624] on p "**********" at bounding box center [912, 595] width 744 height 102
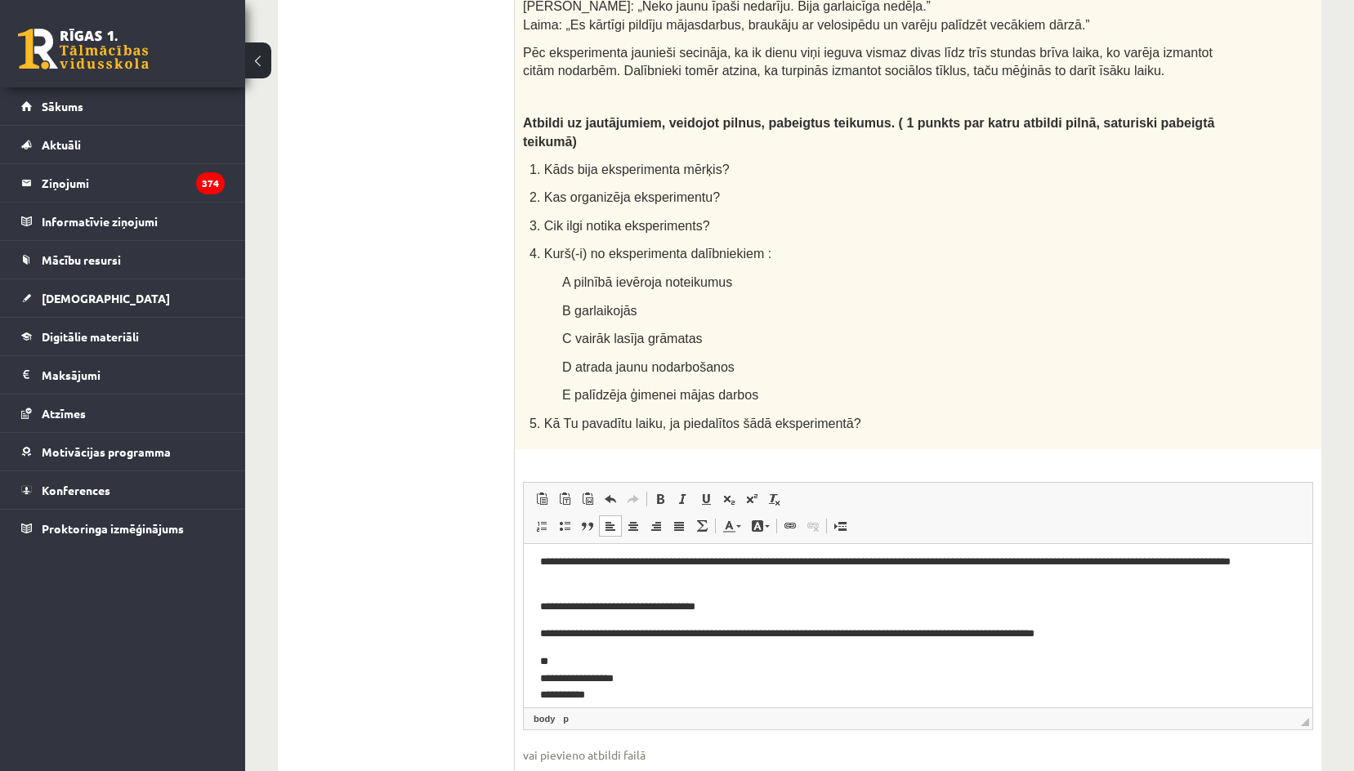
scroll to position [0, 0]
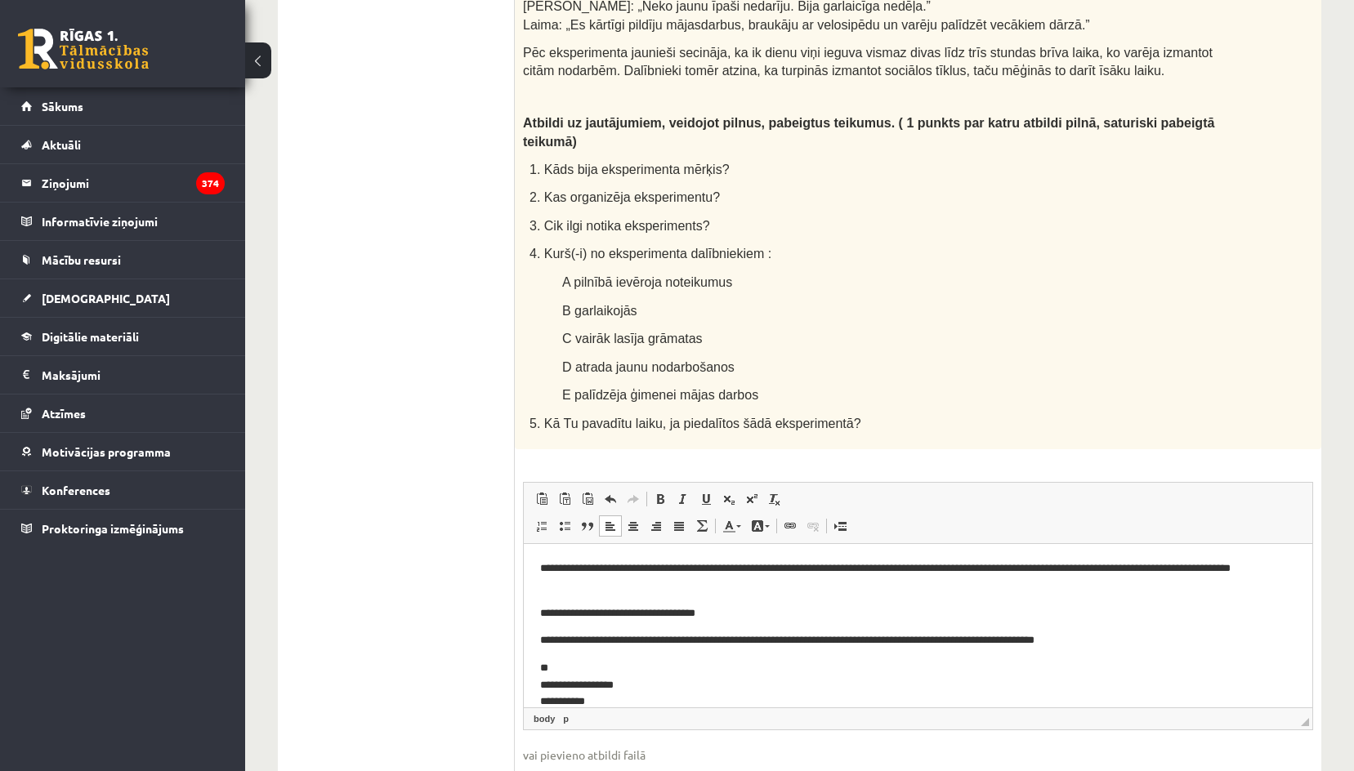
click at [456, 494] on ul "1. uzdevums 2. uzdevums 3. uzdevums 4. uzdevums 5. uzdevums" at bounding box center [404, 108] width 221 height 1427
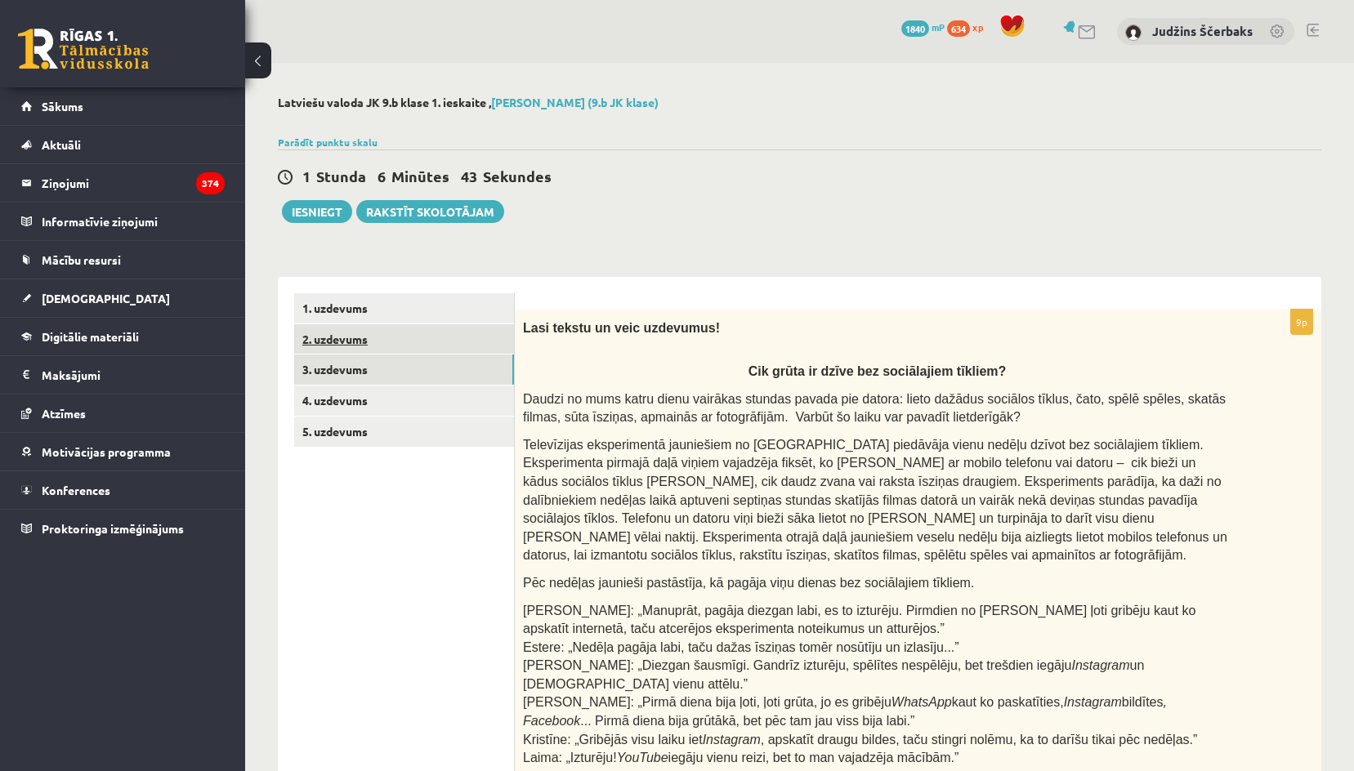
click at [386, 337] on link "2. uzdevums" at bounding box center [404, 339] width 220 height 30
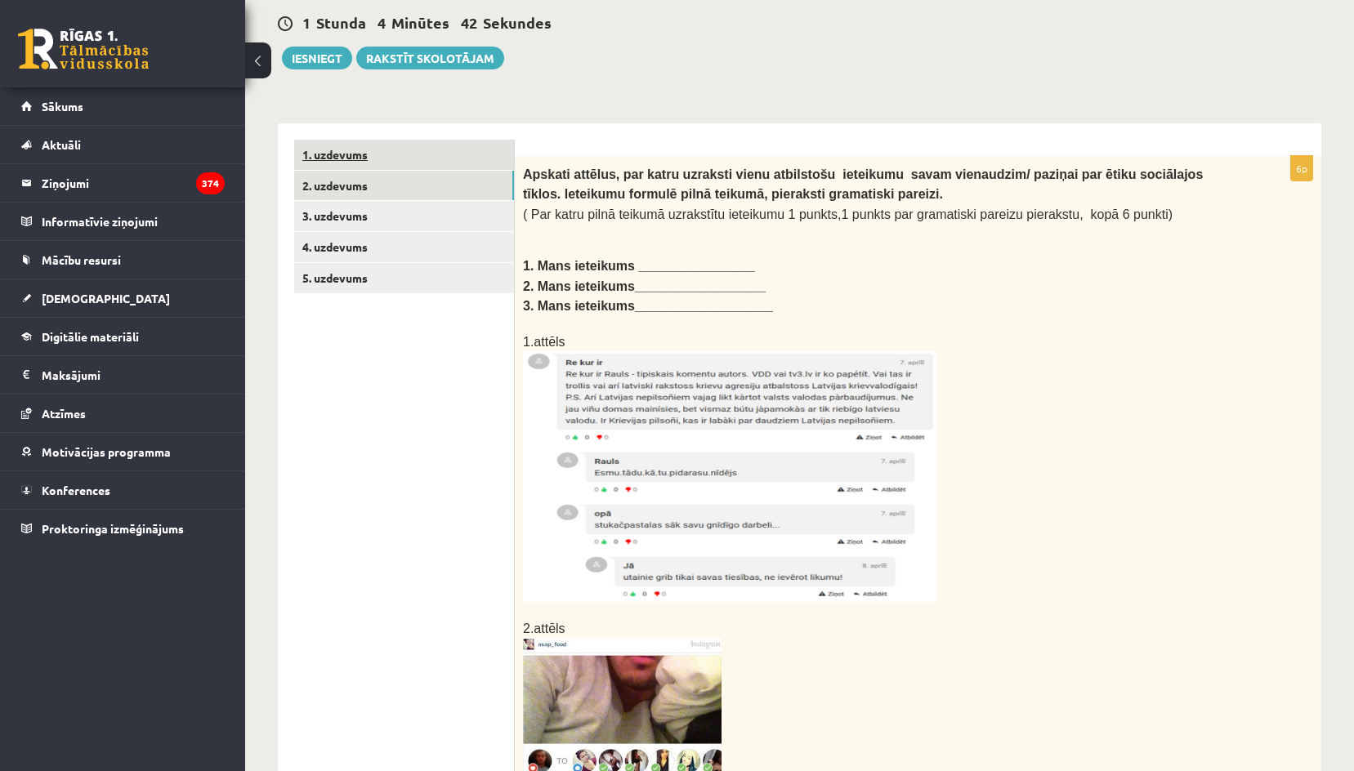
scroll to position [61, 0]
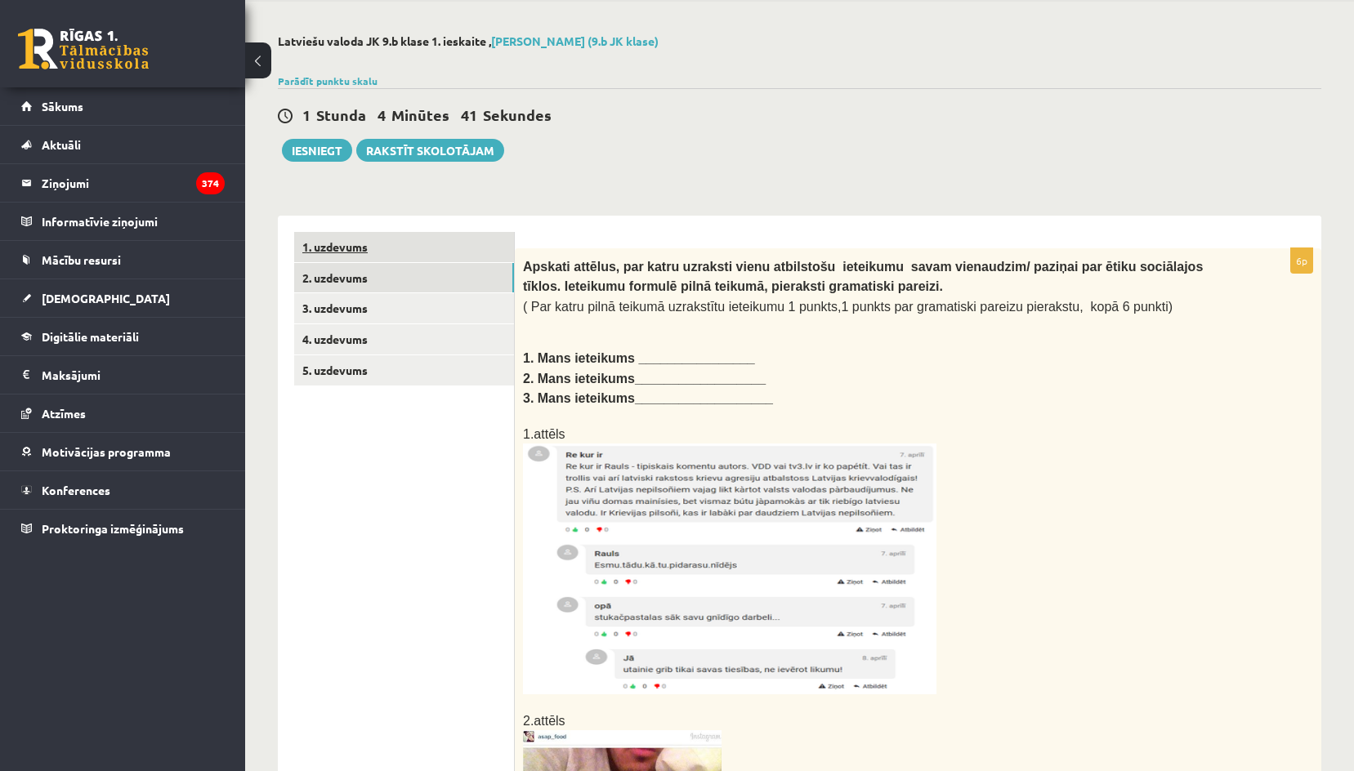
click at [337, 261] on link "1. uzdevums" at bounding box center [404, 247] width 220 height 30
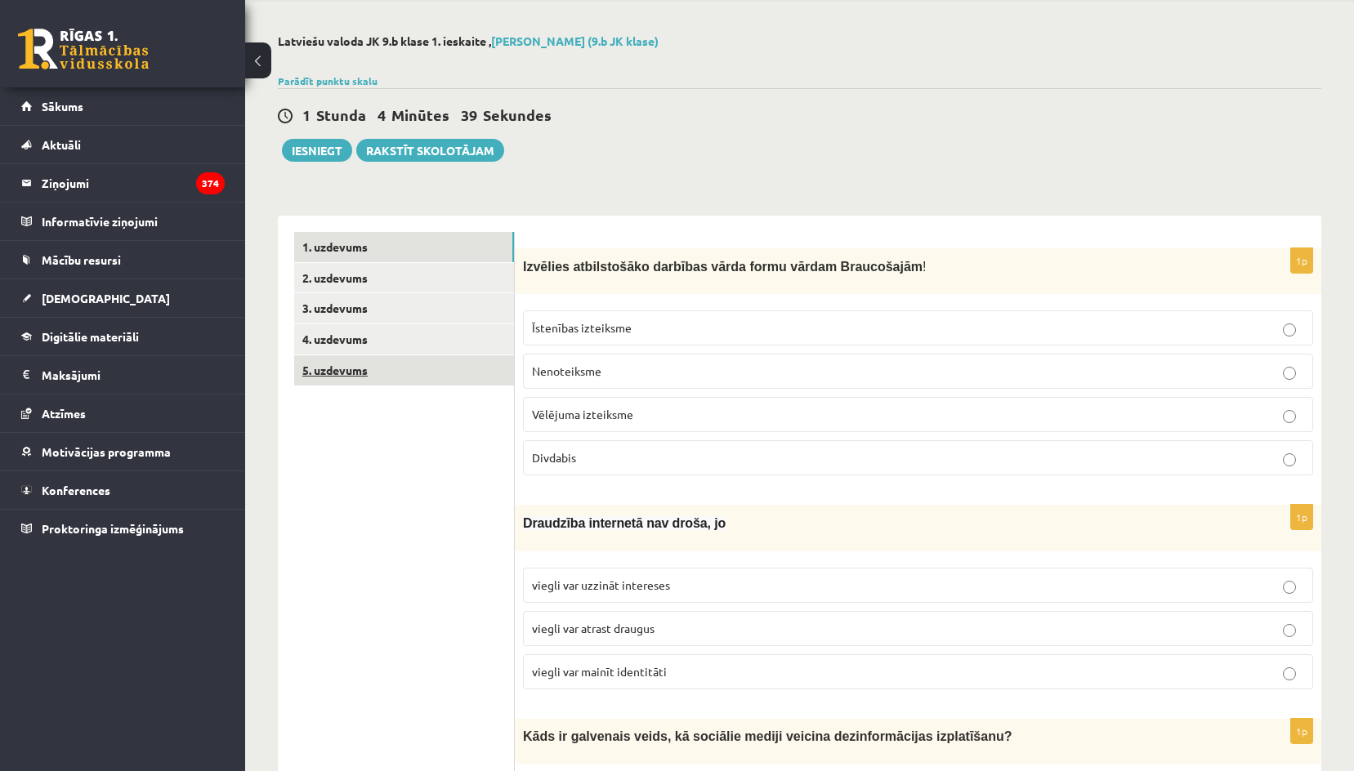
click at [376, 367] on link "5. uzdevums" at bounding box center [404, 370] width 220 height 30
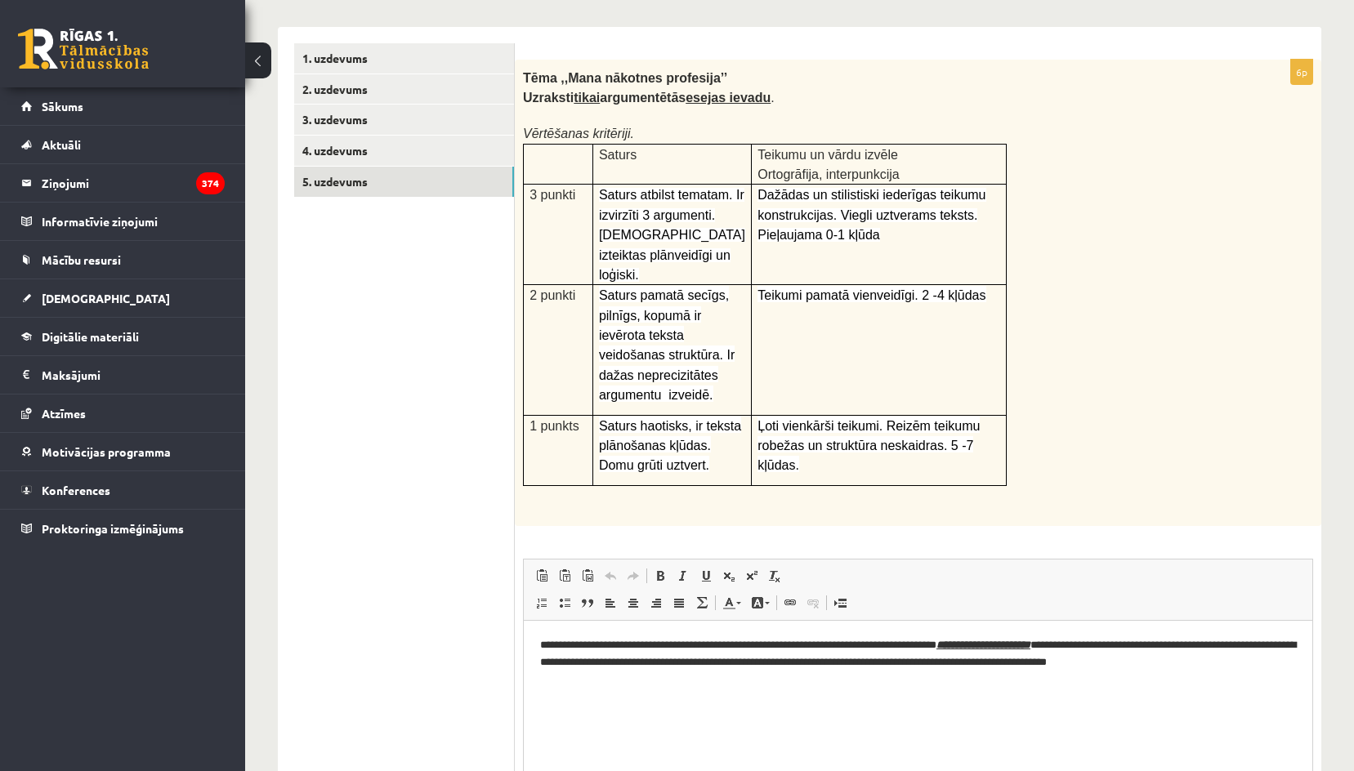
scroll to position [413, 0]
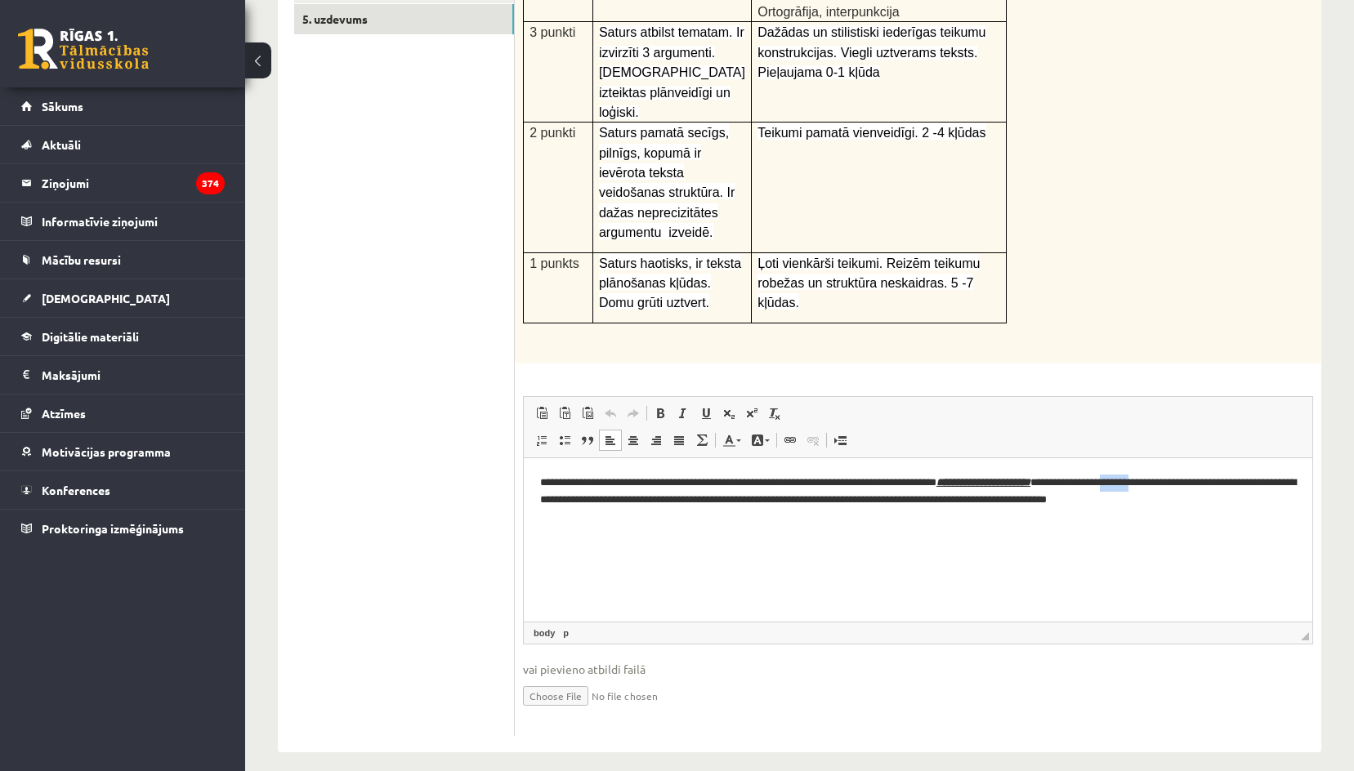
drag, startPoint x: 1241, startPoint y: 489, endPoint x: 1211, endPoint y: 482, distance: 30.9
click at [1211, 482] on p "**********" at bounding box center [918, 492] width 756 height 34
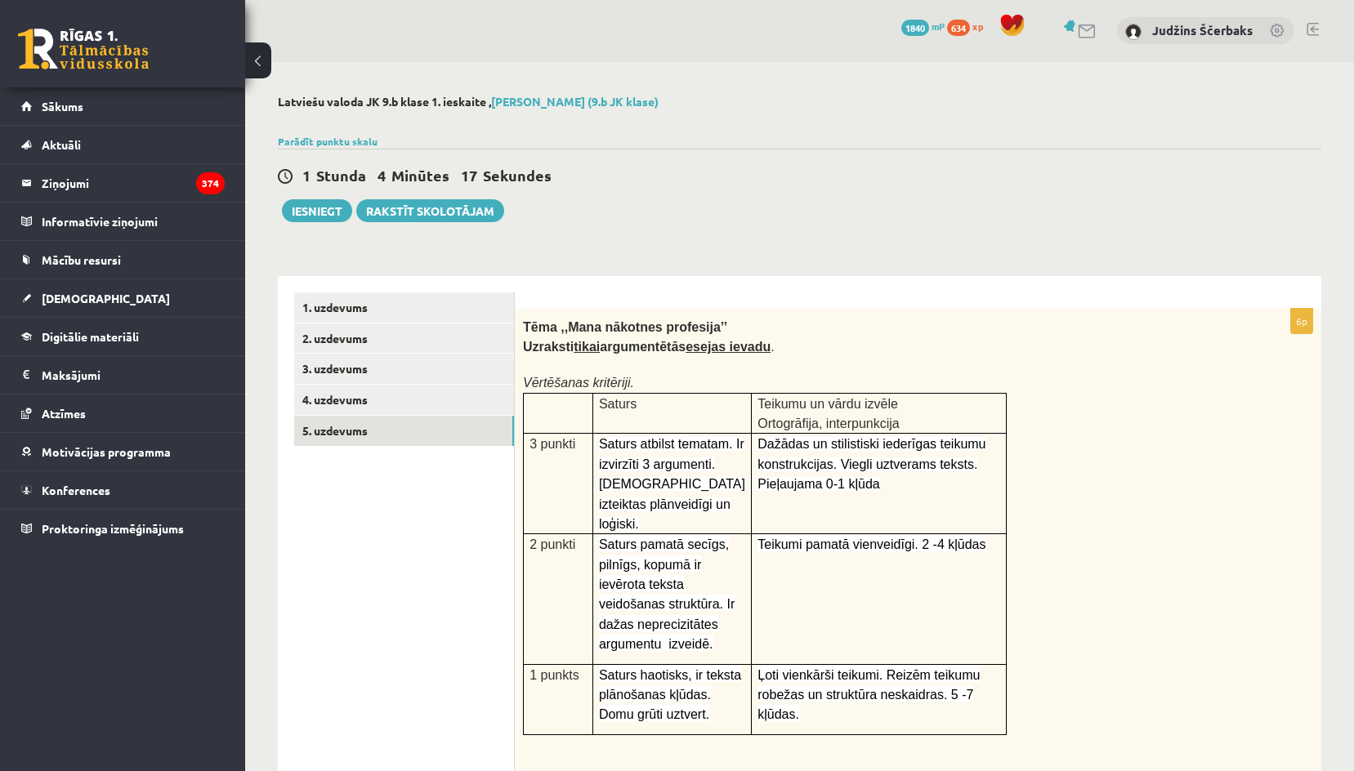
scroll to position [0, 0]
click at [334, 213] on button "Iesniegt" at bounding box center [317, 211] width 70 height 23
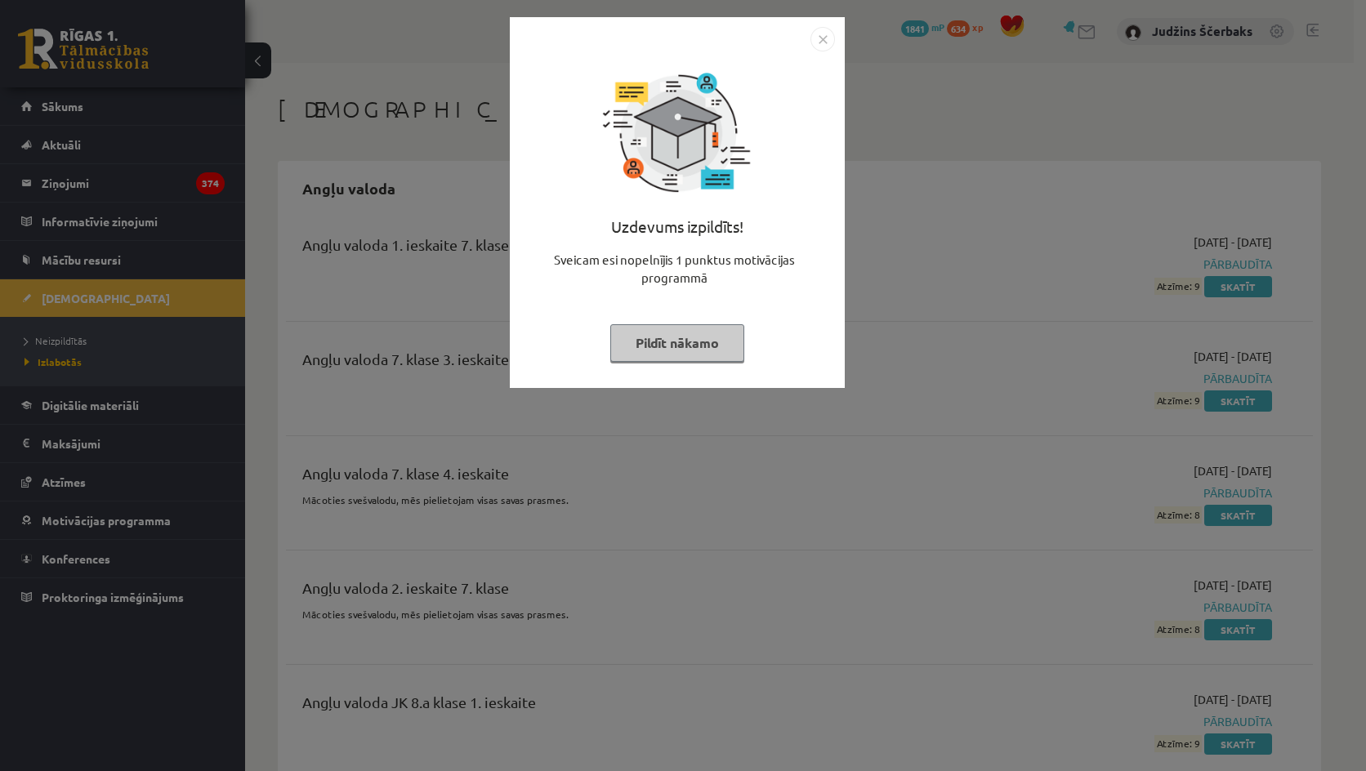
click at [844, 185] on div "Uzdevums izpildīts! Sveicam esi nopelnījis 1 punktus motivācijas programmā Pild…" at bounding box center [677, 202] width 335 height 371
click at [885, 105] on div "Uzdevums izpildīts! Sveicam esi nopelnījis 1 punktus motivācijas programmā Pild…" at bounding box center [683, 385] width 1366 height 771
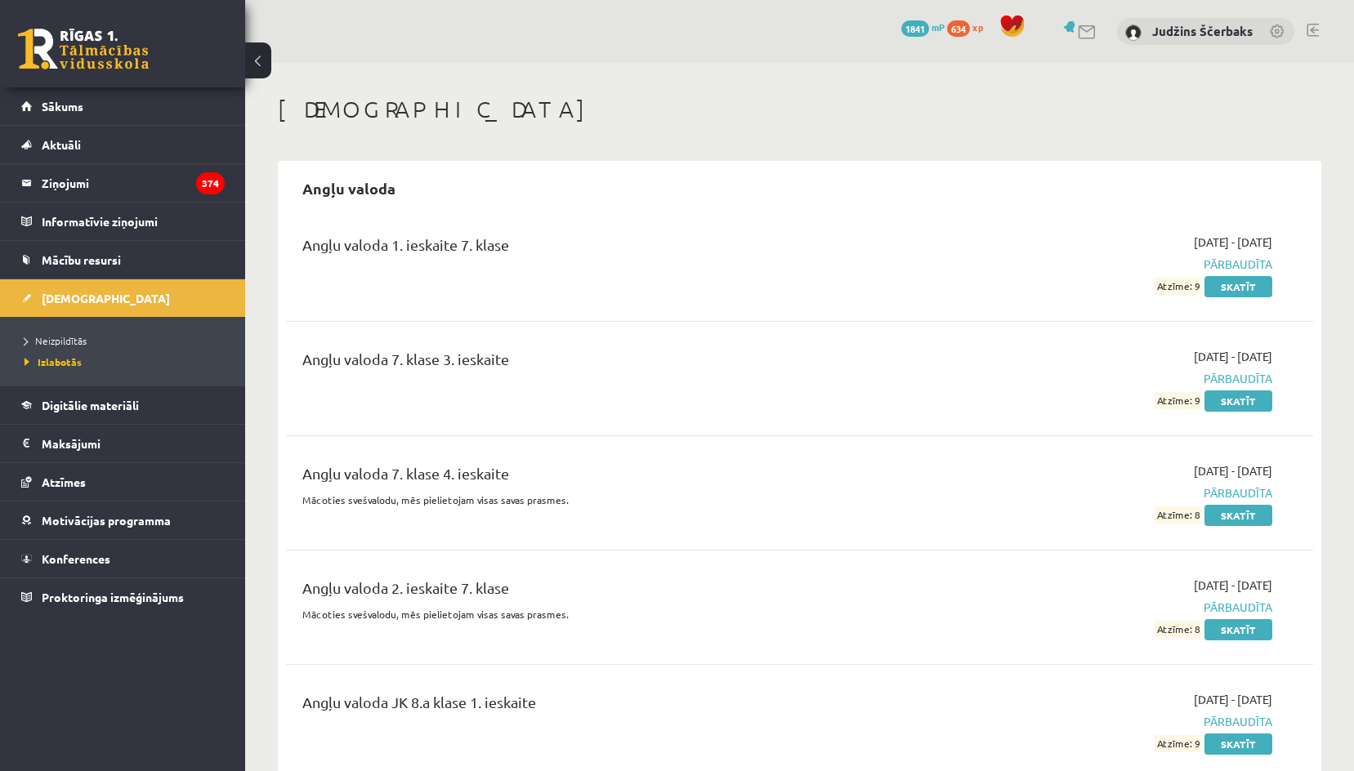
click at [67, 327] on ul "Neizpildītās Izlabotās" at bounding box center [122, 351] width 245 height 69
click at [63, 336] on span "Neizpildītās" at bounding box center [56, 340] width 62 height 13
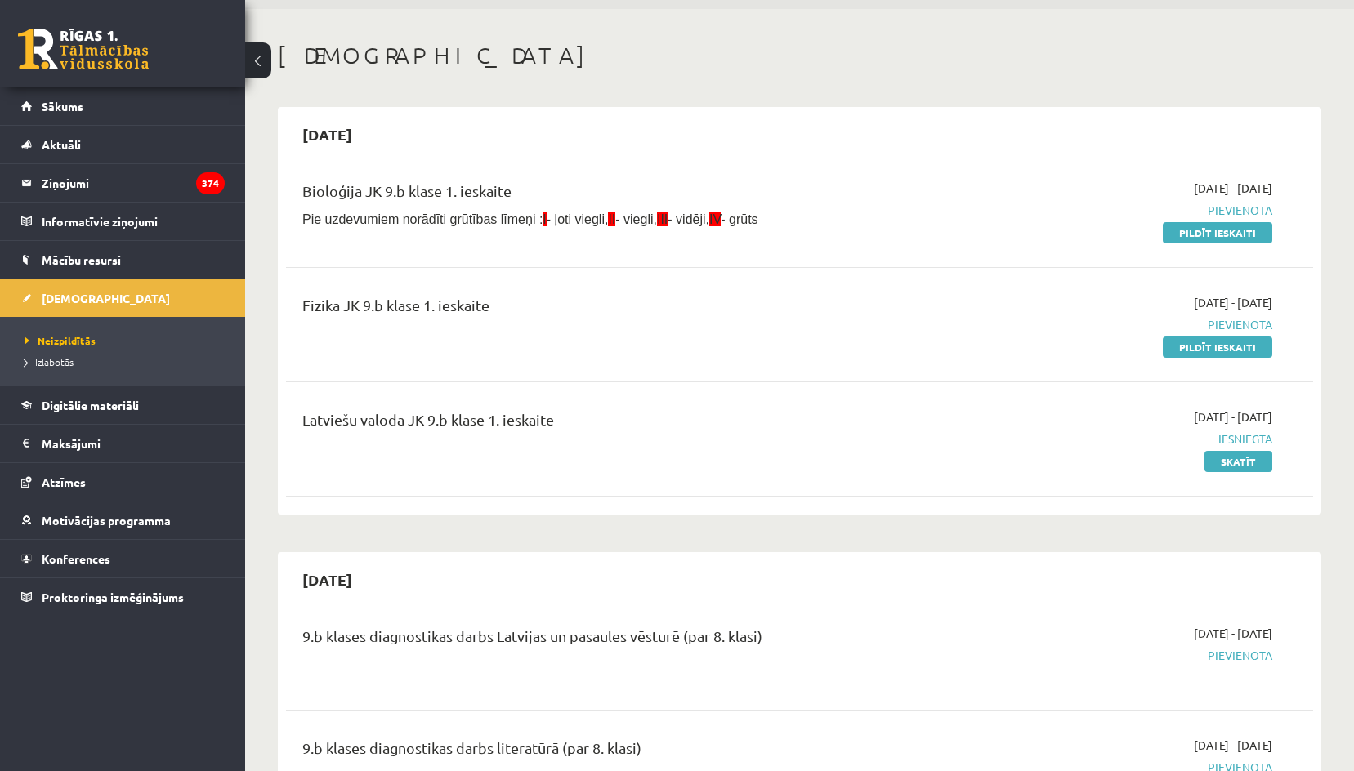
scroll to position [82, 0]
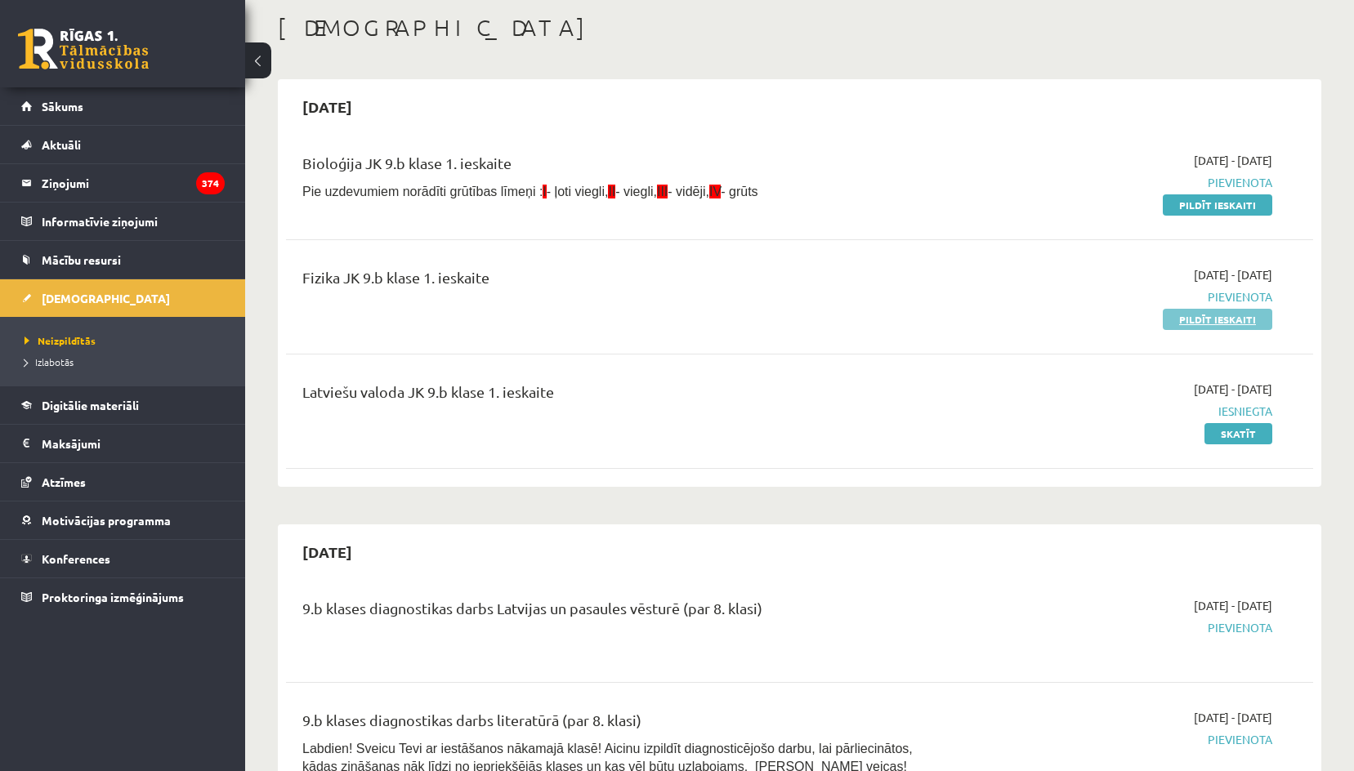
click at [1226, 322] on link "Pildīt ieskaiti" at bounding box center [1217, 319] width 109 height 21
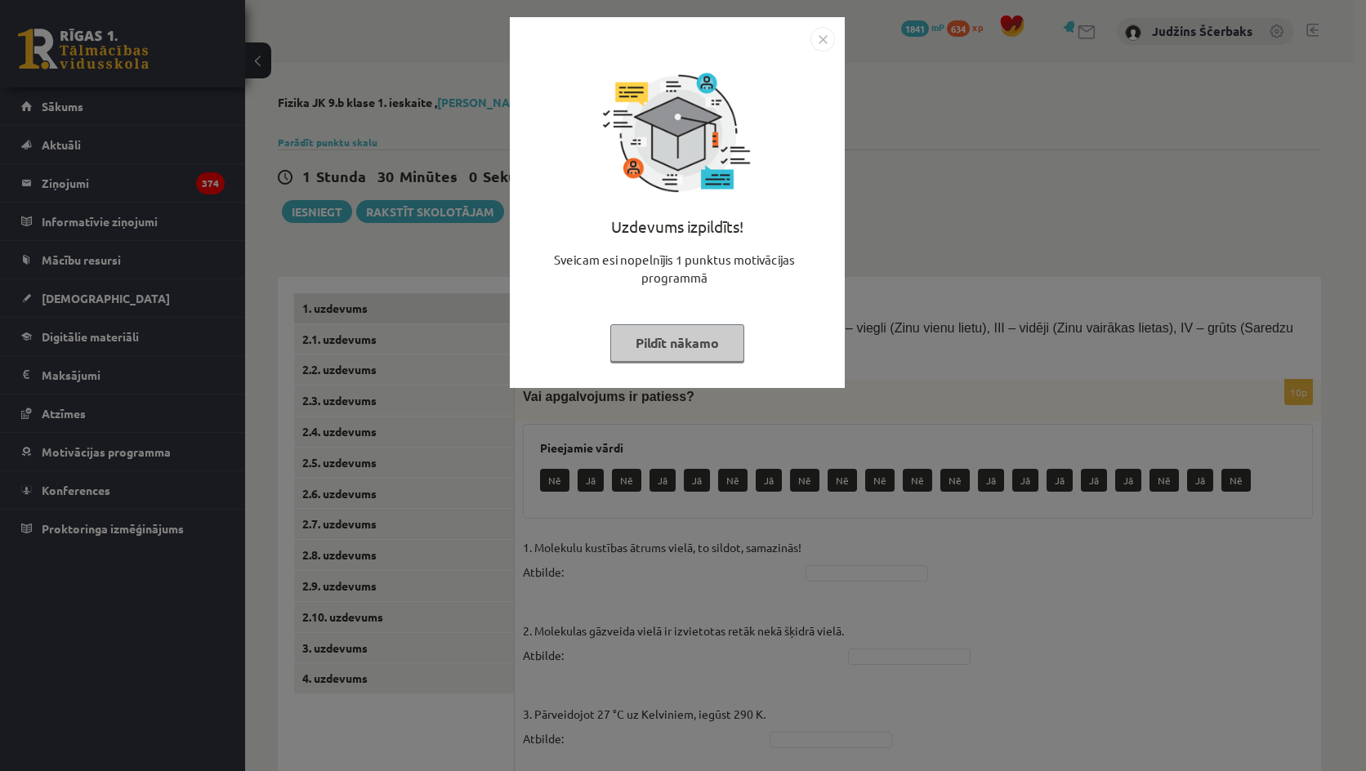
click at [828, 28] on img "Close" at bounding box center [823, 39] width 25 height 25
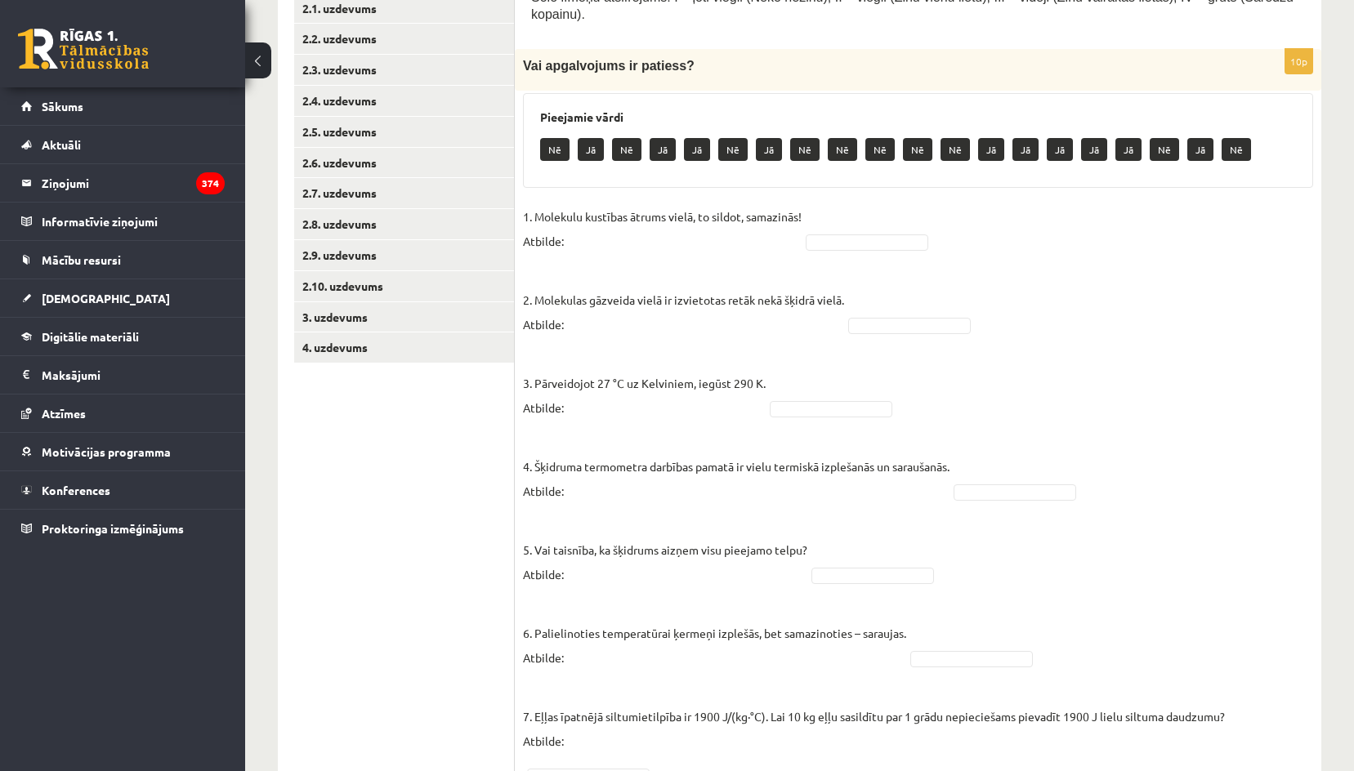
scroll to position [360, 0]
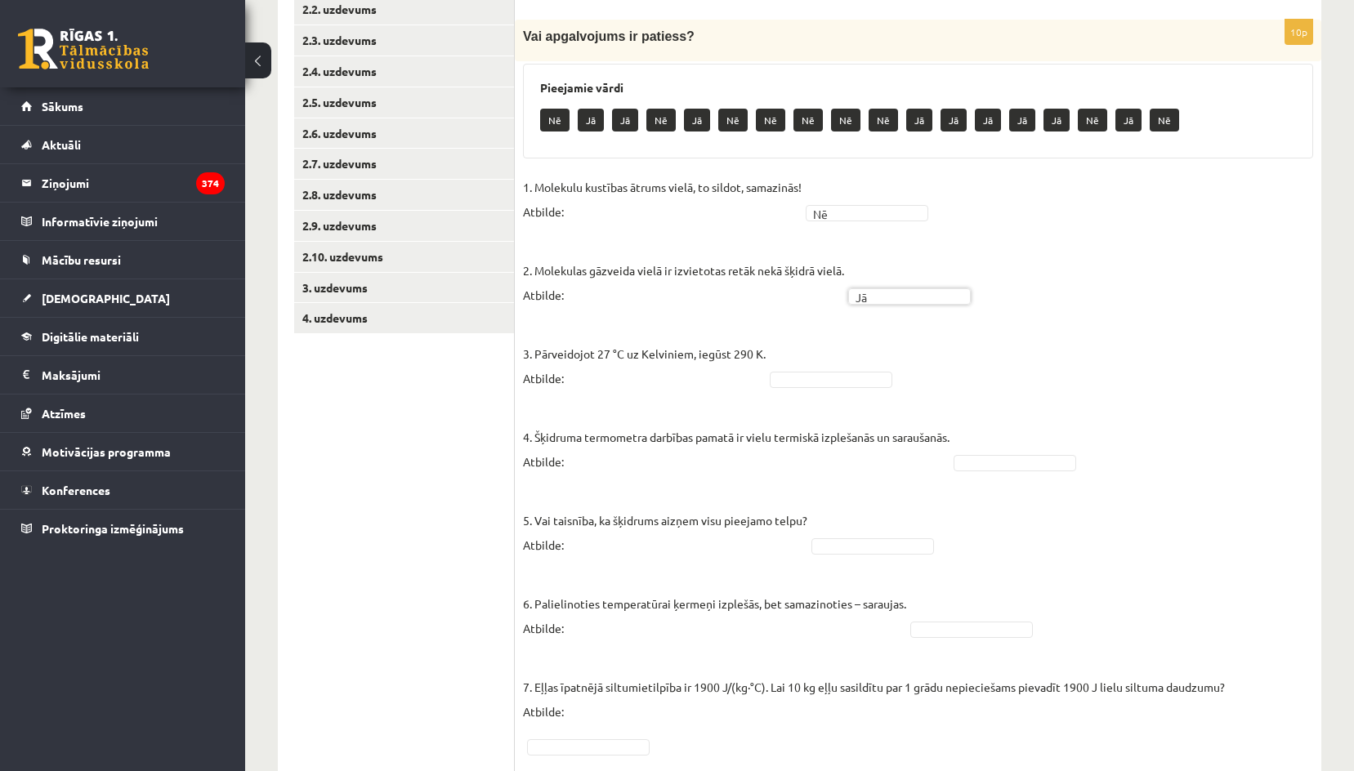
click at [901, 364] on fieldset "1. Molekulu kustības ātrums vielā, to sildot, samazinās! Atbilde: Nē ** 2. Mole…" at bounding box center [918, 616] width 790 height 882
click at [949, 450] on p "4. Šķidruma termometra darbības pamatā ir vielu termiskā izplešanās un saraušan…" at bounding box center [736, 437] width 427 height 74
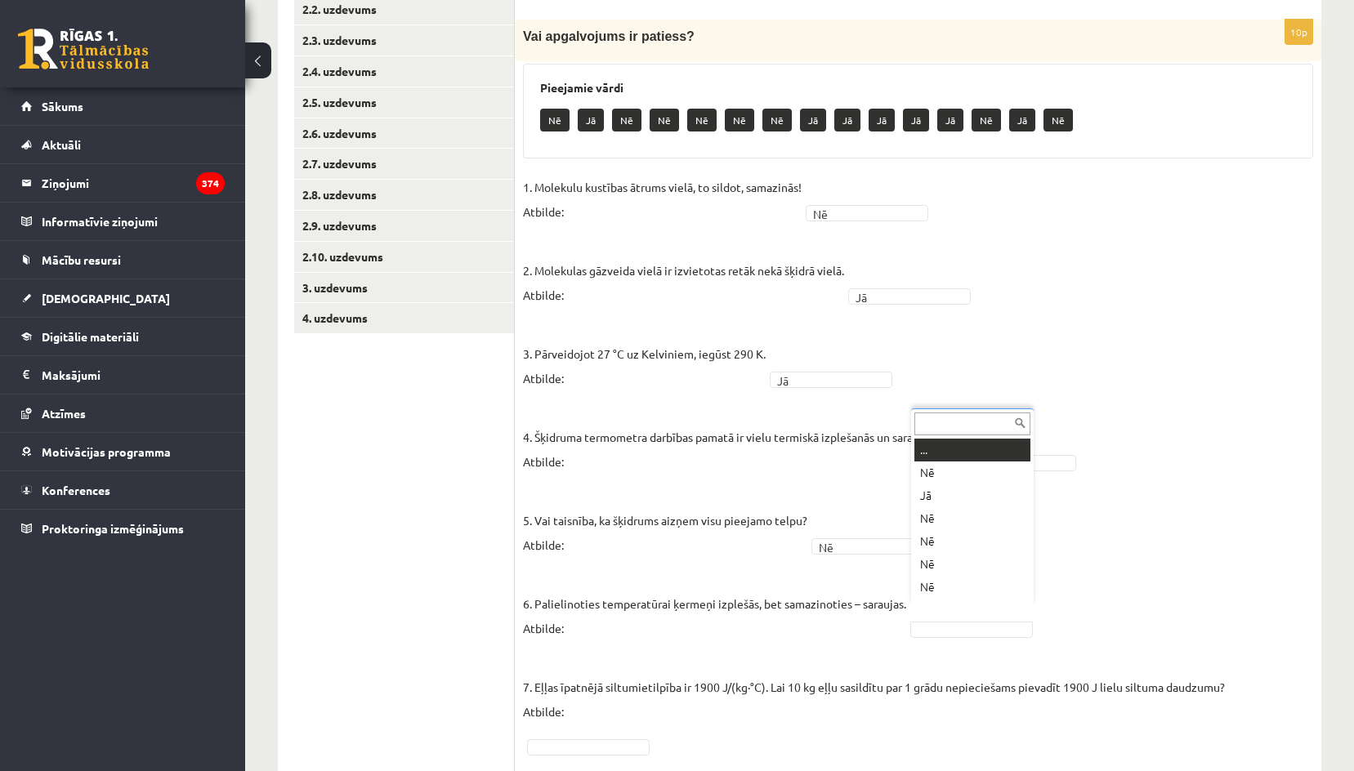
scroll to position [20, 0]
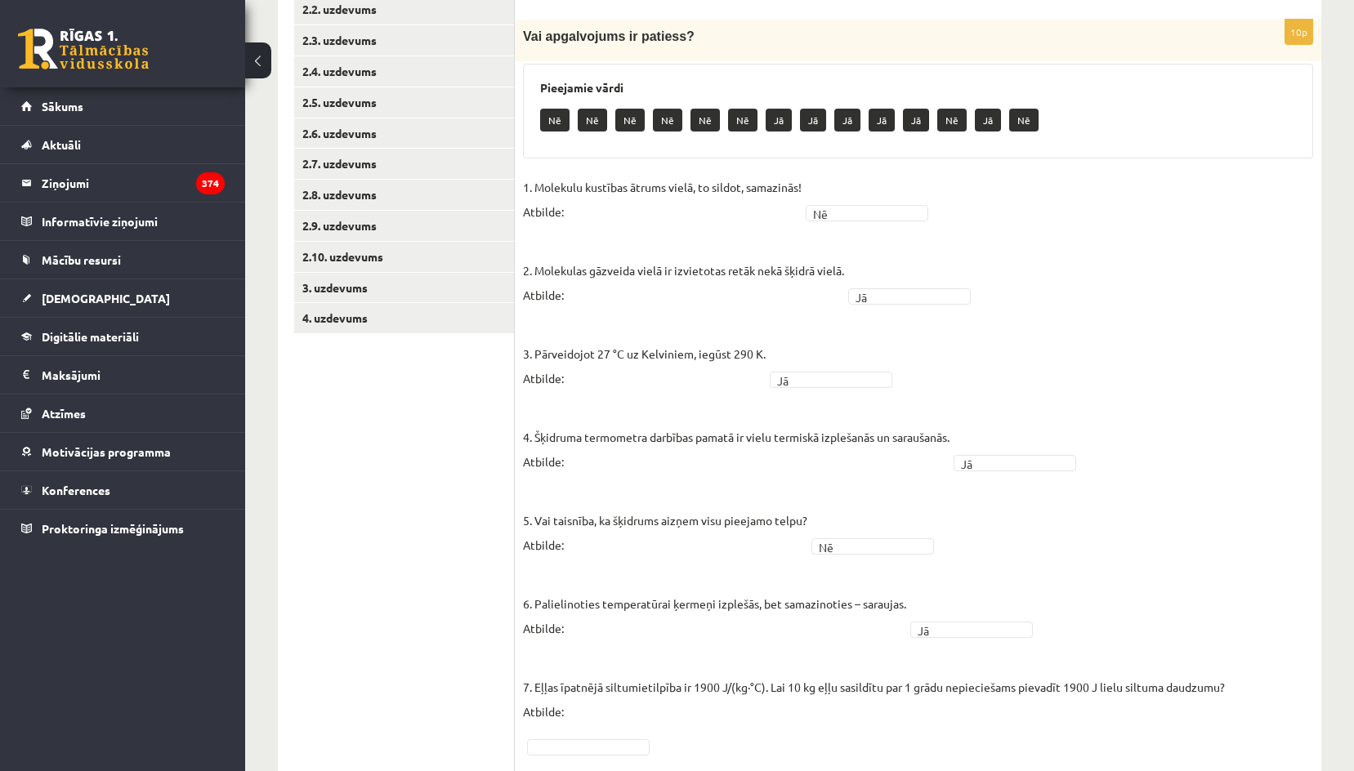
click at [944, 701] on p "7. Eļļas īpatnējā siltumietilpība ir 1900 J/(kg∙°C). Lai 10 kg eļļu sasildītu p…" at bounding box center [874, 687] width 702 height 74
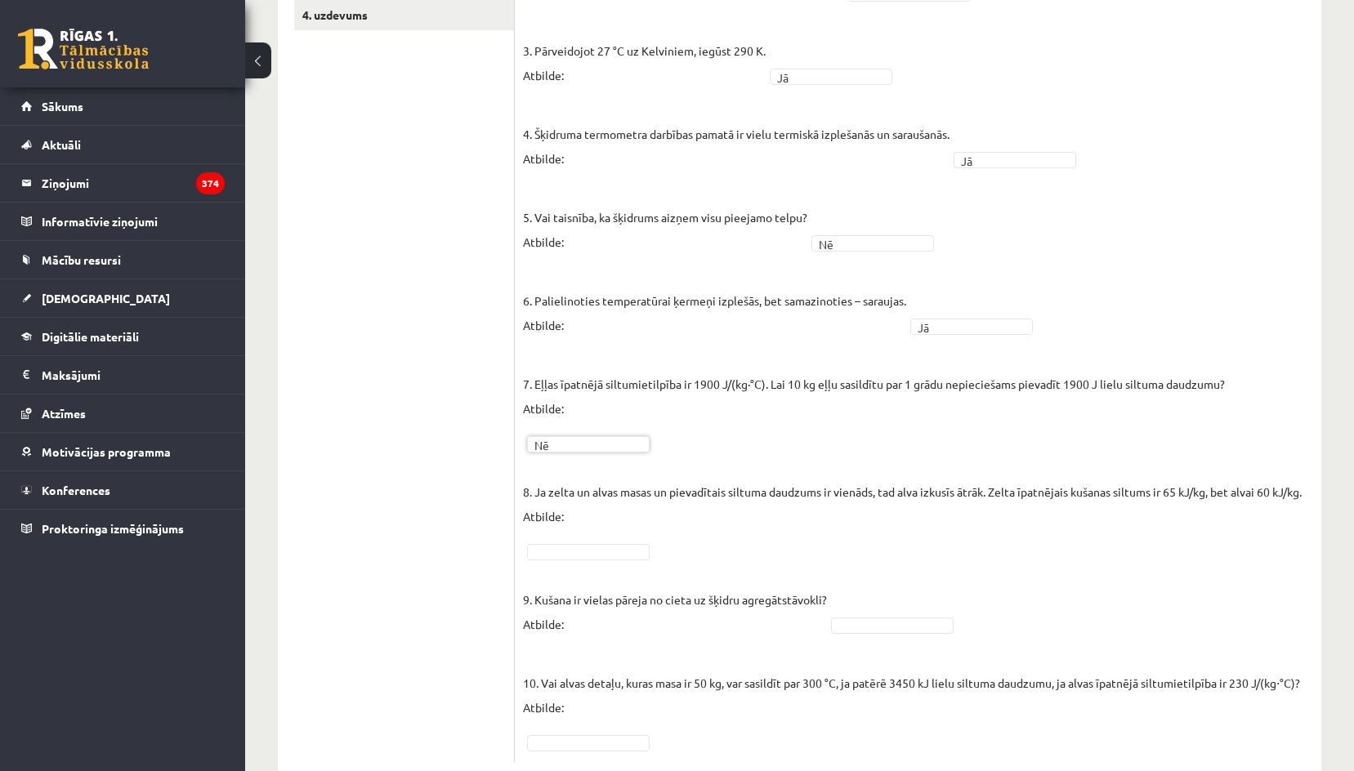
scroll to position [687, 0]
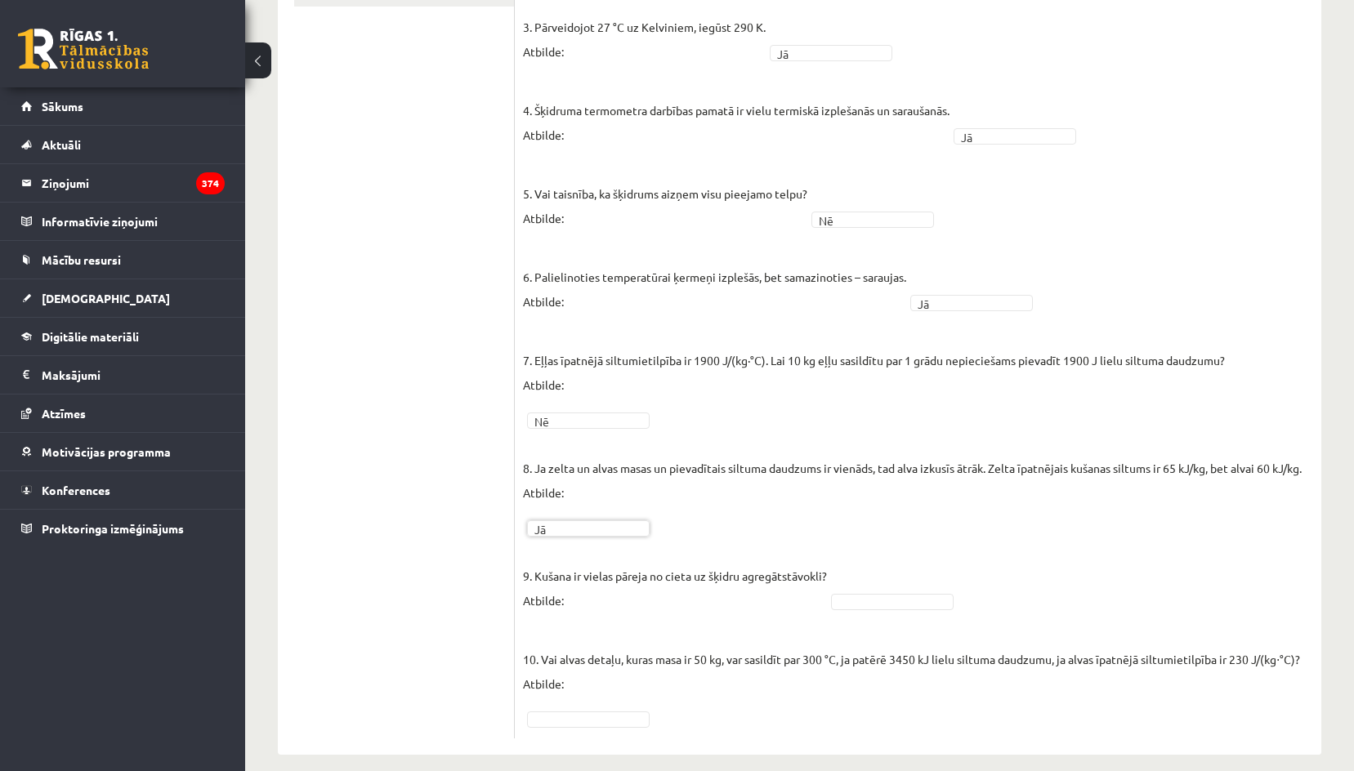
click at [578, 623] on p "10. Vai alvas detaļu, kuras masa ir 50 kg, var sasildīt par 300 °C, ja patērē 3…" at bounding box center [911, 660] width 777 height 74
click at [891, 568] on fieldset "1. Molekulu kustības ātrums vielā, to sildot, samazinās! Atbilde: Nē ** 2. Mole…" at bounding box center [918, 289] width 790 height 882
click at [449, 498] on ul "1. uzdevums 2.1. uzdevums 2.2. uzdevums 2.3. uzdevums 2.4. uzdevums 2.5. uzdevu…" at bounding box center [404, 172] width 221 height 1132
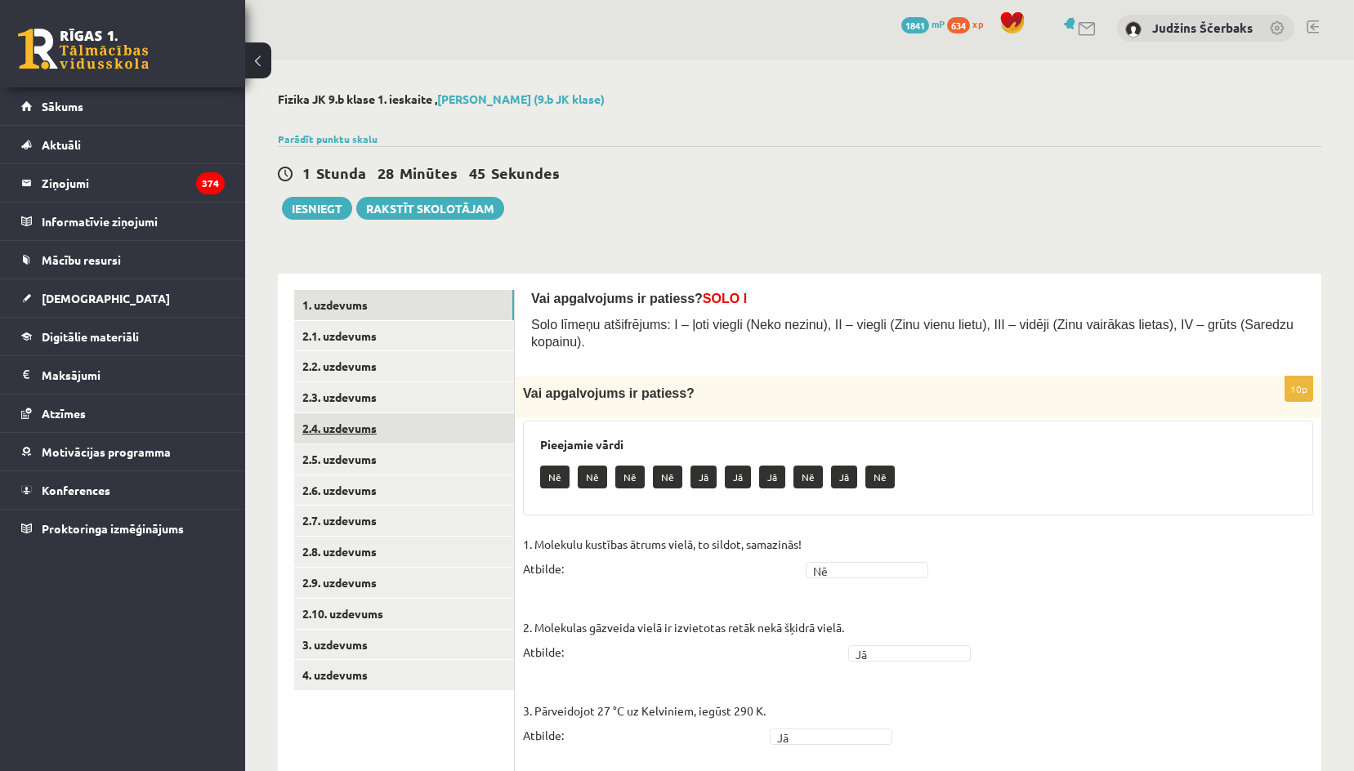
scroll to position [0, 0]
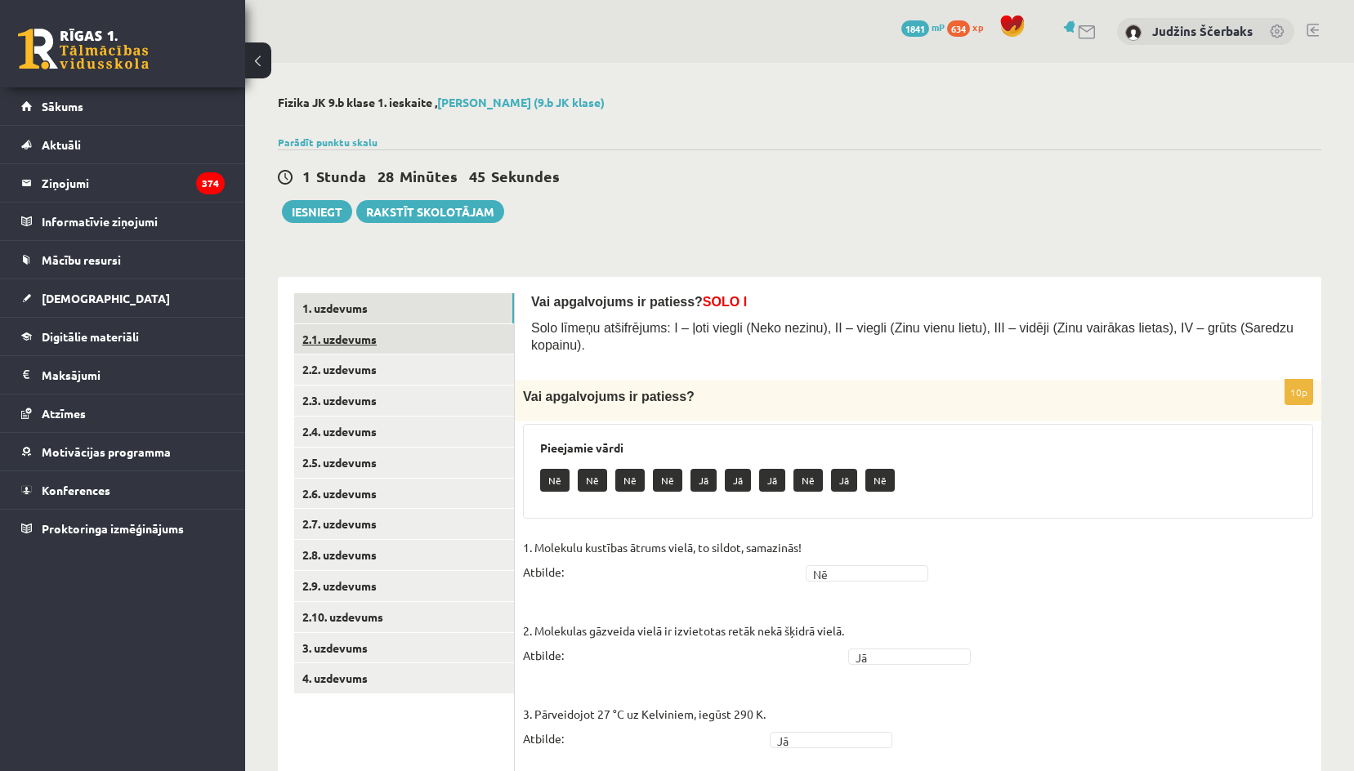
click at [356, 345] on link "2.1. uzdevums" at bounding box center [404, 339] width 220 height 30
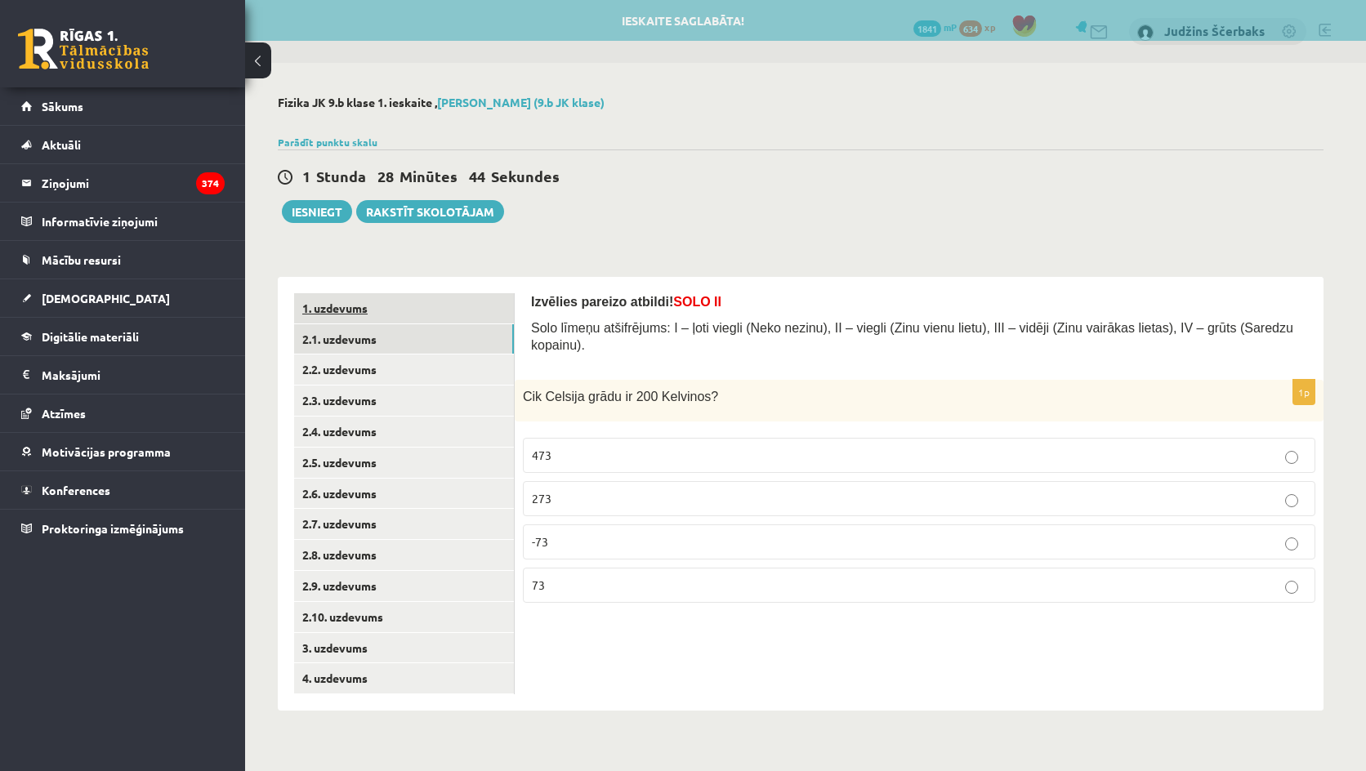
click at [463, 299] on link "1. uzdevums" at bounding box center [404, 308] width 220 height 30
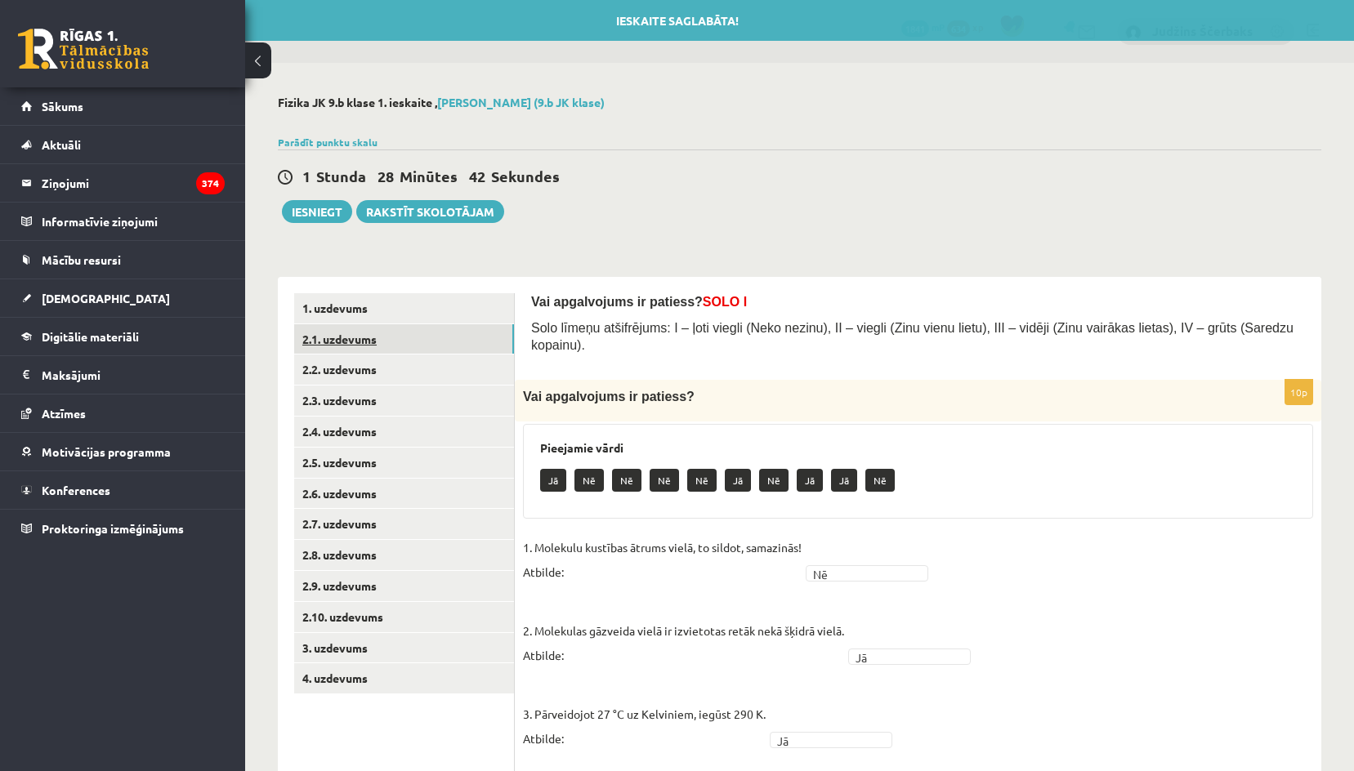
click at [460, 338] on link "2.1. uzdevums" at bounding box center [404, 339] width 220 height 30
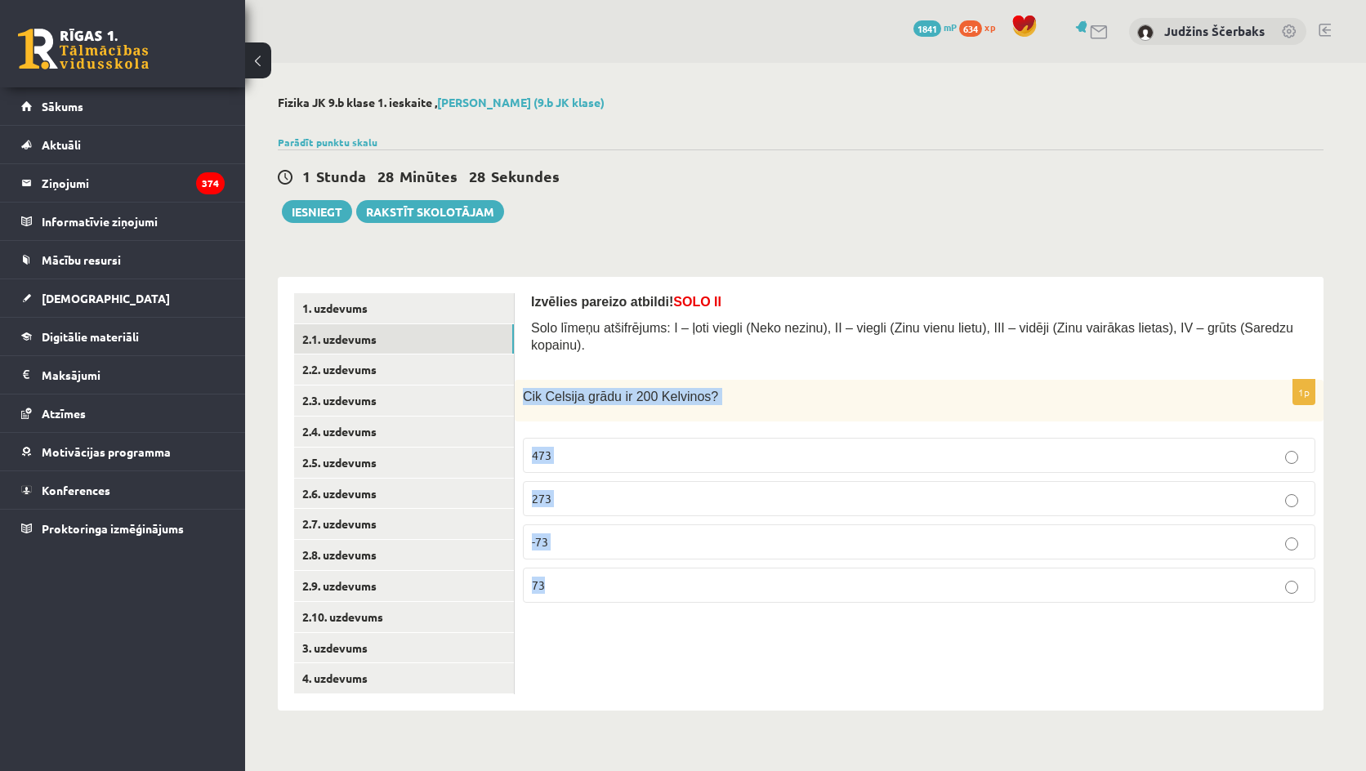
drag, startPoint x: 520, startPoint y: 369, endPoint x: 681, endPoint y: 565, distance: 253.2
click at [681, 565] on div "1p Cik Celsija grādu ir 200 Kelvinos? 473 273 -73 73" at bounding box center [919, 498] width 809 height 236
copy div "Cik Celsija grādu ir 200 Kelvinos? 473 273 -73 73"
click at [753, 388] on p "Cik Celsija grādu ir 200 Kelvinos?" at bounding box center [878, 396] width 711 height 17
click at [547, 534] on span "-73" at bounding box center [540, 541] width 16 height 15
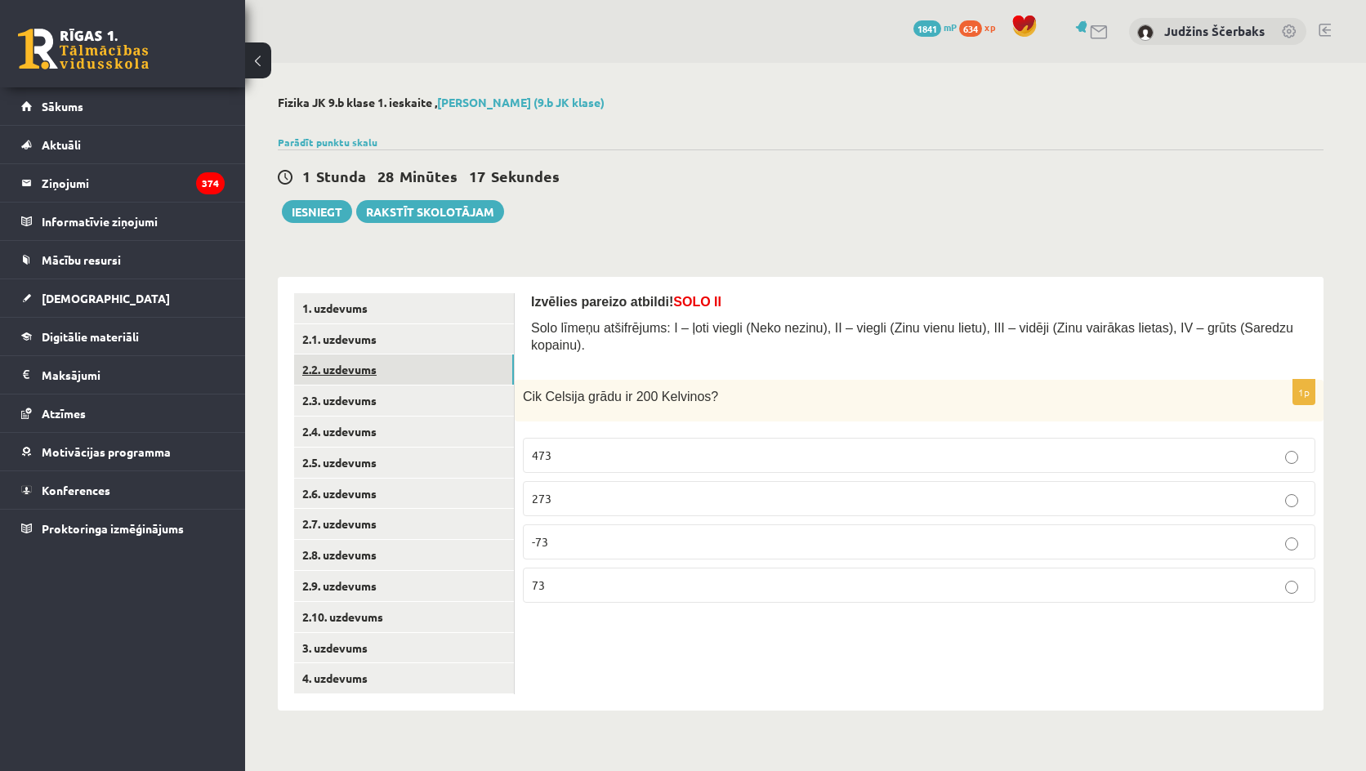
click at [388, 380] on link "2.2. uzdevums" at bounding box center [404, 370] width 220 height 30
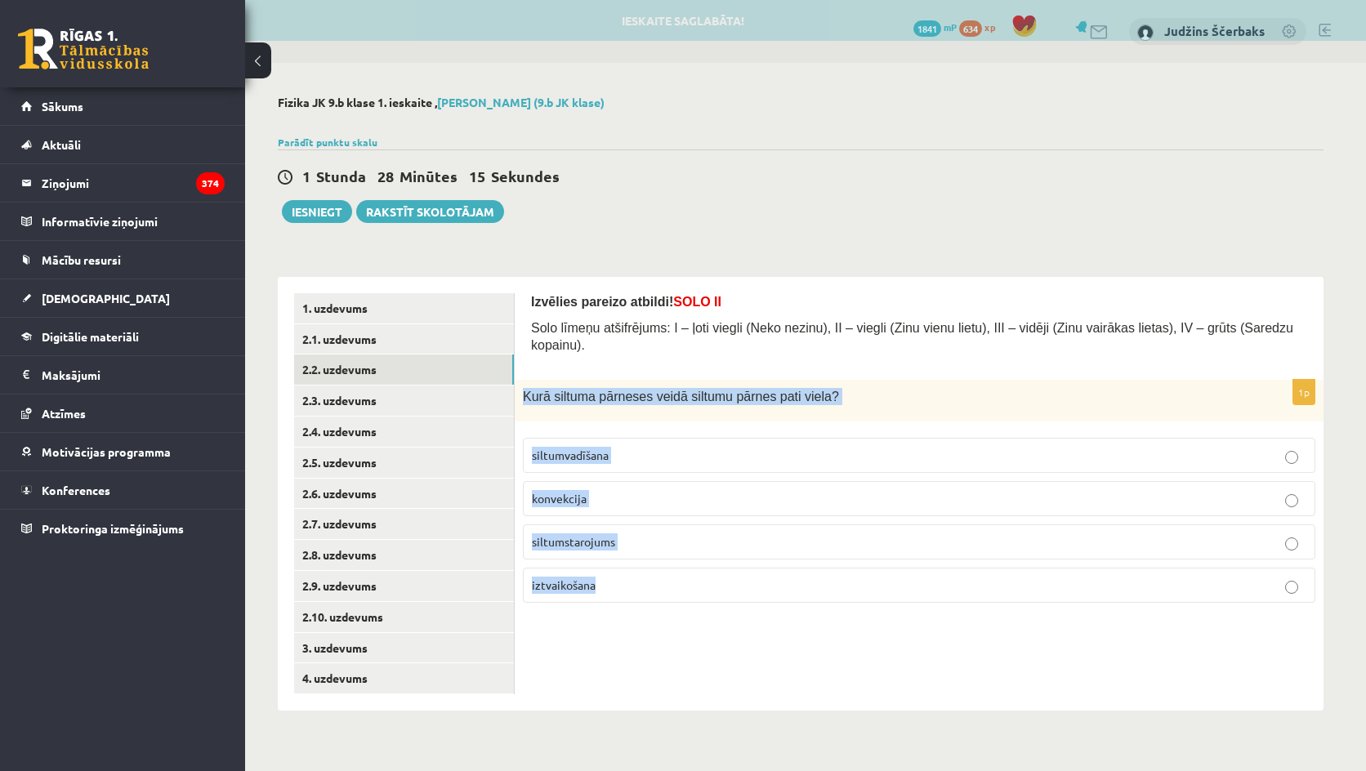
drag, startPoint x: 527, startPoint y: 376, endPoint x: 657, endPoint y: 601, distance: 259.6
click at [658, 601] on div "Izvēlies pareizo atbildi! SOLO II Solo līmeņu atšifrējums: I – ļoti viegli (Nek…" at bounding box center [919, 494] width 809 height 434
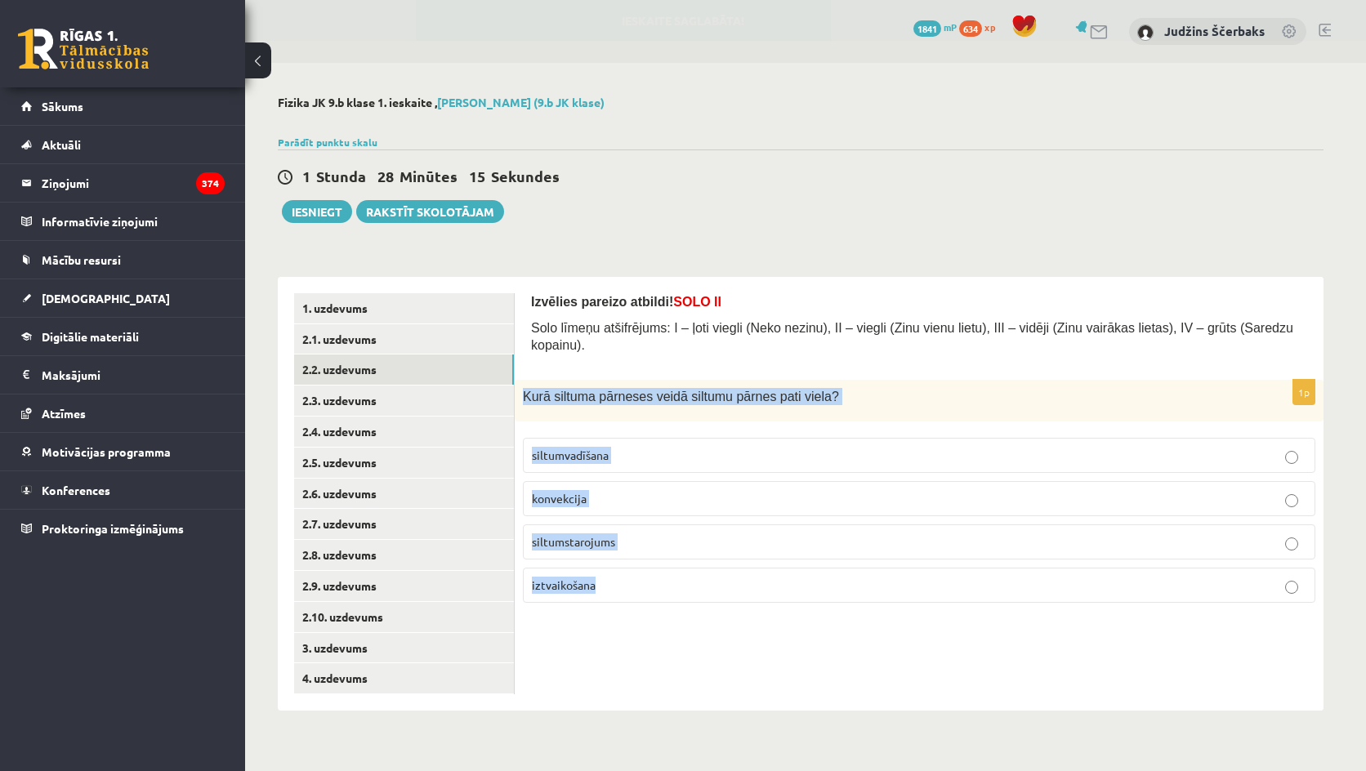
copy div "Kurā siltuma pārneses veidā siltumu pārnes pati viela? siltumvadīšana konvekcij…"
click at [582, 491] on span "konvekcija" at bounding box center [559, 498] width 55 height 15
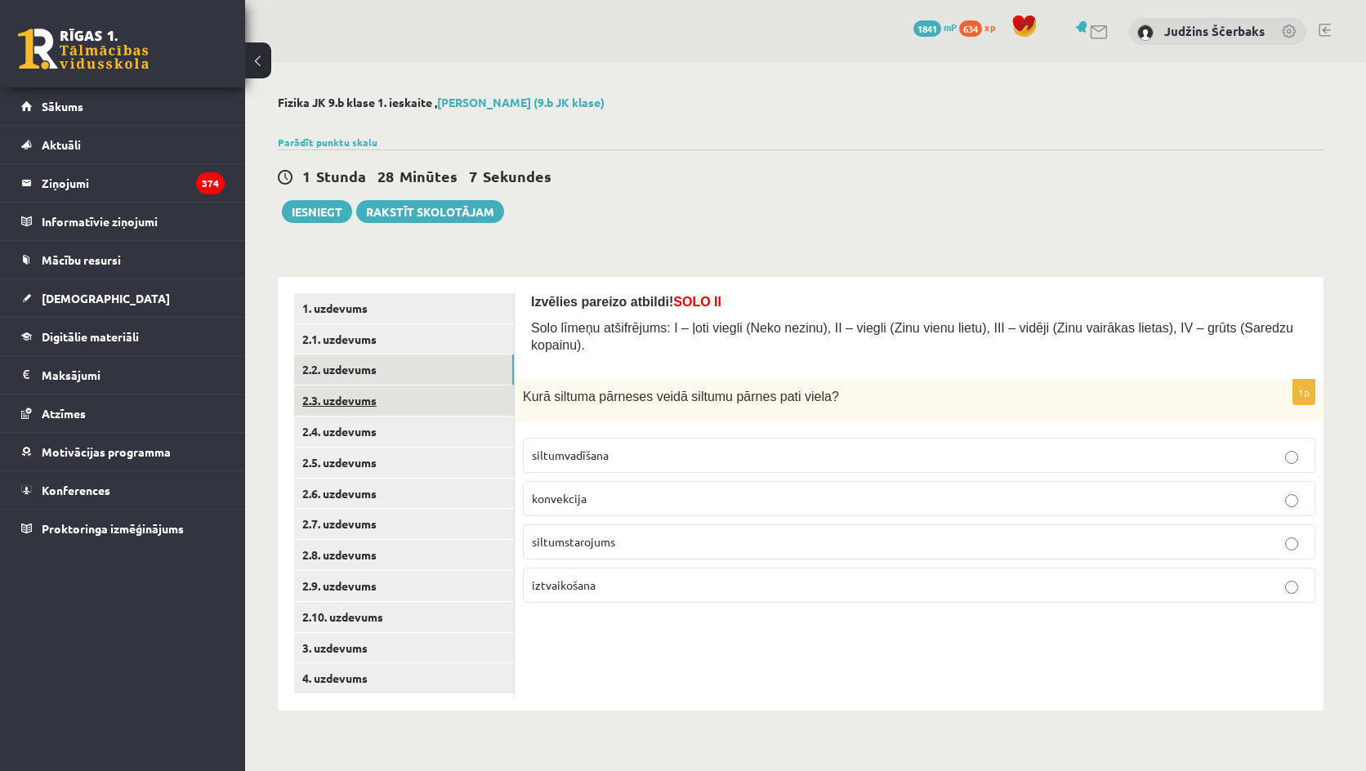
click at [363, 400] on link "2.3. uzdevums" at bounding box center [404, 401] width 220 height 30
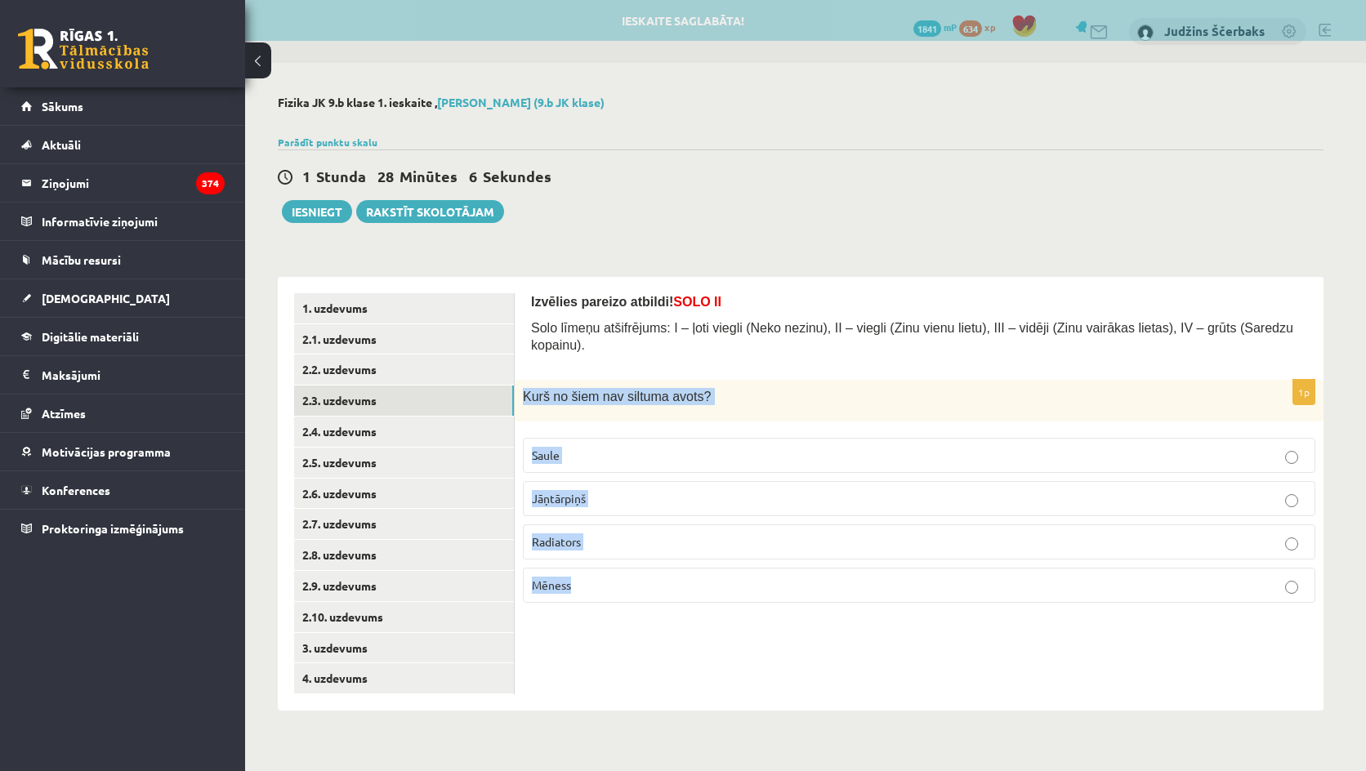
drag, startPoint x: 523, startPoint y: 372, endPoint x: 695, endPoint y: 577, distance: 267.9
click at [695, 577] on div "1p Kurš no šiem nav siltuma avots? Saule Jāņtārpiņš Radiators Mēness" at bounding box center [919, 498] width 809 height 236
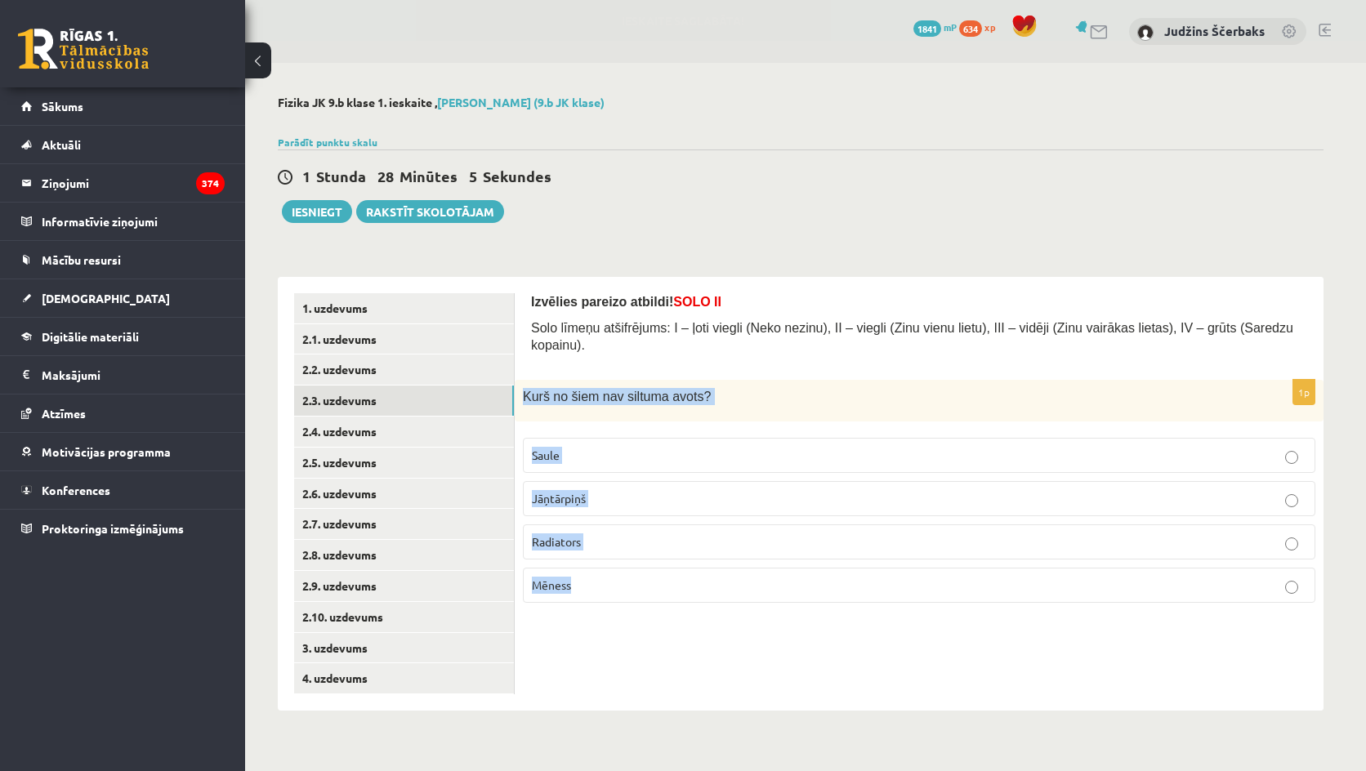
drag, startPoint x: 769, startPoint y: 362, endPoint x: 799, endPoint y: 307, distance: 62.5
click at [770, 362] on form "Izvēlies pareizo atbildi! SOLO II Solo līmeņu atšifrējums: I – ļoti viegli (Nek…" at bounding box center [919, 454] width 776 height 323
click at [555, 578] on span "Mēness" at bounding box center [551, 585] width 39 height 15
click at [364, 434] on link "2.4. uzdevums" at bounding box center [404, 432] width 220 height 30
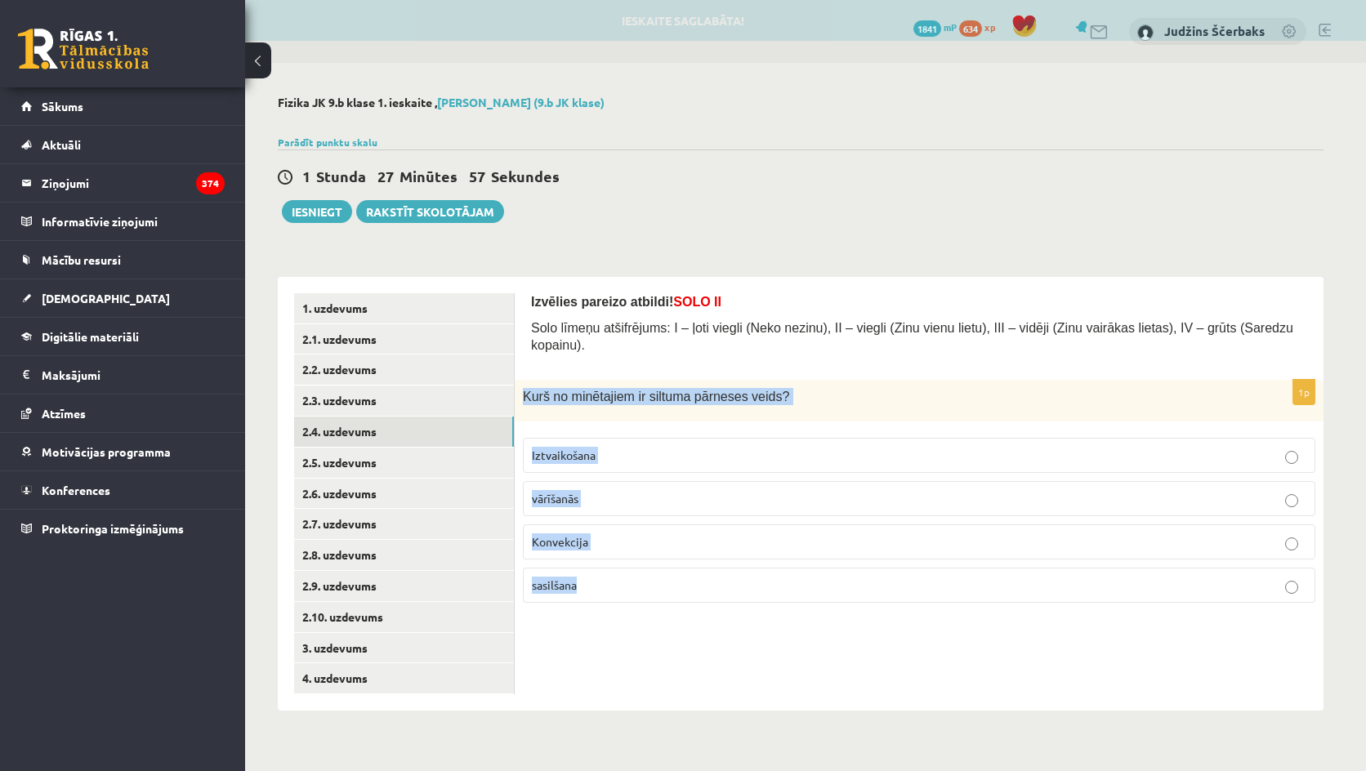
drag, startPoint x: 524, startPoint y: 379, endPoint x: 636, endPoint y: 557, distance: 210.4
click at [636, 557] on div "1p Kurš no minētajiem ir siltuma pārneses veids? Iztvaikošana vārīšanās Konvekc…" at bounding box center [919, 498] width 809 height 236
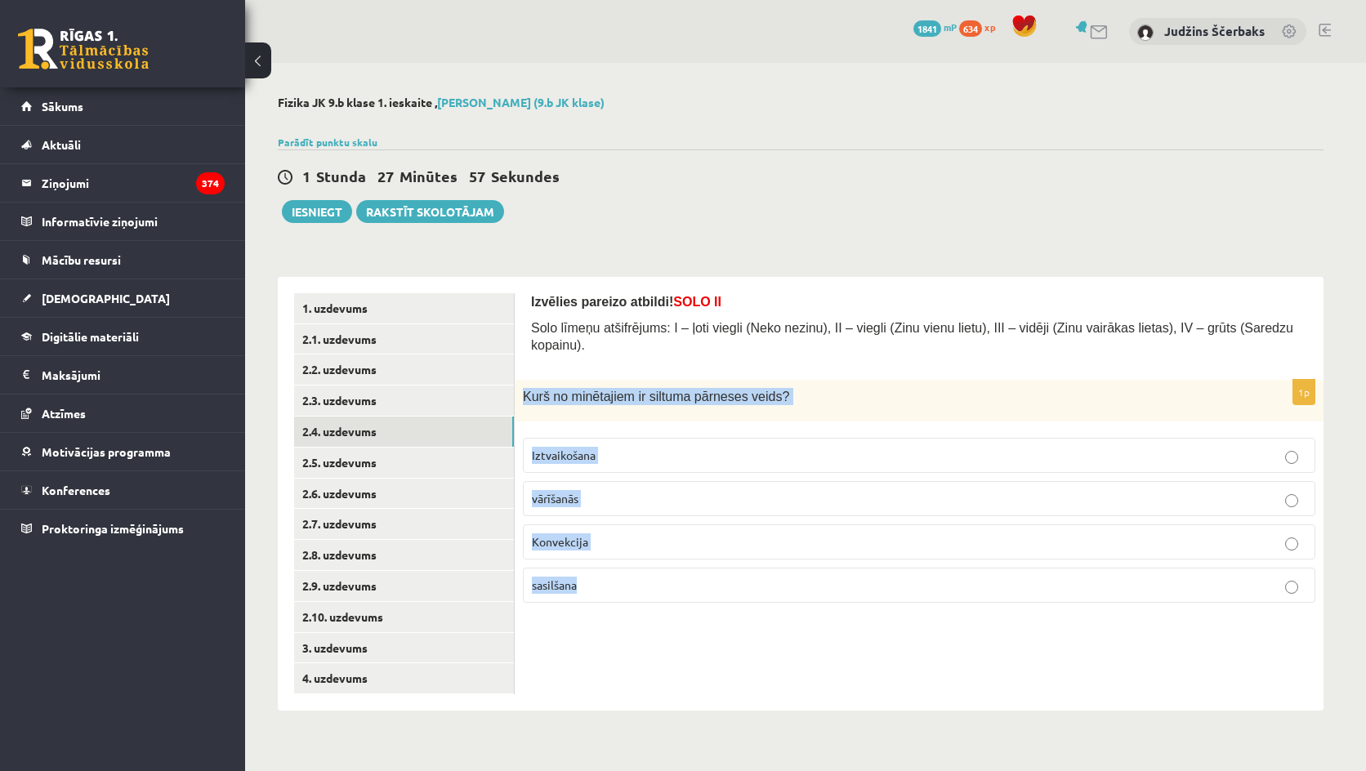
copy div "Kurš no minētajiem ir siltuma pārneses veids? Iztvaikošana vārīšanās Konvekcija…"
click at [868, 388] on p "Kurš no minētajiem ir siltuma pārneses veids?" at bounding box center [878, 396] width 711 height 17
click at [634, 447] on p "Iztvaikošana" at bounding box center [919, 455] width 775 height 17
click at [611, 534] on p "Konvekcija" at bounding box center [919, 542] width 775 height 17
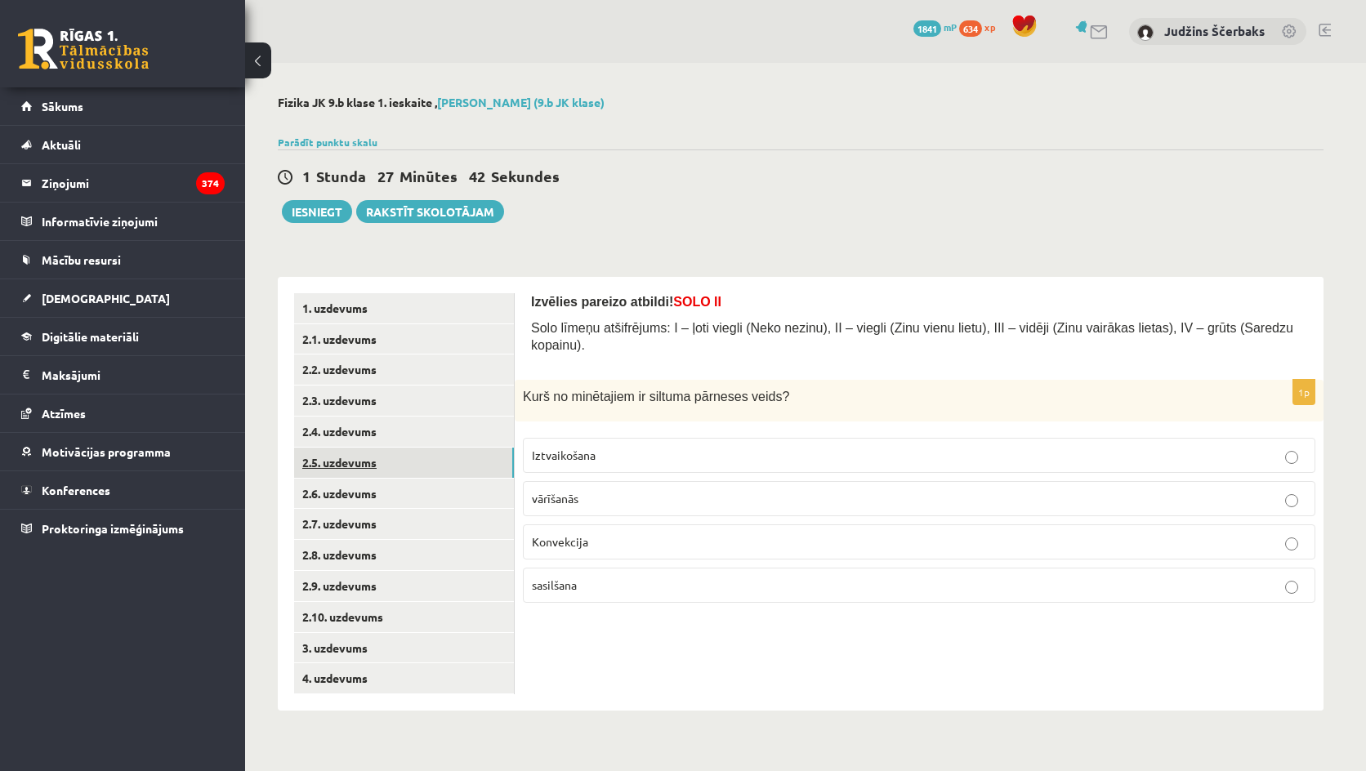
click at [357, 459] on link "2.5. uzdevums" at bounding box center [404, 463] width 220 height 30
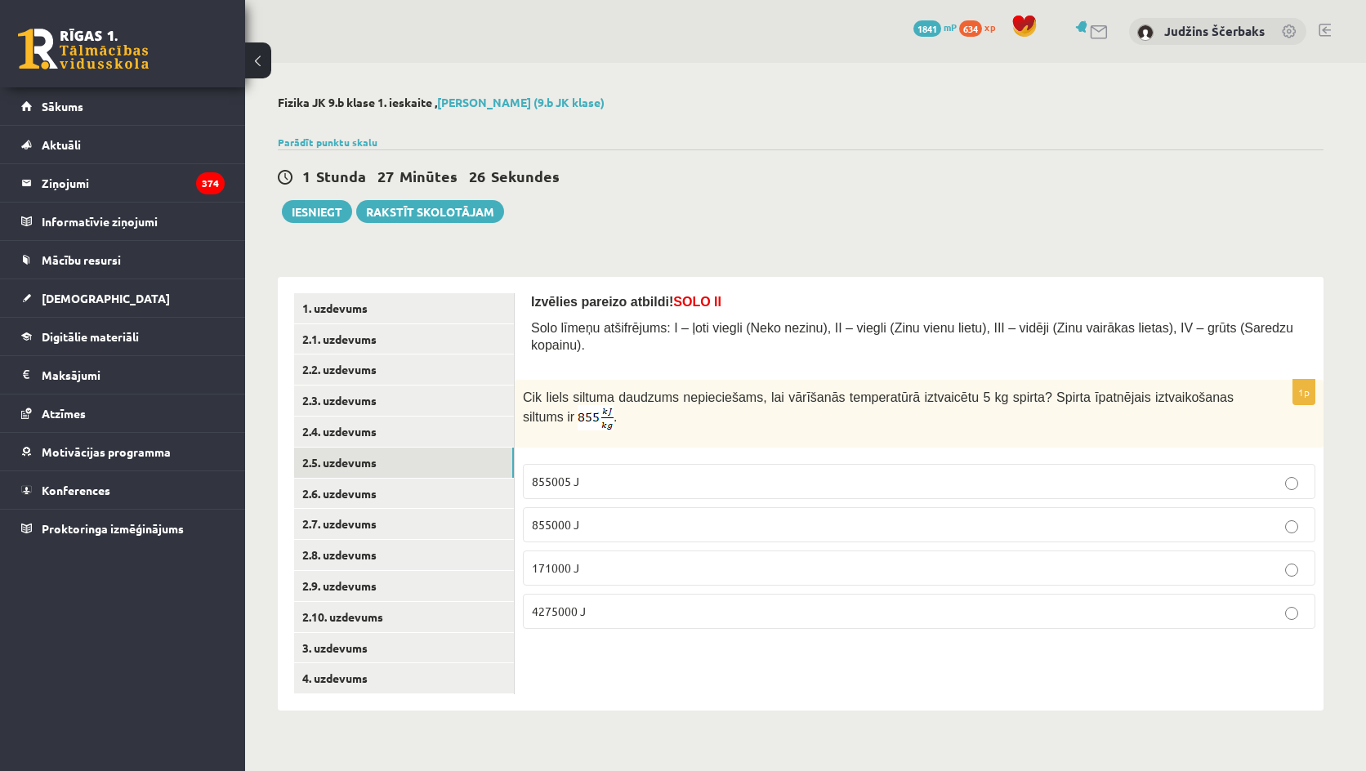
click at [587, 603] on p "4275000 J" at bounding box center [919, 611] width 775 height 17
click at [340, 489] on link "2.6. uzdevums" at bounding box center [404, 494] width 220 height 30
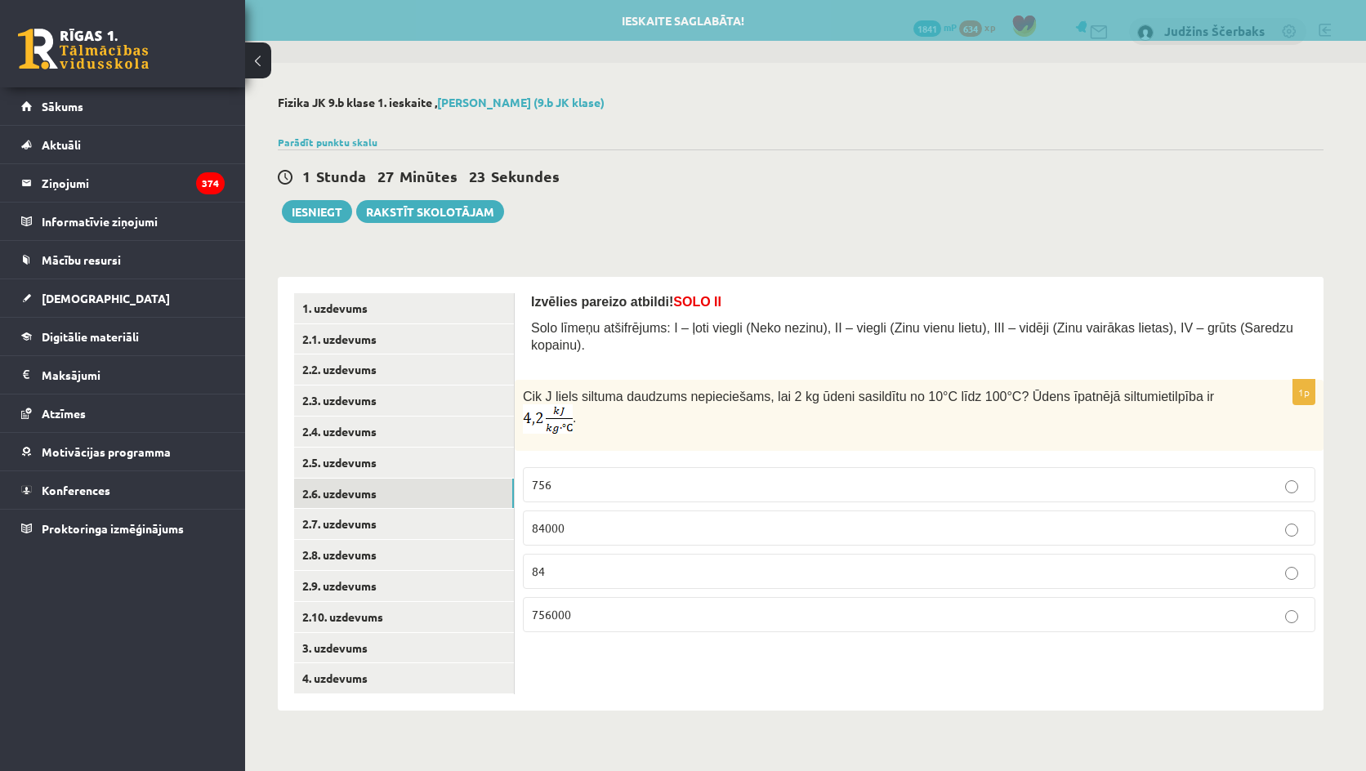
click at [526, 390] on span "Cik J liels siltuma daudzums nepieciešams, lai 2 kg ūdeni sasildītu no 10°C līd…" at bounding box center [772, 397] width 498 height 14
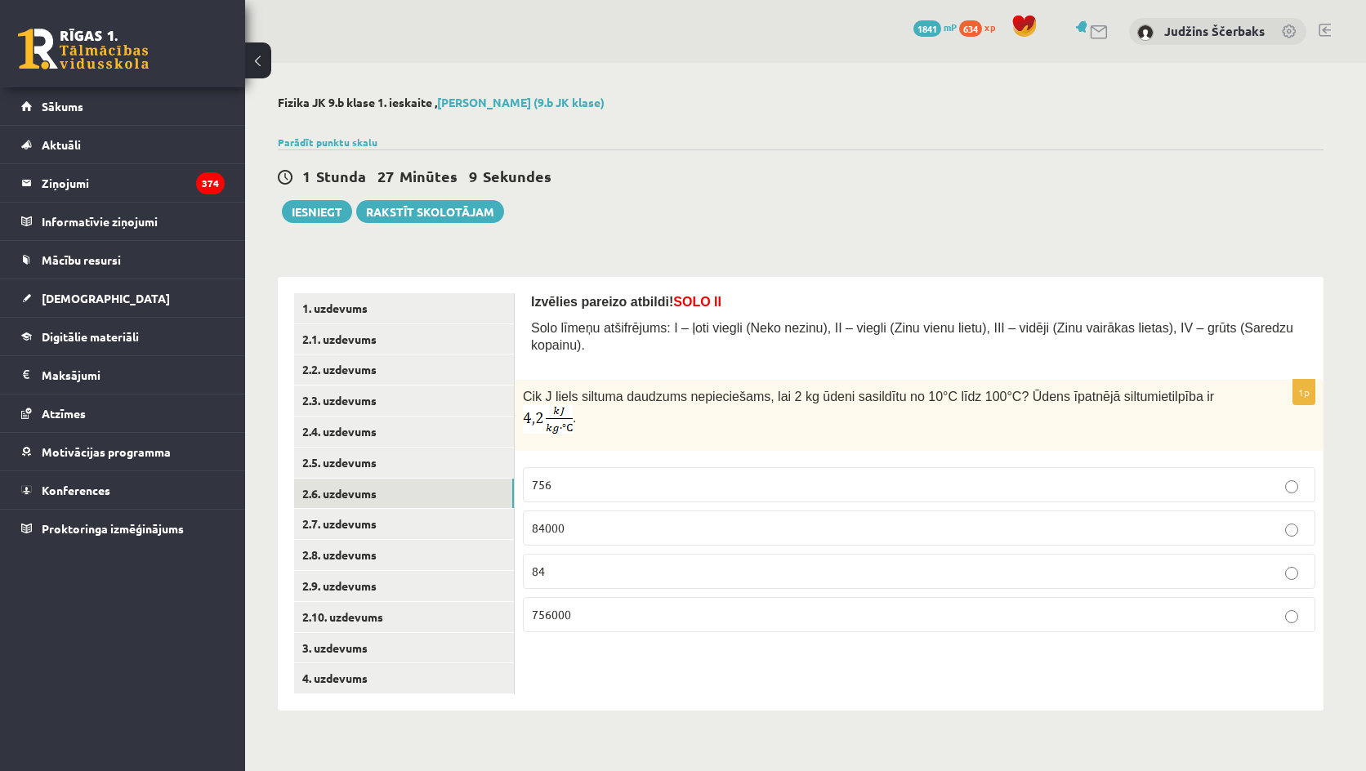
click at [599, 597] on label "756000" at bounding box center [919, 614] width 793 height 35
click at [366, 528] on link "2.7. uzdevums" at bounding box center [404, 524] width 220 height 30
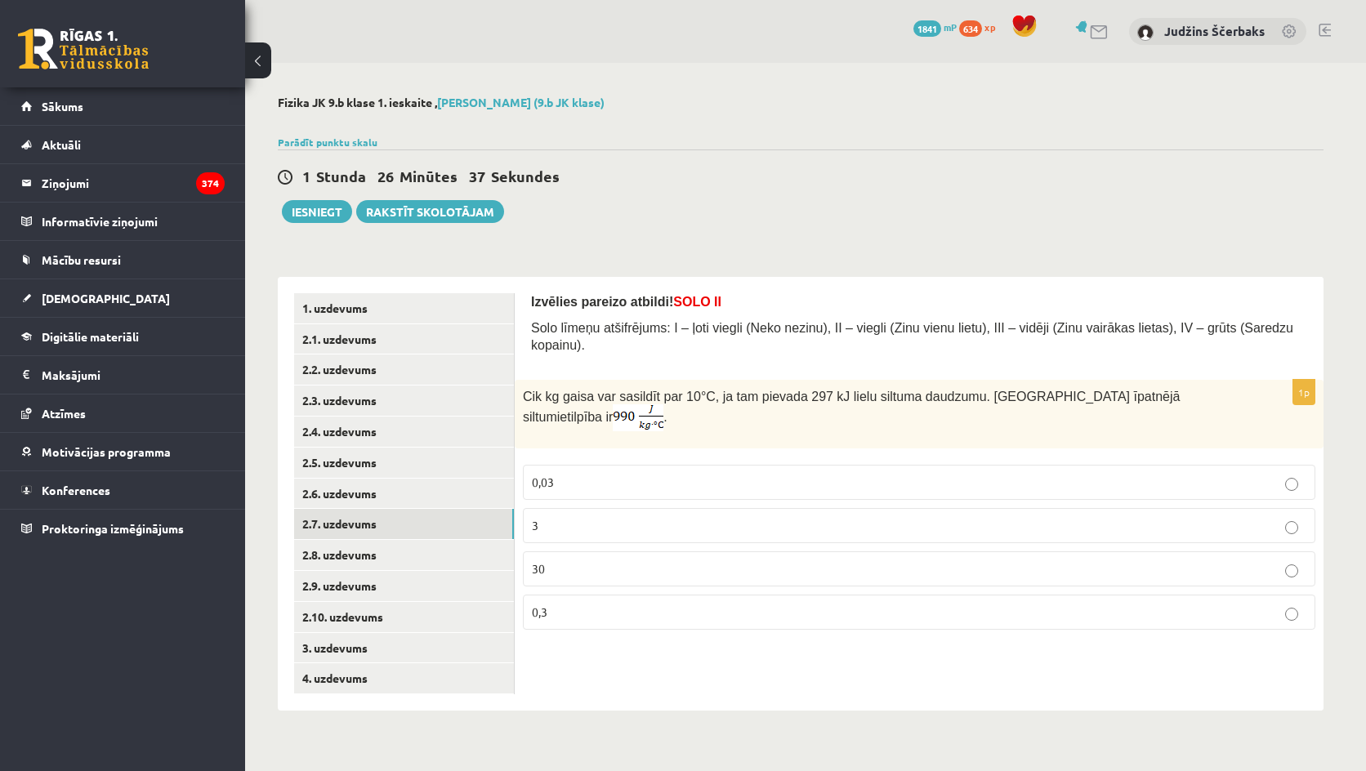
click at [581, 561] on p "30" at bounding box center [919, 569] width 775 height 17
click at [344, 555] on link "2.8. uzdevums" at bounding box center [404, 555] width 220 height 30
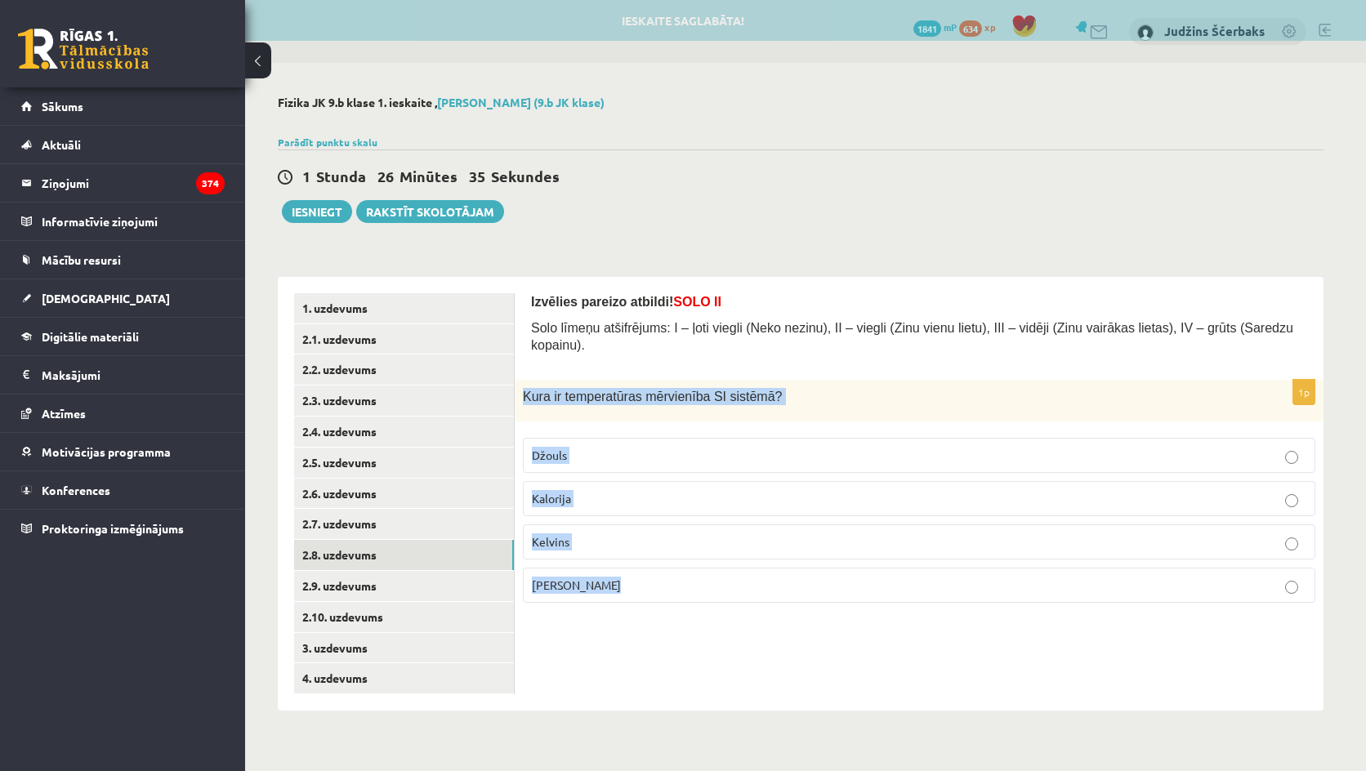
drag, startPoint x: 616, startPoint y: 436, endPoint x: 723, endPoint y: 564, distance: 167.1
click at [723, 564] on div "1p Kura ir temperatūras mērvienība SI sistēmā ? Džouls Kalorija Kelvins Celsija…" at bounding box center [919, 498] width 809 height 236
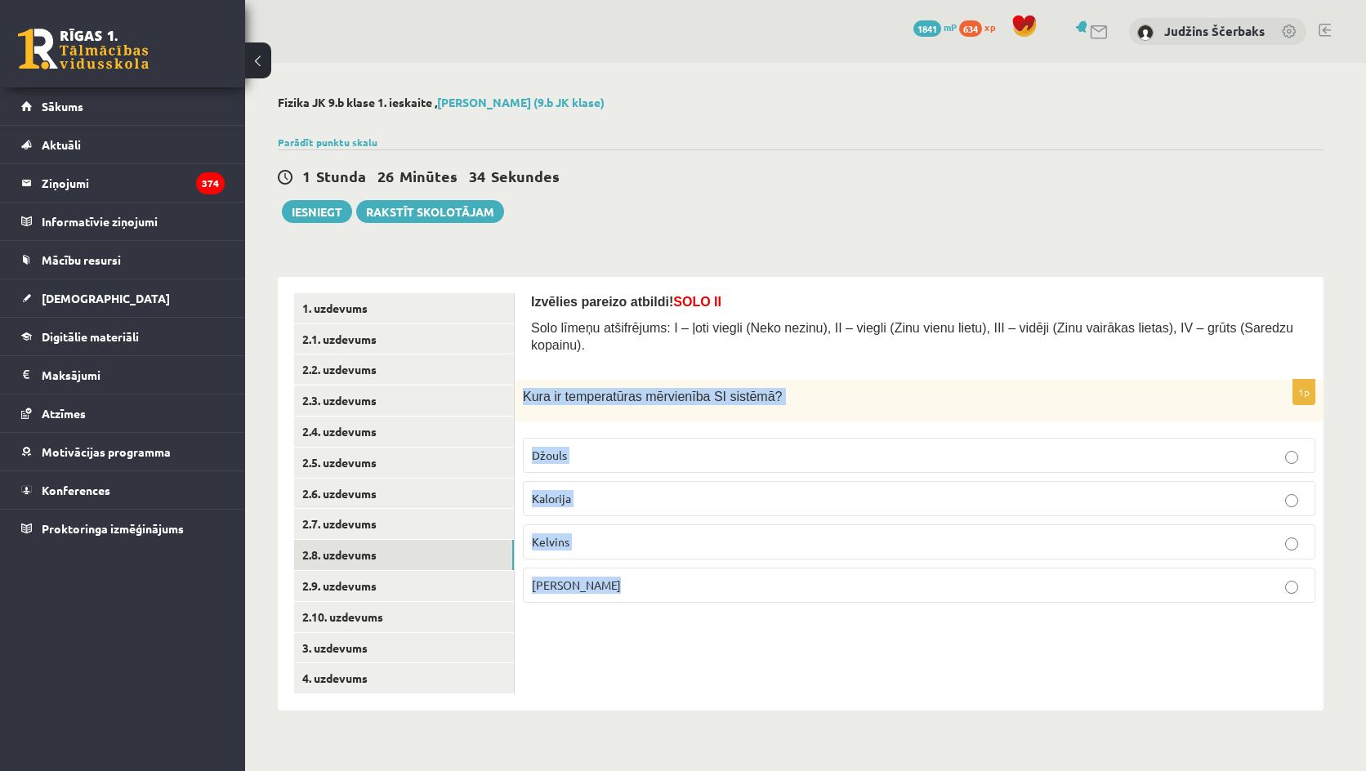
copy div "Kura ir temperatūras mērvienība SI sistēmā ? Džouls Kalorija Kelvins Celsija gr…"
click at [837, 388] on p "Kura ir temperatūras mērvienība SI sistēmā ?" at bounding box center [878, 396] width 711 height 17
click at [568, 534] on p "Kelvins" at bounding box center [919, 542] width 775 height 17
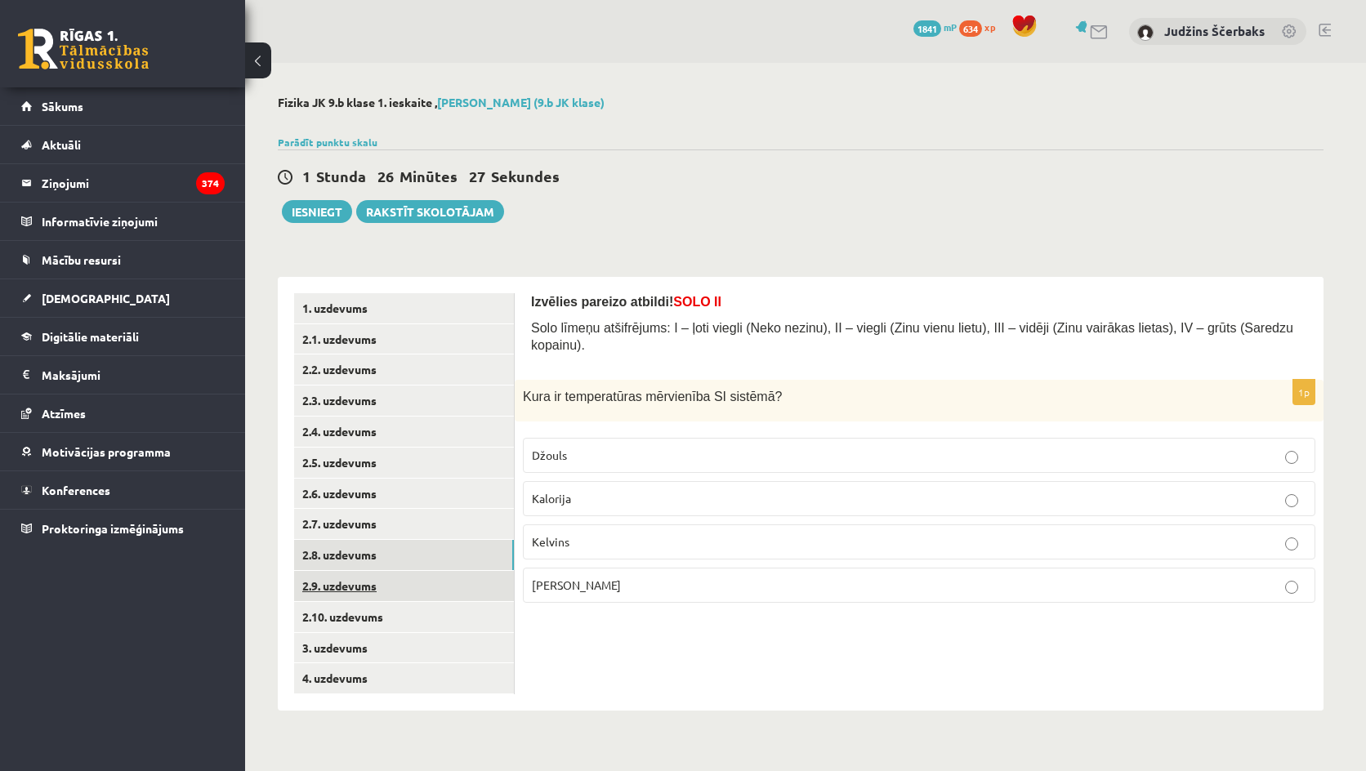
click at [308, 593] on link "2.9. uzdevums" at bounding box center [404, 586] width 220 height 30
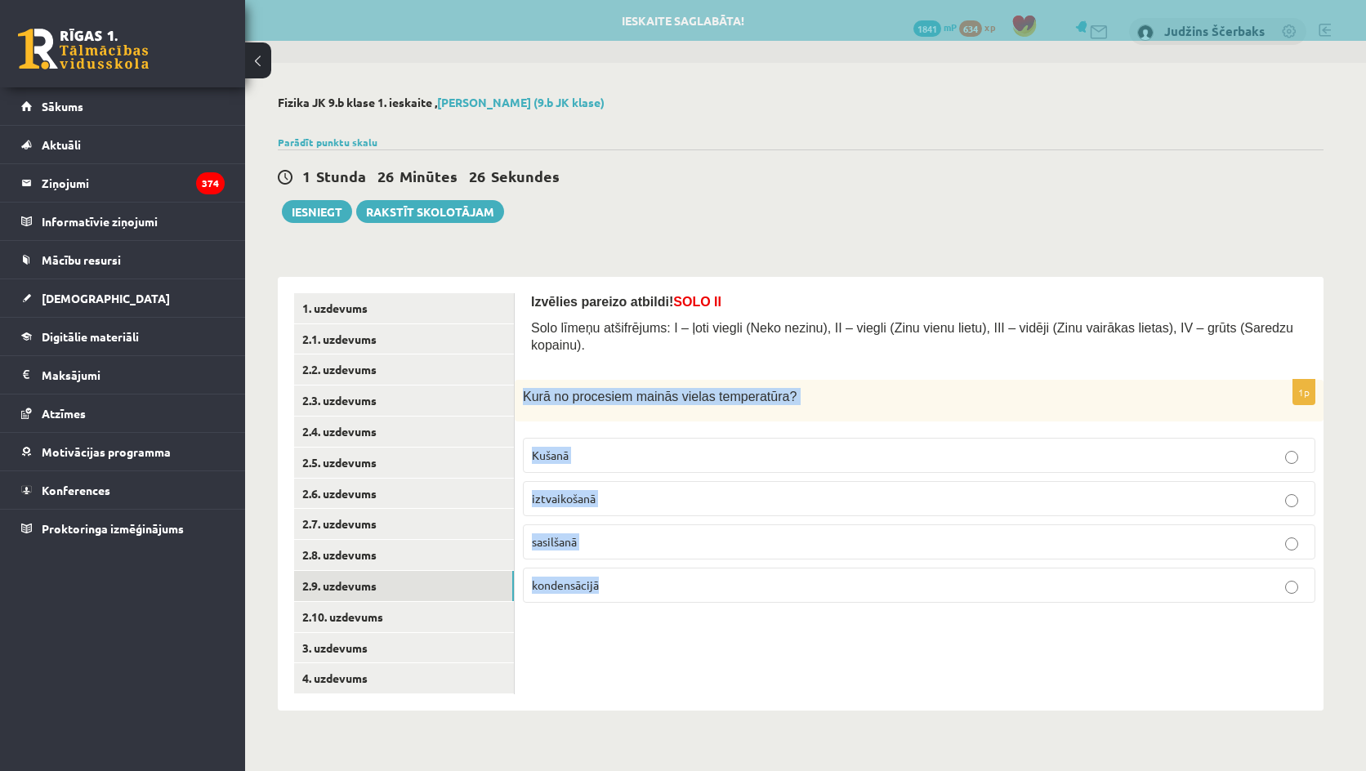
drag, startPoint x: 521, startPoint y: 376, endPoint x: 843, endPoint y: 587, distance: 385.3
click at [843, 587] on div "1p Kurā no procesiem mainās vielas temperatūra? Kušanā iztvaikošanā sasilšanā k…" at bounding box center [919, 498] width 809 height 236
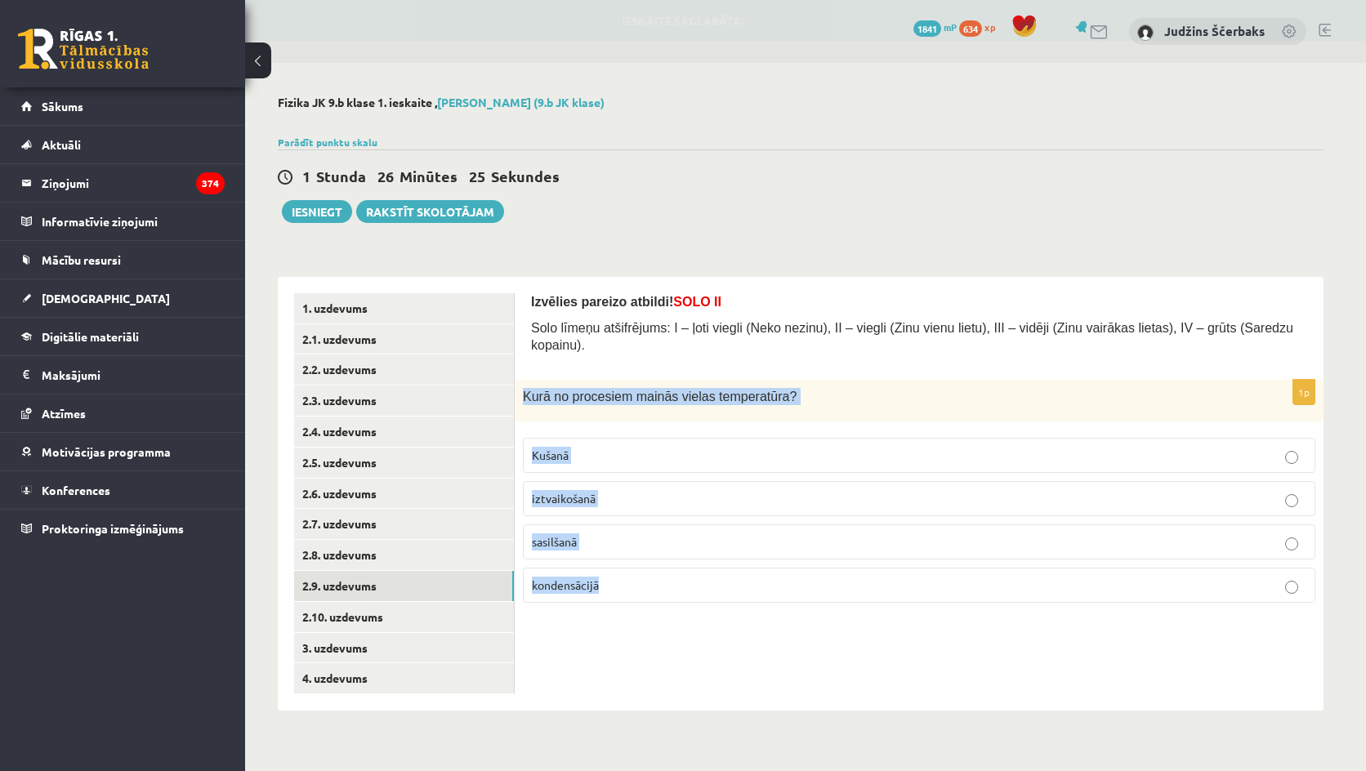
copy div "Kurā no procesiem mainās vielas temperatūra? Kušanā iztvaikošanā sasilšanā kond…"
click at [838, 407] on div "1p Kurā no procesiem mainās vielas temperatūra? Kušanā iztvaikošanā sasilšanā k…" at bounding box center [919, 498] width 809 height 236
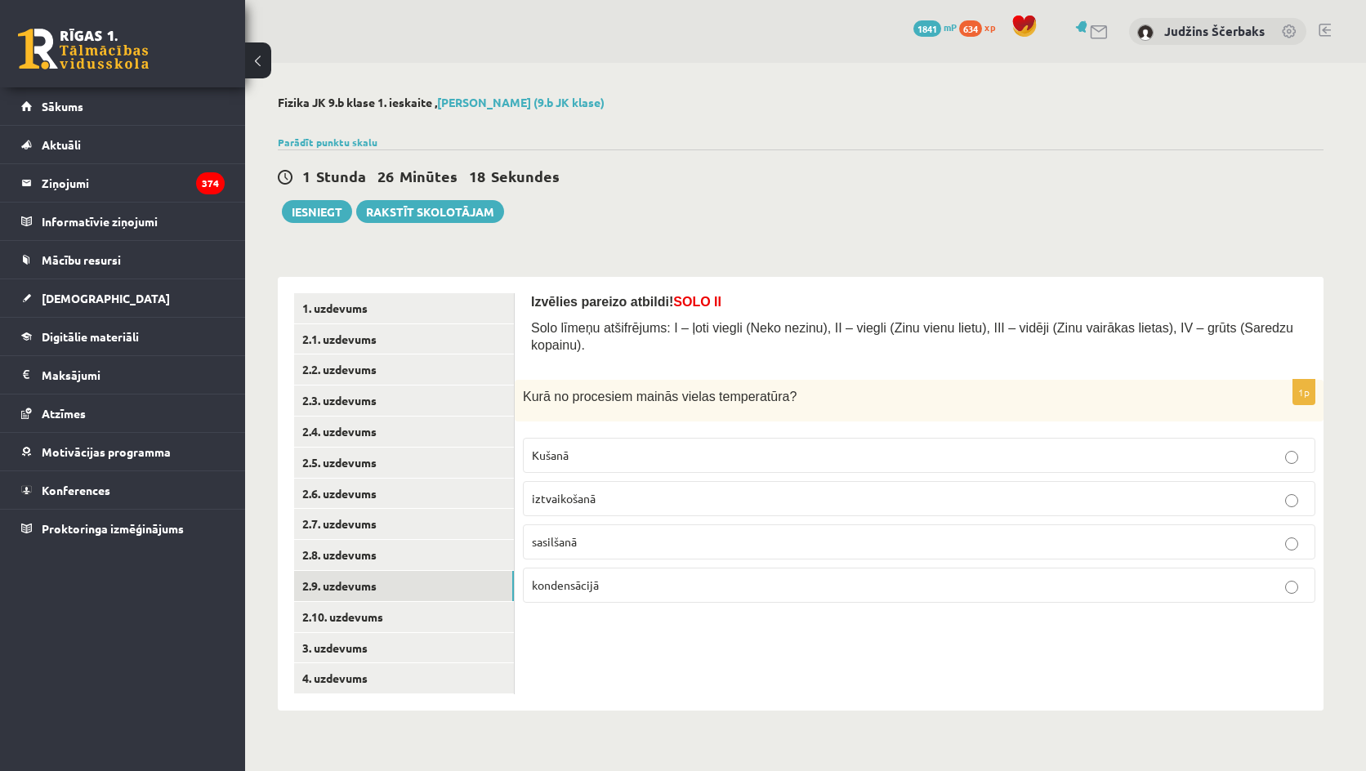
click at [573, 534] on p "sasilšanā" at bounding box center [919, 542] width 775 height 17
drag, startPoint x: 397, startPoint y: 618, endPoint x: 427, endPoint y: 578, distance: 49.7
click at [397, 618] on link "2.10. uzdevums" at bounding box center [404, 617] width 220 height 30
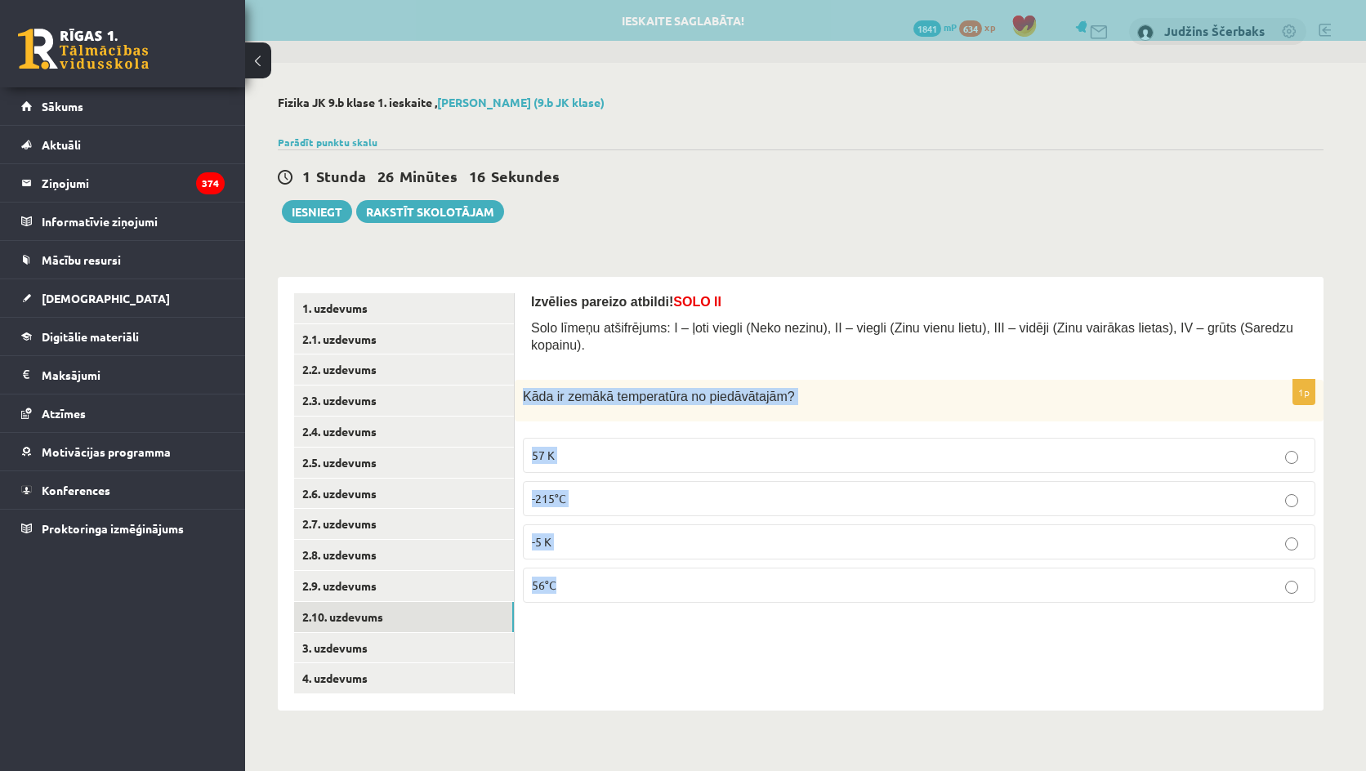
drag, startPoint x: 522, startPoint y: 379, endPoint x: 719, endPoint y: 575, distance: 277.9
click at [730, 656] on div "Izvēlies pareizo atbildi! SOLO II Solo līmeņu atšifrējums: I – ļoti viegli (Nek…" at bounding box center [919, 494] width 809 height 434
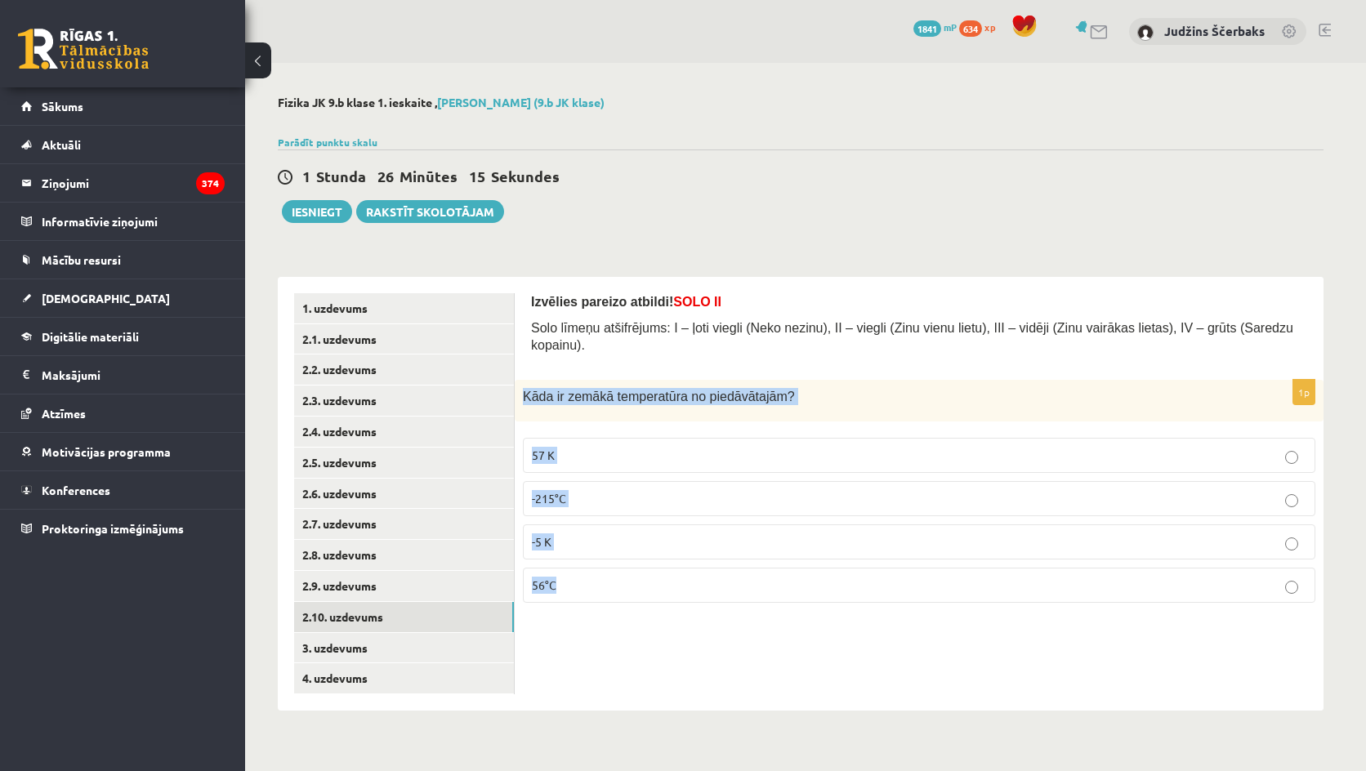
copy div "Kāda ir zemākā temperatūra no piedāvātajām? 57 K -215°C -5 K 56°C"
click at [798, 402] on div "Kāda ir zemākā temperatūra no piedāvātajām?" at bounding box center [919, 401] width 809 height 42
drag, startPoint x: 580, startPoint y: 480, endPoint x: 525, endPoint y: 541, distance: 82.1
click at [580, 490] on p "-215°C" at bounding box center [919, 498] width 775 height 17
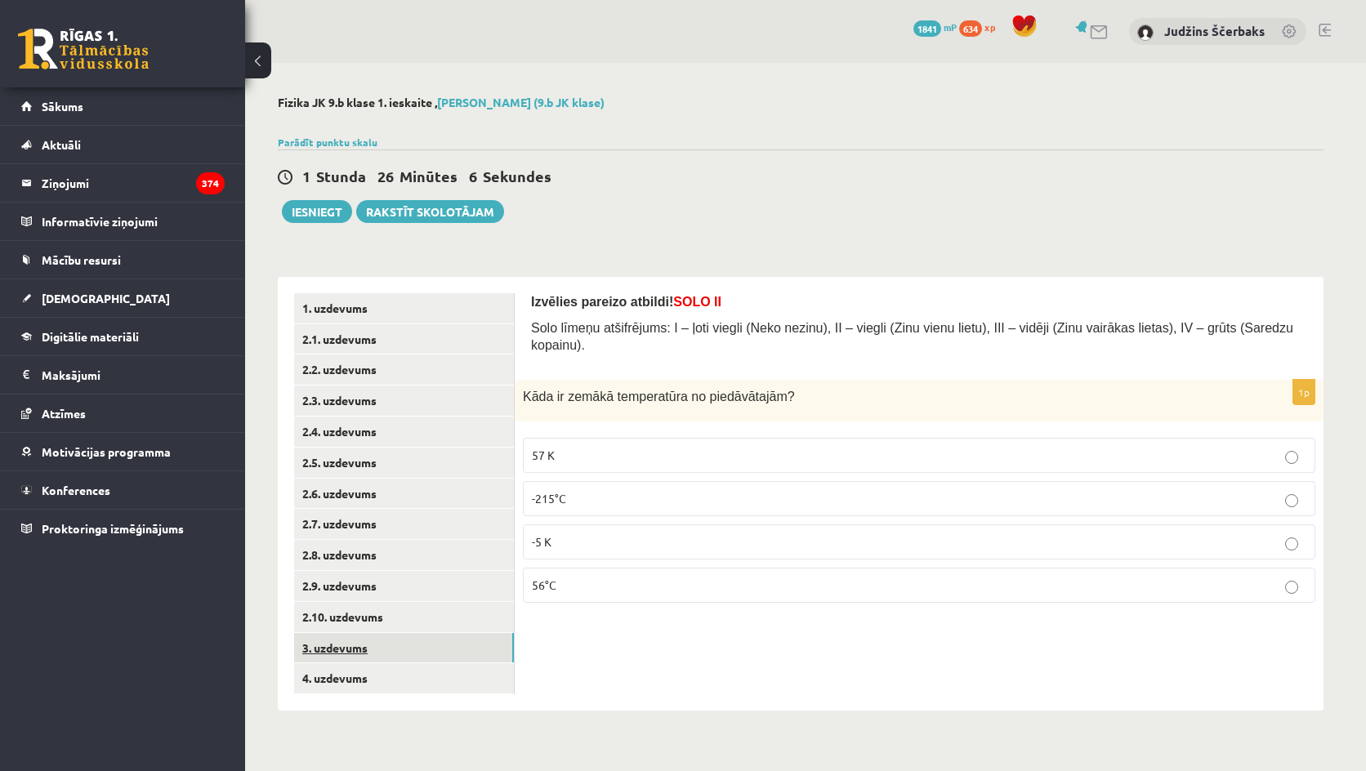
click at [331, 657] on link "3. uzdevums" at bounding box center [404, 648] width 220 height 30
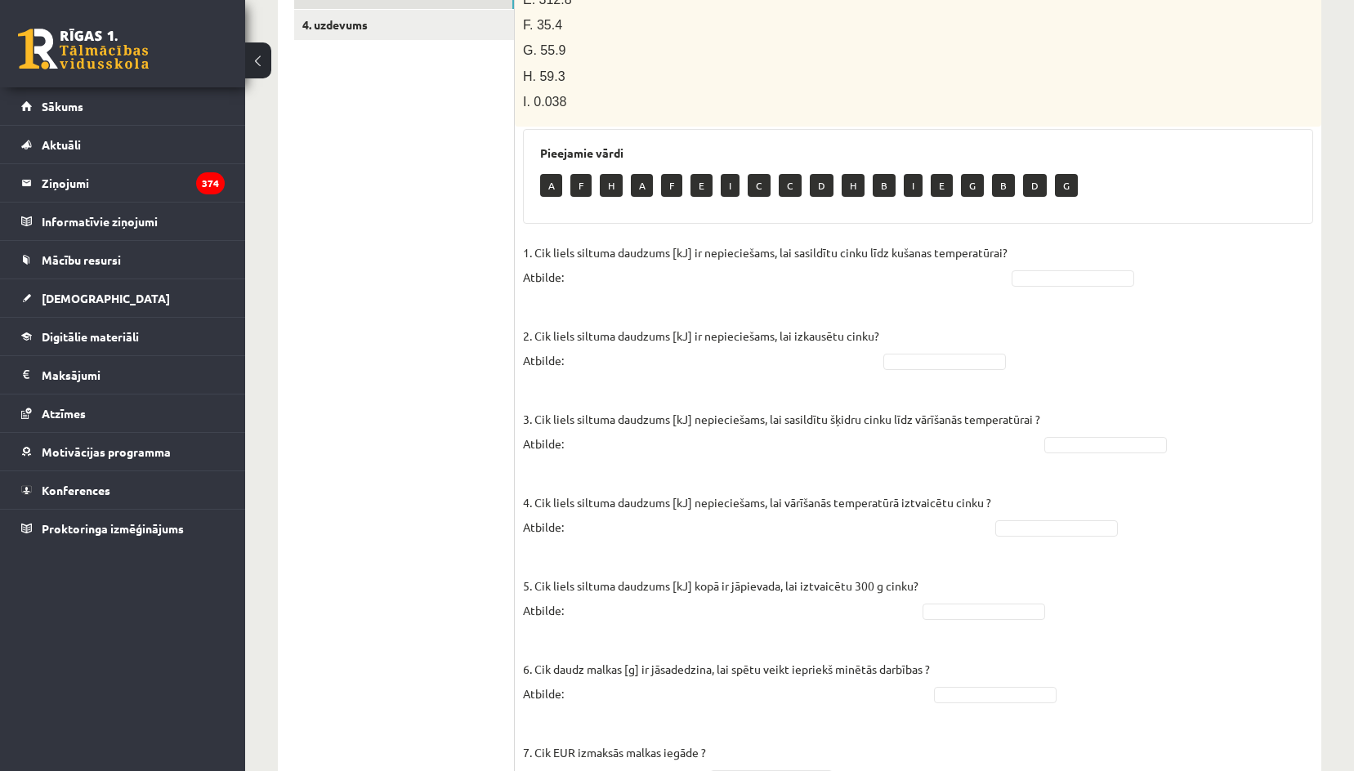
scroll to position [717, 0]
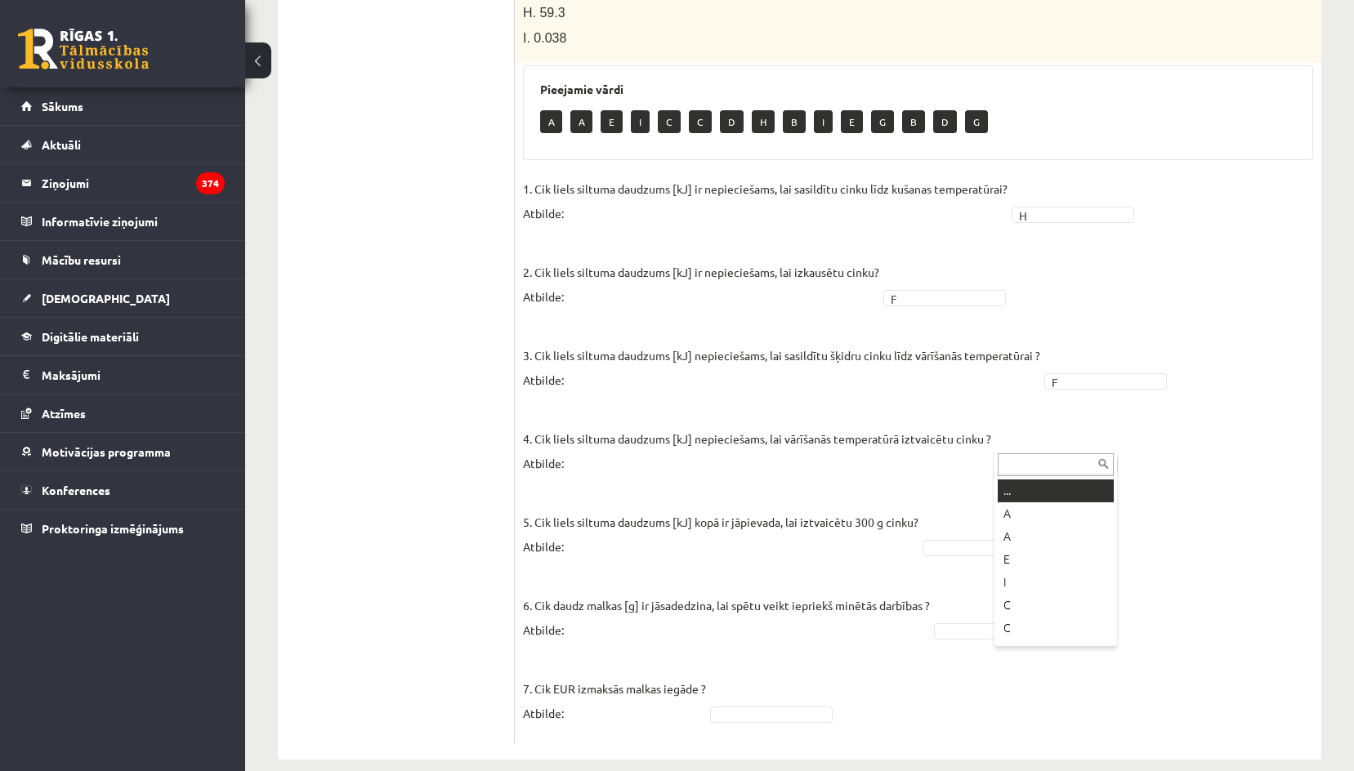
drag, startPoint x: 1027, startPoint y: 442, endPoint x: 1022, endPoint y: 456, distance: 14.7
click at [985, 671] on fieldset "1. Cik liels siltuma daudzums [kJ] ir nepieciešams, lai sasildītu cinku līdz ku…" at bounding box center [918, 455] width 790 height 559
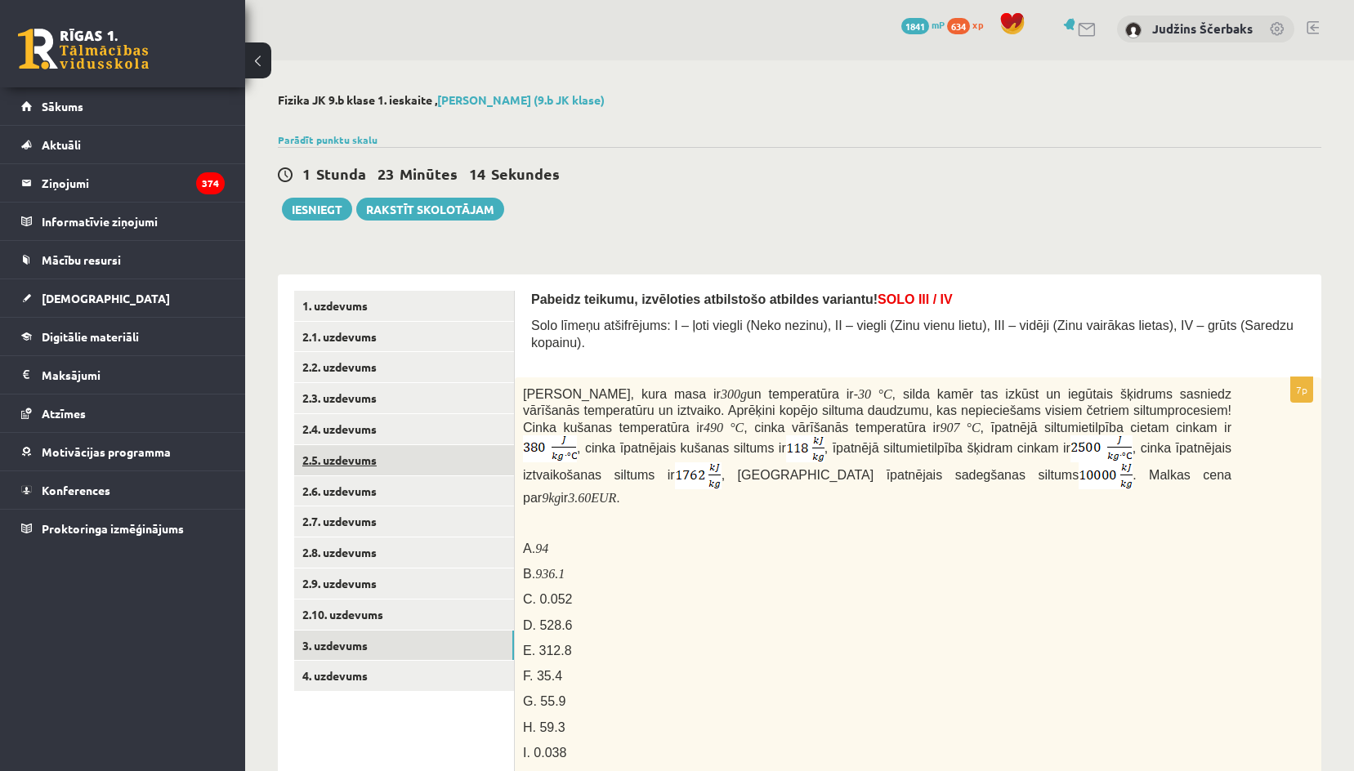
scroll to position [0, 0]
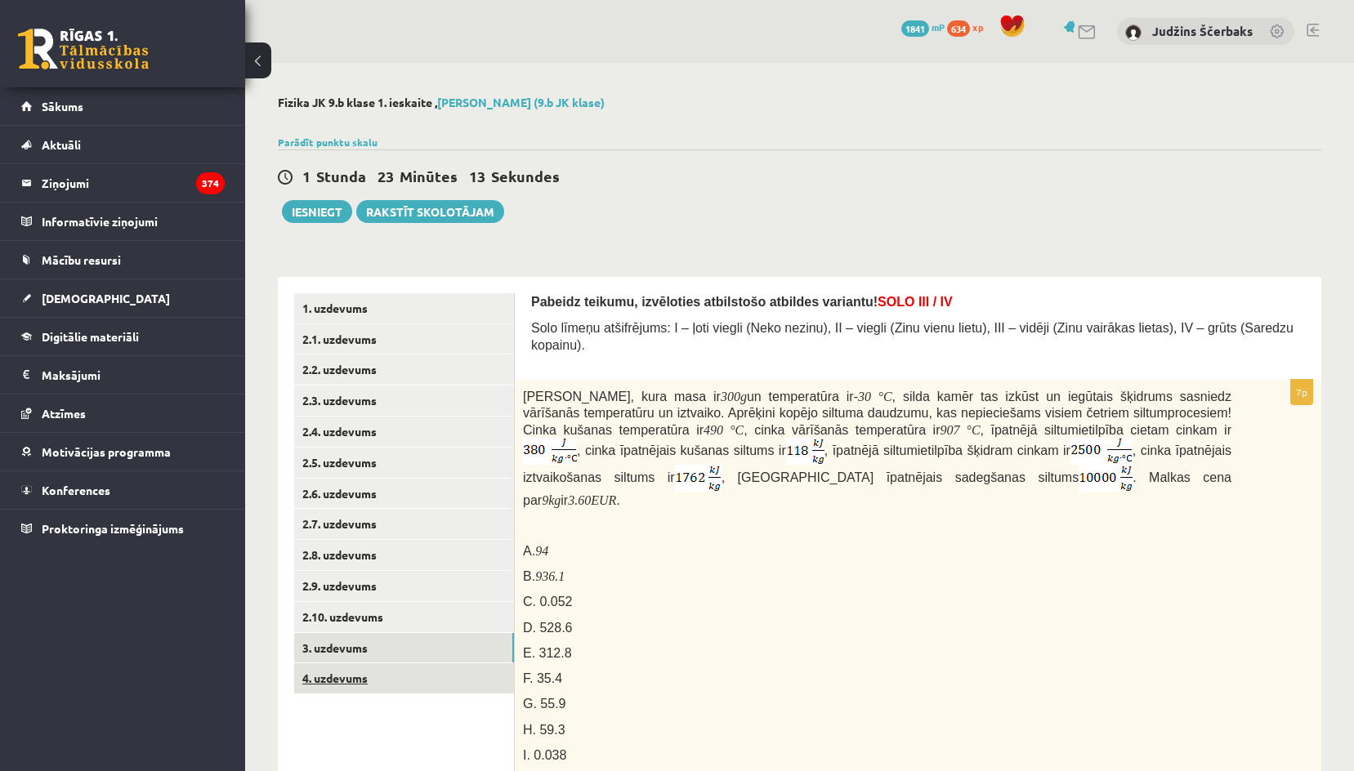
click at [374, 672] on link "4. uzdevums" at bounding box center [404, 678] width 220 height 30
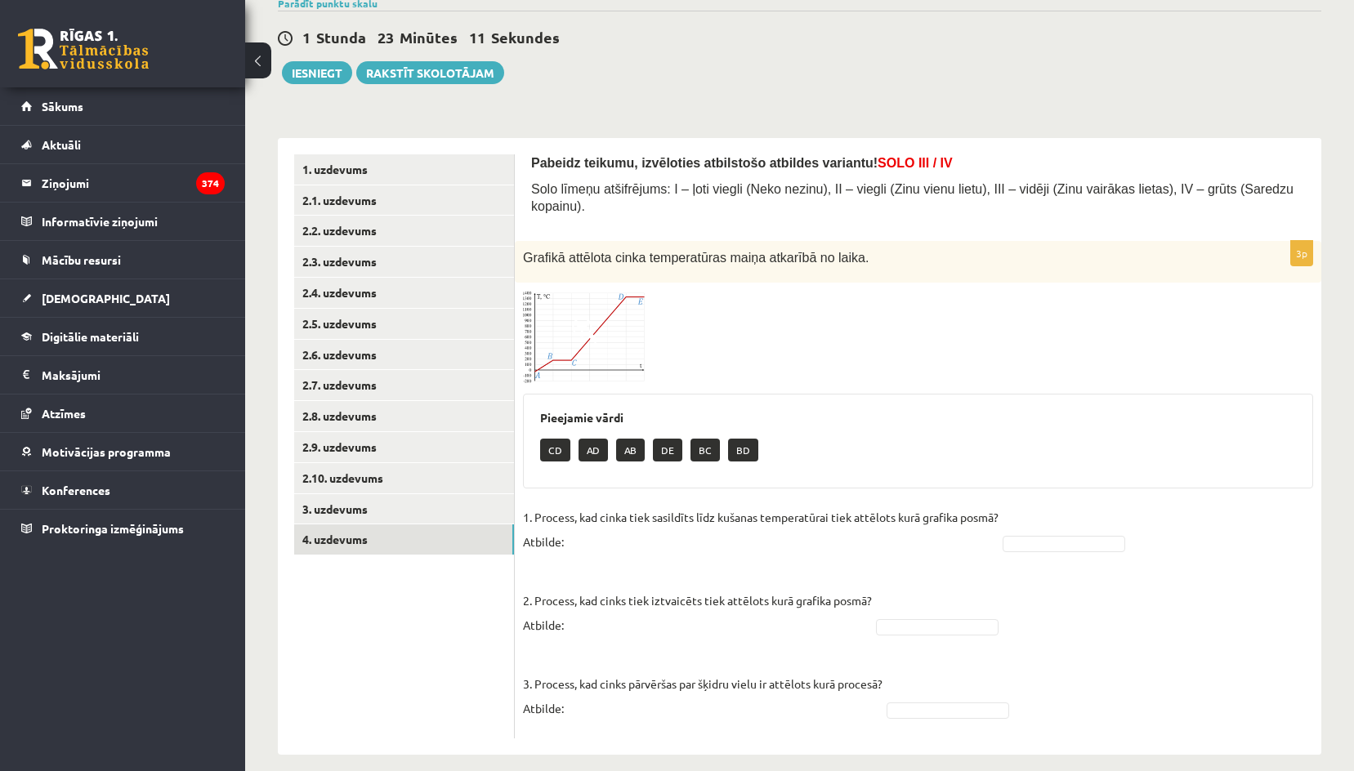
scroll to position [140, 0]
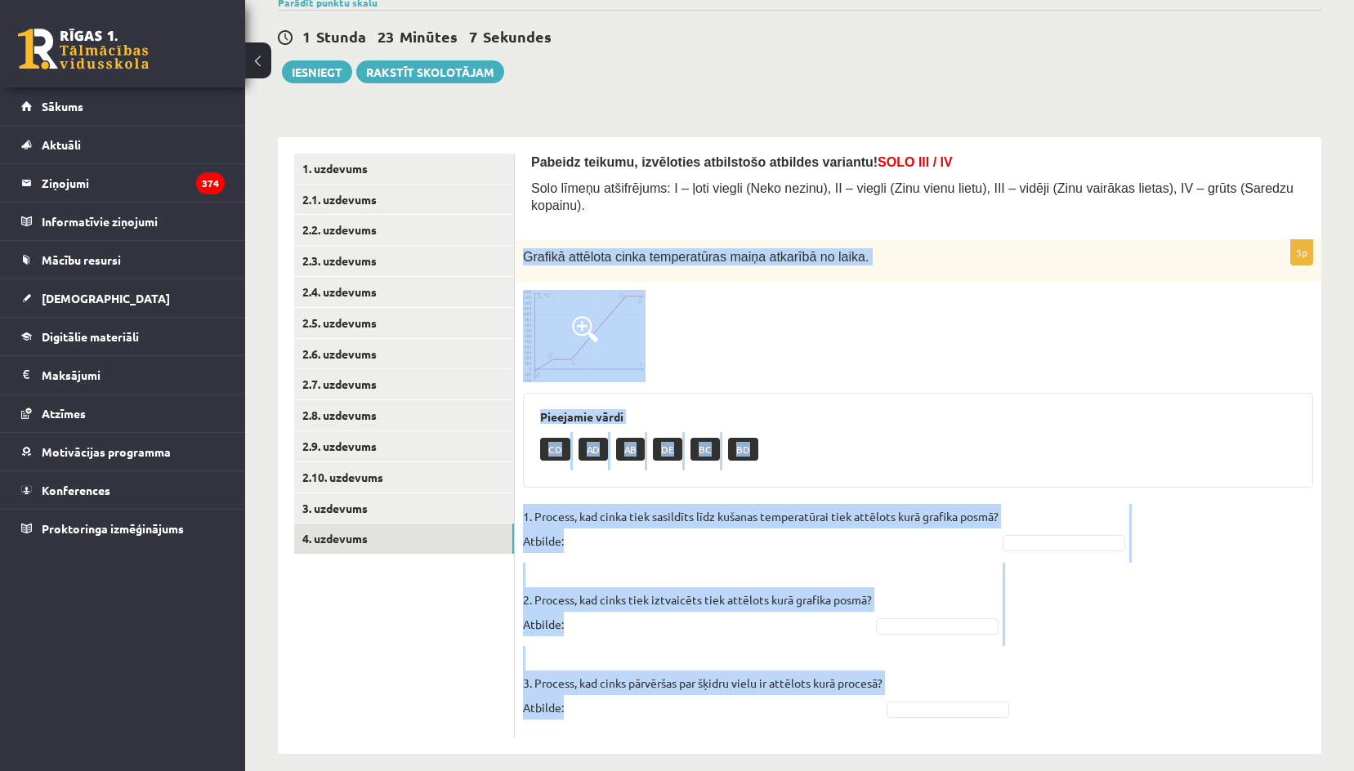
drag, startPoint x: 522, startPoint y: 239, endPoint x: 953, endPoint y: 716, distance: 642.8
click at [953, 716] on div "3p Grafikā attēlota cinka temperatūras maiņa atkarībā no laika. Pieejamie vārdi…" at bounding box center [918, 489] width 806 height 498
copy div "Grafikā attēlota cinka temperatūras maiņa atkarībā no laika. Pieejamie vārdi CD…"
click at [756, 722] on div "Pabeidz teikumu, izvēloties atbilstošo atbildes variantu! SOLO III / IV Solo lī…" at bounding box center [918, 445] width 806 height 617
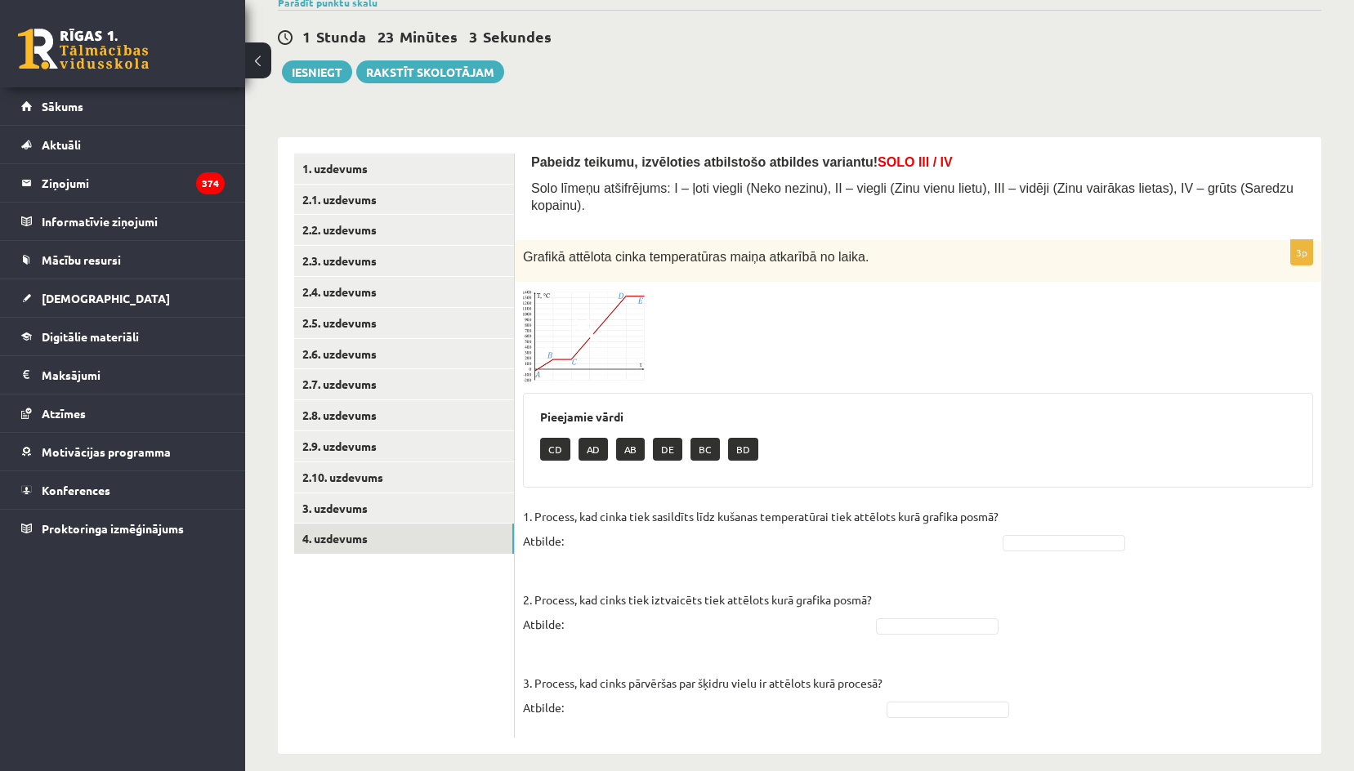
click at [623, 317] on img at bounding box center [584, 336] width 123 height 93
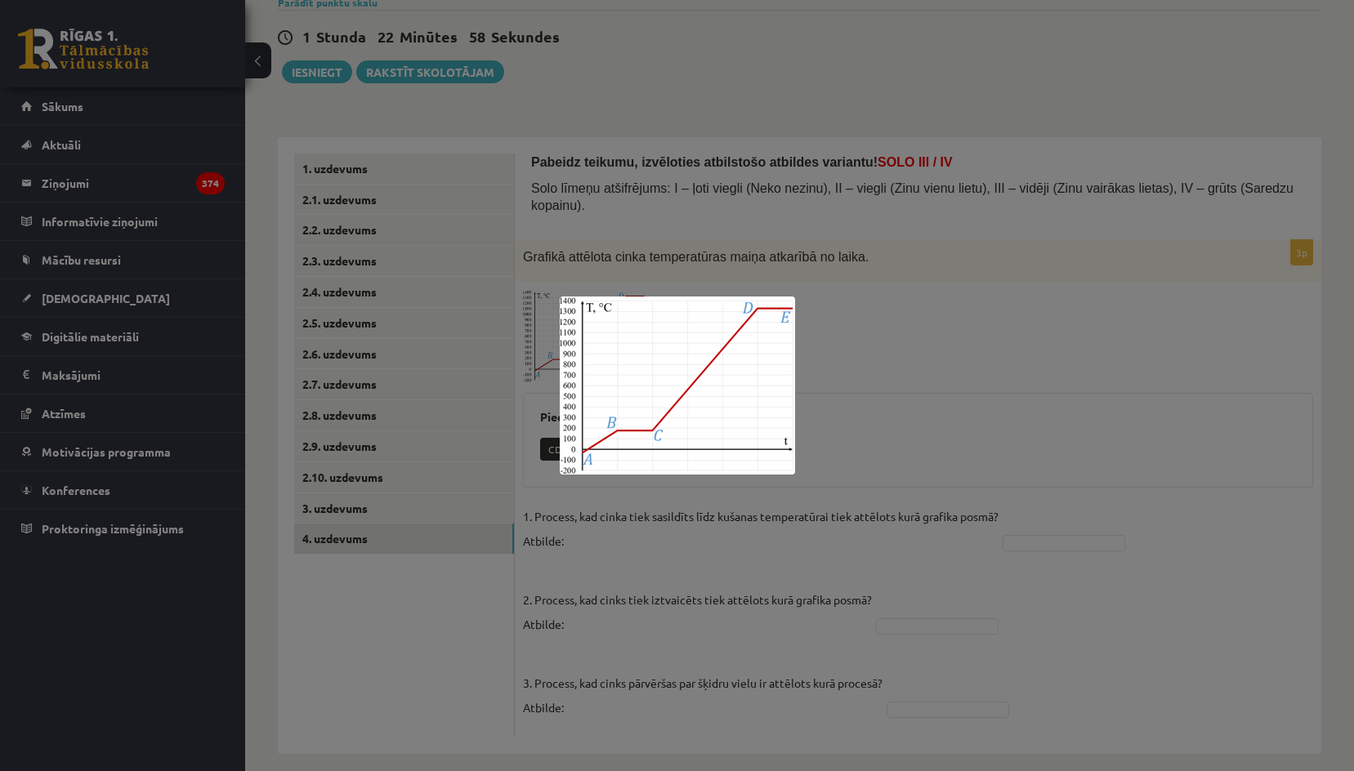
click at [894, 328] on div at bounding box center [677, 385] width 1354 height 771
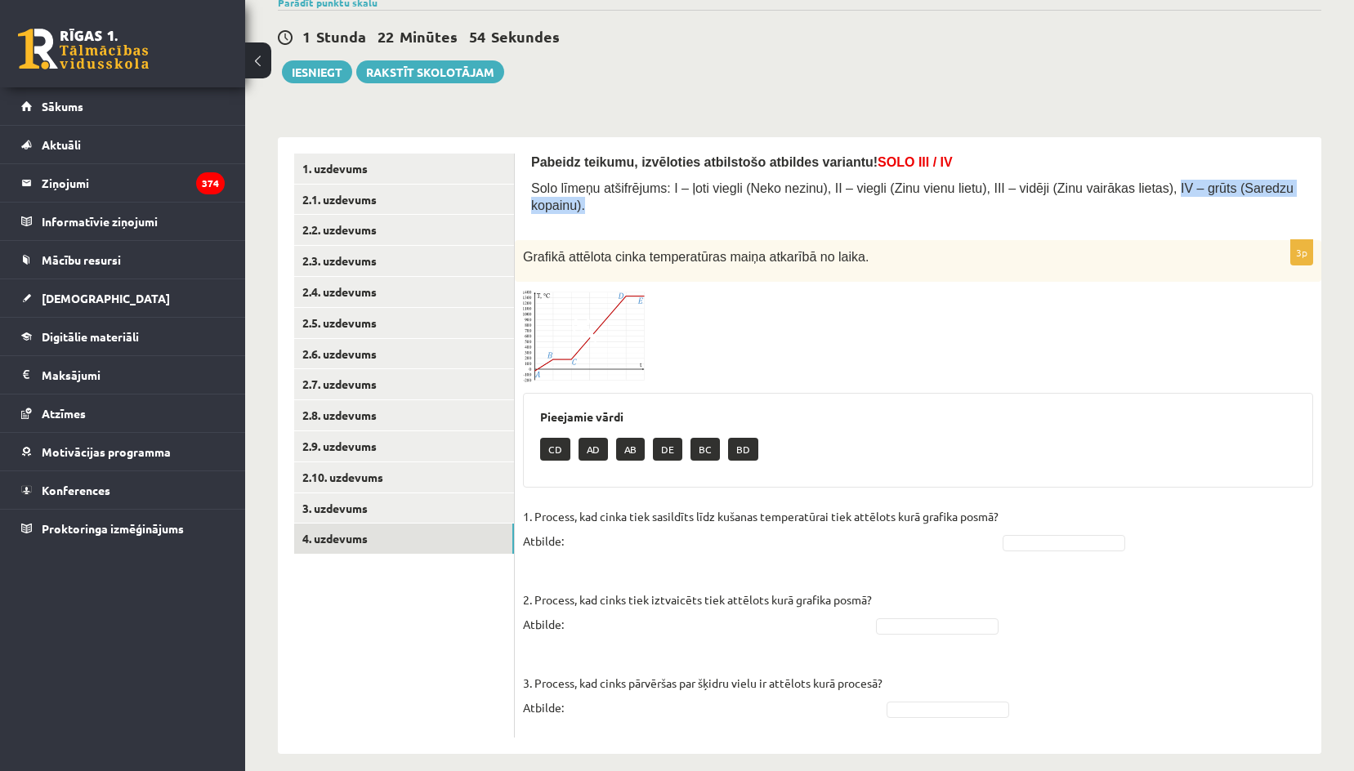
drag, startPoint x: 1266, startPoint y: 190, endPoint x: 1121, endPoint y: 198, distance: 144.9
click at [1121, 198] on div "Pabeidz teikumu, izvēloties atbilstošo atbildes variantu! SOLO III / IV Solo lī…" at bounding box center [918, 189] width 774 height 70
copy span "IV – grūts (Saredzu kopainu)."
click at [1117, 219] on form "Pabeidz teikumu, izvēloties atbilstošo atbildes variantu! SOLO III / IV Solo lī…" at bounding box center [918, 446] width 774 height 584
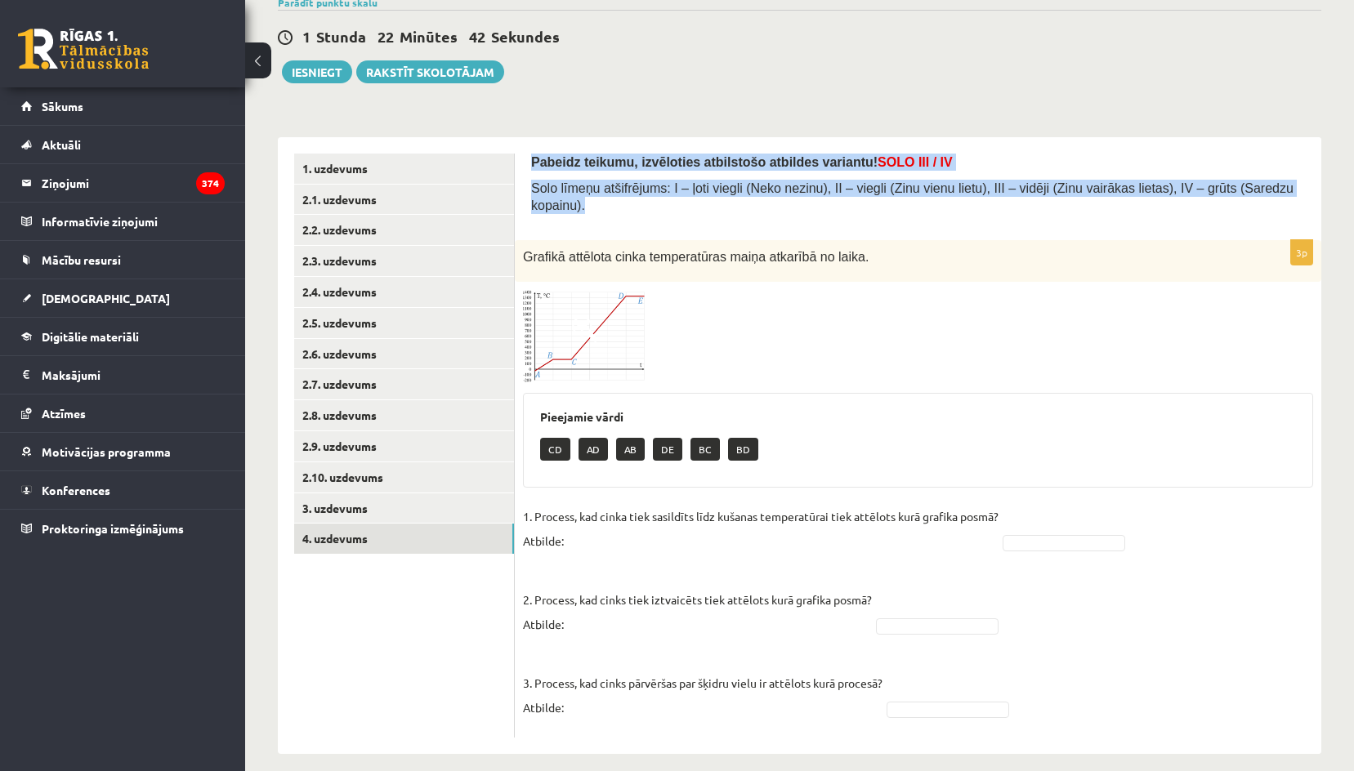
drag, startPoint x: 531, startPoint y: 164, endPoint x: 1292, endPoint y: 199, distance: 761.5
click at [1292, 199] on div "Pabeidz teikumu, izvēloties atbilstošo atbildes variantu! SOLO III / IV Solo lī…" at bounding box center [918, 189] width 774 height 70
copy div "Pabeidz teikumu, izvēloties atbilstošo atbildes variantu! SOLO III / IV Solo lī…"
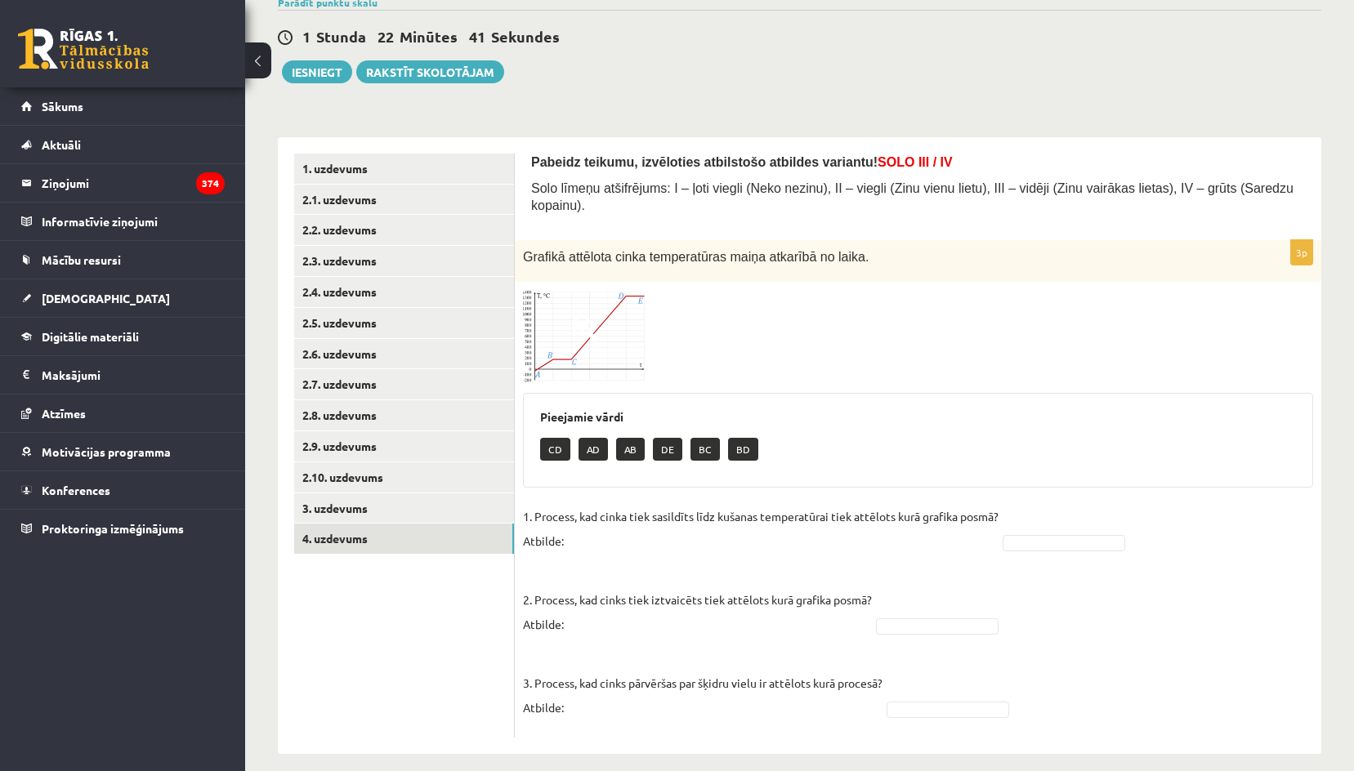
click at [1026, 240] on div "Grafikā attēlota cinka temperatūras maiņa atkarībā no laika." at bounding box center [918, 261] width 806 height 42
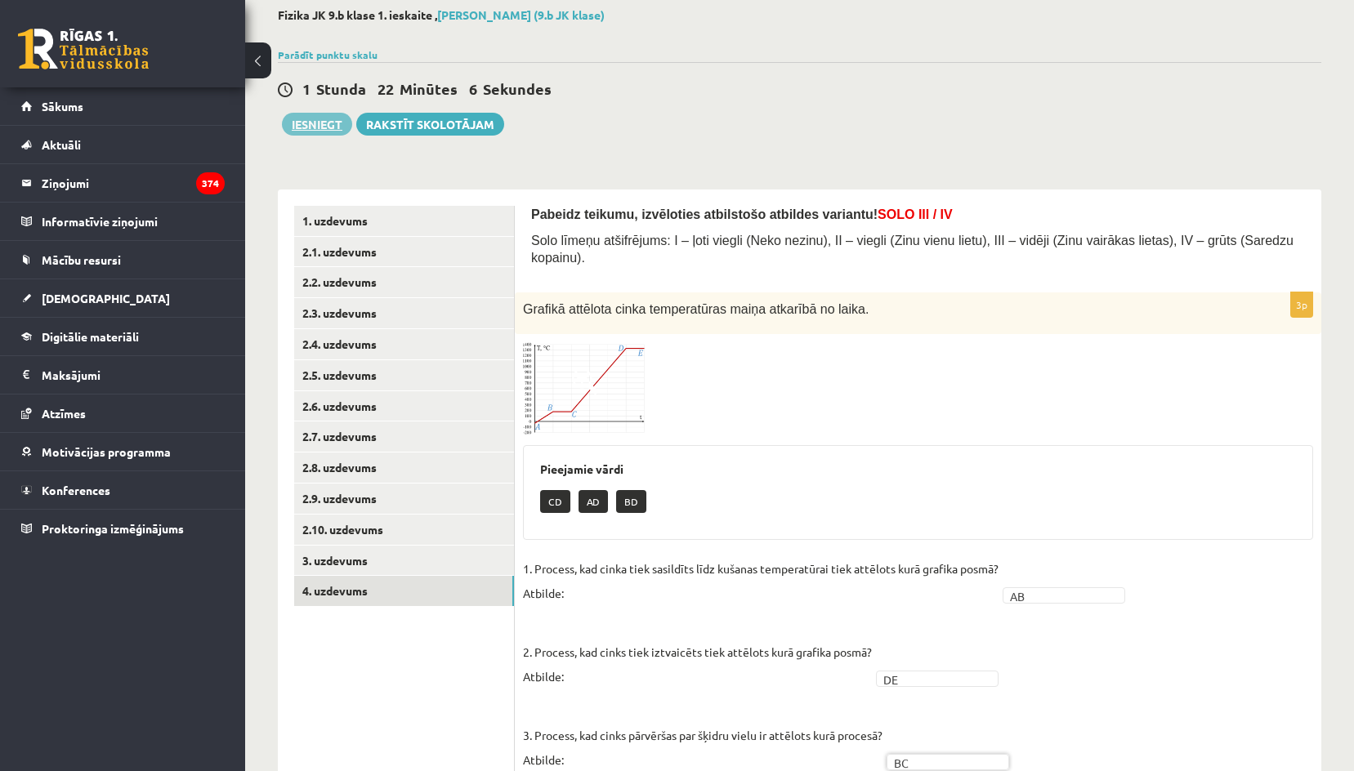
scroll to position [58, 0]
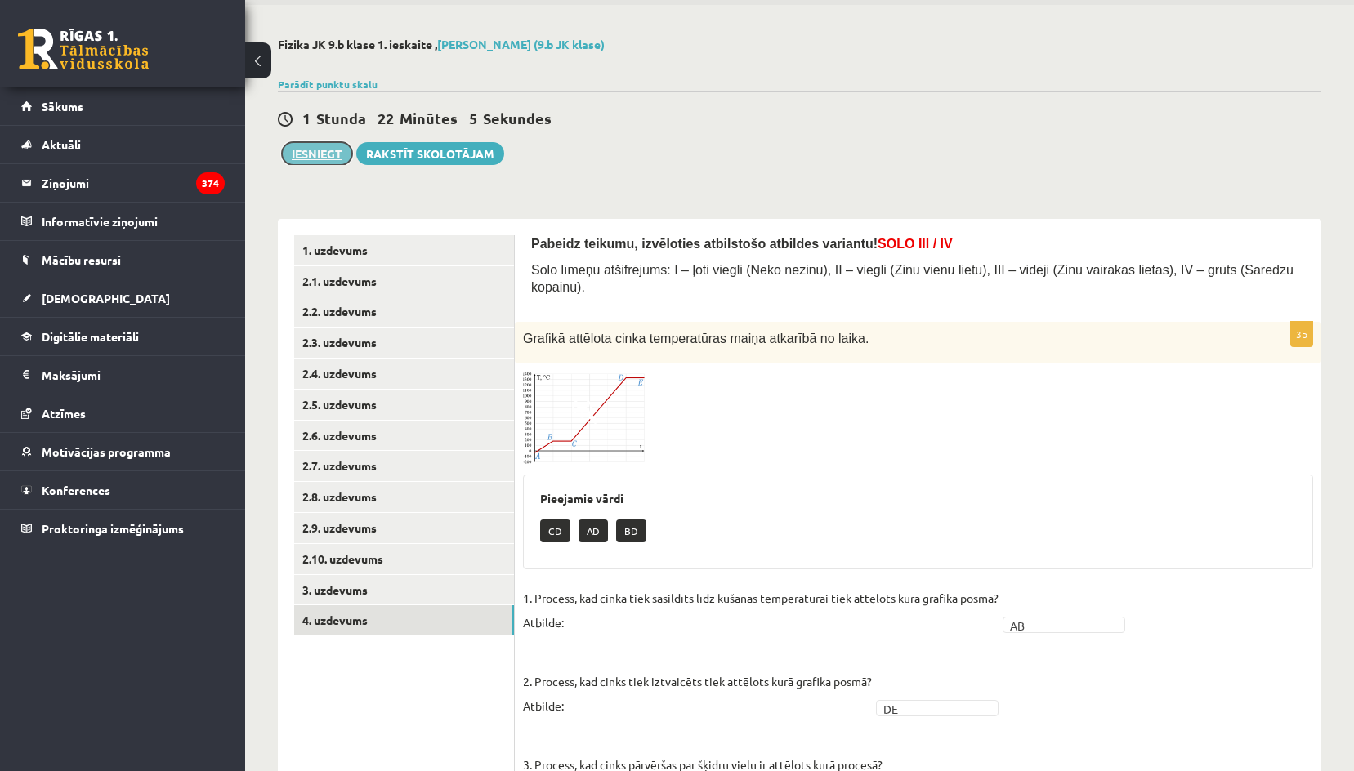
click at [313, 152] on button "Iesniegt" at bounding box center [317, 153] width 70 height 23
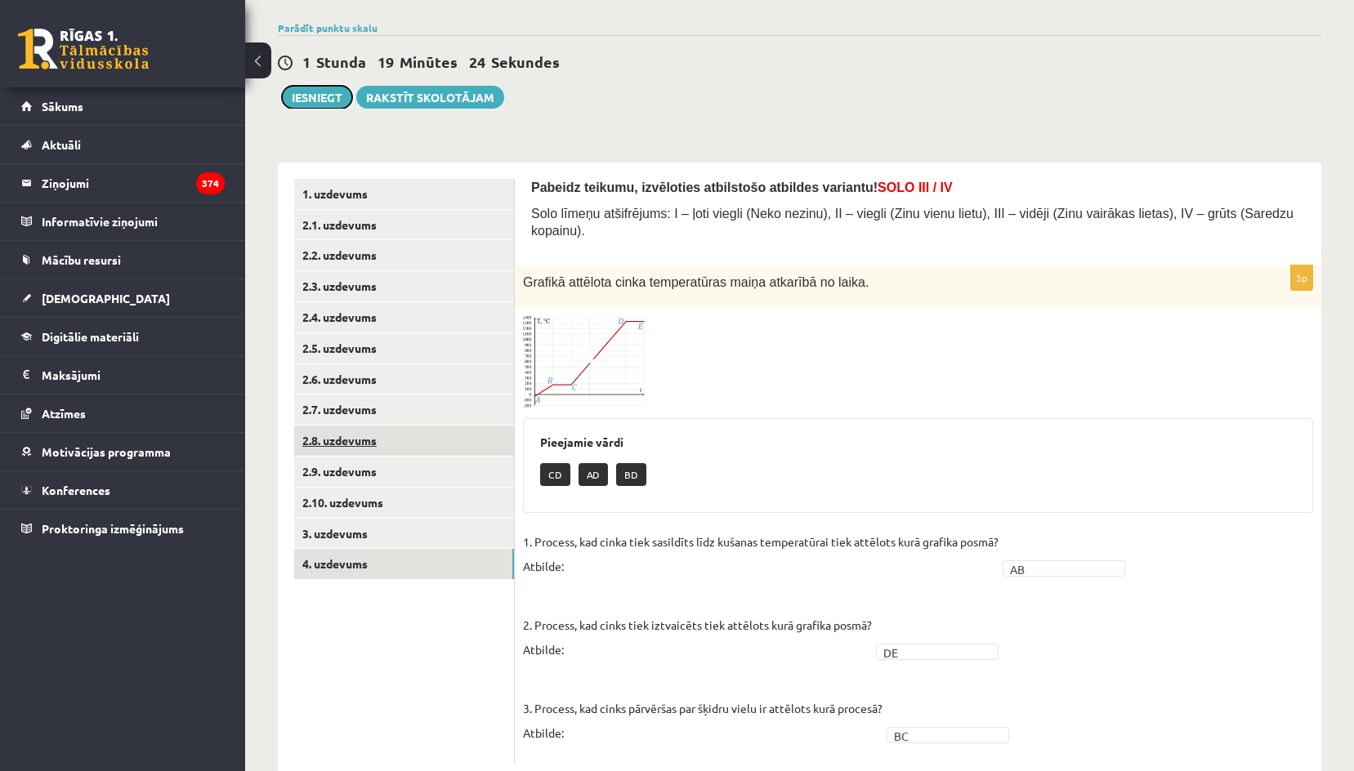
scroll to position [140, 0]
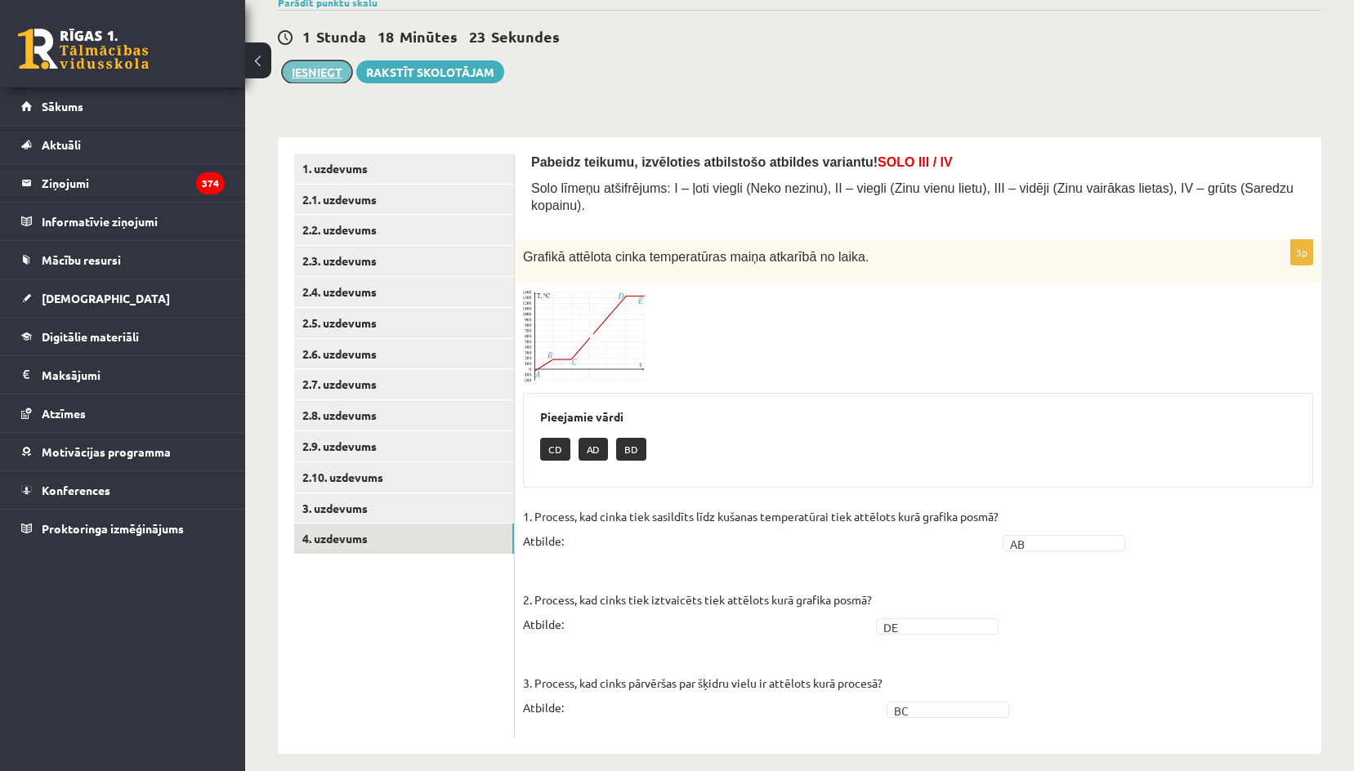
click at [319, 60] on button "Iesniegt" at bounding box center [317, 71] width 70 height 23
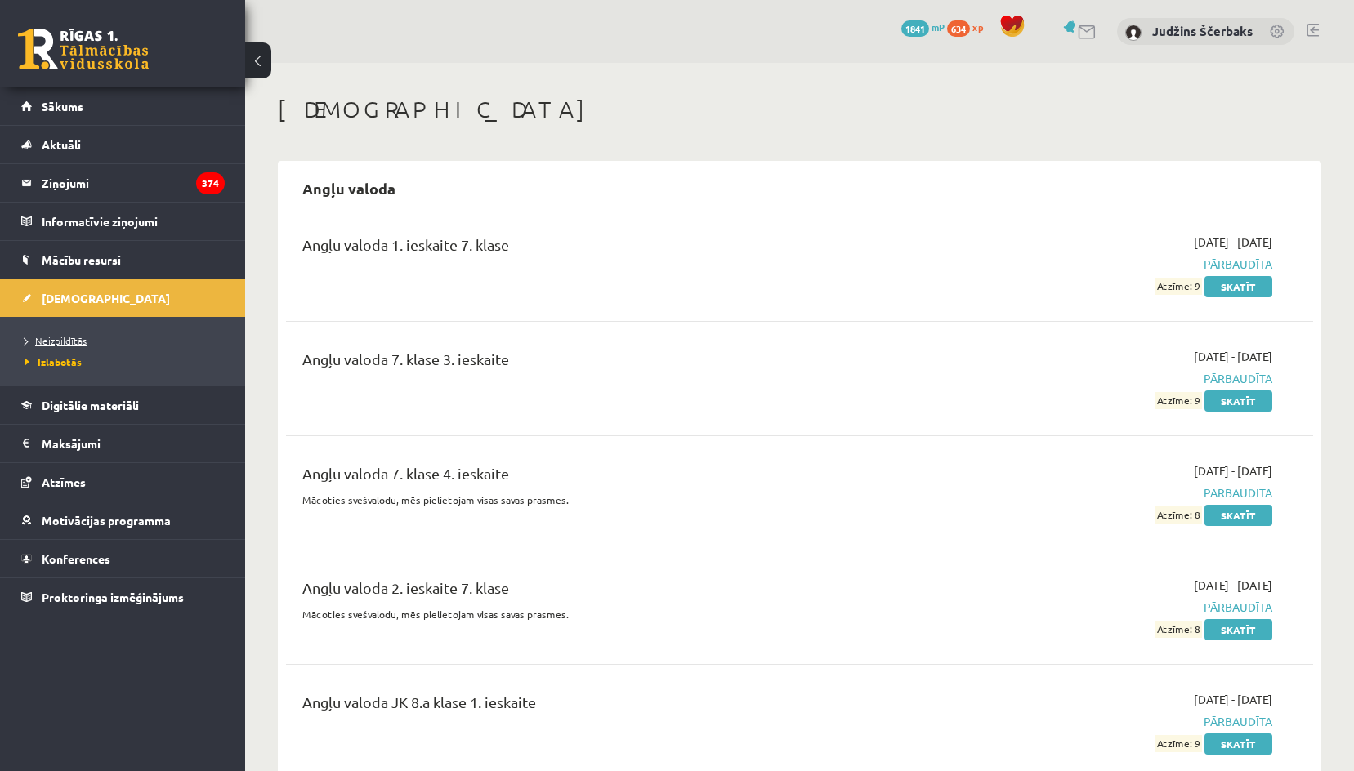
click at [59, 340] on span "Neizpildītās" at bounding box center [56, 340] width 62 height 13
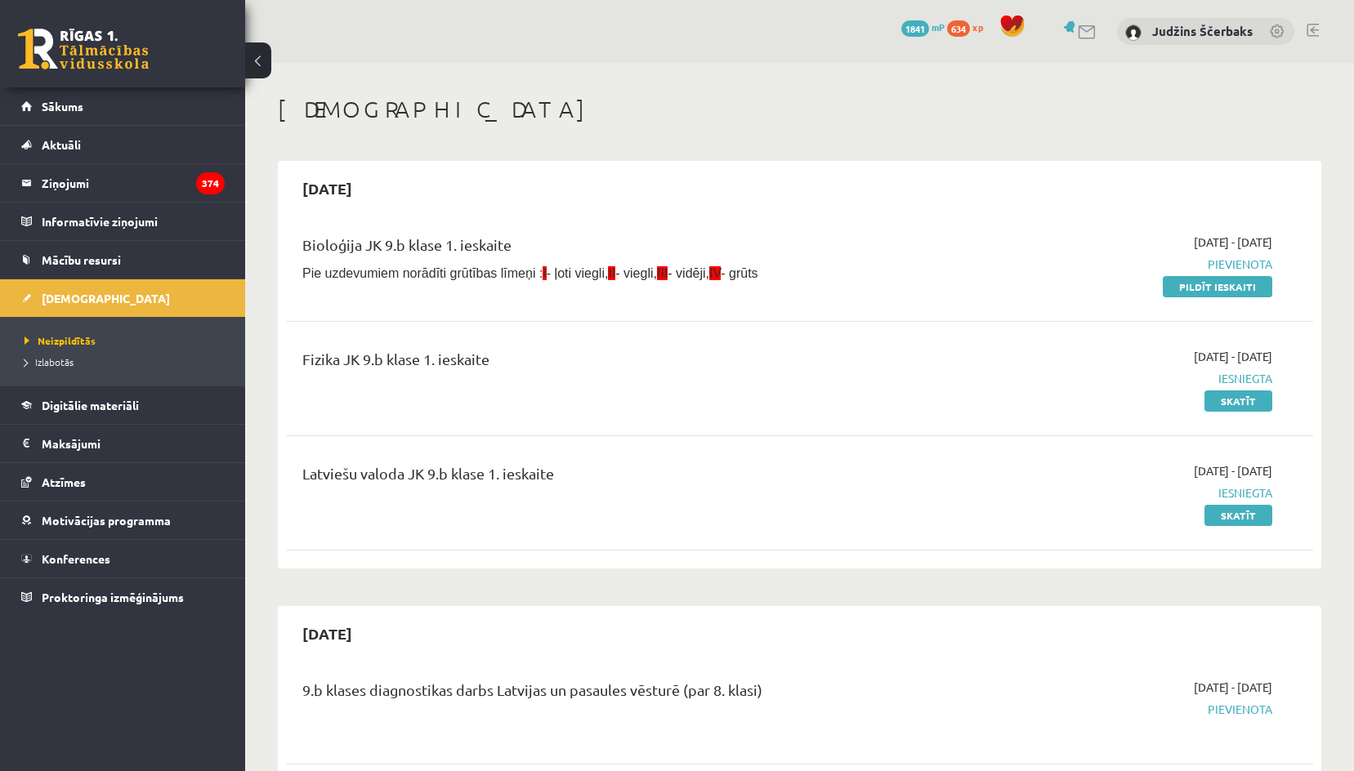
drag, startPoint x: 695, startPoint y: 279, endPoint x: 275, endPoint y: 294, distance: 419.4
drag, startPoint x: 851, startPoint y: 169, endPoint x: 866, endPoint y: 153, distance: 22.0
click at [854, 166] on div "[DATE] Bioloģija JK 9.b klase 1. ieskaite Pie uzdevumiem norādīti grūtības līme…" at bounding box center [799, 365] width 1043 height 408
click at [860, 171] on div "[DATE]" at bounding box center [799, 188] width 1027 height 38
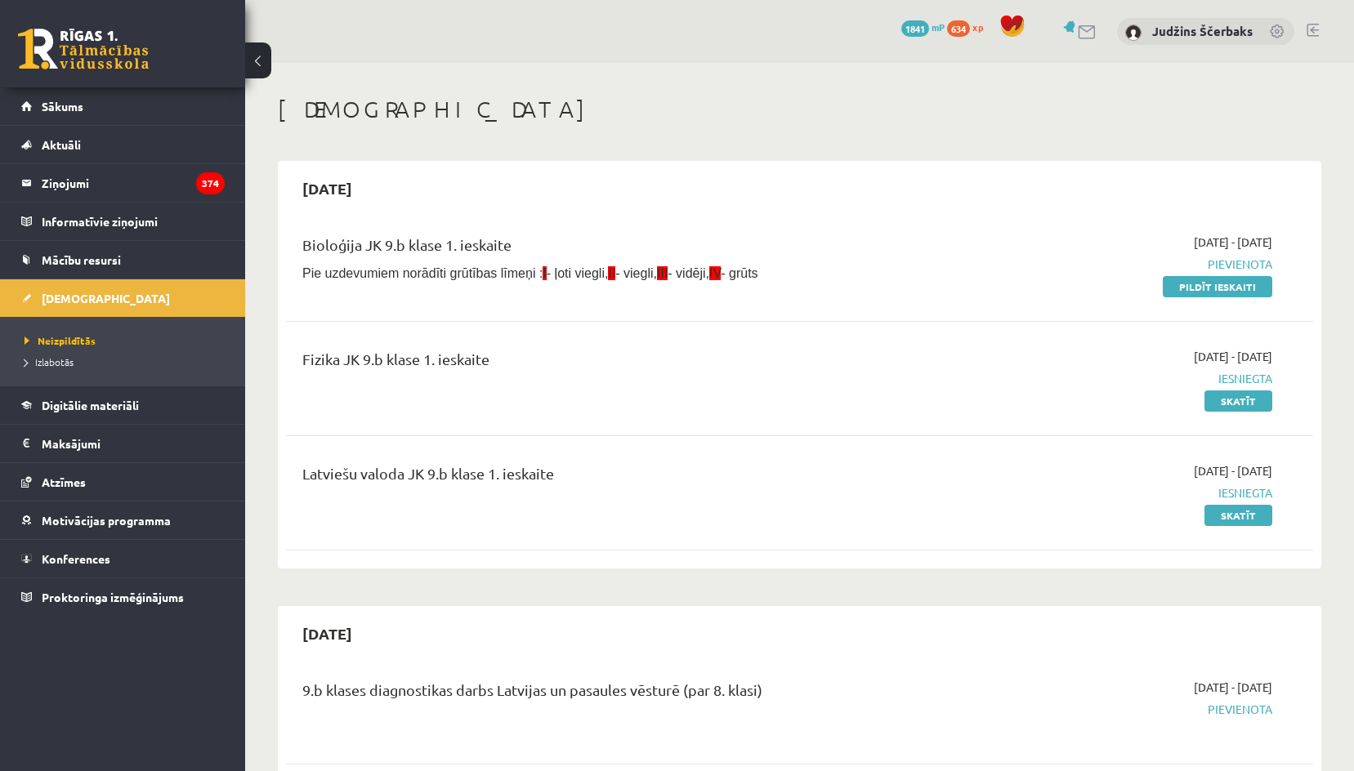
click at [781, 101] on h1 "[DEMOGRAPHIC_DATA]" at bounding box center [799, 110] width 1043 height 28
